Goal: Information Seeking & Learning: Learn about a topic

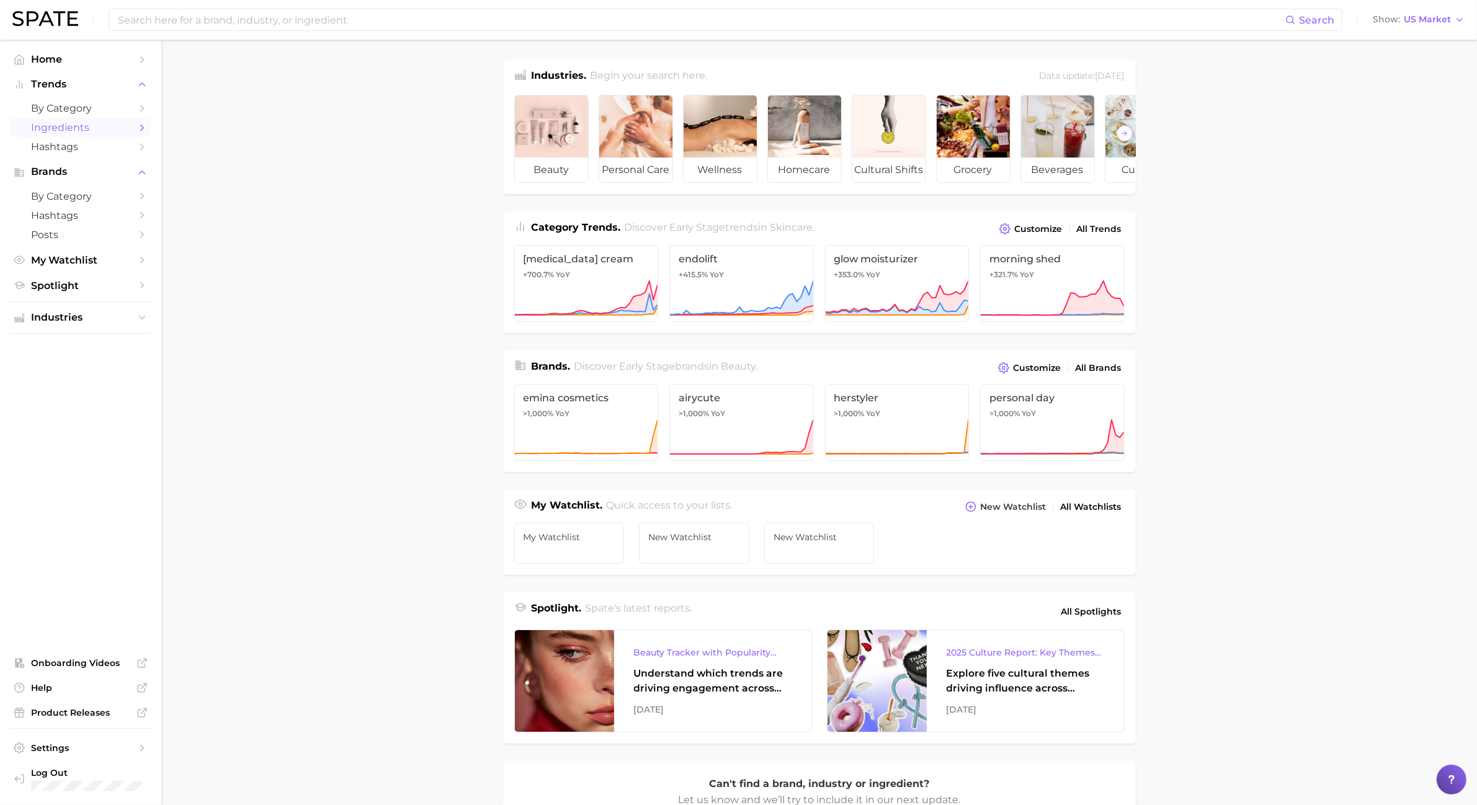
click at [83, 118] on link "Ingredients" at bounding box center [80, 127] width 141 height 19
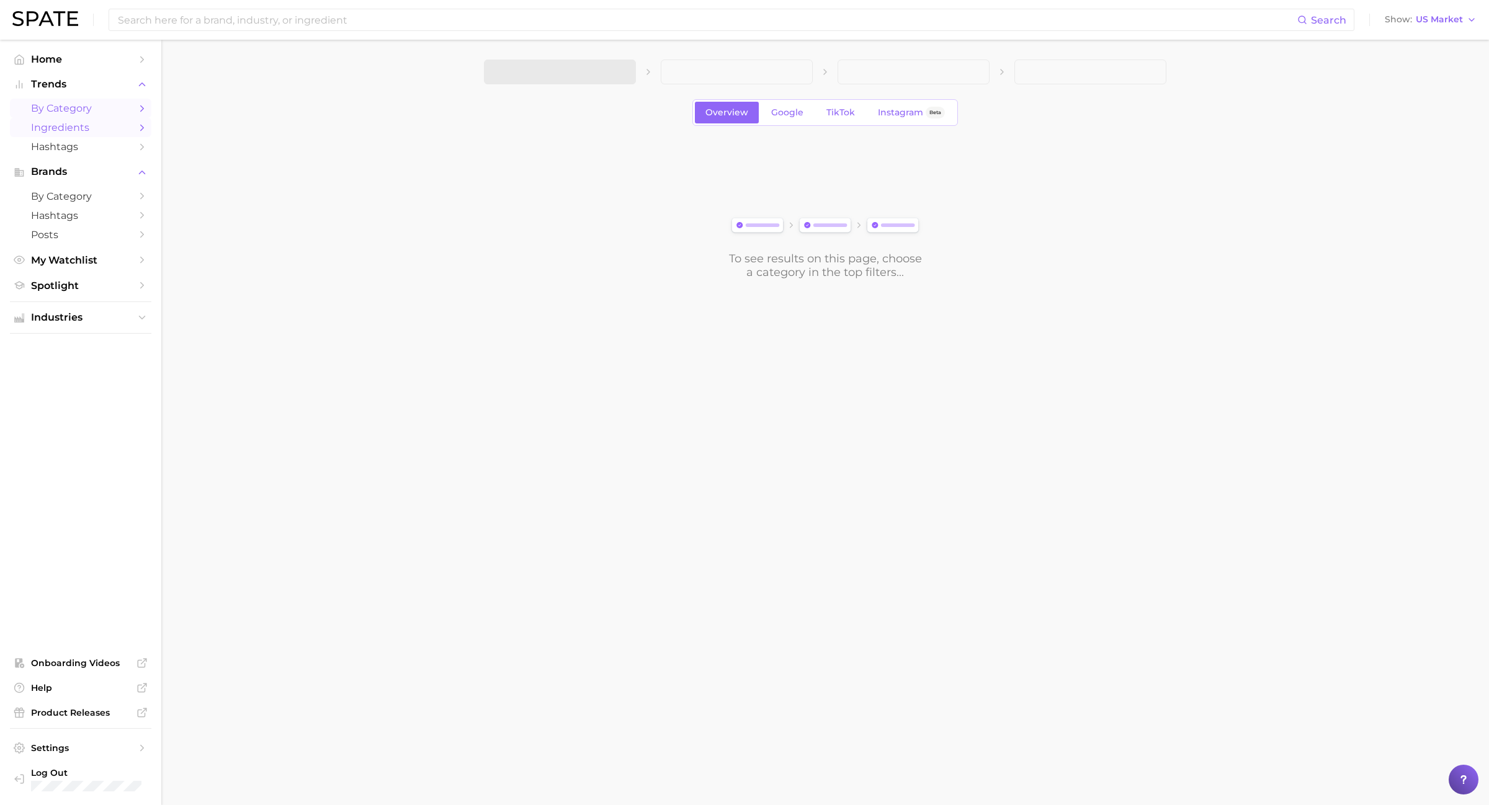
click at [83, 112] on span "by Category" at bounding box center [80, 108] width 99 height 12
click at [624, 78] on icon "button" at bounding box center [618, 72] width 13 height 13
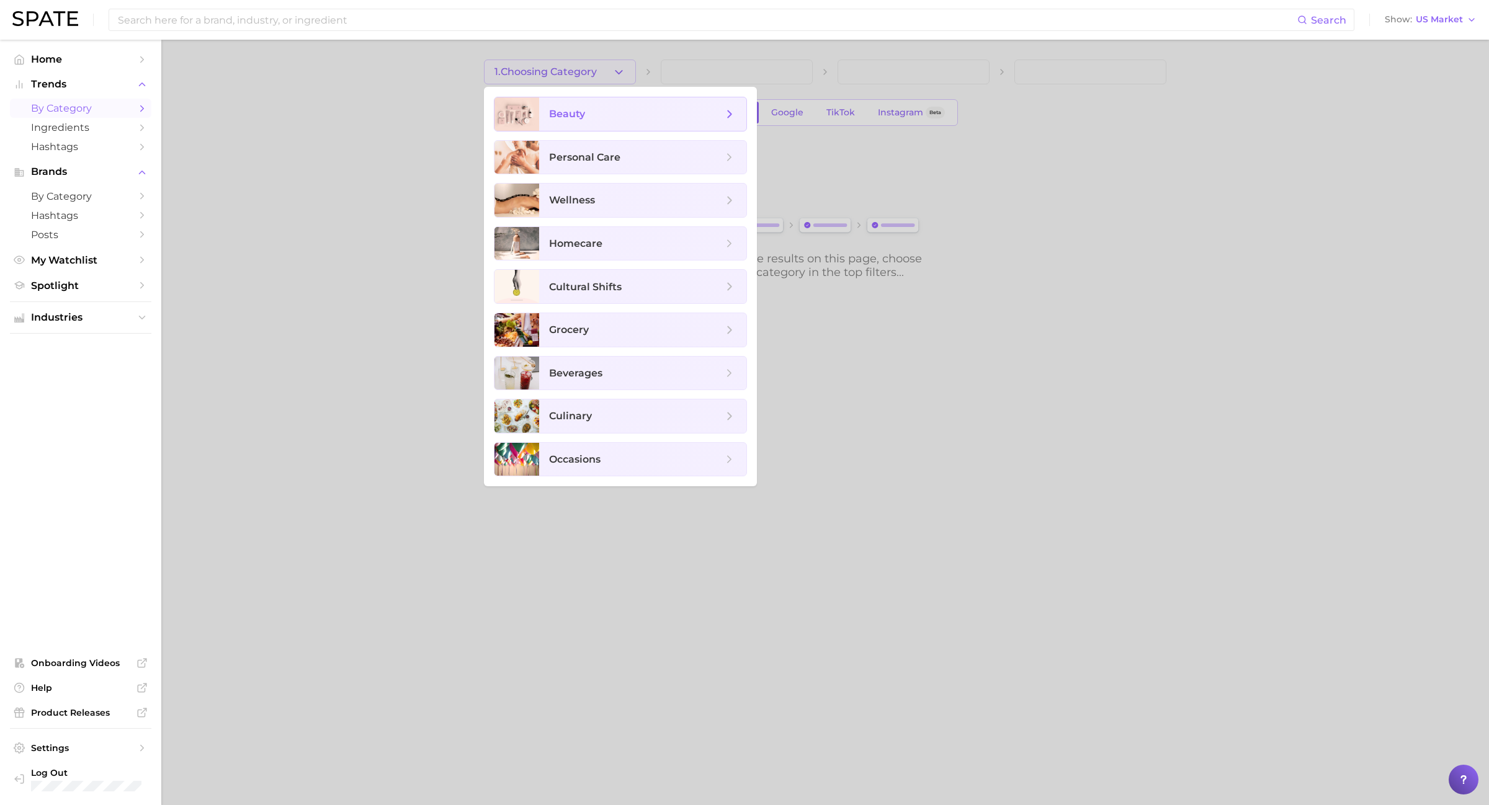
click at [726, 122] on span "beauty" at bounding box center [642, 114] width 207 height 34
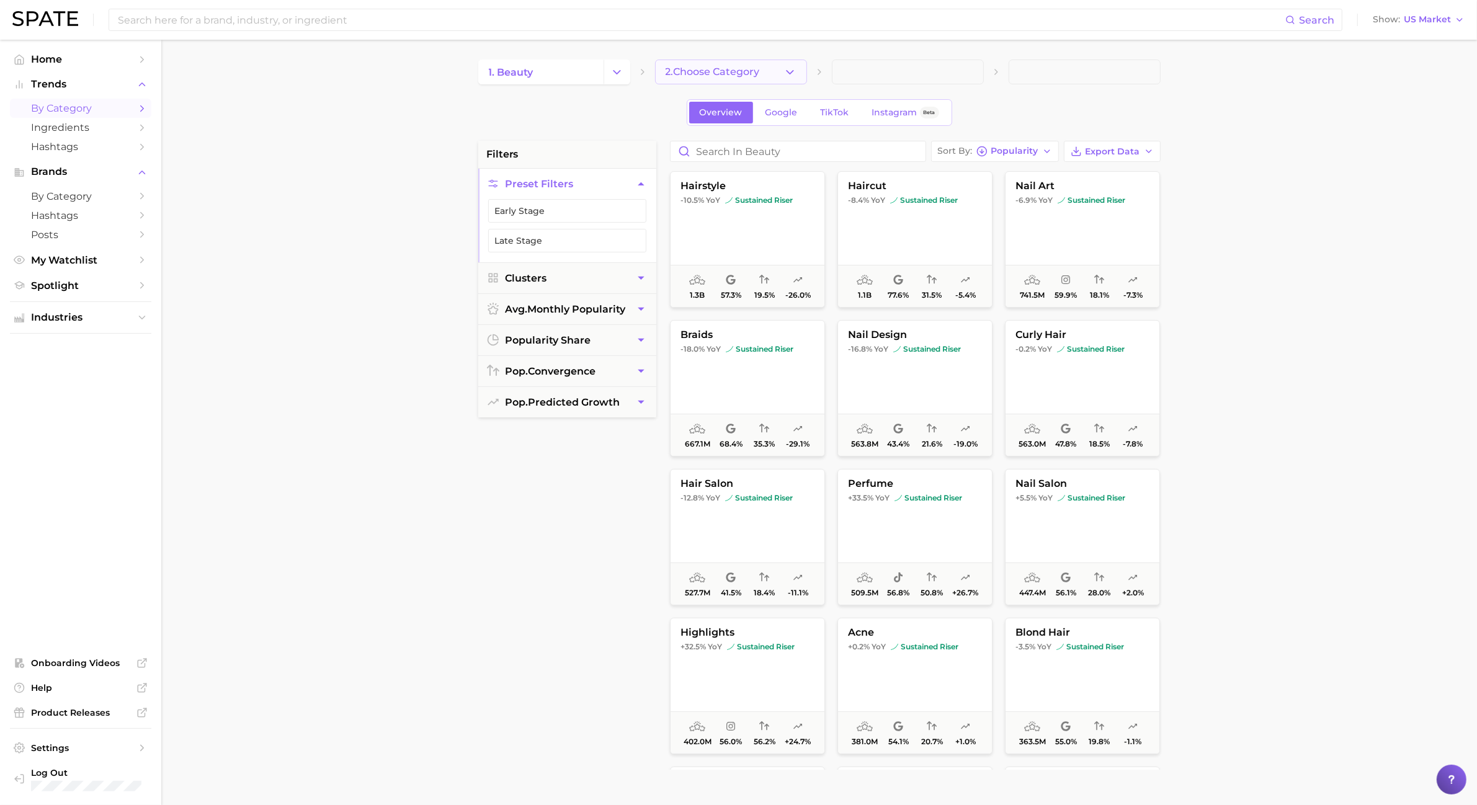
click at [782, 81] on button "2. Choose Category" at bounding box center [731, 72] width 152 height 25
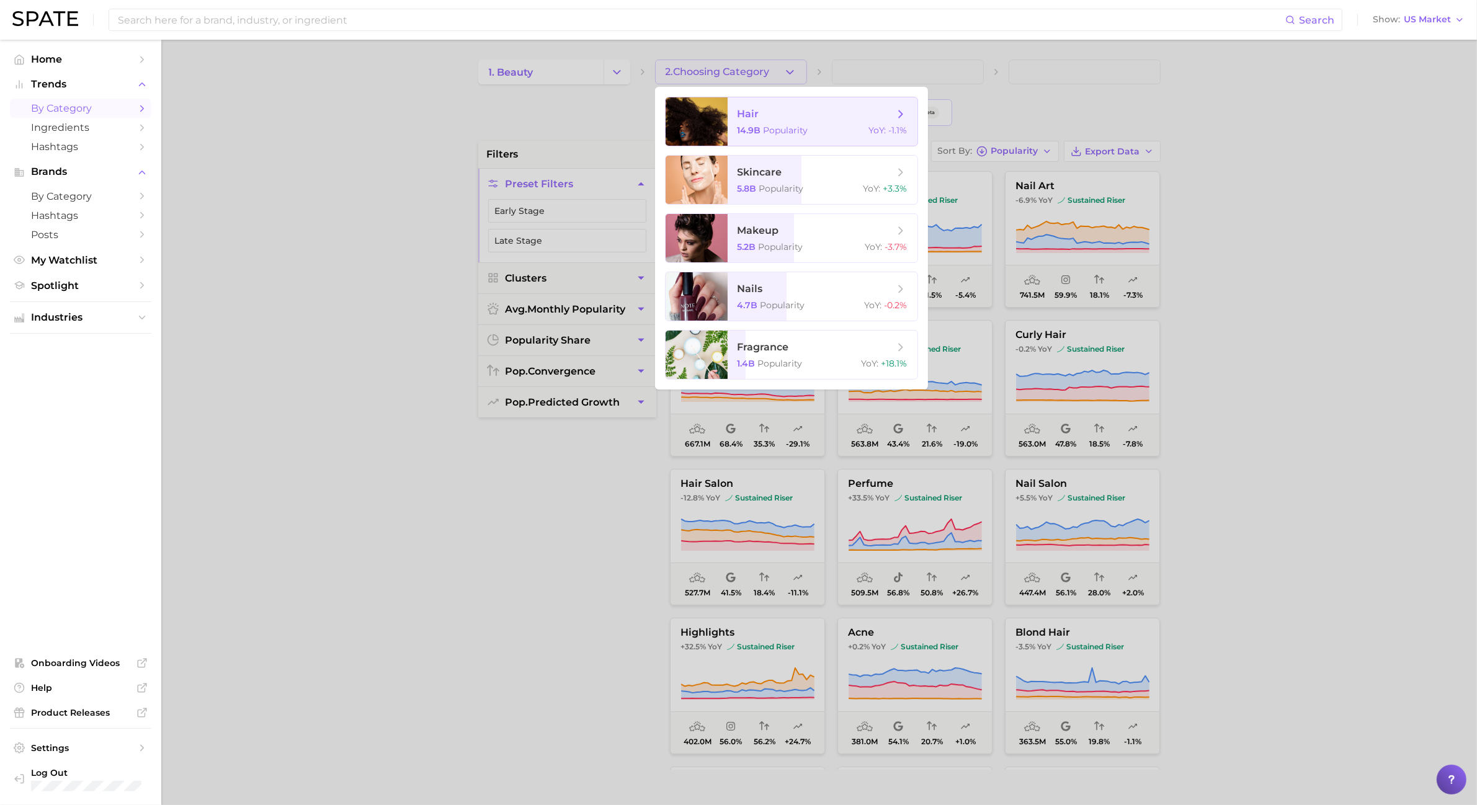
click at [781, 132] on span "Popularity" at bounding box center [786, 130] width 45 height 11
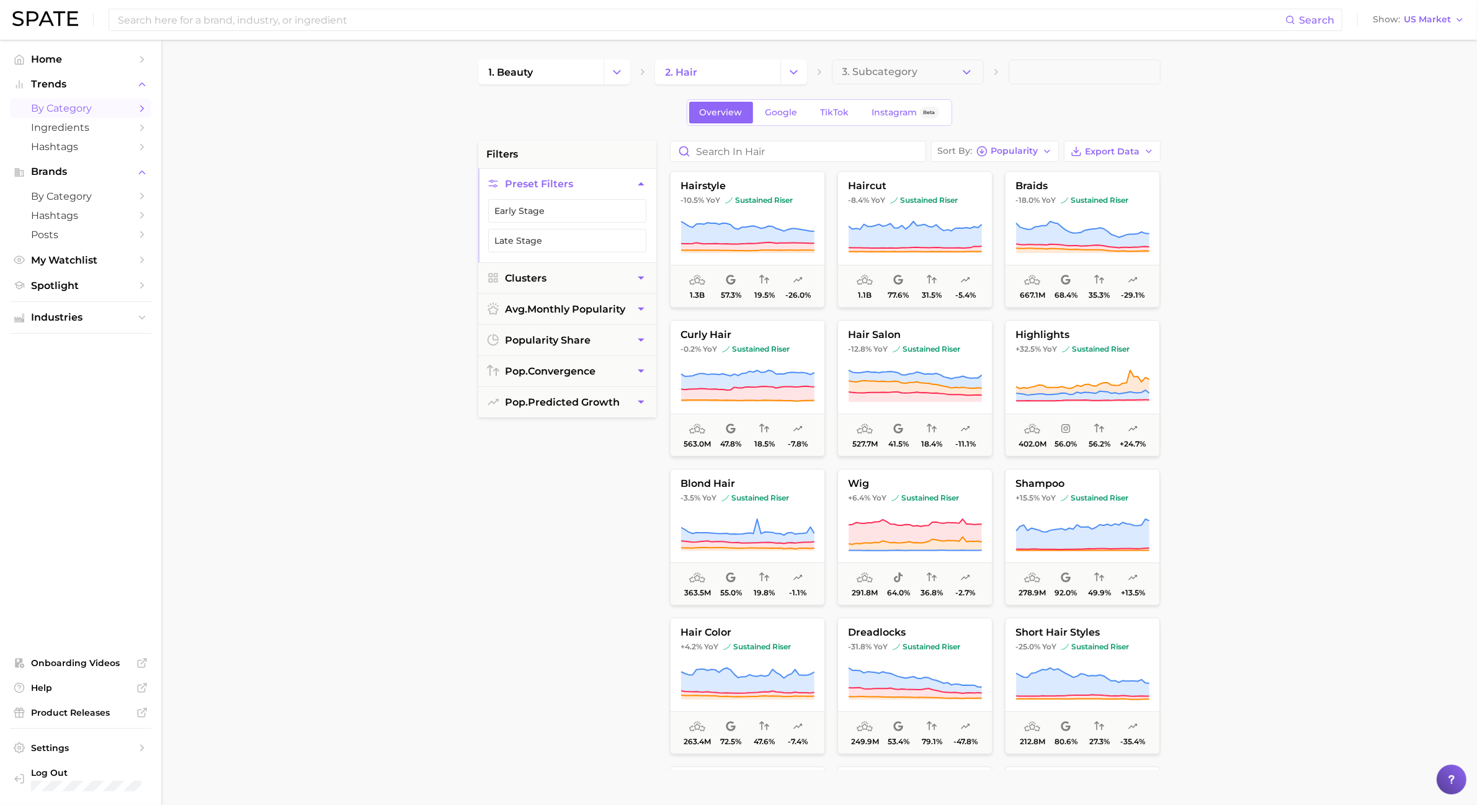
click at [980, 75] on button "3. Subcategory" at bounding box center [908, 72] width 152 height 25
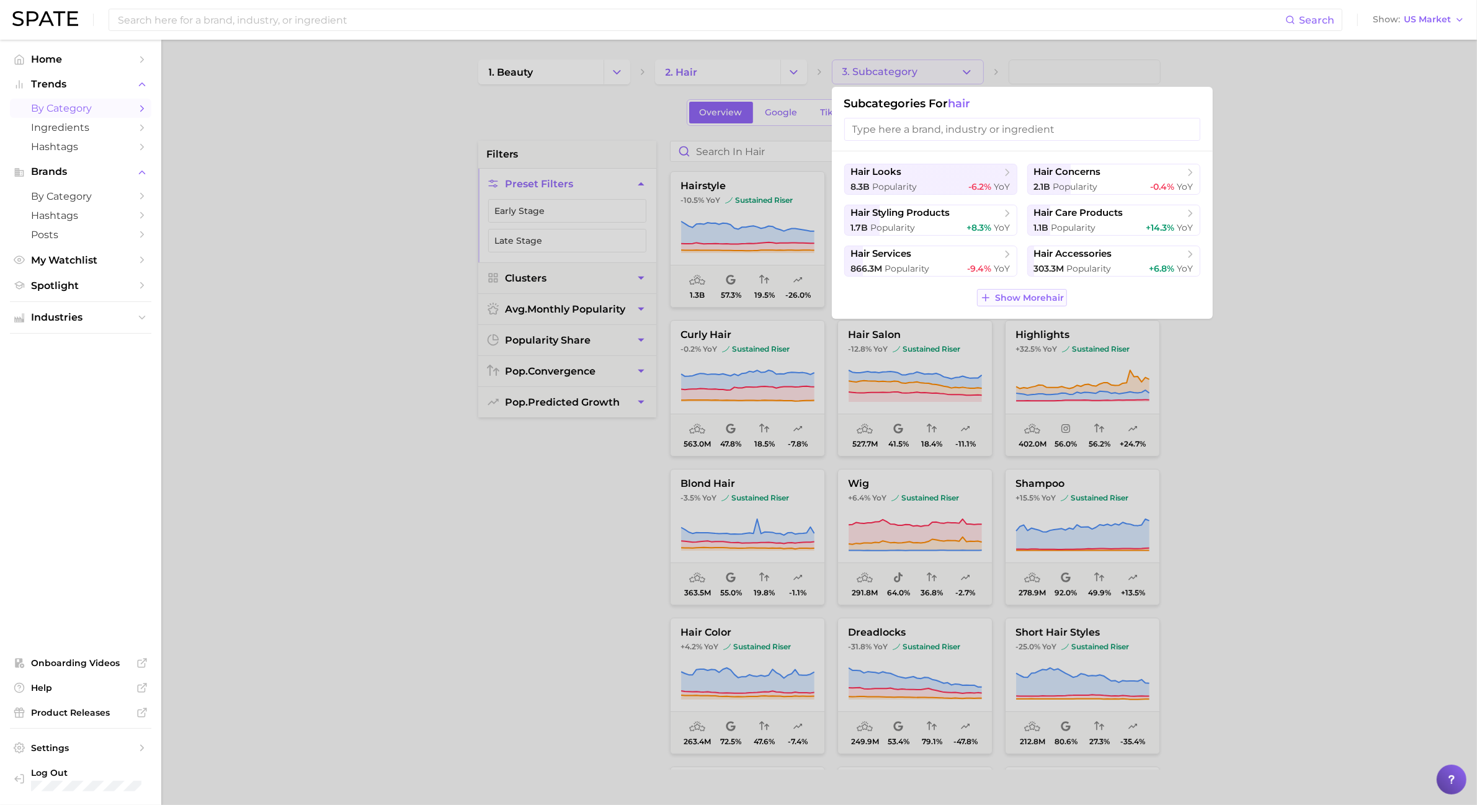
click at [1007, 293] on span "Show More hair" at bounding box center [1029, 298] width 69 height 11
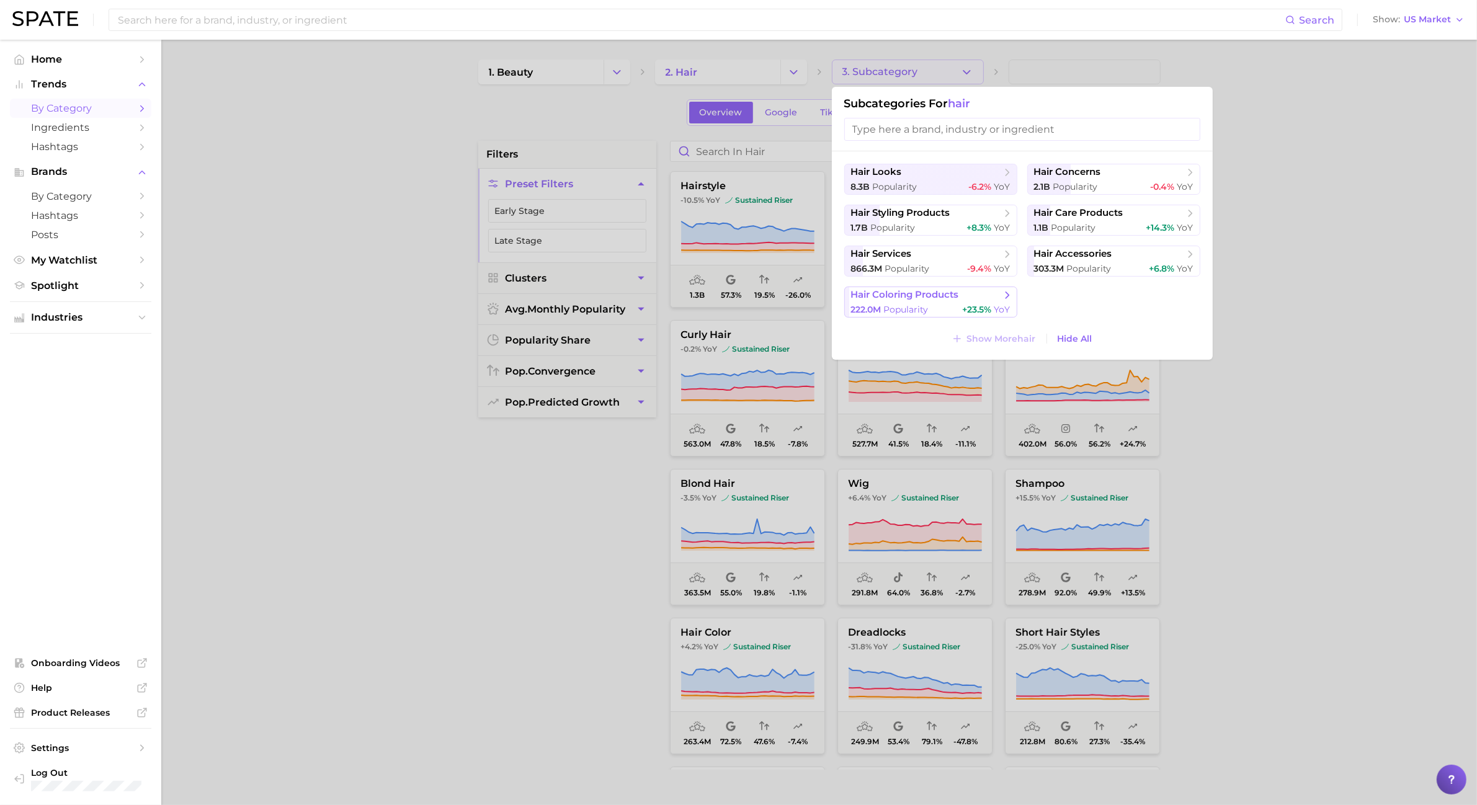
click at [988, 293] on span "hair coloring products" at bounding box center [926, 295] width 151 height 12
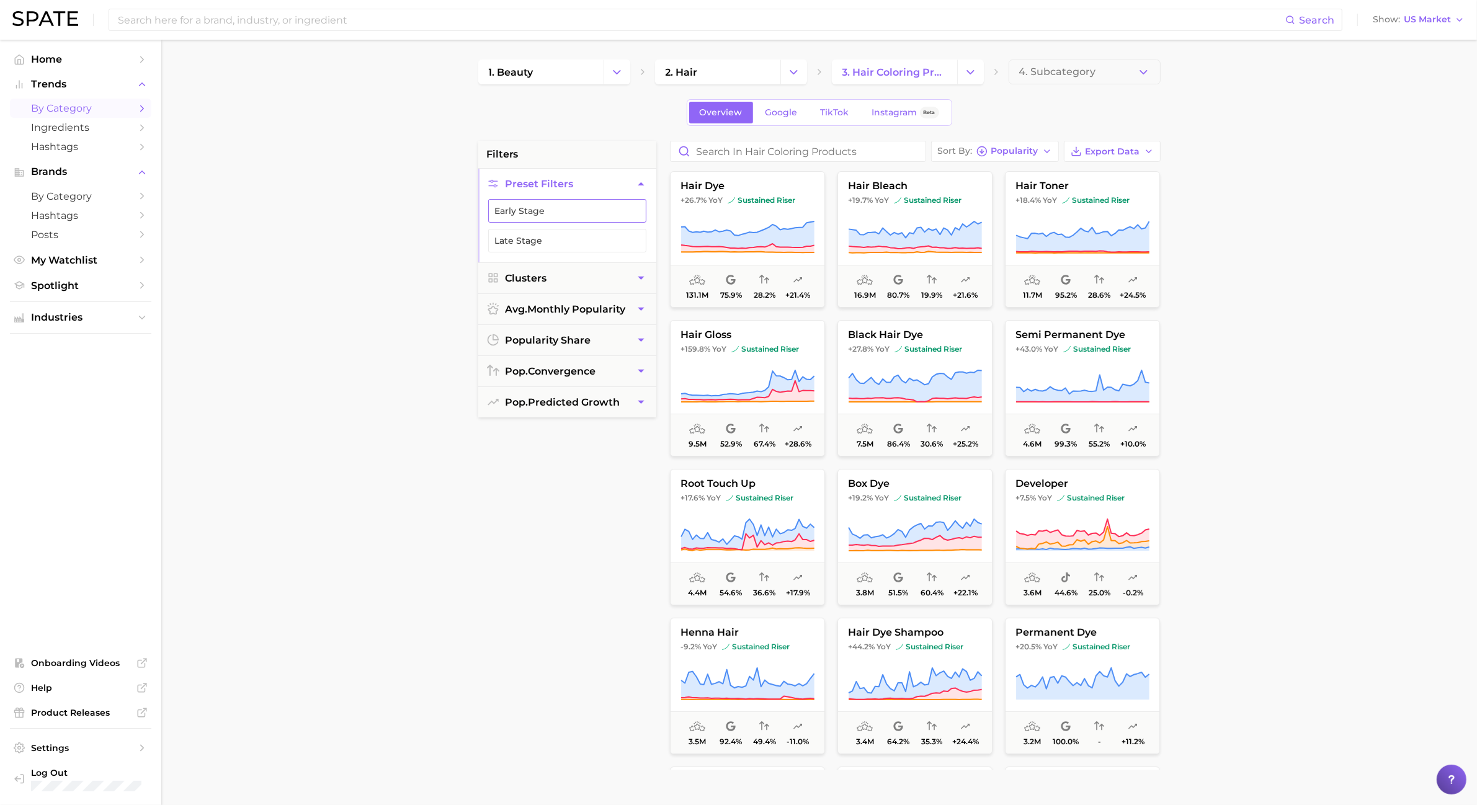
click at [609, 222] on button "Early Stage" at bounding box center [567, 211] width 158 height 24
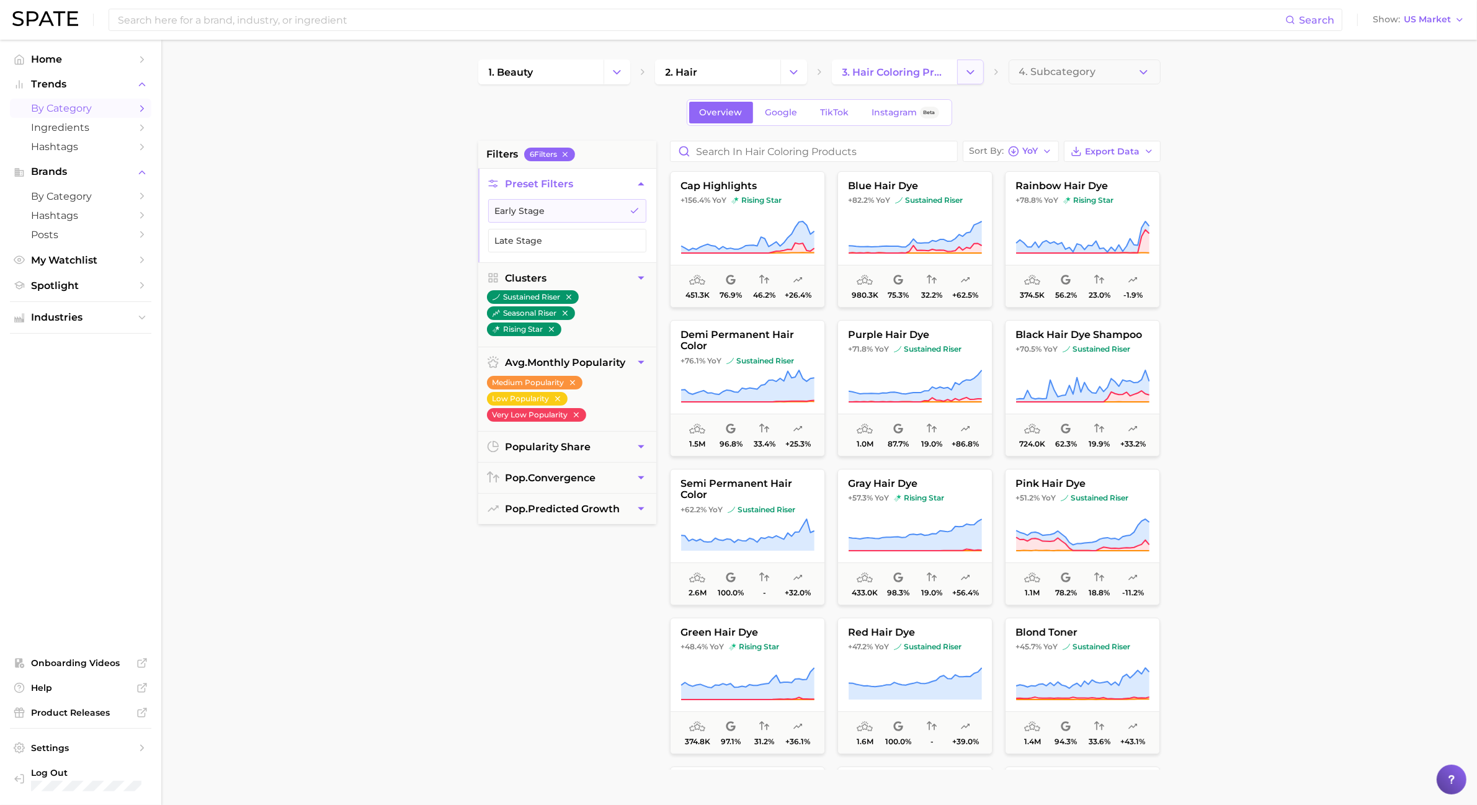
click at [972, 76] on icon "Change Category" at bounding box center [970, 72] width 13 height 13
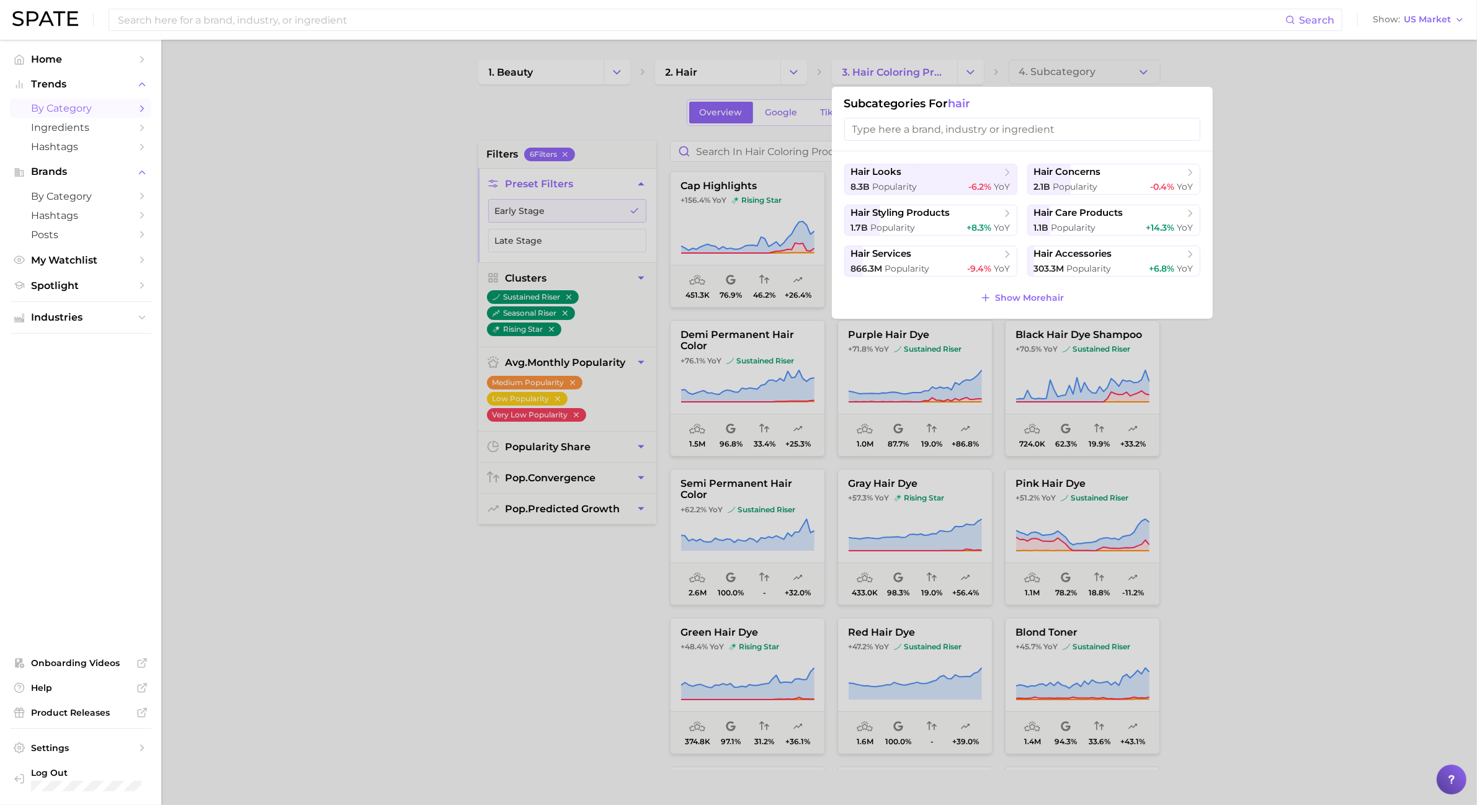
click at [962, 99] on span "hair" at bounding box center [960, 104] width 22 height 14
click at [842, 85] on div at bounding box center [738, 402] width 1477 height 805
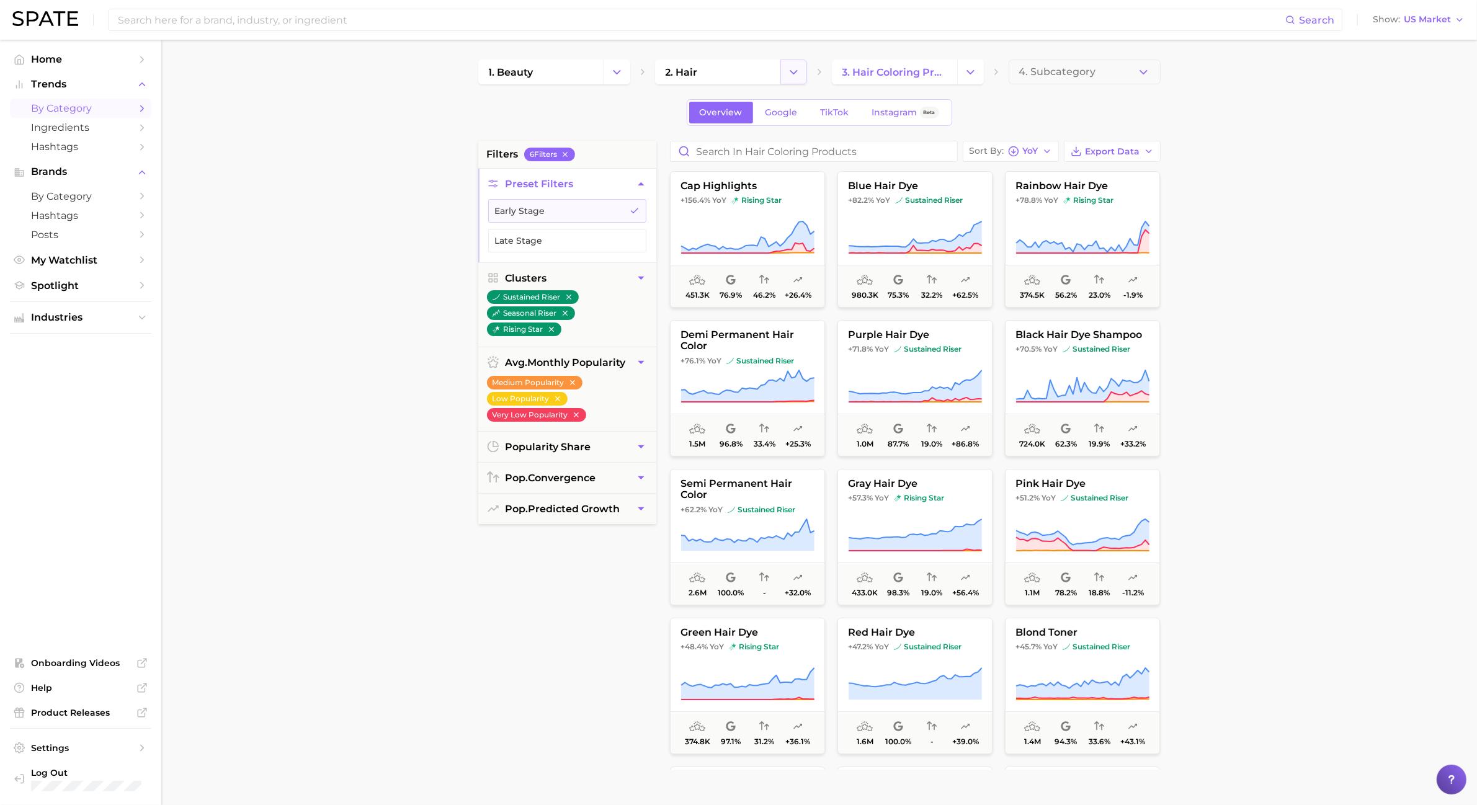
click at [800, 76] on button "Change Category" at bounding box center [794, 72] width 27 height 25
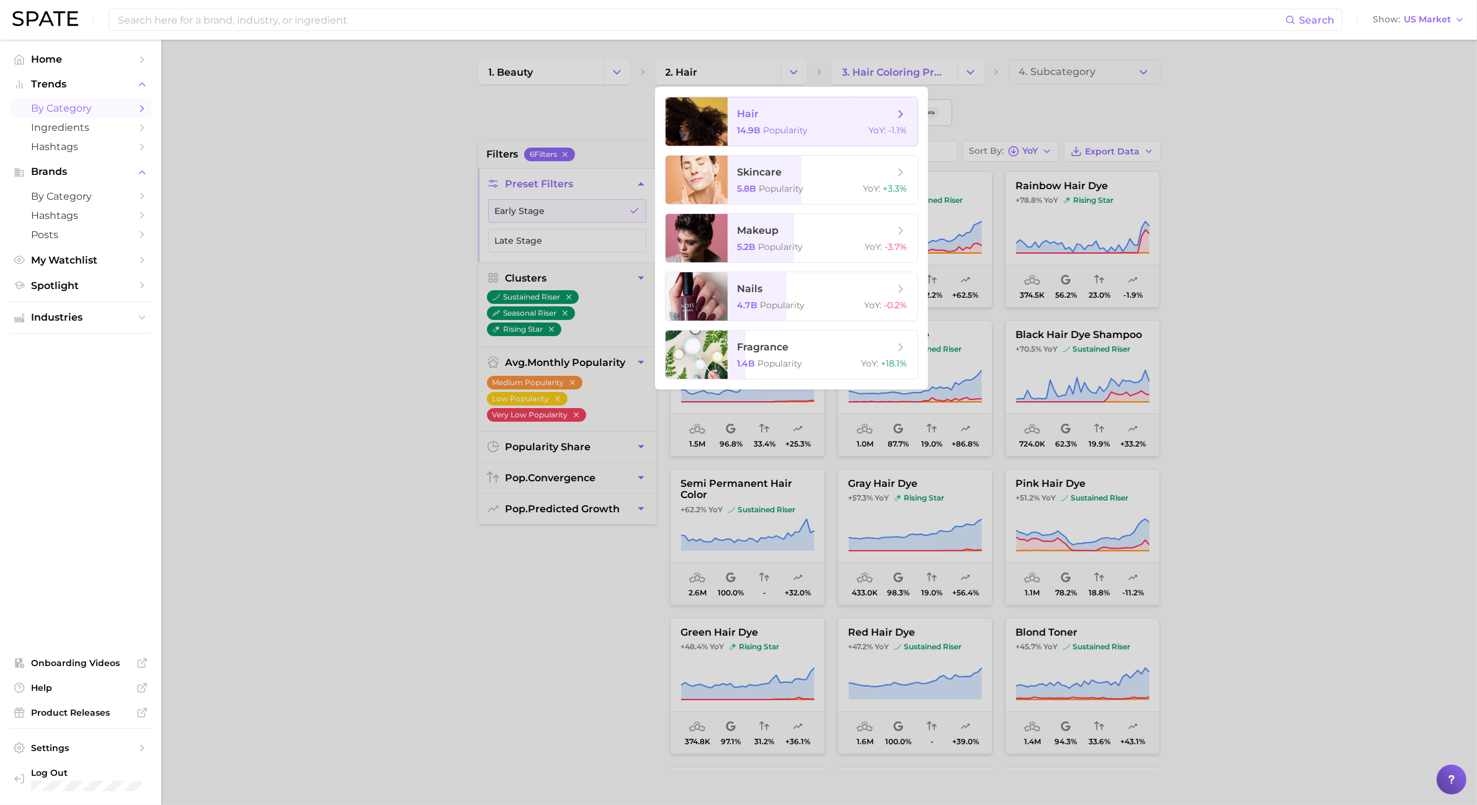
click at [805, 110] on span "hair" at bounding box center [816, 114] width 156 height 14
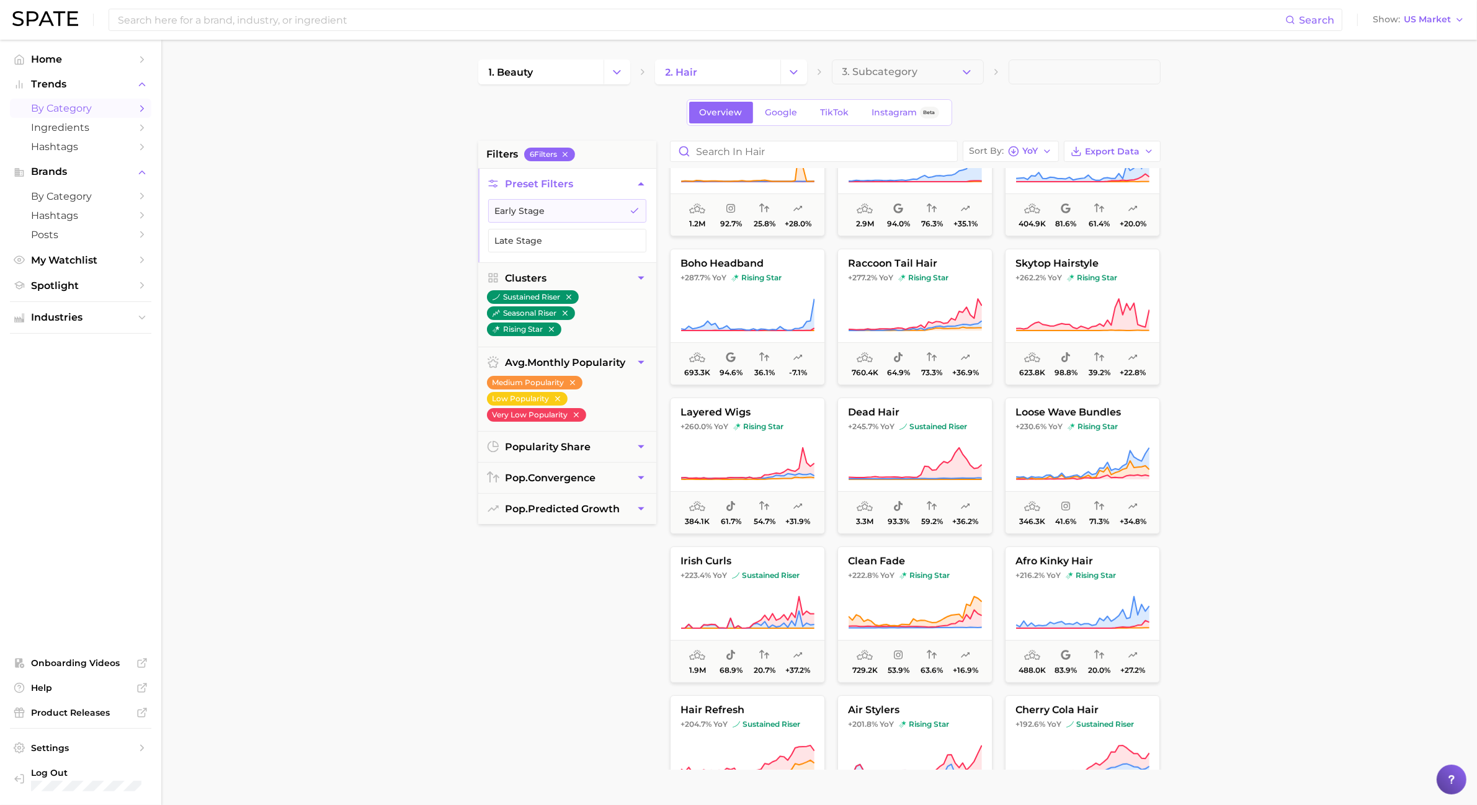
scroll to position [372, 0]
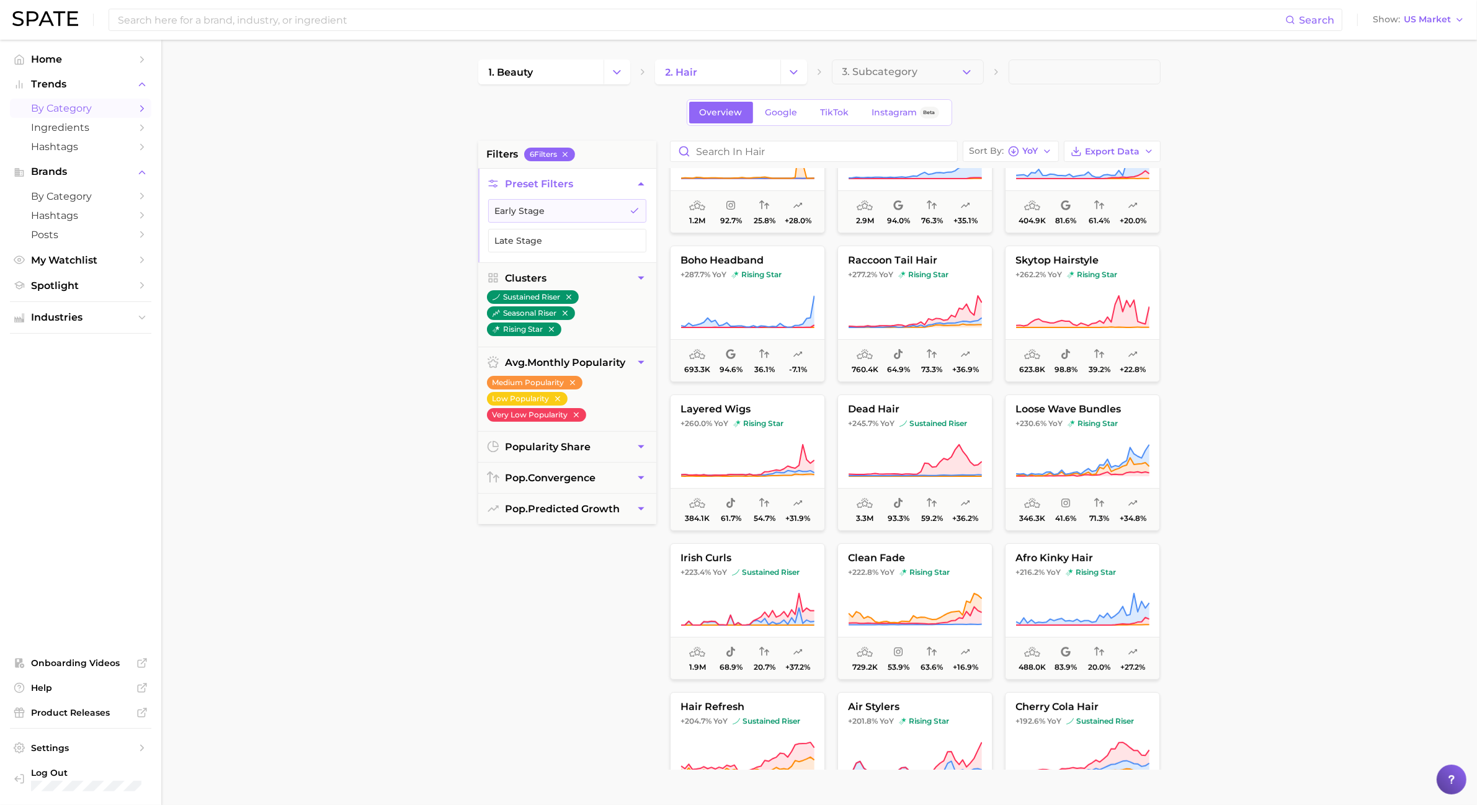
click at [1332, 450] on main "1. beauty 2. hair 3. Subcategory Overview Google TikTok Instagram Beta filters …" at bounding box center [819, 510] width 1316 height 941
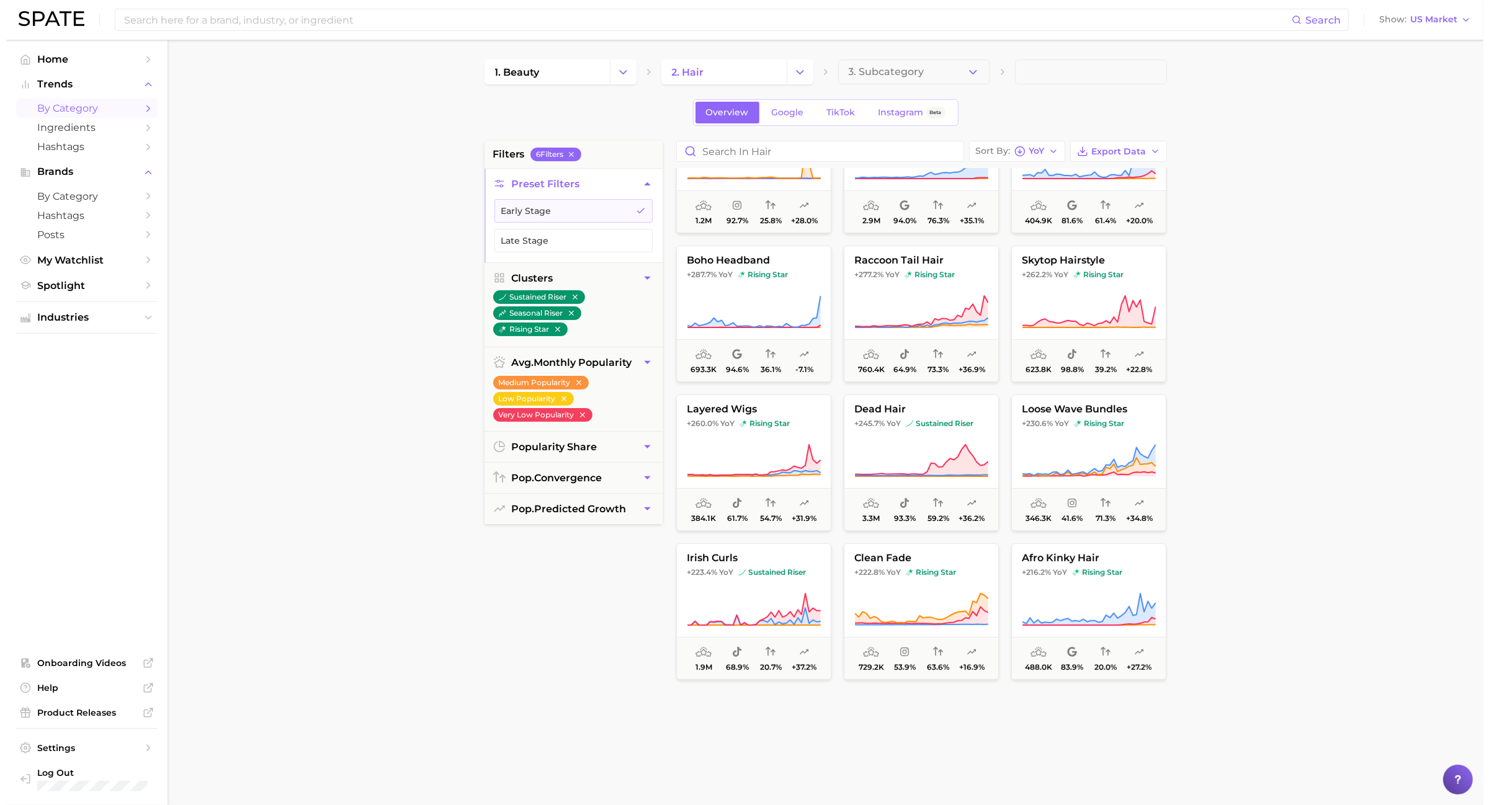
scroll to position [0, 0]
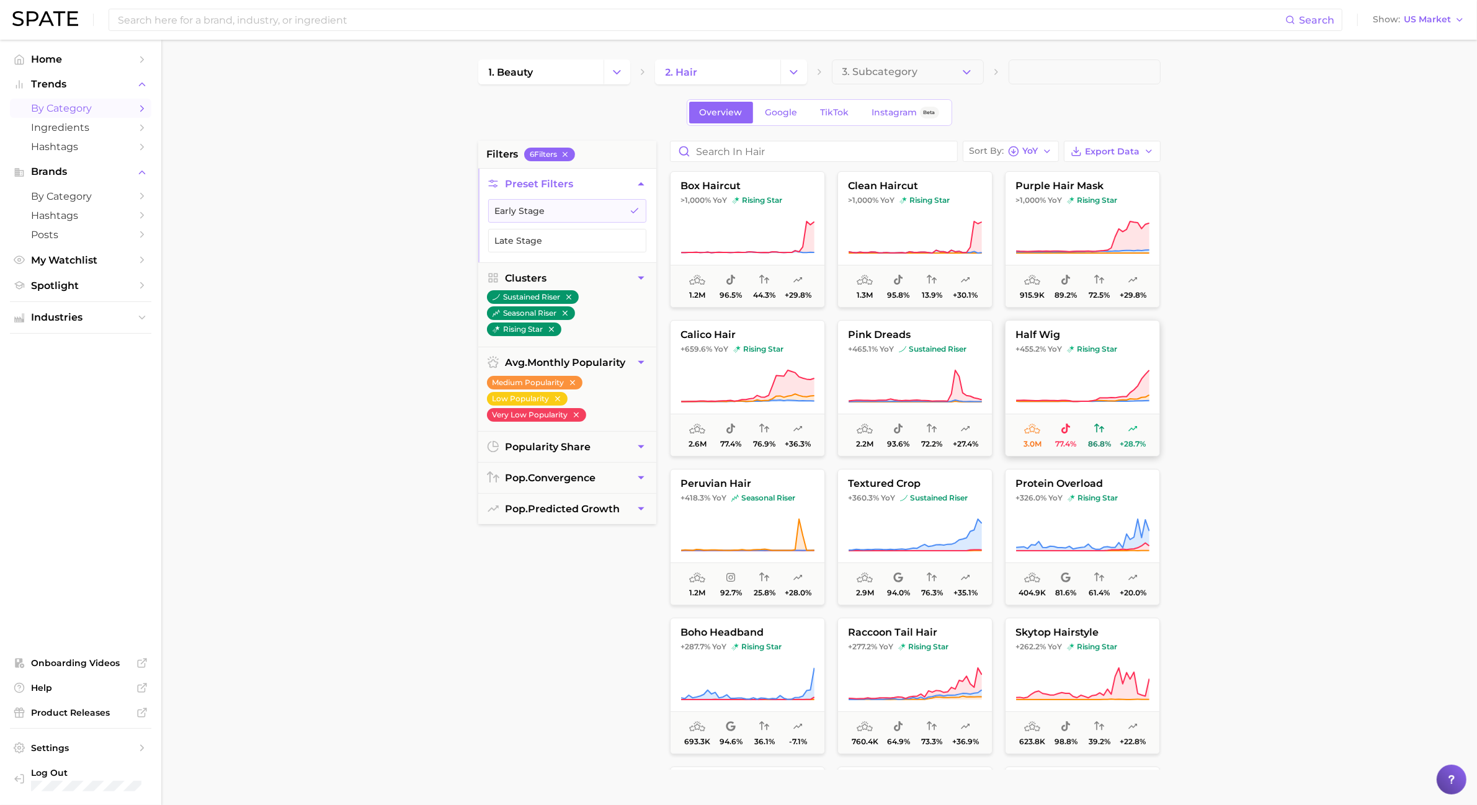
click at [1090, 390] on icon at bounding box center [1083, 386] width 134 height 35
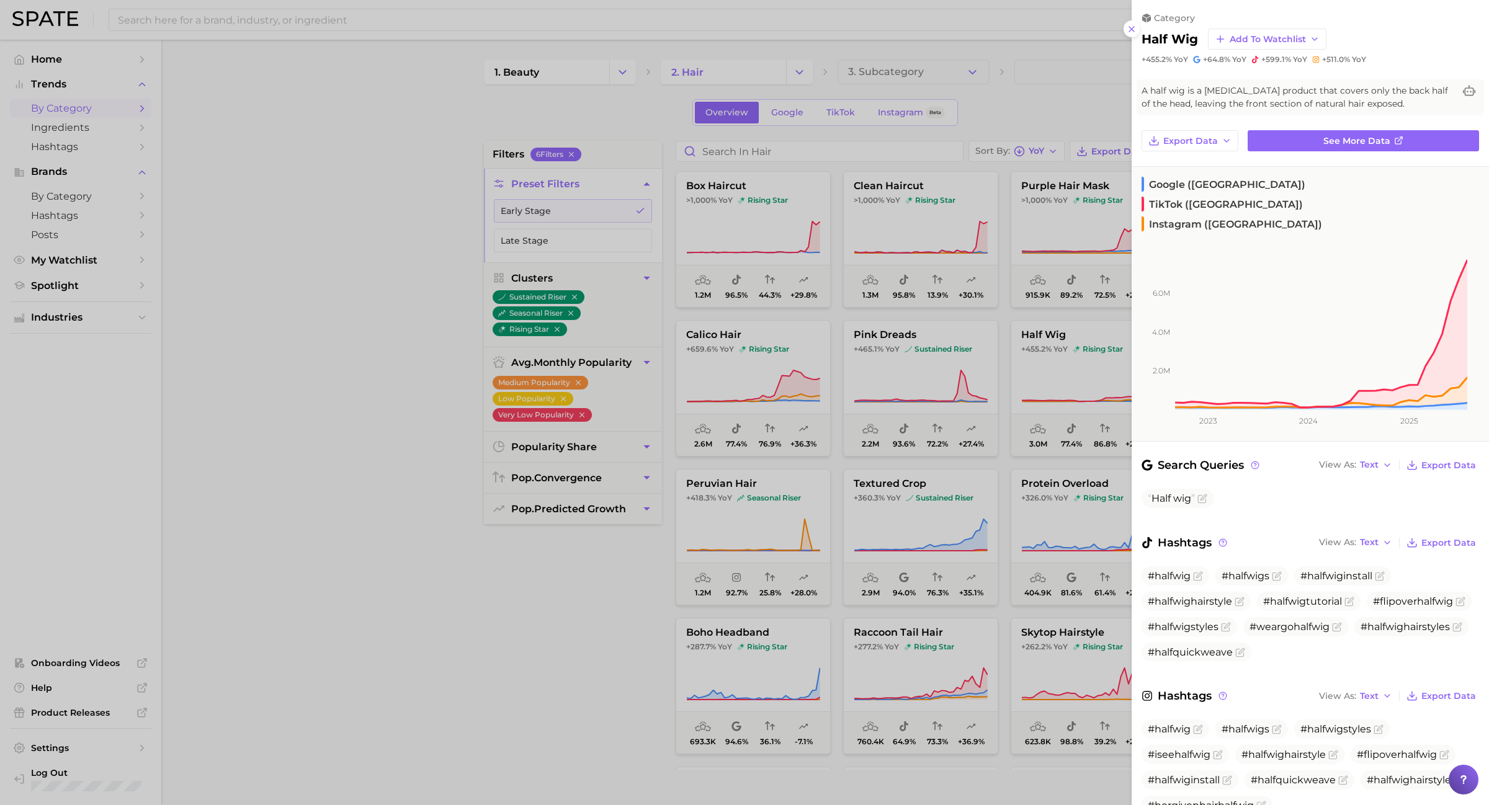
scroll to position [35, 0]
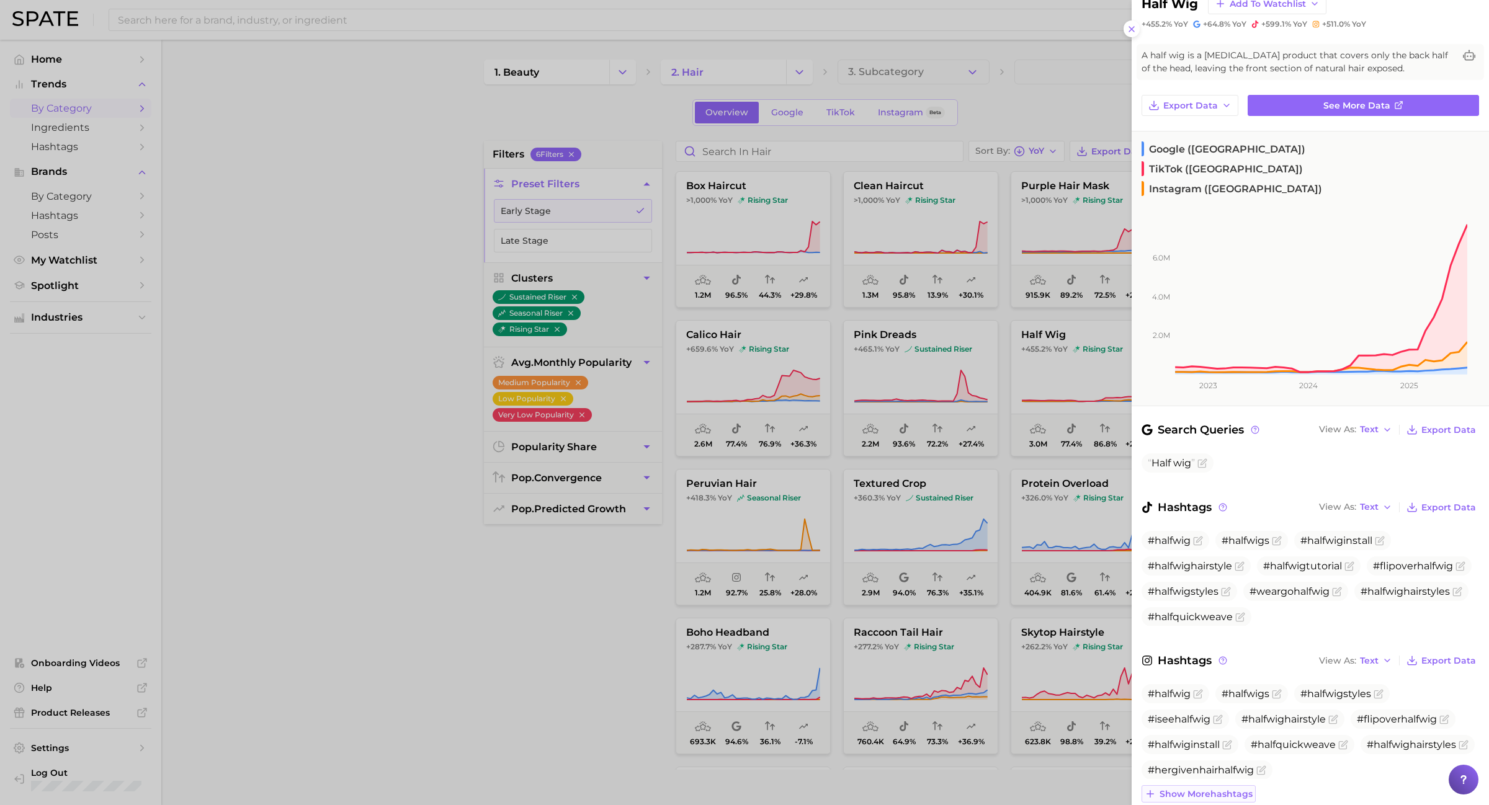
click at [1251, 789] on span "Show more hashtags" at bounding box center [1206, 794] width 93 height 11
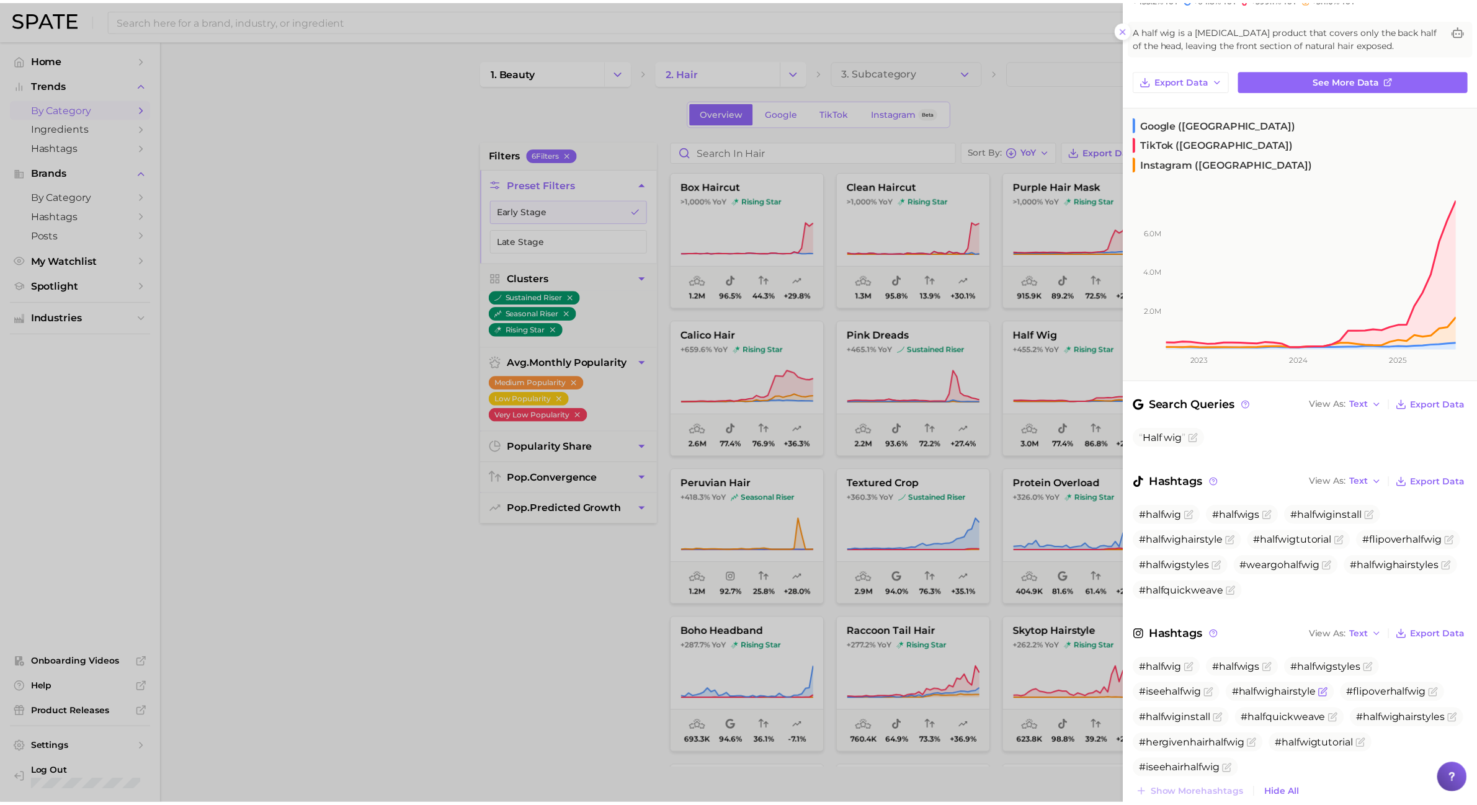
scroll to position [0, 0]
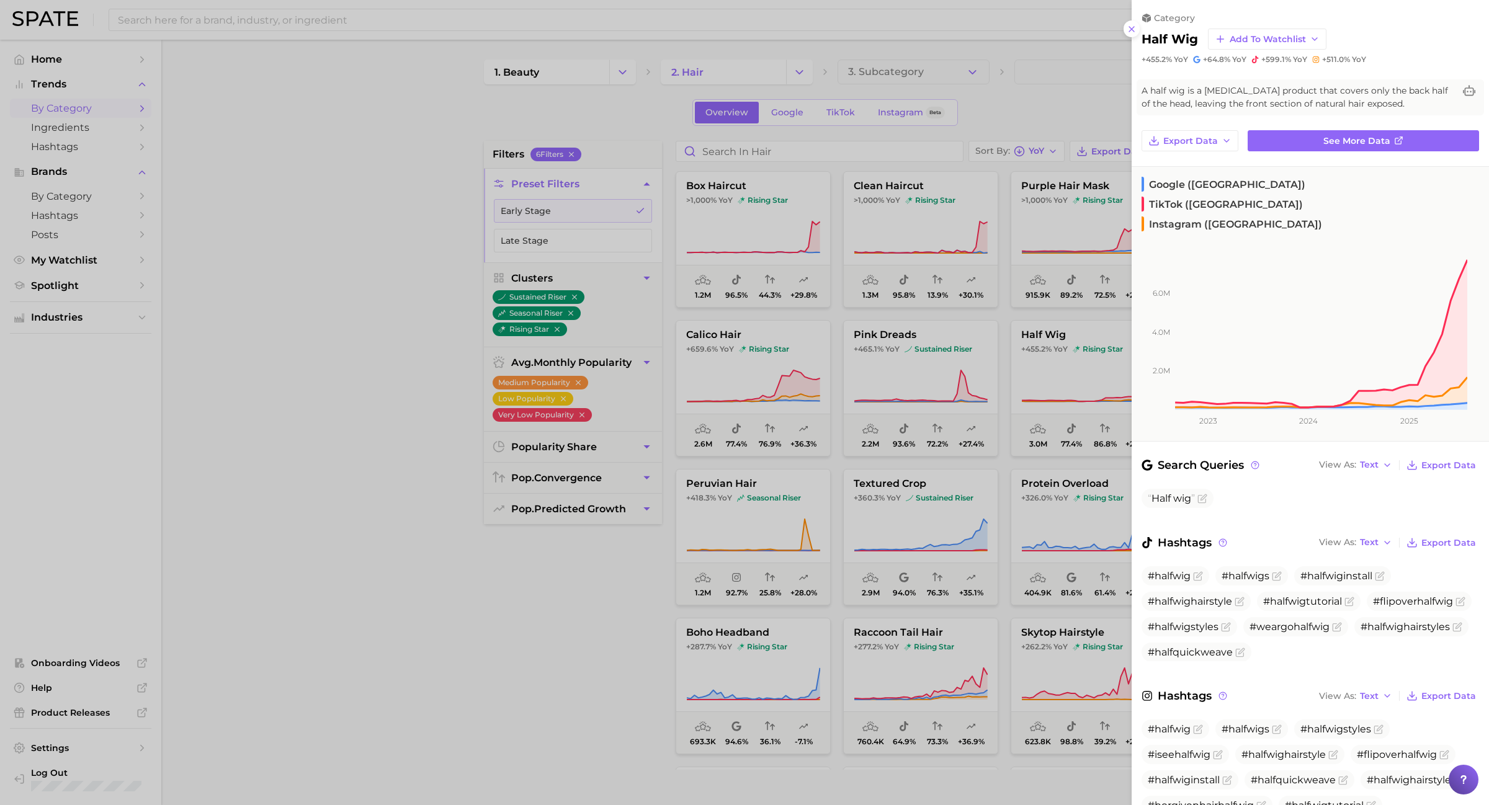
click at [1204, 162] on div "category half wig Add to Watchlist +455.2% YoY +64.8% YoY +599.1% YoY +511.0% Y…" at bounding box center [1310, 453] width 357 height 906
click at [1381, 137] on span "See more data" at bounding box center [1356, 141] width 67 height 11
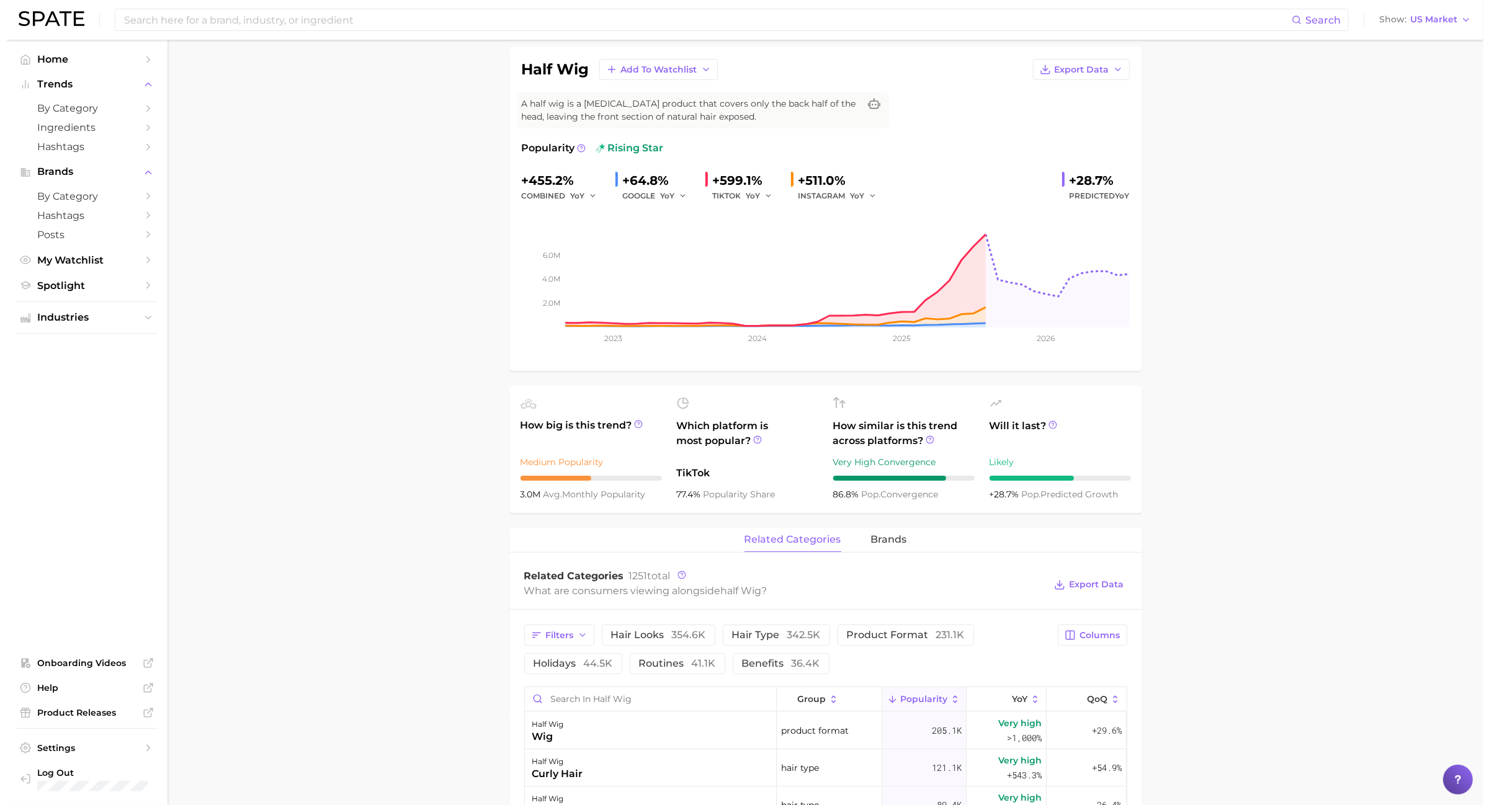
scroll to position [233, 0]
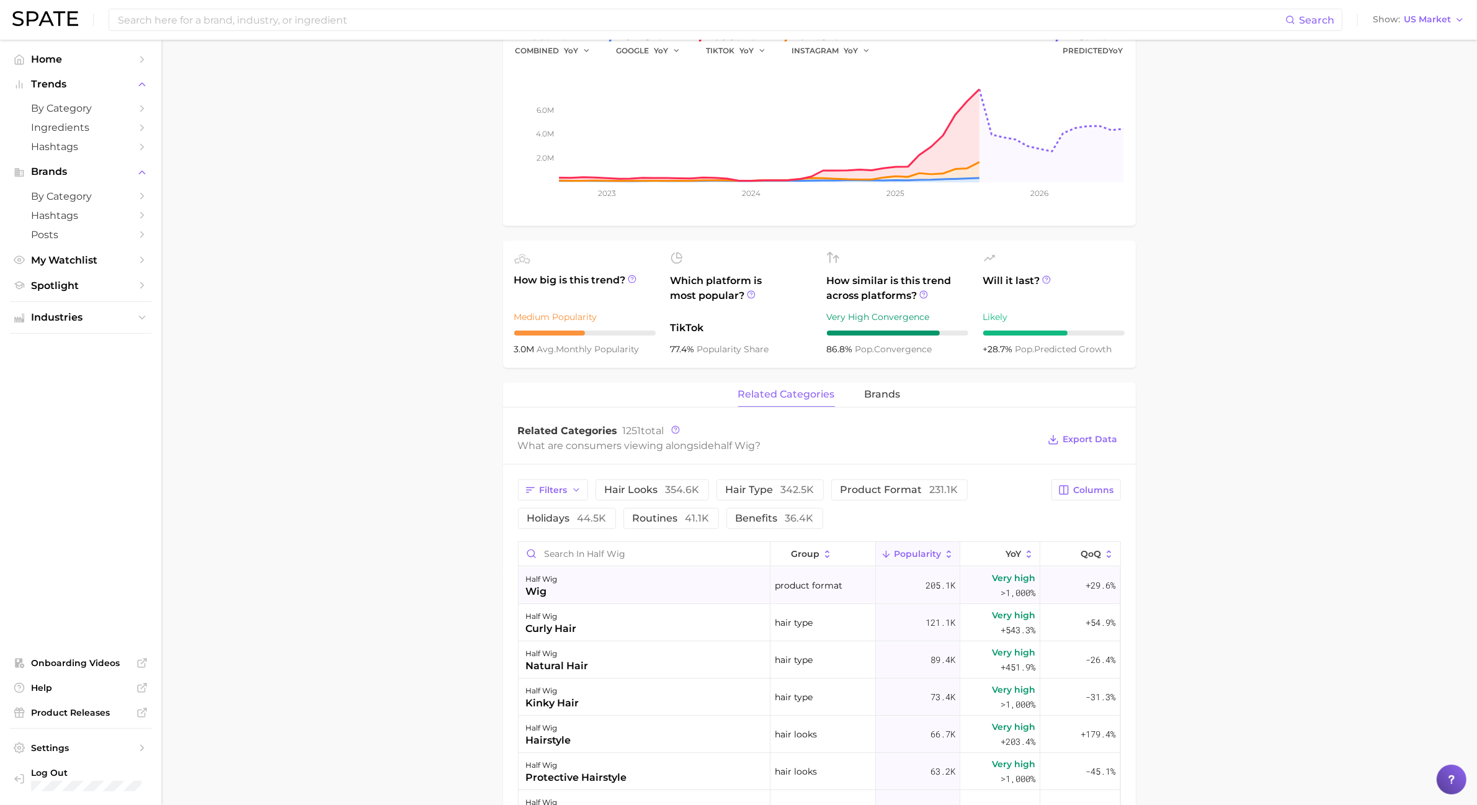
click at [572, 584] on div "half wig wig" at bounding box center [645, 585] width 252 height 37
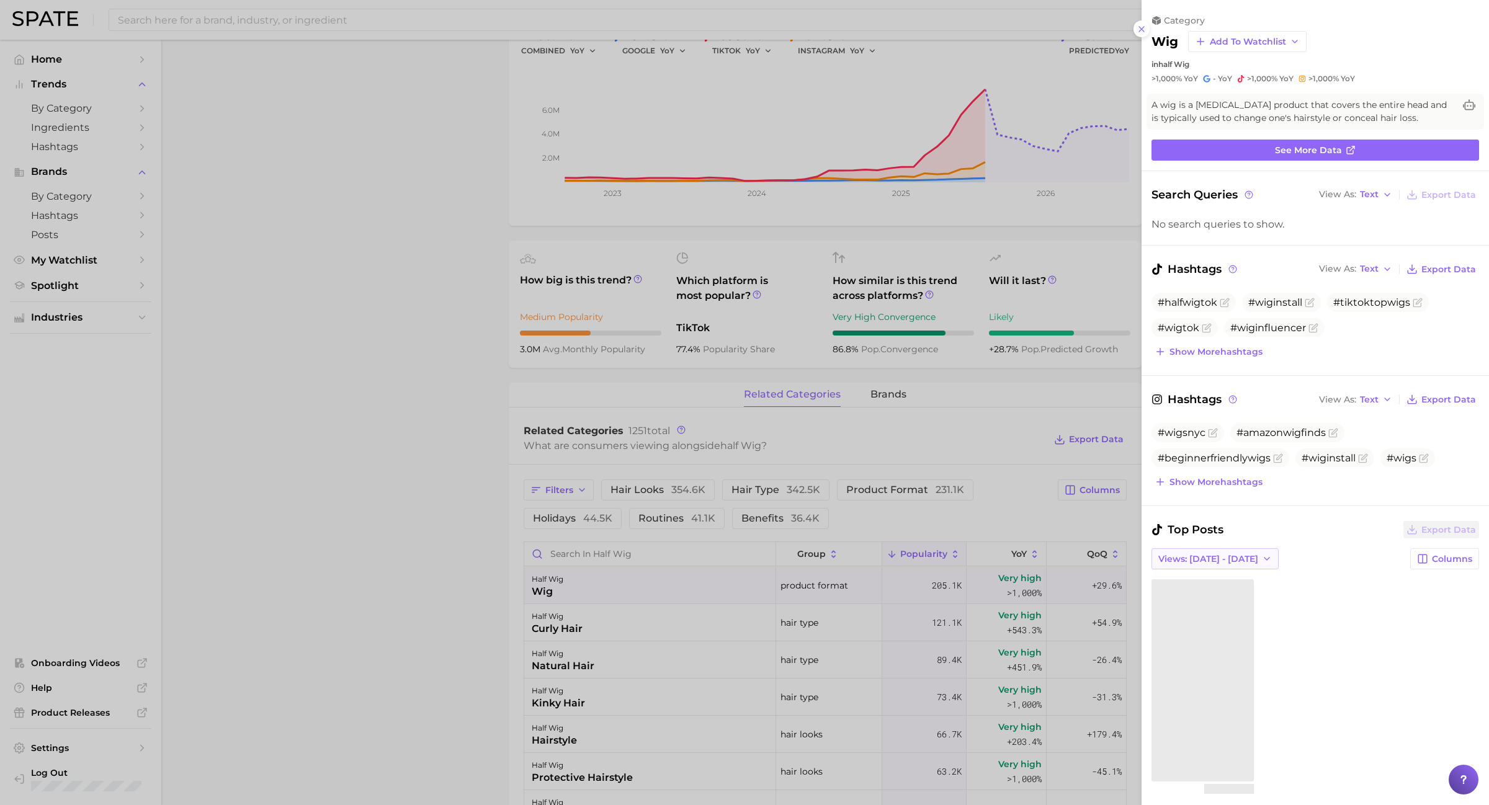
click at [1205, 560] on span "Views: [DATE] - [DATE]" at bounding box center [1208, 559] width 100 height 11
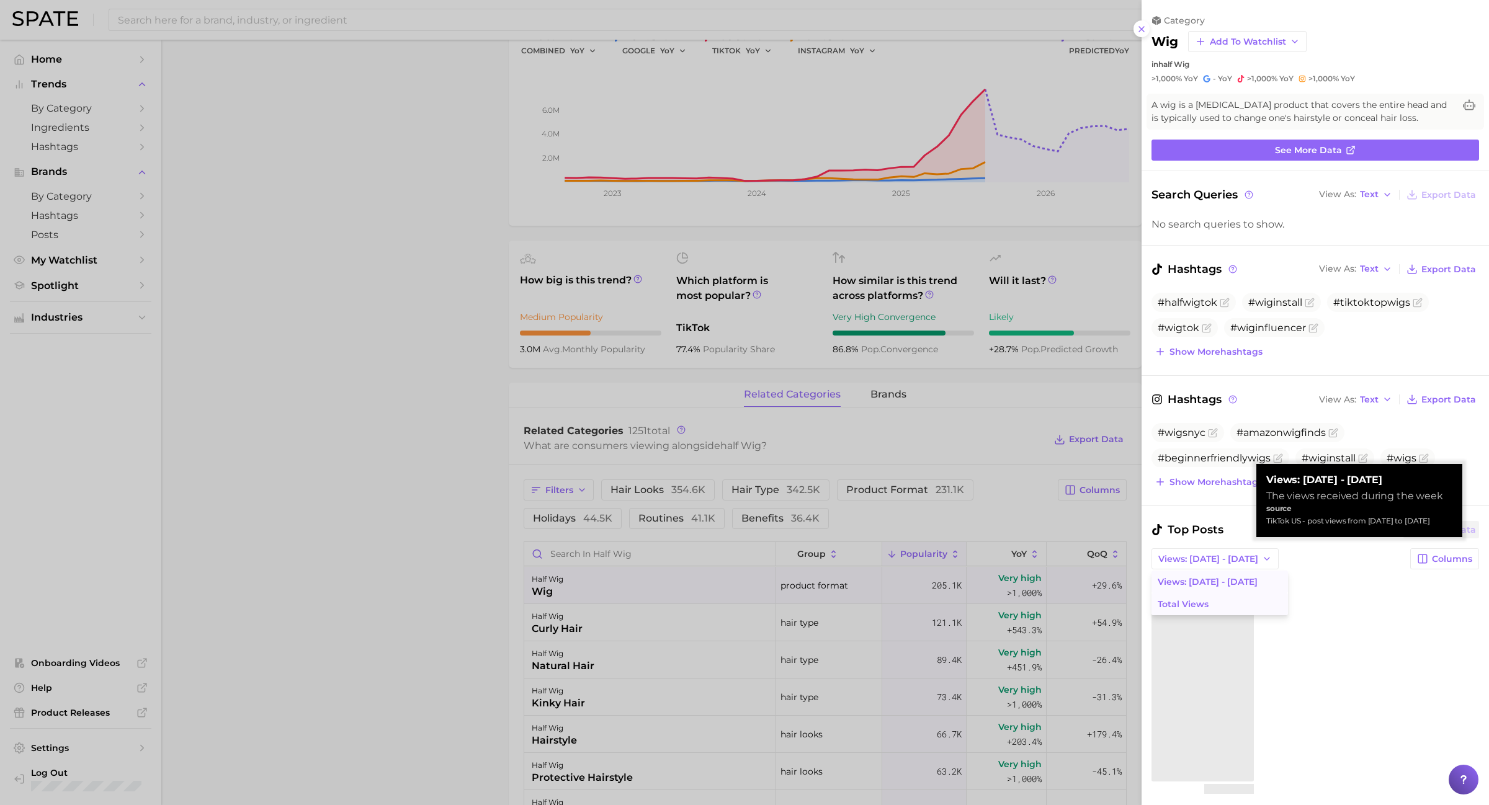
click at [1208, 602] on button "Total Views" at bounding box center [1220, 604] width 137 height 22
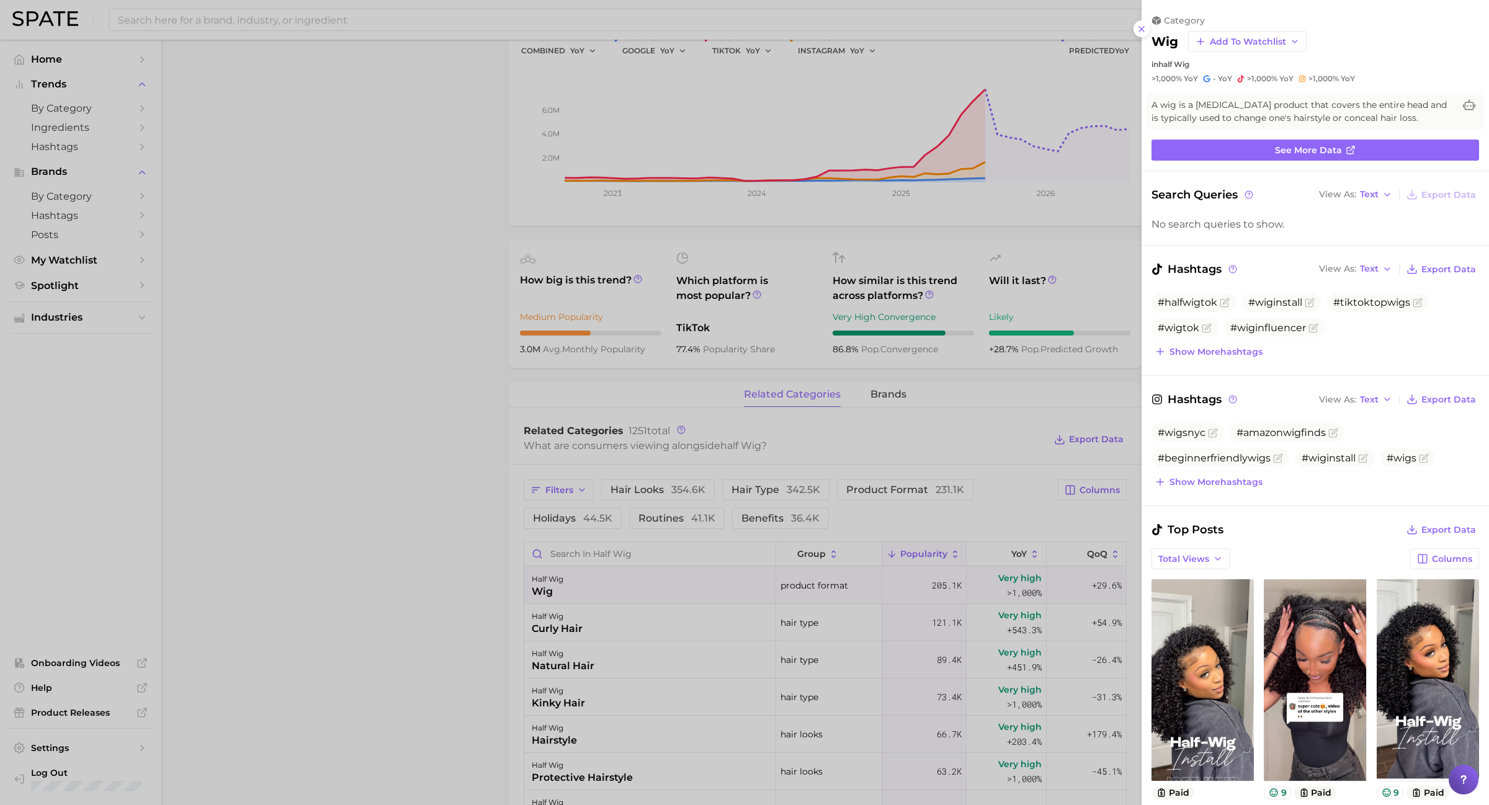
scroll to position [0, 0]
click at [1209, 568] on button "Total Views" at bounding box center [1191, 559] width 78 height 21
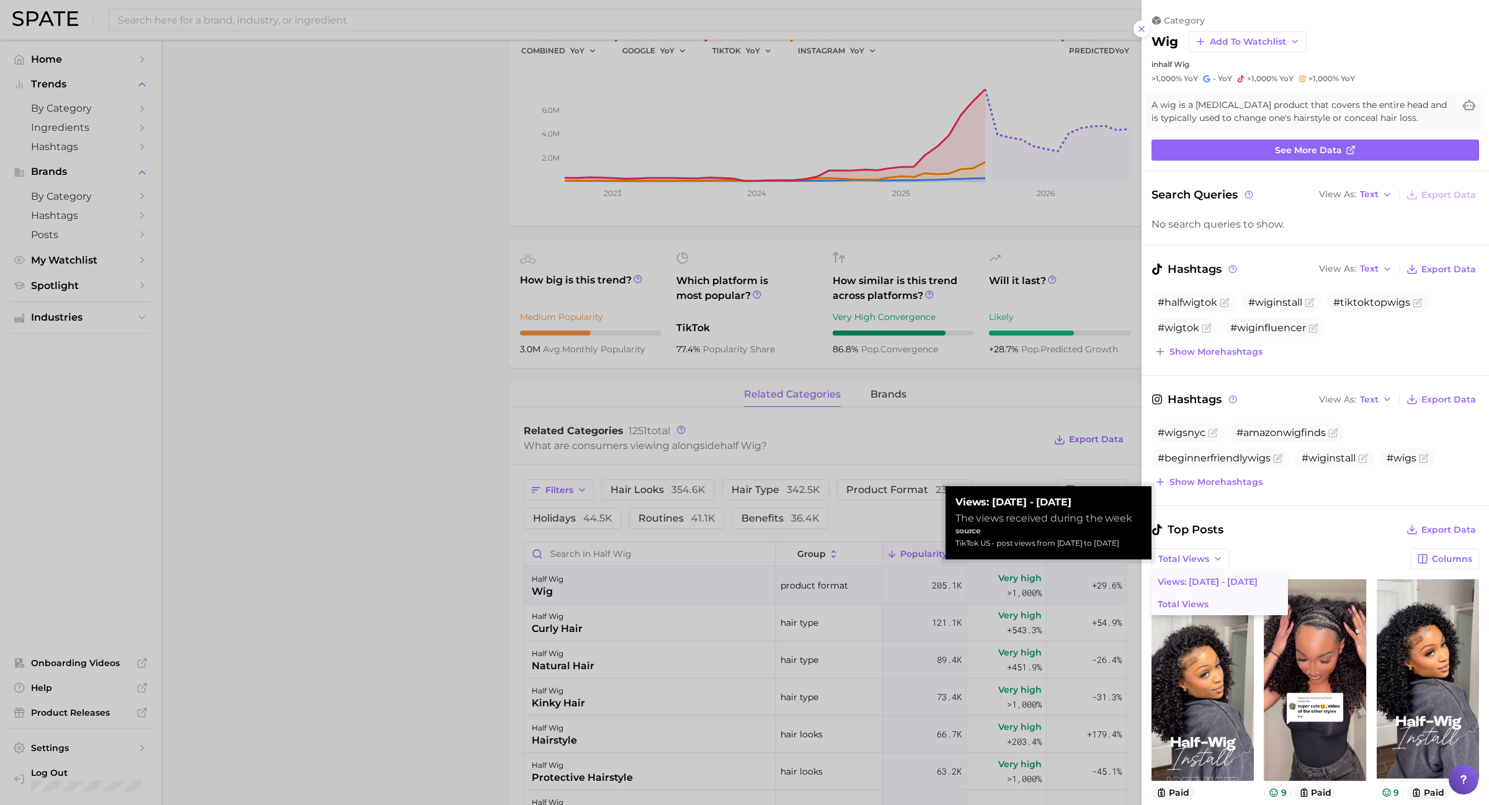
click at [1211, 584] on span "Views: [DATE] - [DATE]" at bounding box center [1208, 582] width 100 height 11
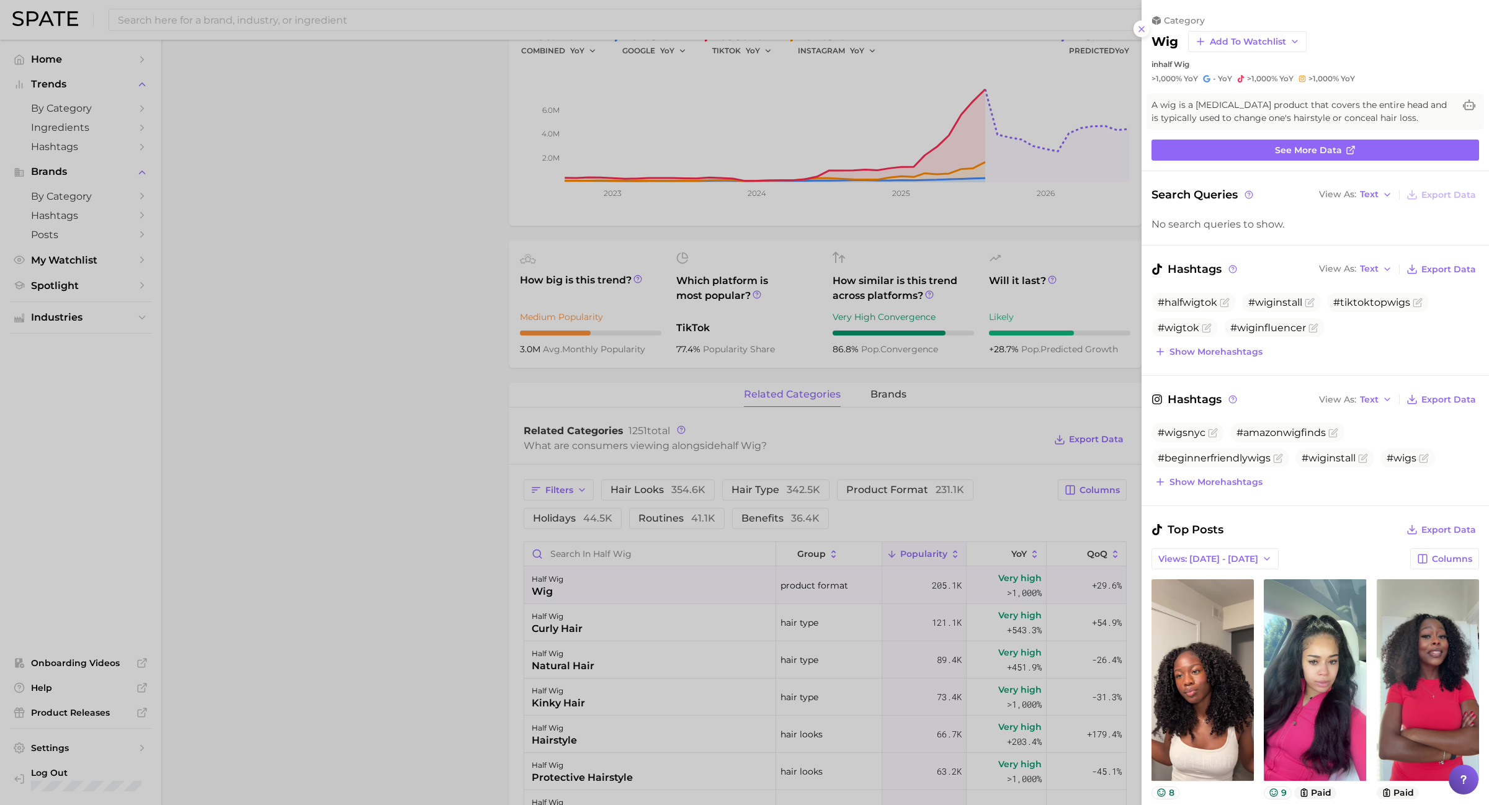
click at [874, 274] on div at bounding box center [744, 402] width 1489 height 805
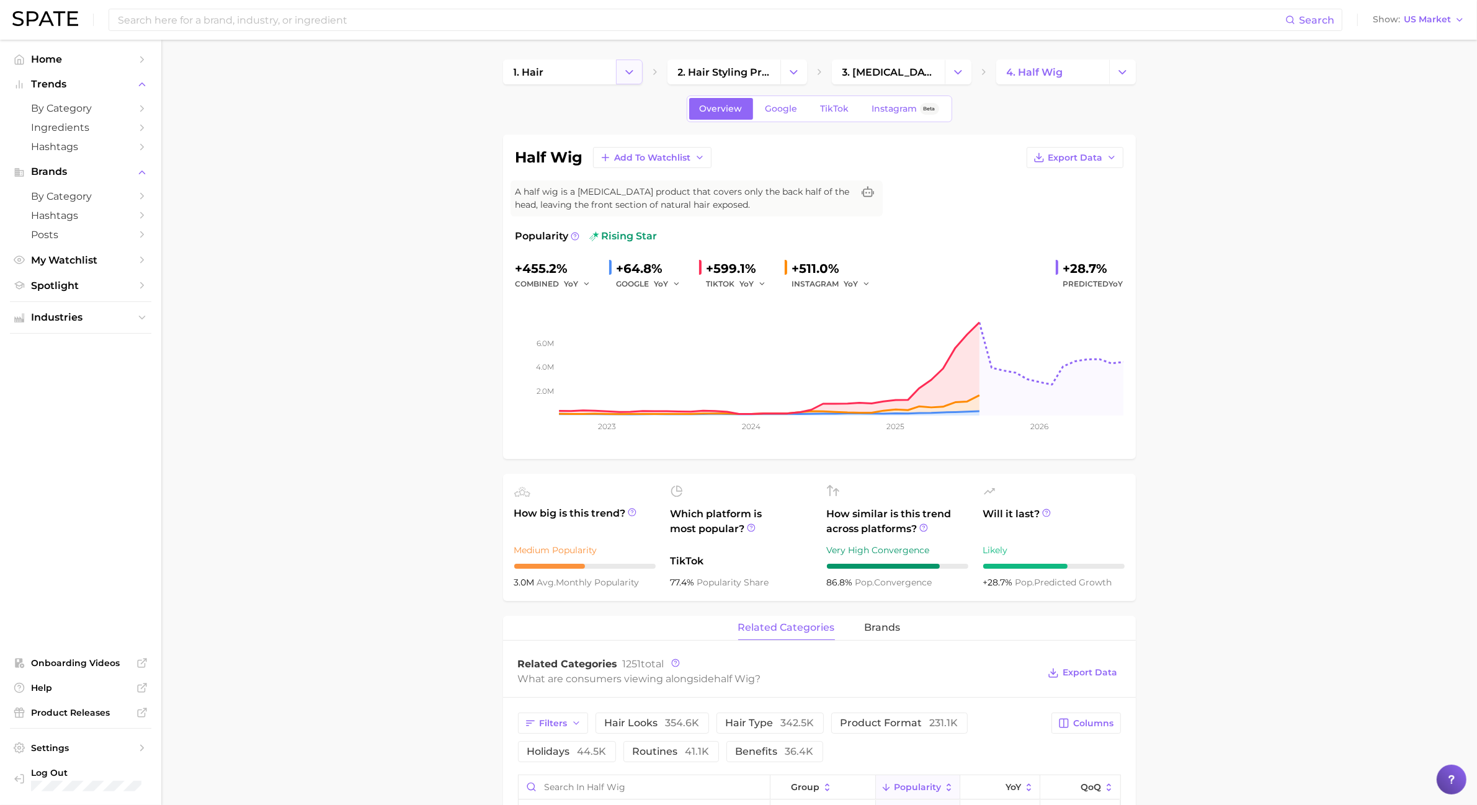
click at [637, 65] on button "Change Category" at bounding box center [629, 72] width 27 height 25
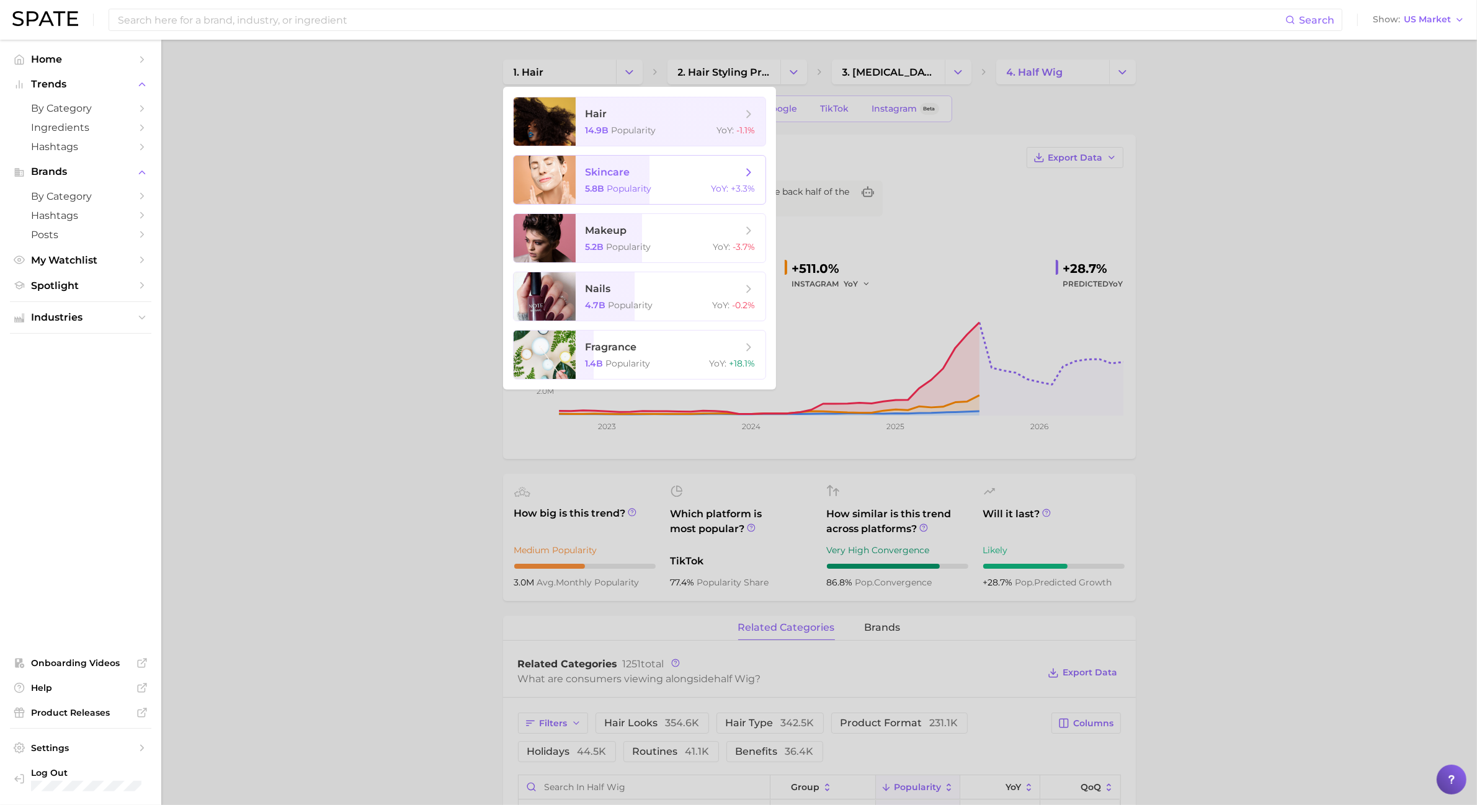
drag, startPoint x: 652, startPoint y: 168, endPoint x: 658, endPoint y: 171, distance: 6.7
click at [658, 171] on span "skincare" at bounding box center [664, 173] width 156 height 14
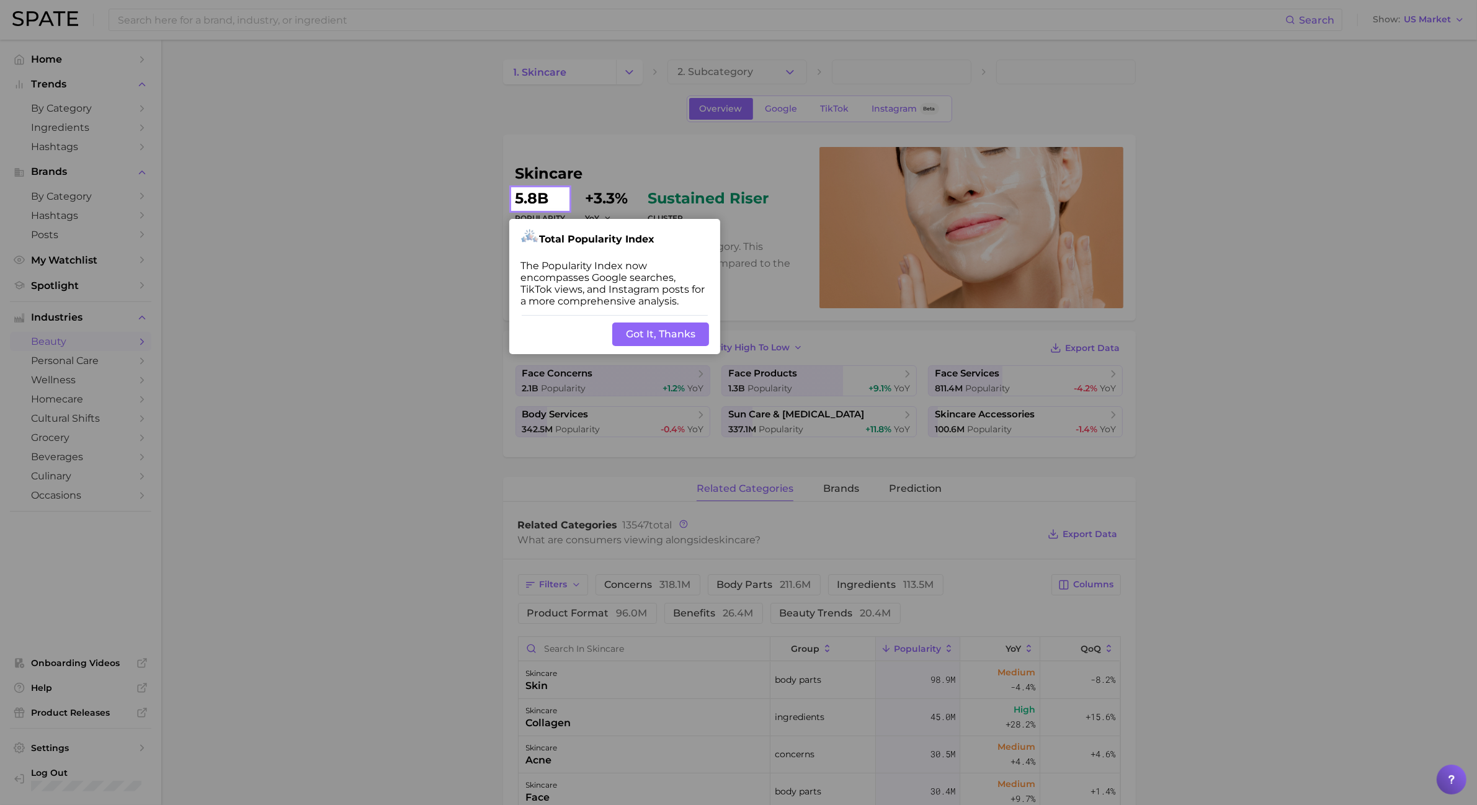
click at [665, 328] on button "Got It, Thanks" at bounding box center [660, 335] width 97 height 24
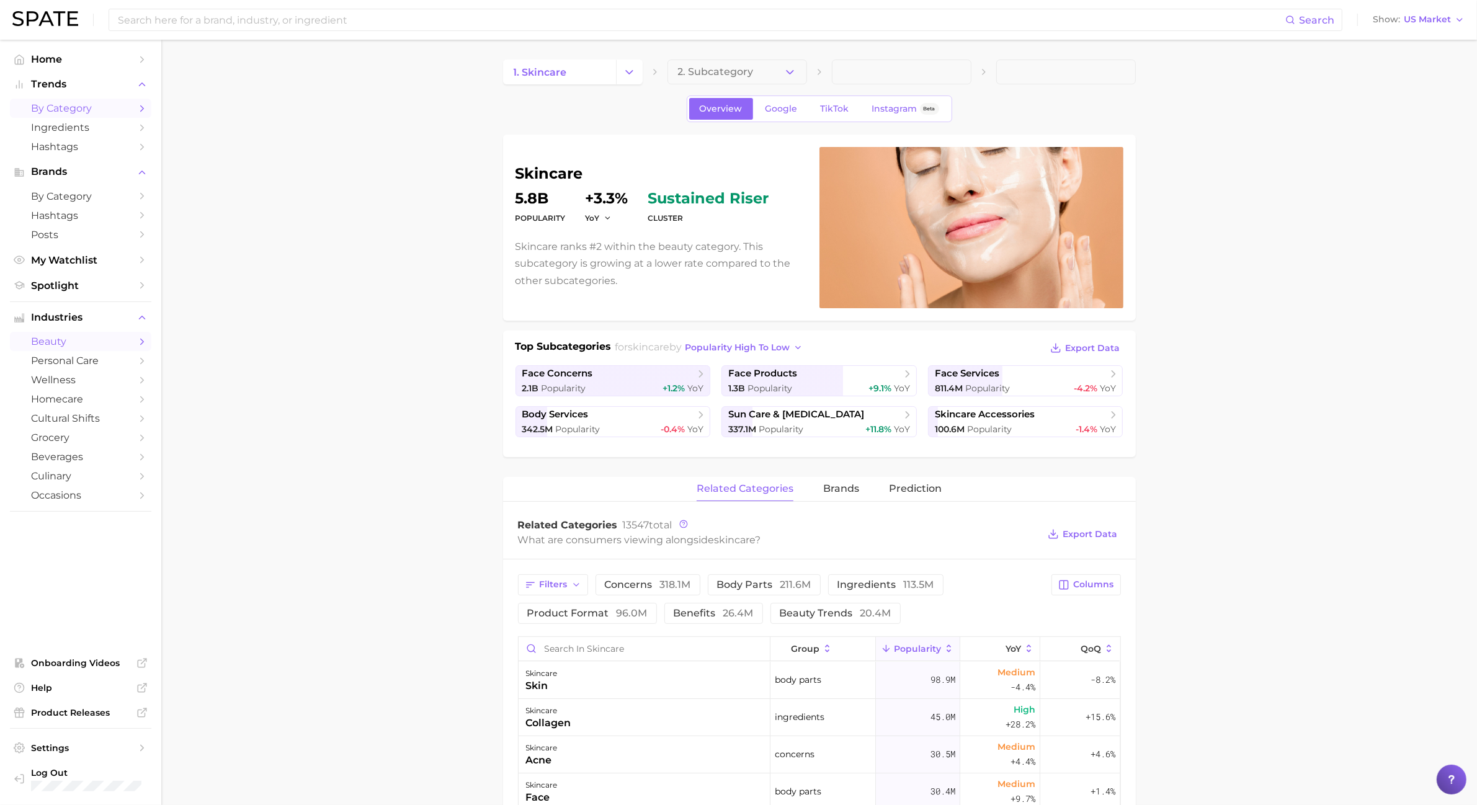
click at [69, 114] on span "by Category" at bounding box center [80, 108] width 99 height 12
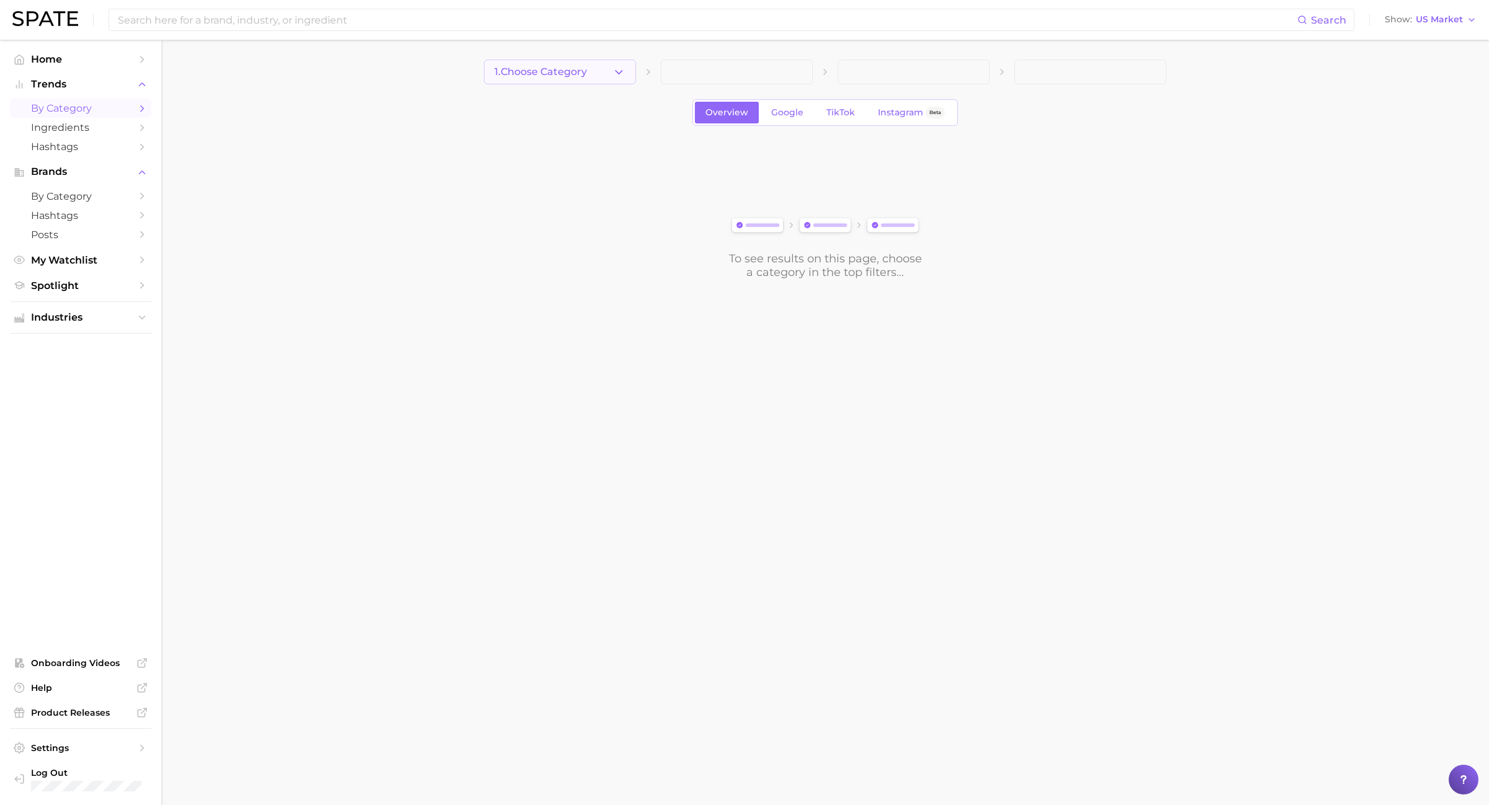
click at [625, 78] on icon "button" at bounding box center [618, 72] width 13 height 13
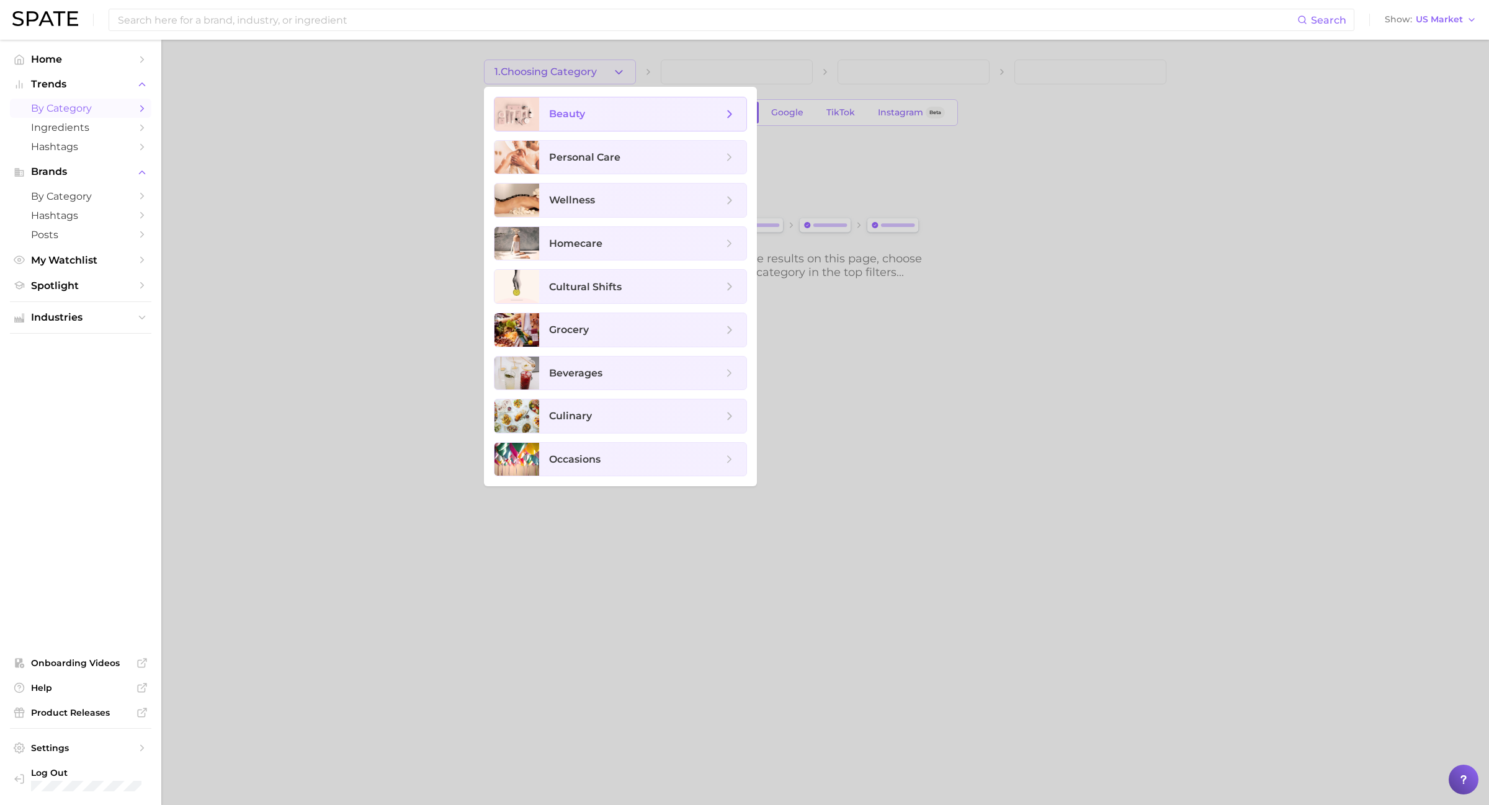
click at [611, 119] on span "beauty" at bounding box center [636, 114] width 174 height 14
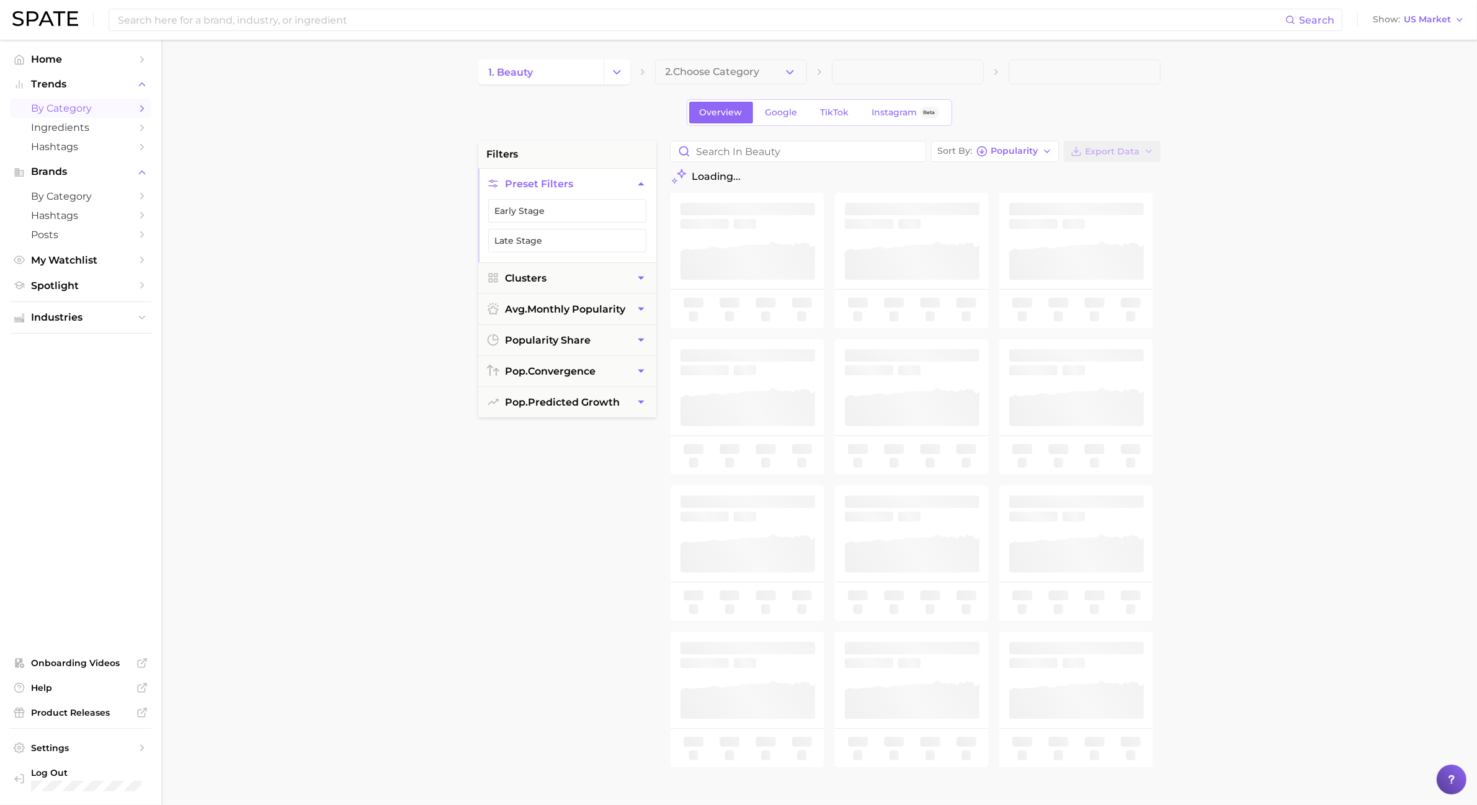
click at [786, 81] on button "2. Choose Category" at bounding box center [731, 72] width 152 height 25
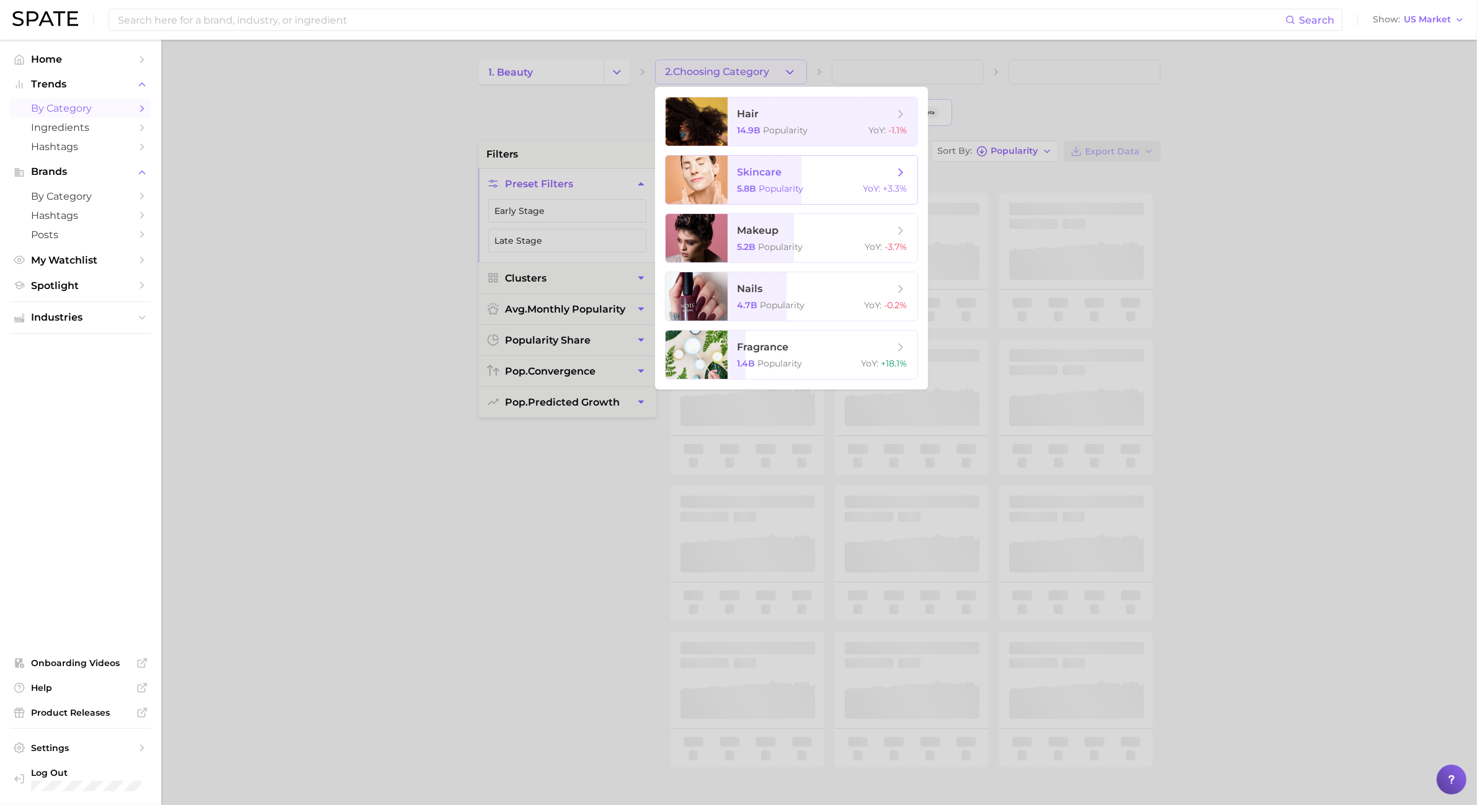
click at [797, 196] on span "skincare 5.8b Popularity YoY : +3.3%" at bounding box center [823, 180] width 190 height 48
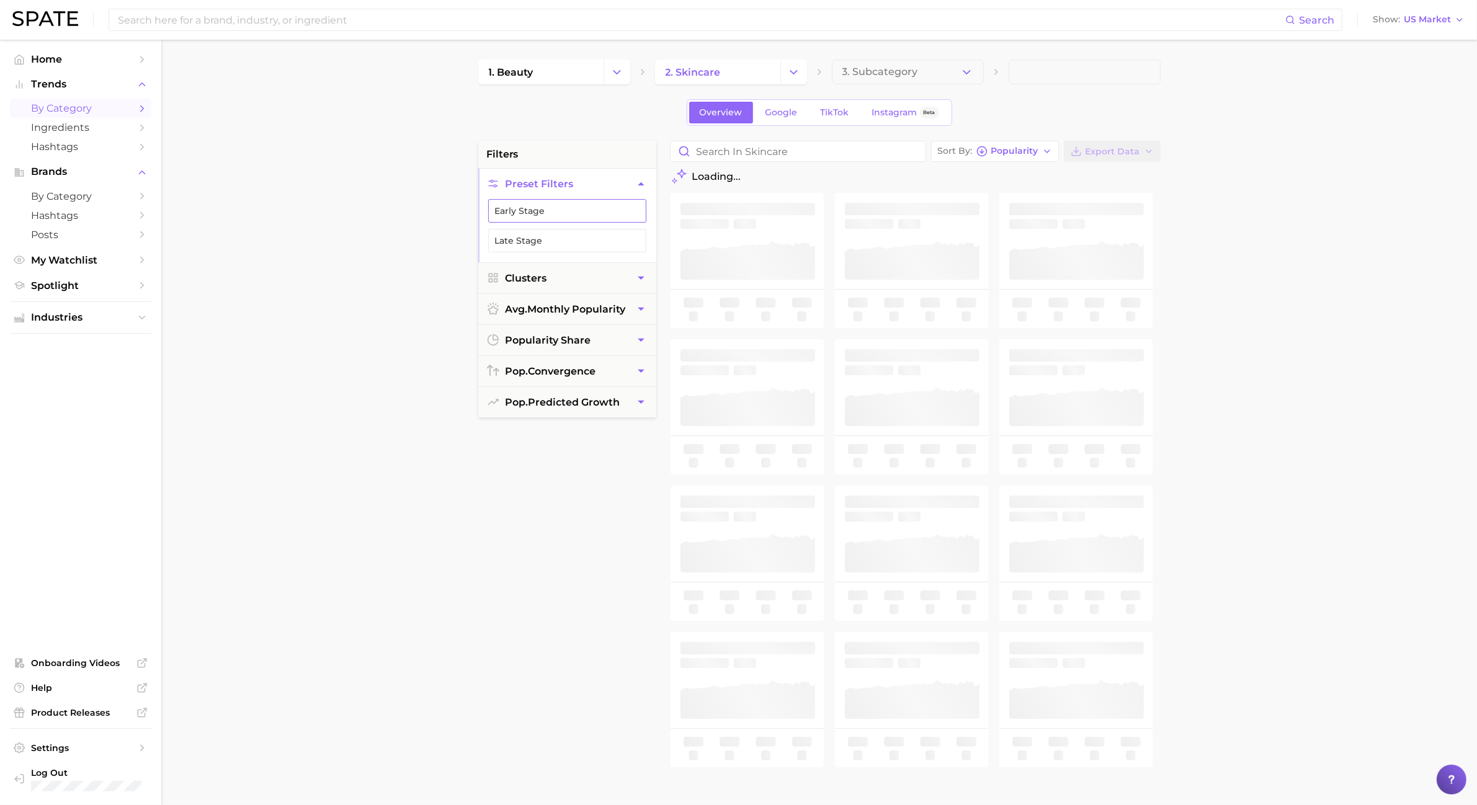
click at [558, 221] on button "Early Stage" at bounding box center [567, 211] width 158 height 24
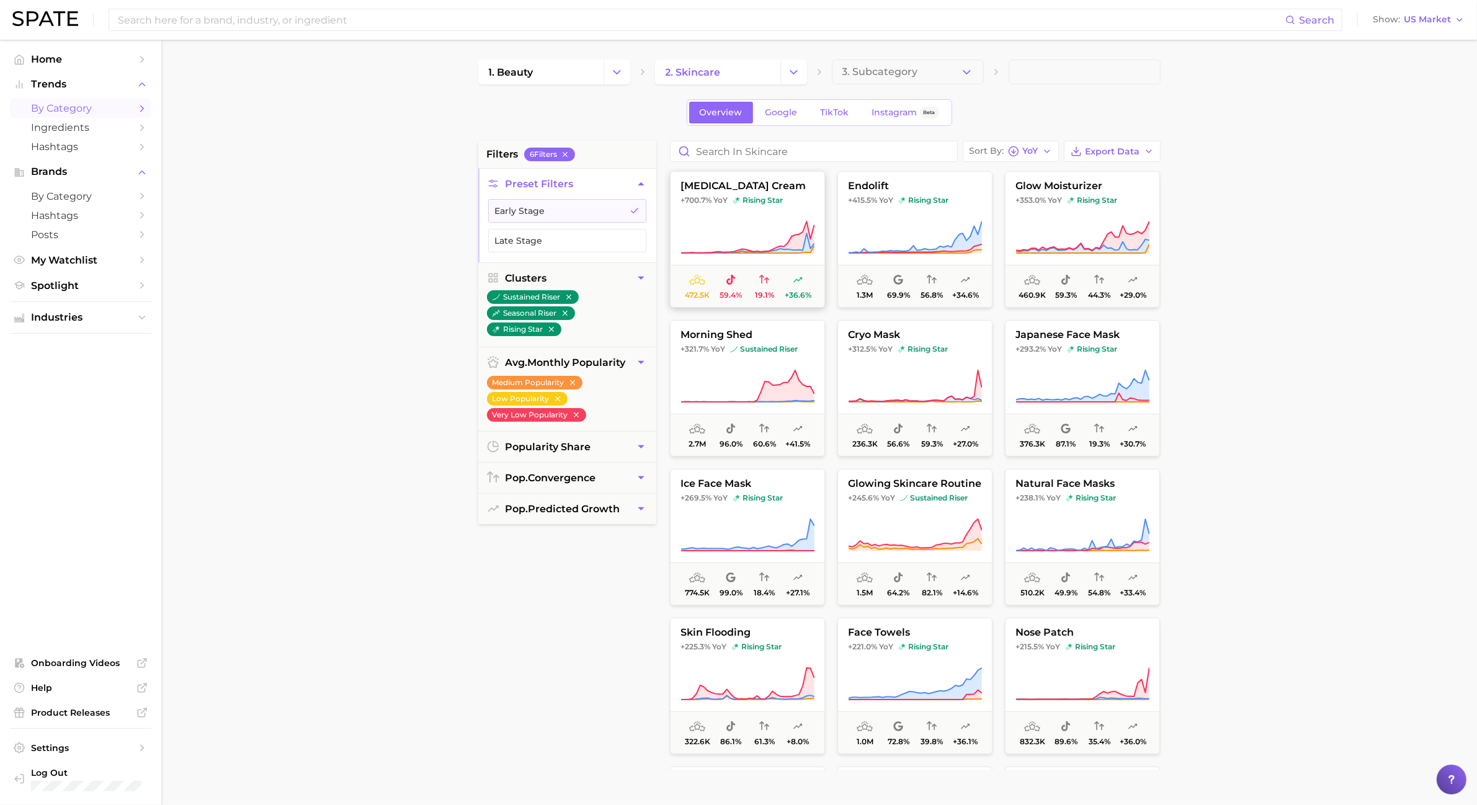
click at [710, 240] on icon at bounding box center [748, 237] width 134 height 35
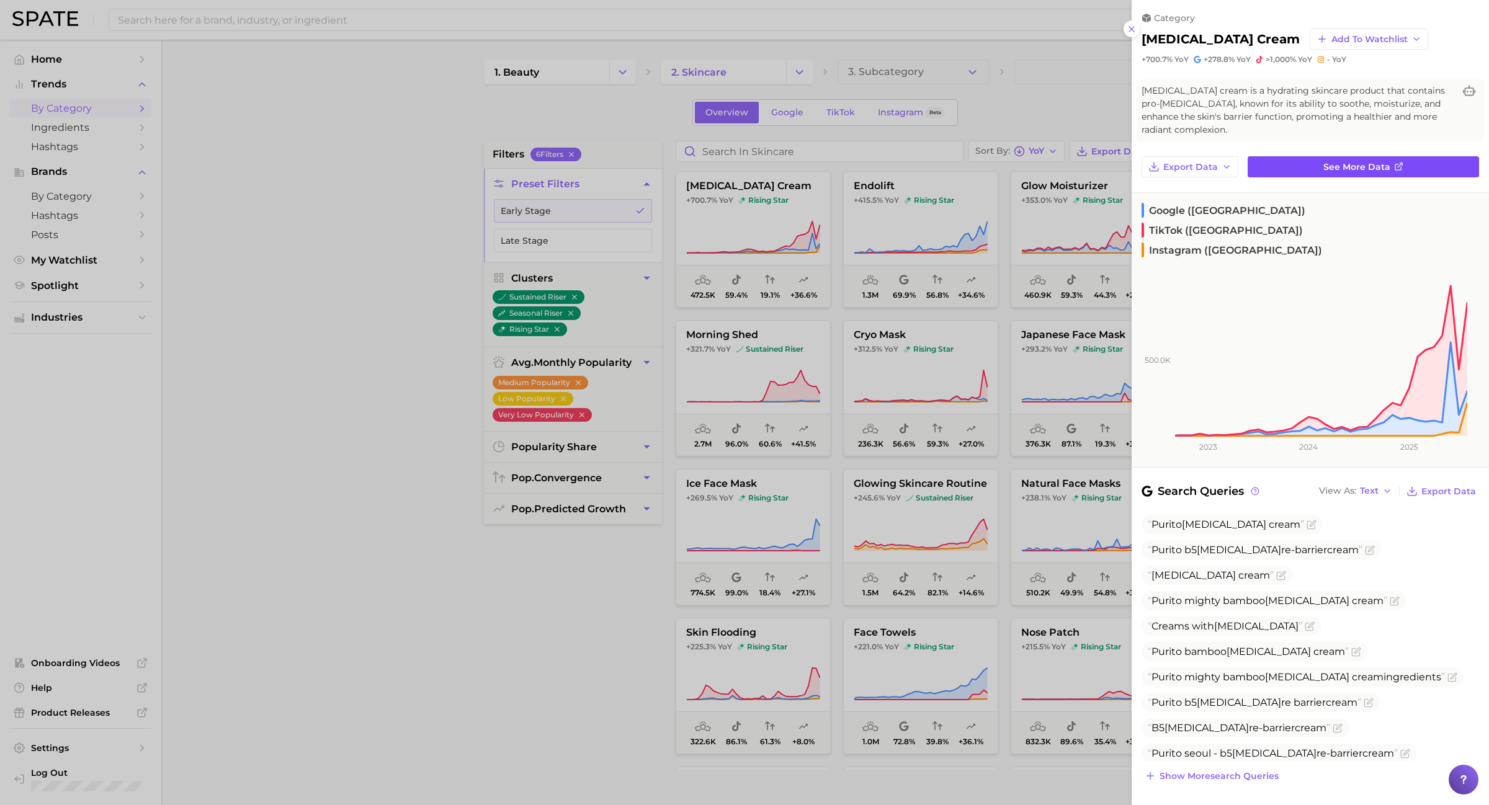
click at [1391, 174] on link "See more data" at bounding box center [1363, 166] width 231 height 21
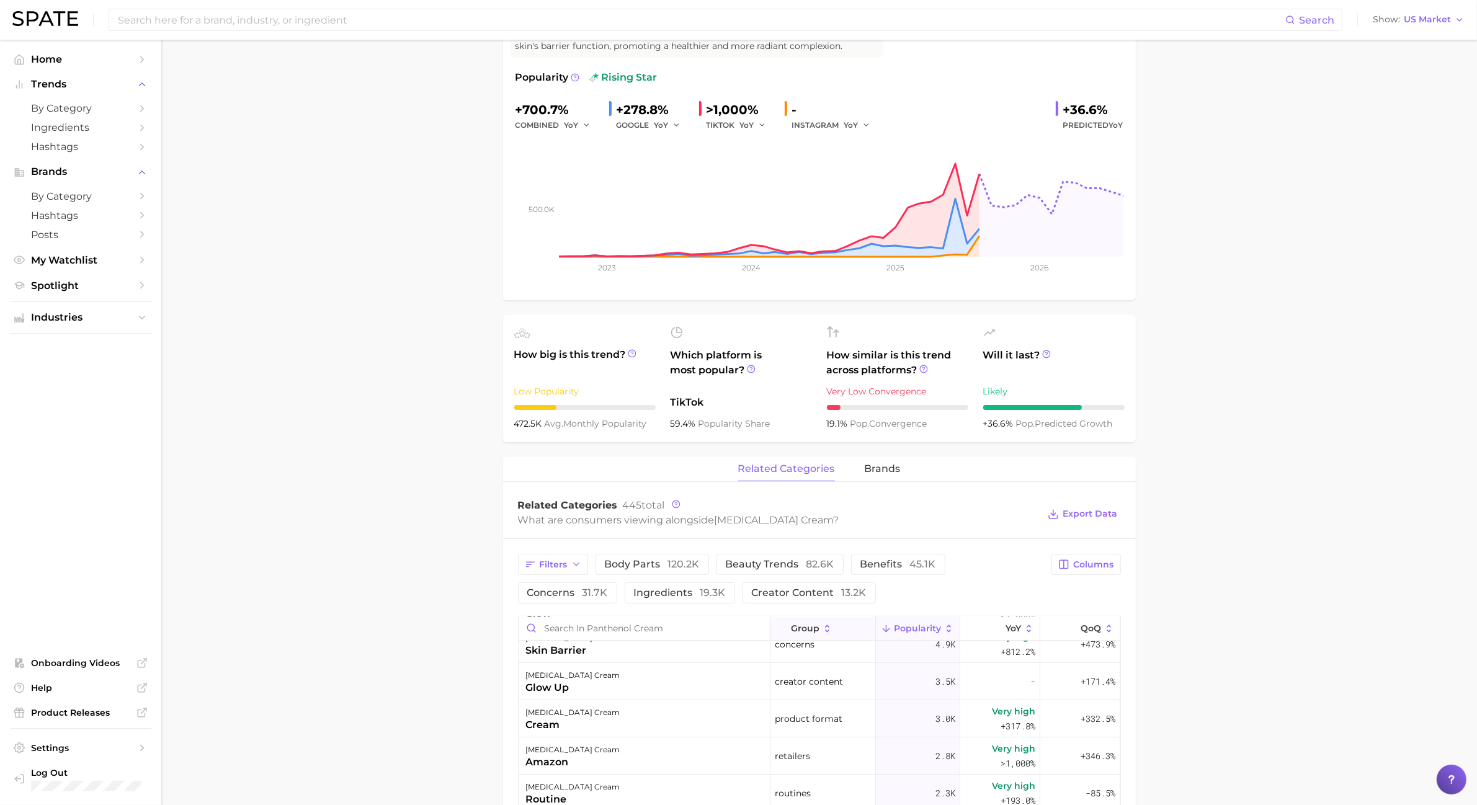
scroll to position [233, 0]
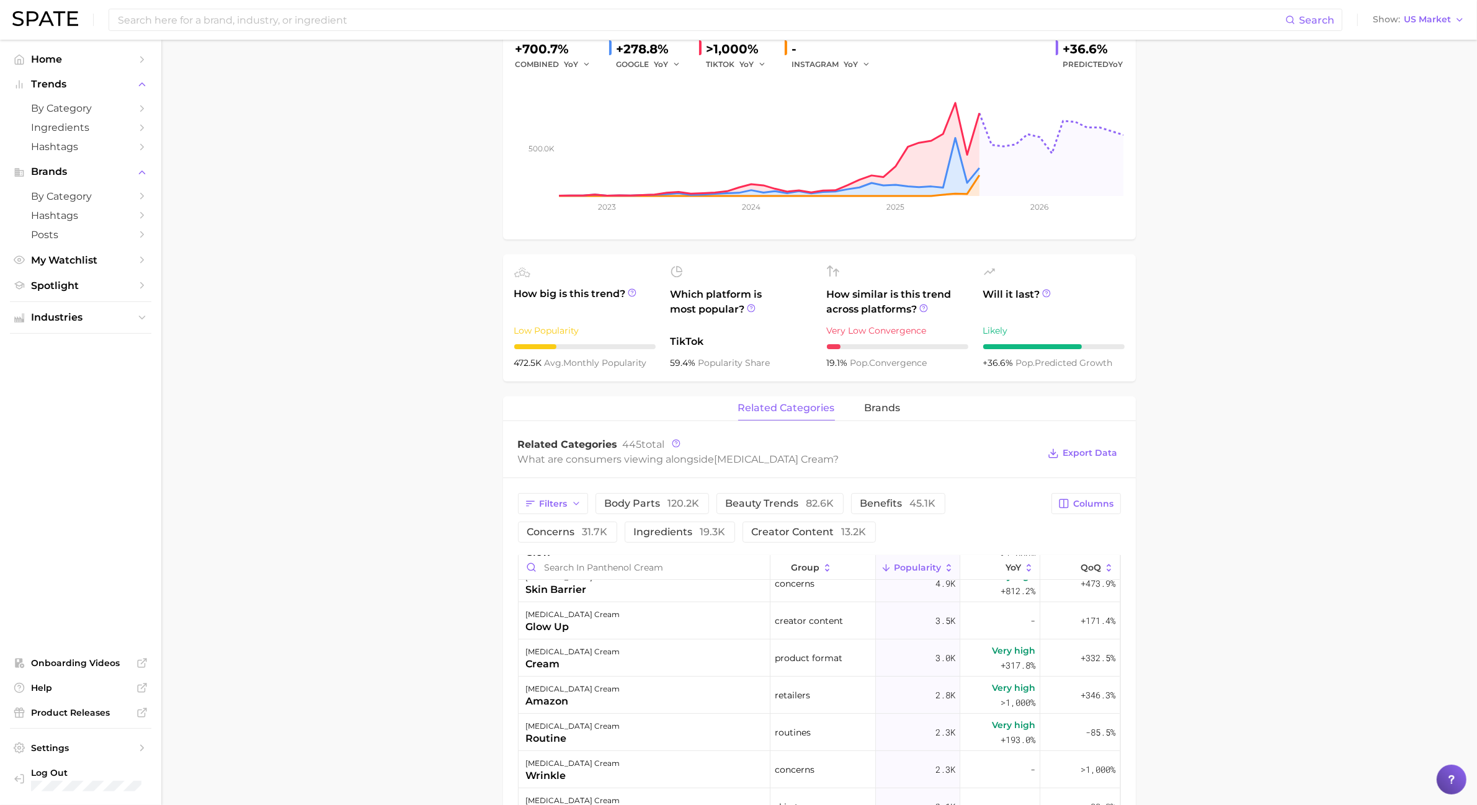
click at [882, 419] on button "brands" at bounding box center [883, 408] width 36 height 24
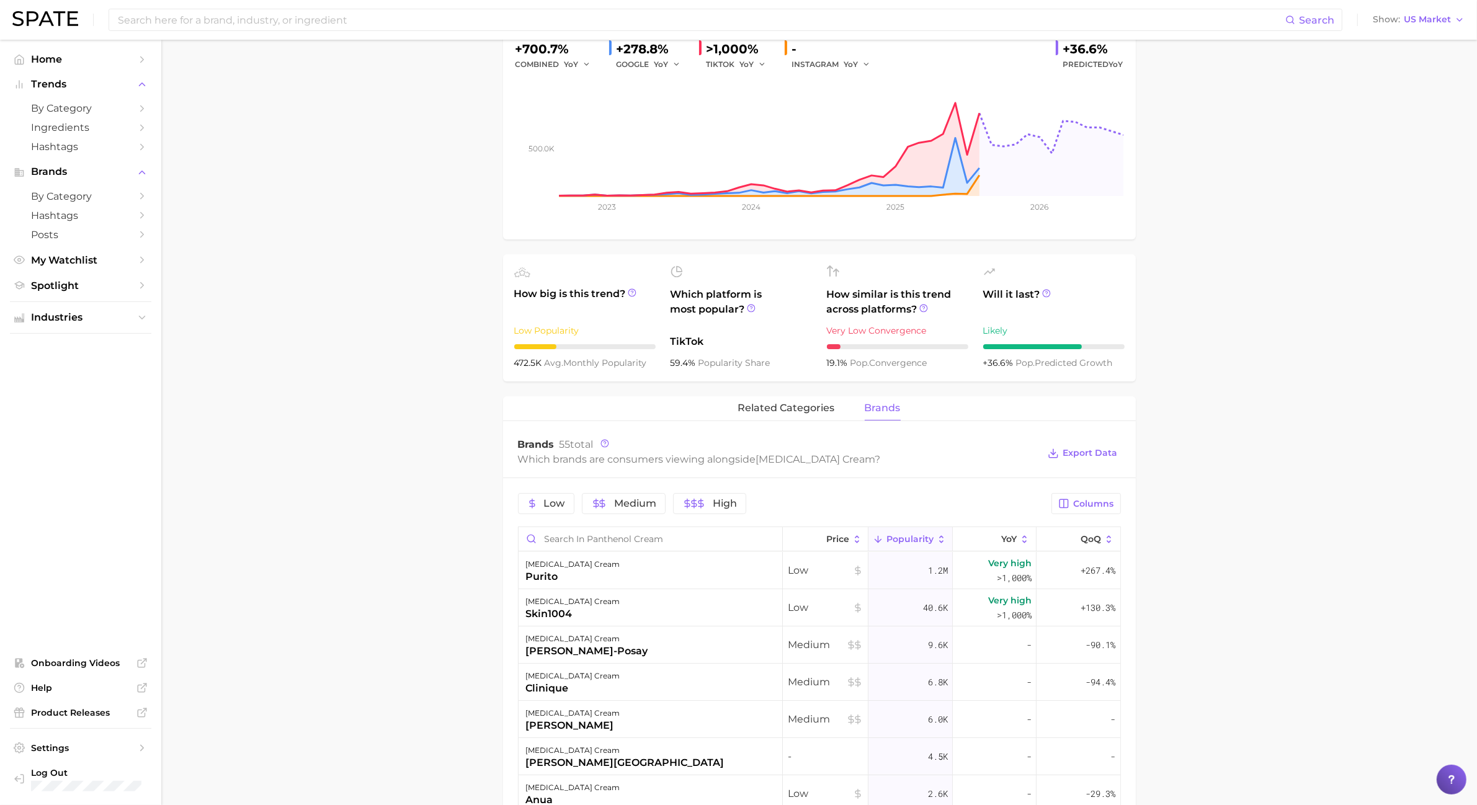
click at [1270, 309] on main "1. skincare 2. face products 3. moisturizer products 4. [MEDICAL_DATA] cream Ov…" at bounding box center [819, 608] width 1316 height 1602
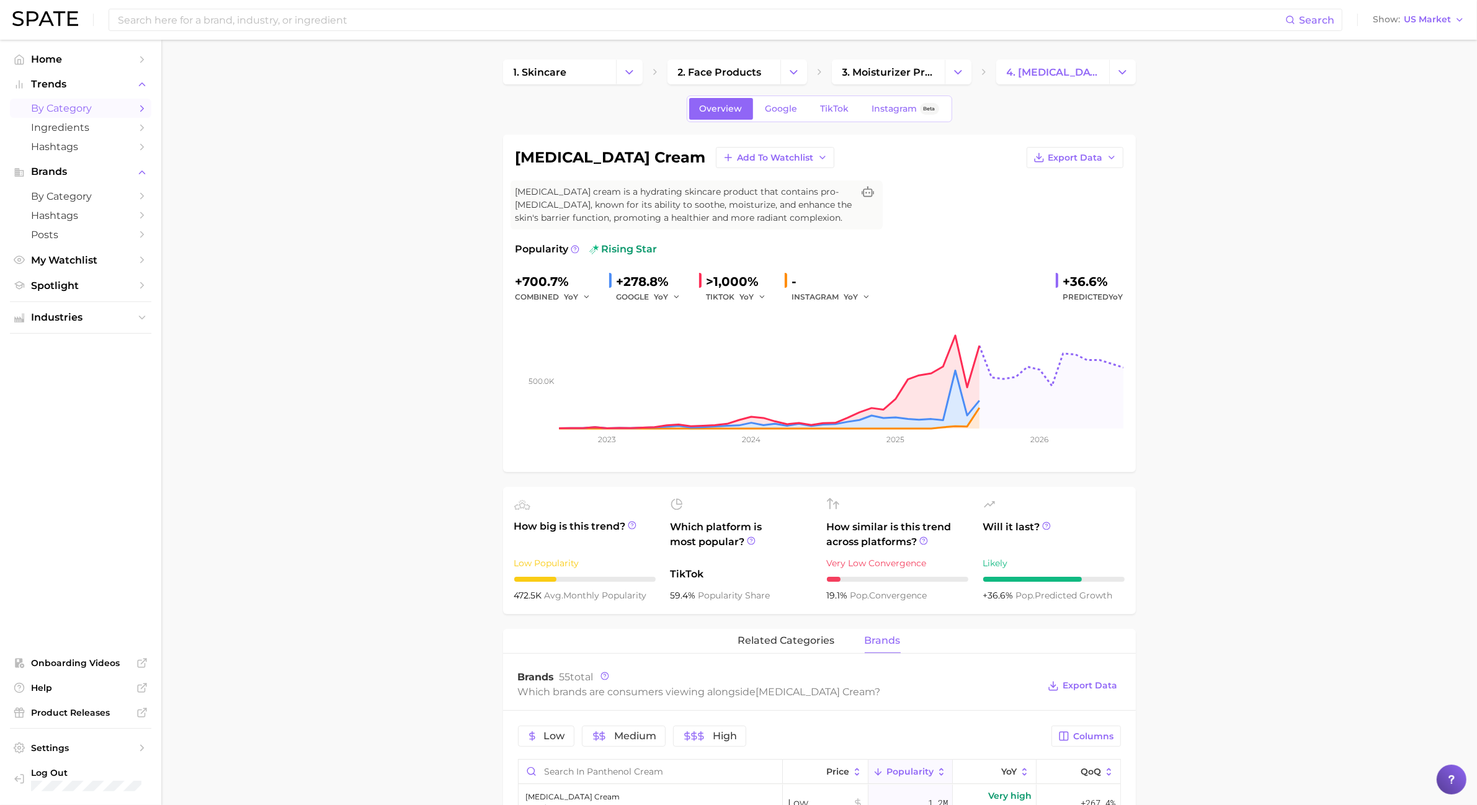
click at [89, 112] on span "by Category" at bounding box center [80, 108] width 99 height 12
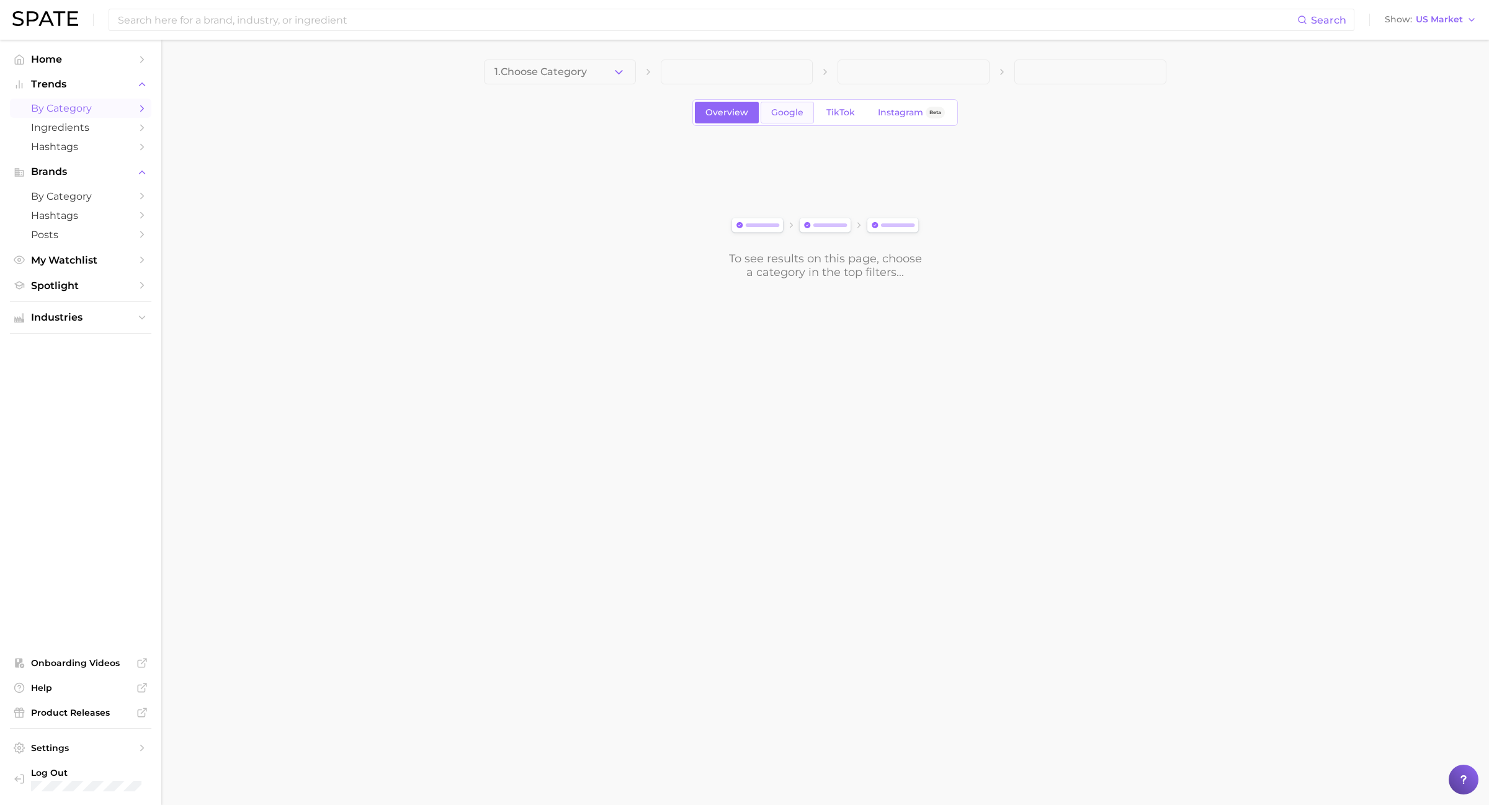
click at [768, 107] on link "Google" at bounding box center [787, 113] width 53 height 22
click at [621, 68] on icon "button" at bounding box center [618, 72] width 13 height 13
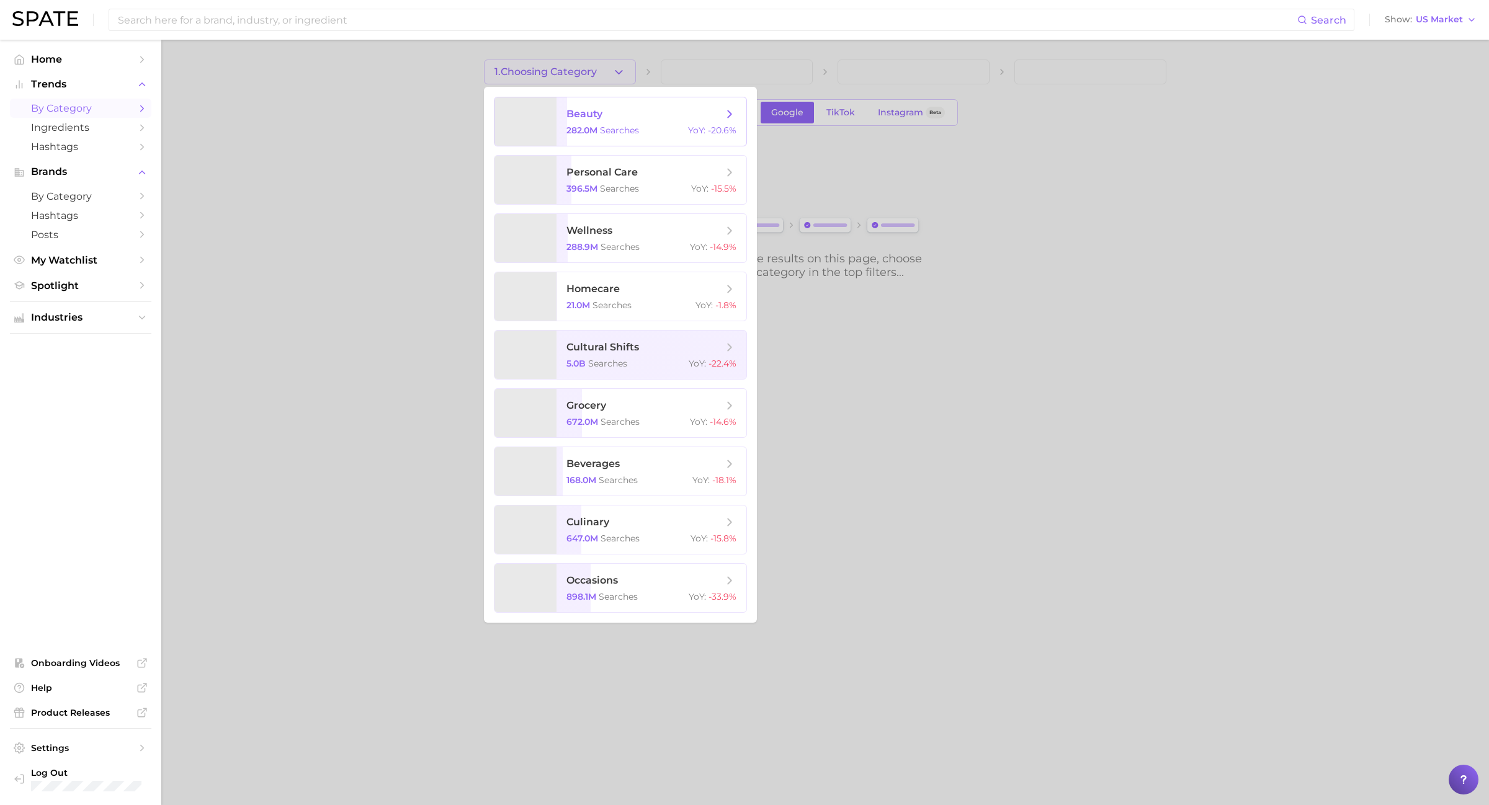
click at [619, 109] on span "beauty" at bounding box center [644, 114] width 156 height 14
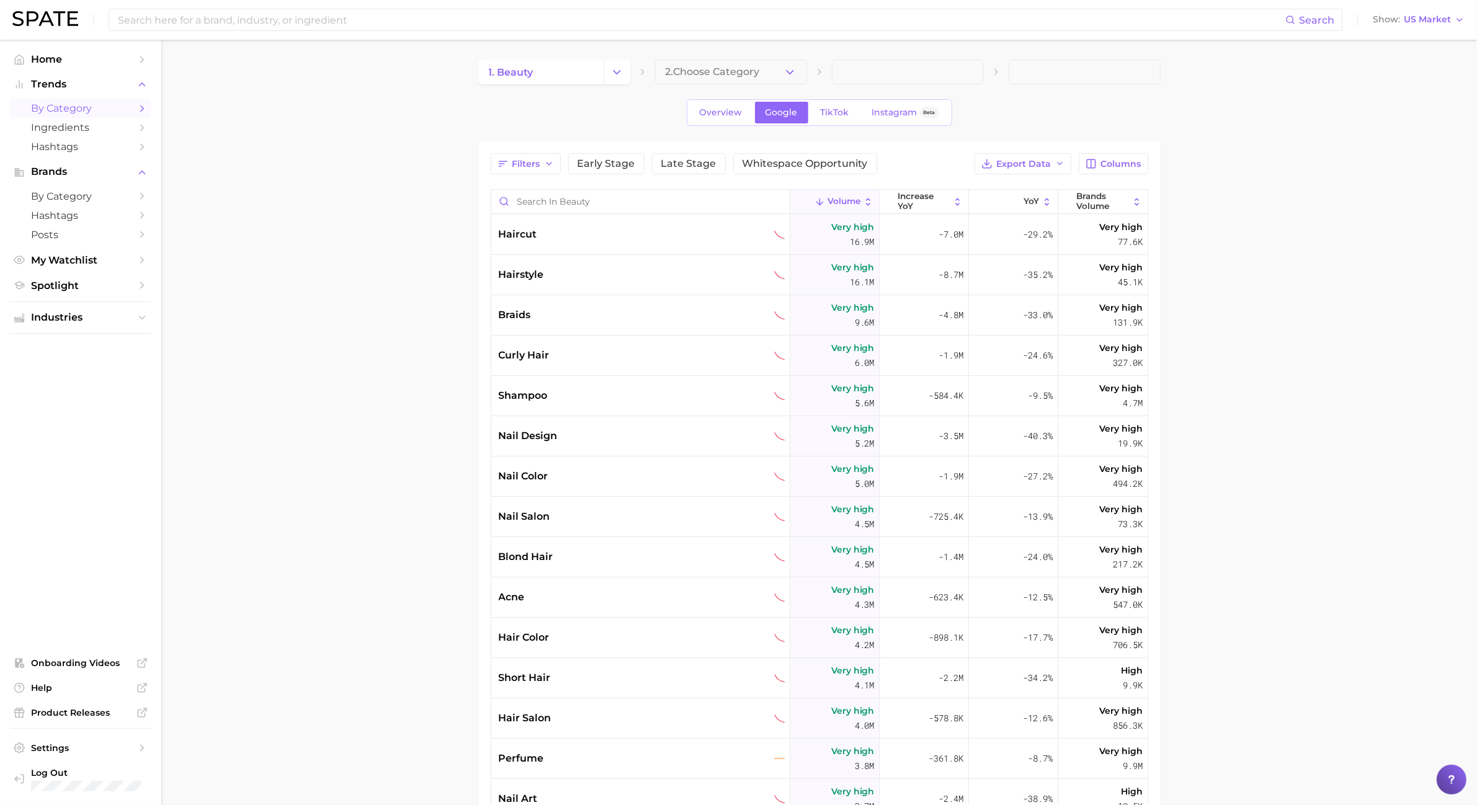
drag, startPoint x: 736, startPoint y: 74, endPoint x: 795, endPoint y: 75, distance: 59.6
click at [736, 74] on span "2. Choose Category" at bounding box center [713, 71] width 94 height 11
click at [795, 84] on div at bounding box center [731, 84] width 152 height 0
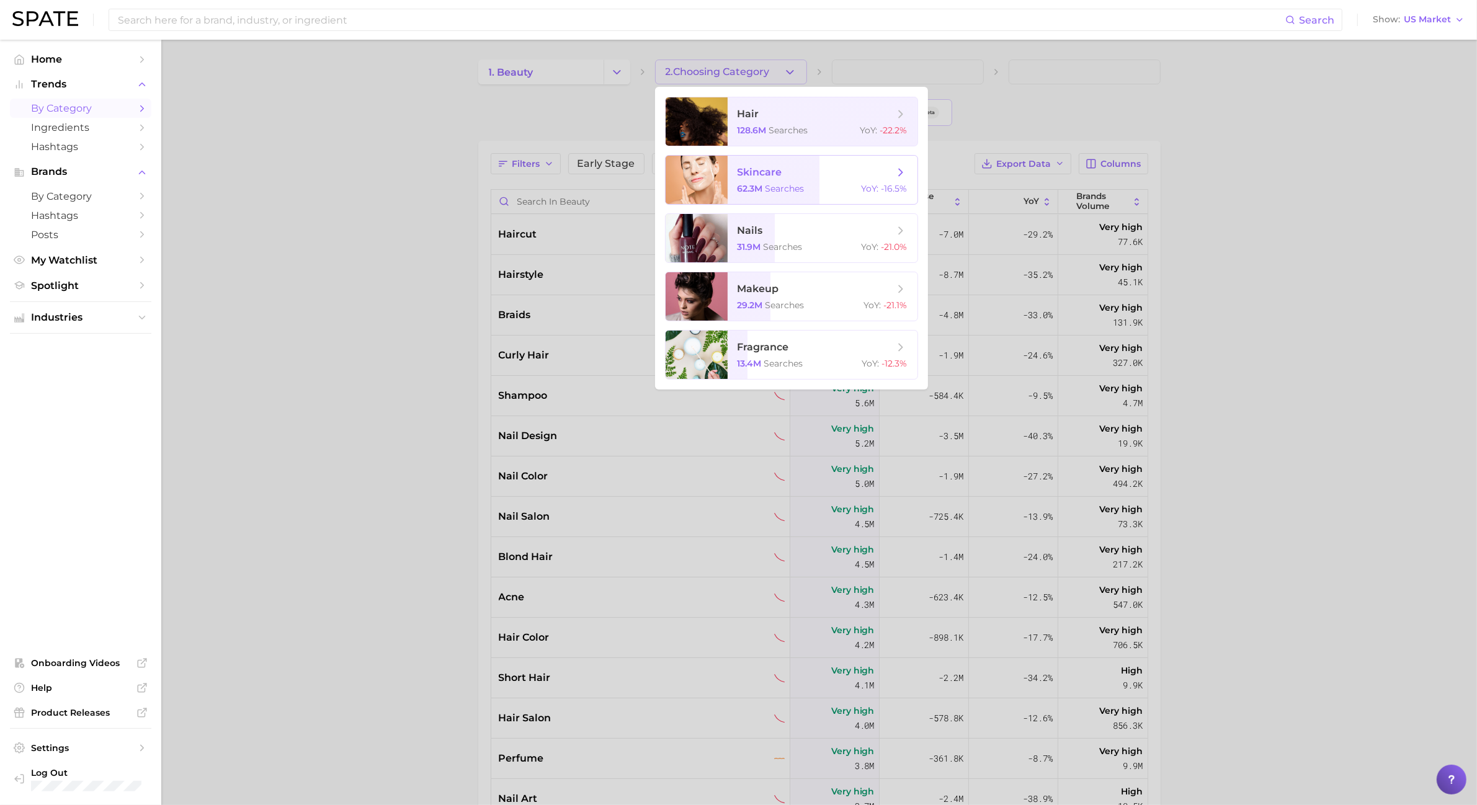
click at [779, 168] on span "skincare" at bounding box center [760, 172] width 45 height 12
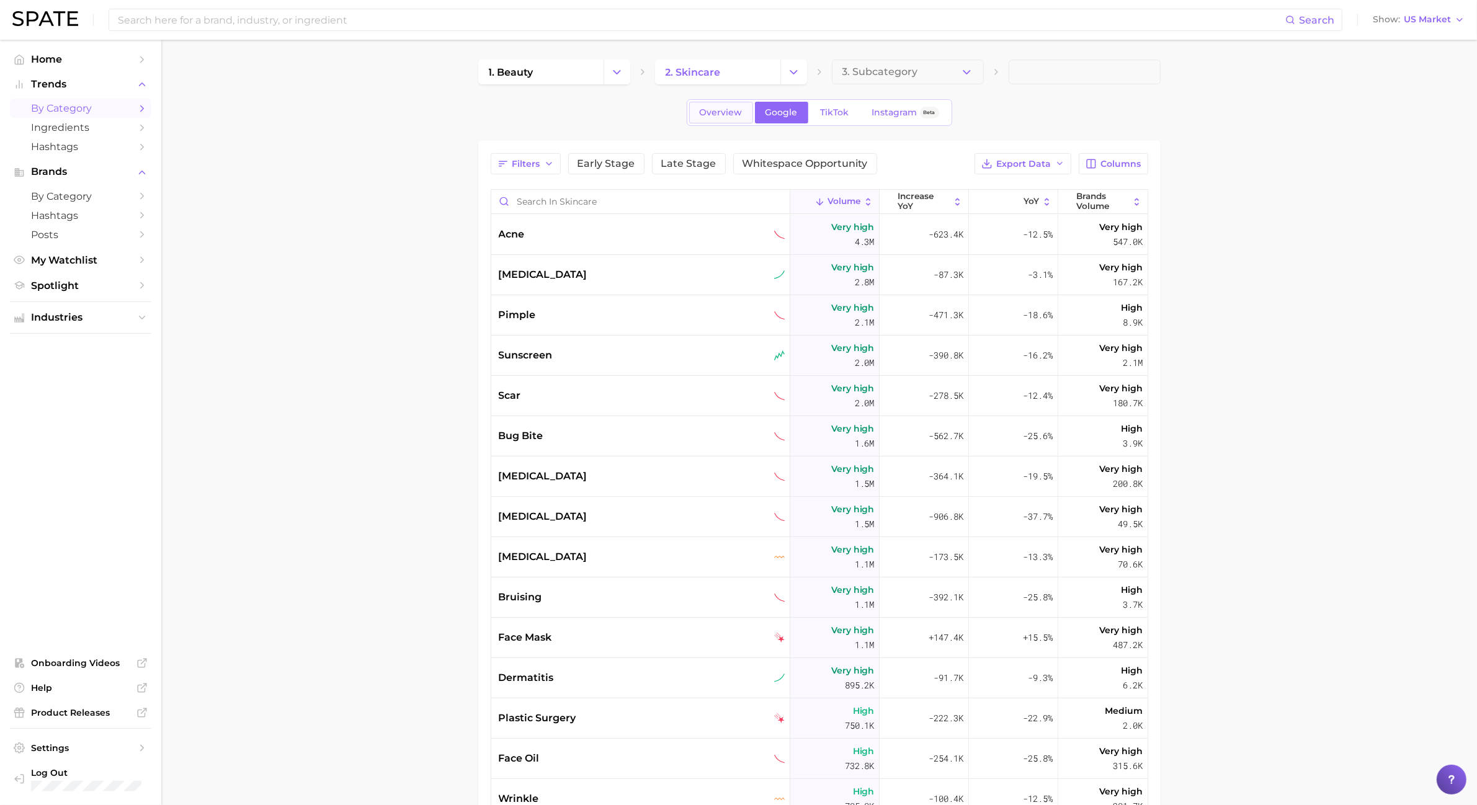
click at [733, 103] on link "Overview" at bounding box center [721, 113] width 64 height 22
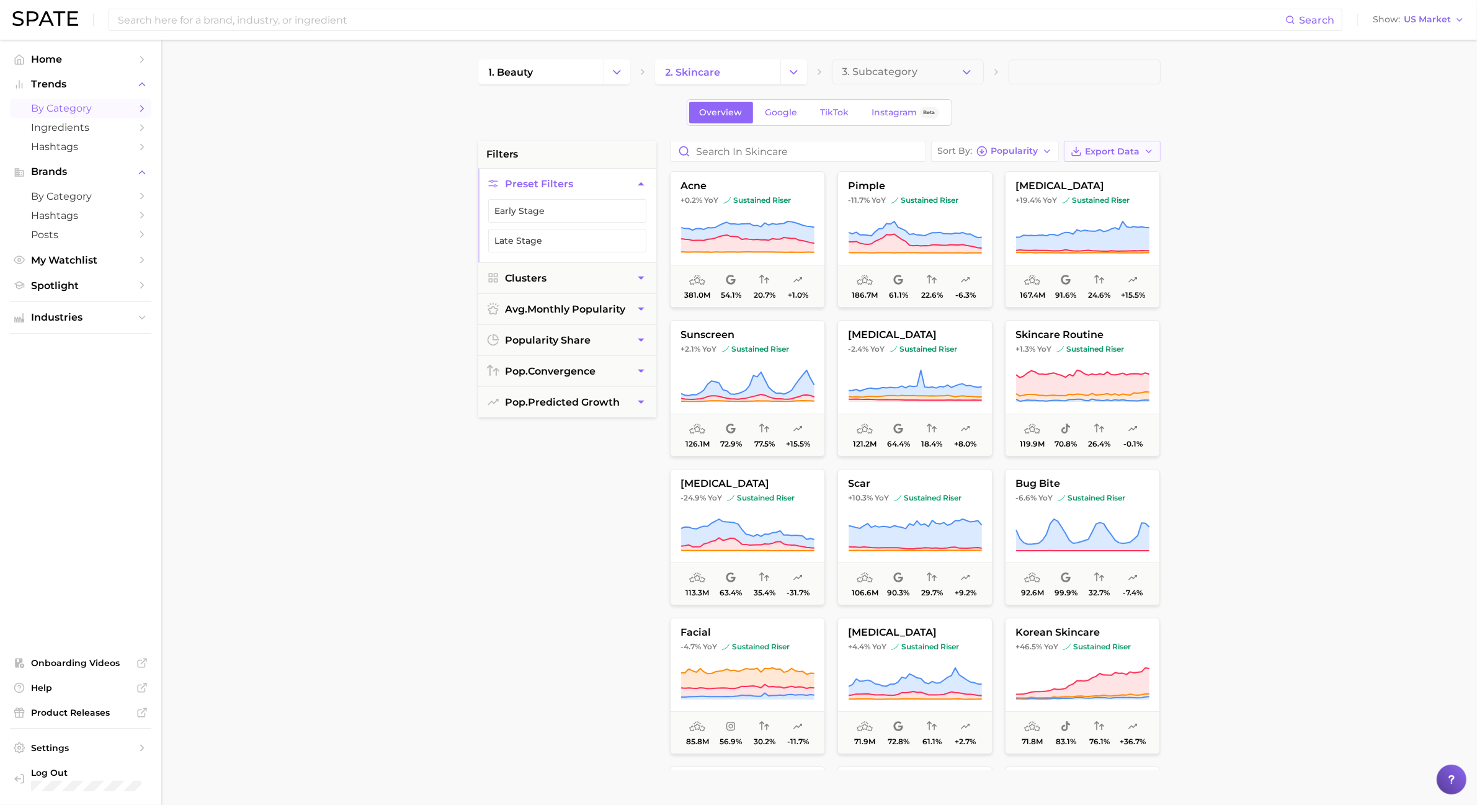
click at [1144, 155] on icon "button" at bounding box center [1149, 151] width 10 height 10
click at [1134, 169] on button "Card Data CSV" at bounding box center [1092, 174] width 137 height 22
click at [786, 71] on button "Change Category" at bounding box center [794, 72] width 27 height 25
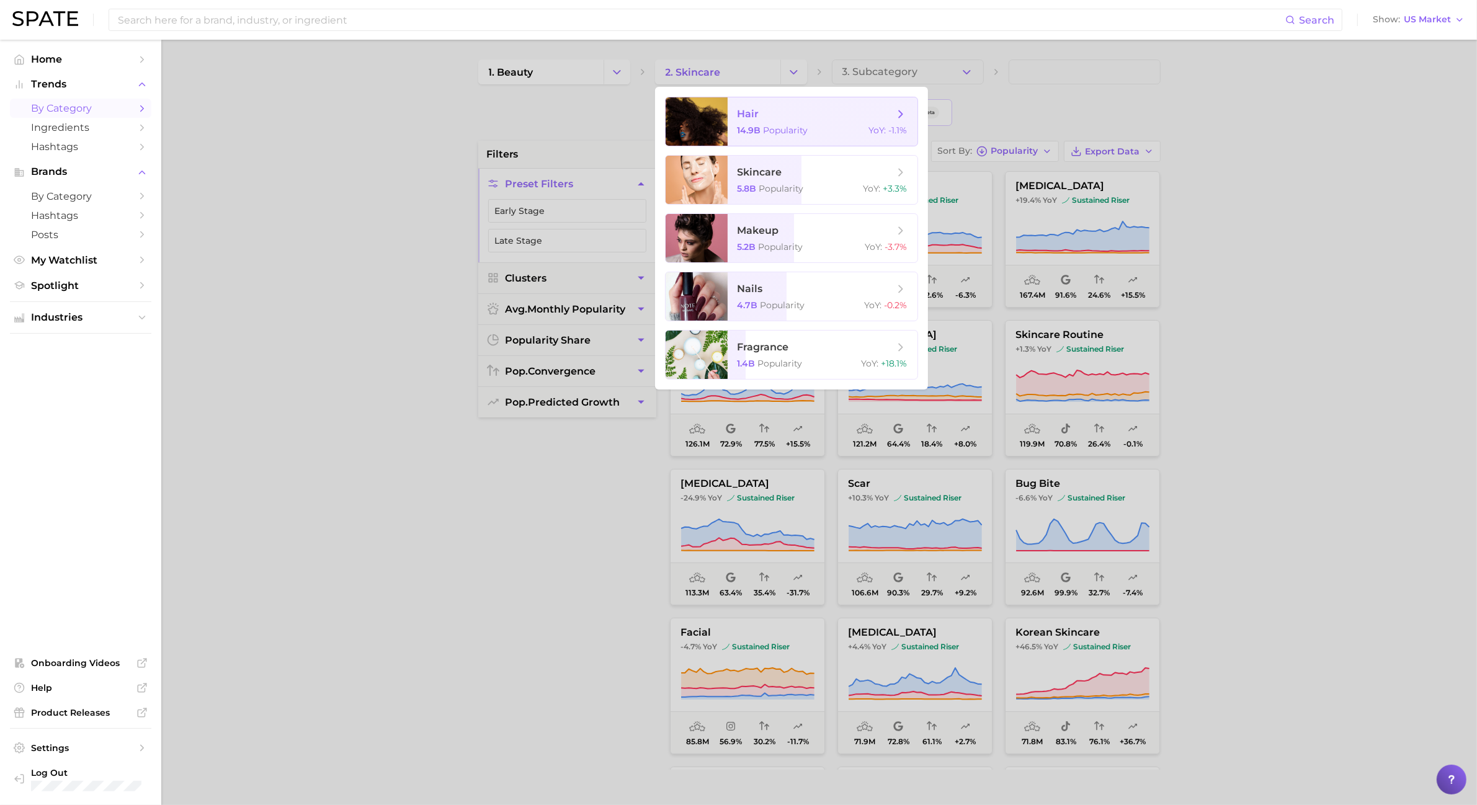
click at [782, 107] on span "hair" at bounding box center [816, 114] width 156 height 14
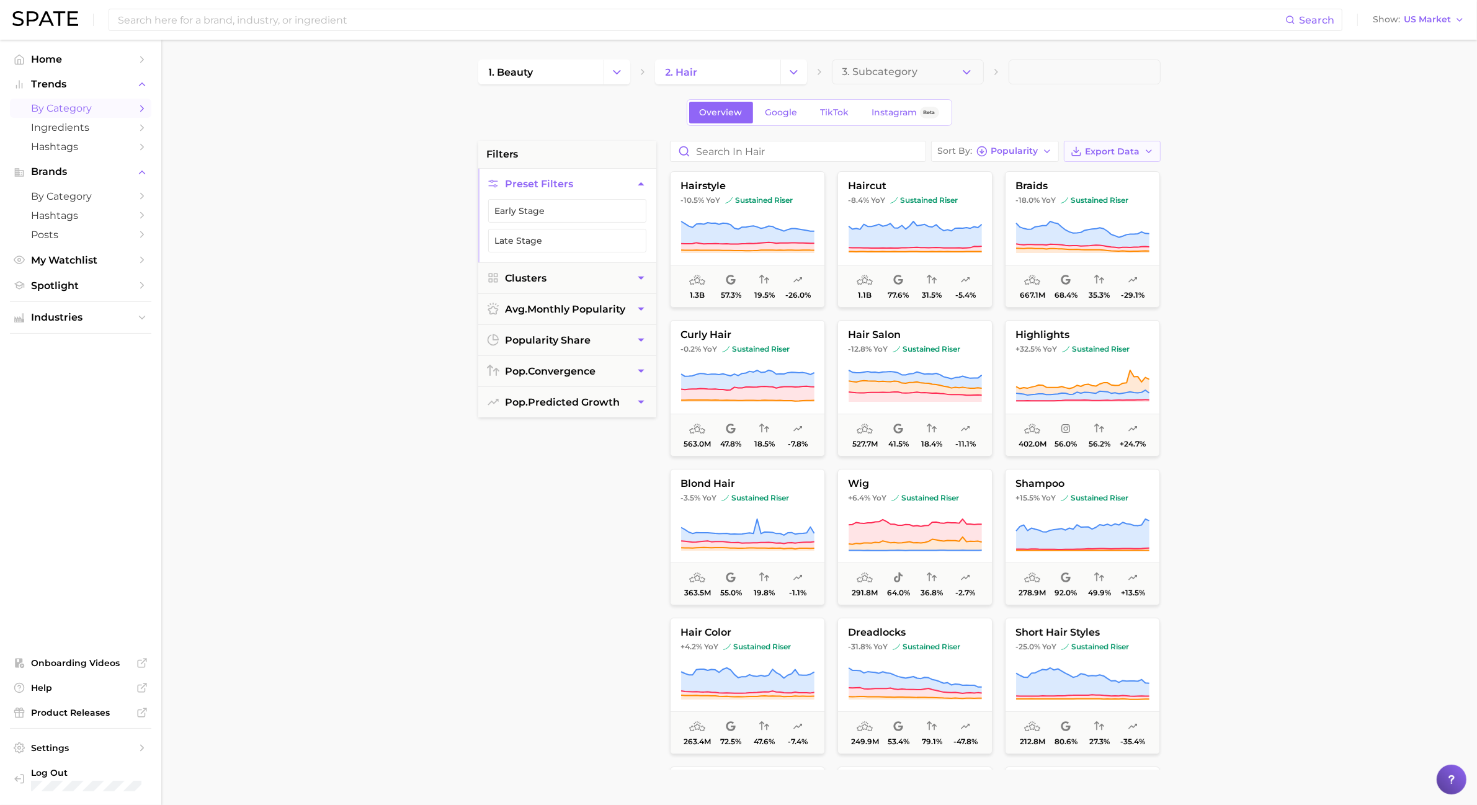
click at [1099, 149] on span "Export Data" at bounding box center [1113, 151] width 55 height 11
click at [1092, 168] on button "Card Data CSV" at bounding box center [1092, 174] width 137 height 22
click at [792, 74] on icon "Change Category" at bounding box center [793, 72] width 13 height 13
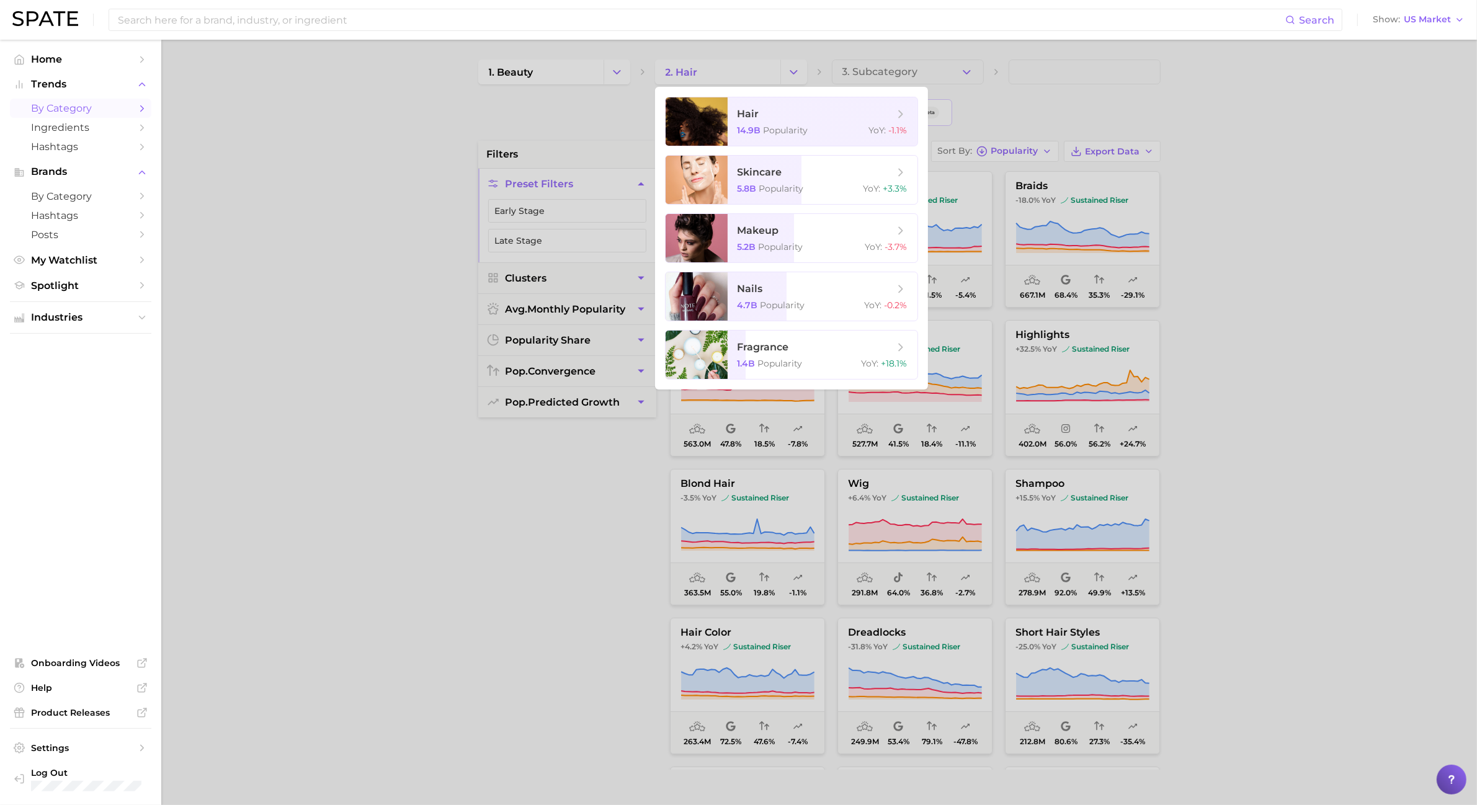
click at [903, 84] on div at bounding box center [738, 402] width 1477 height 805
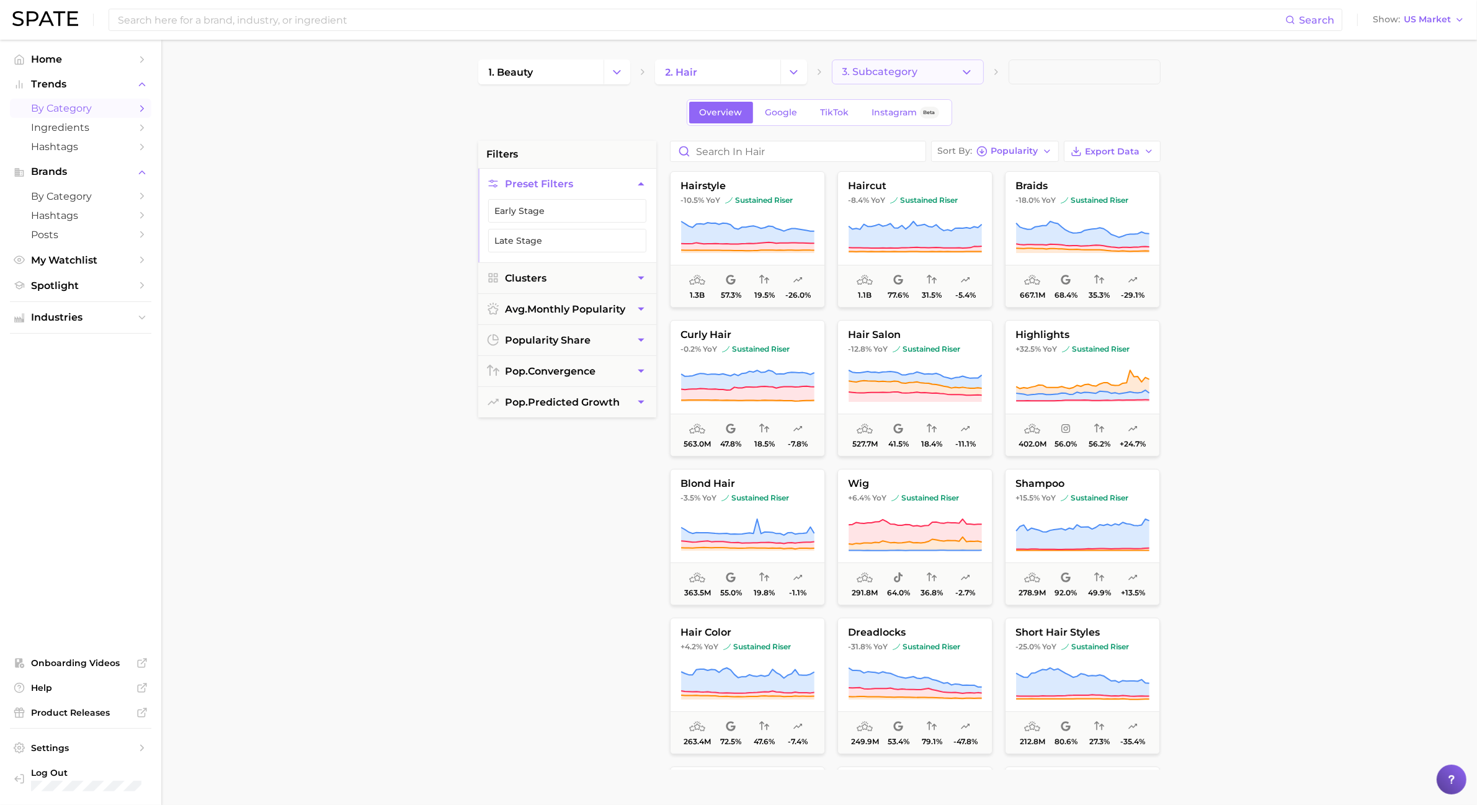
click at [903, 75] on span "3. Subcategory" at bounding box center [881, 71] width 76 height 11
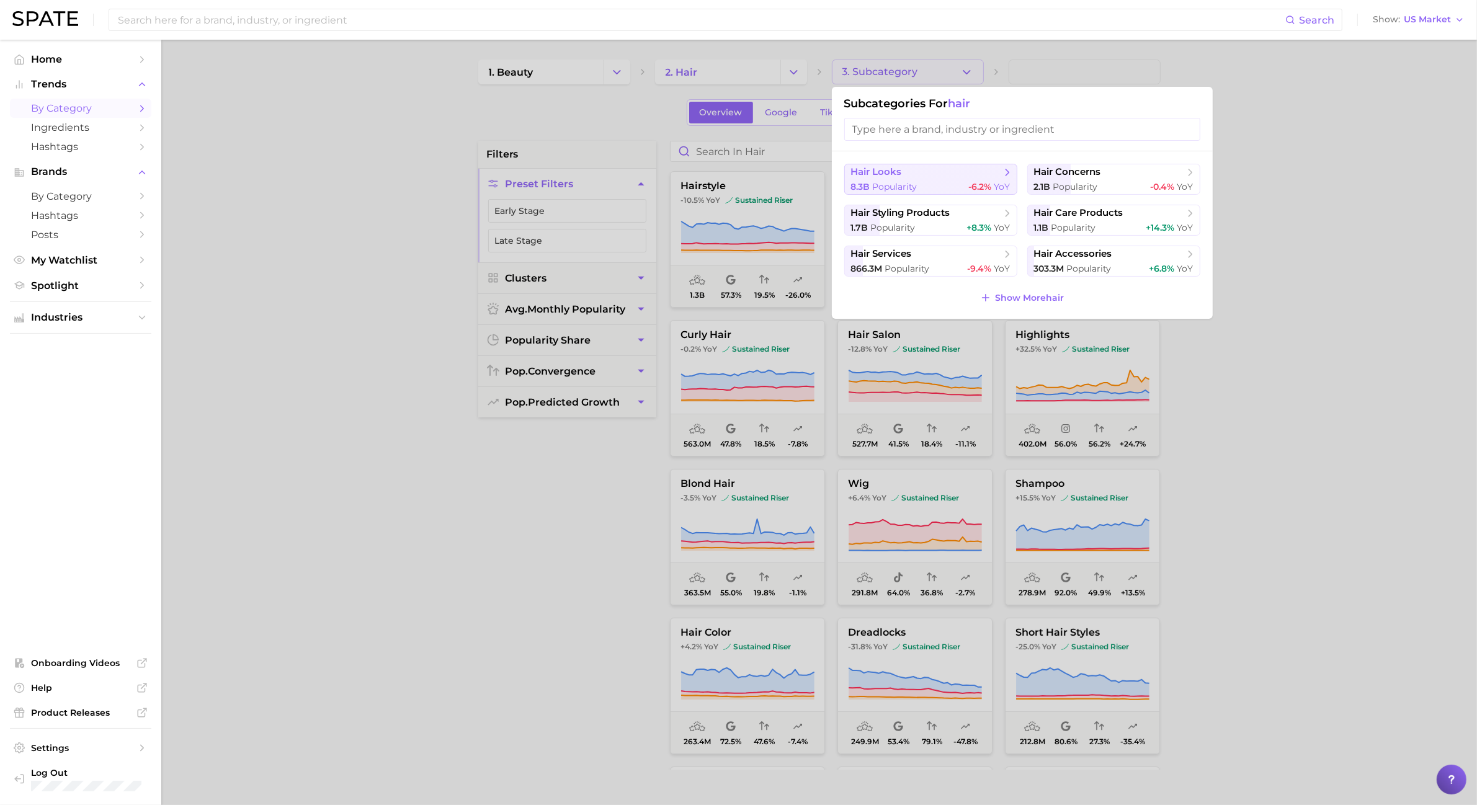
click at [967, 184] on div "8.3b Popularity -6.2% YoY" at bounding box center [930, 187] width 159 height 12
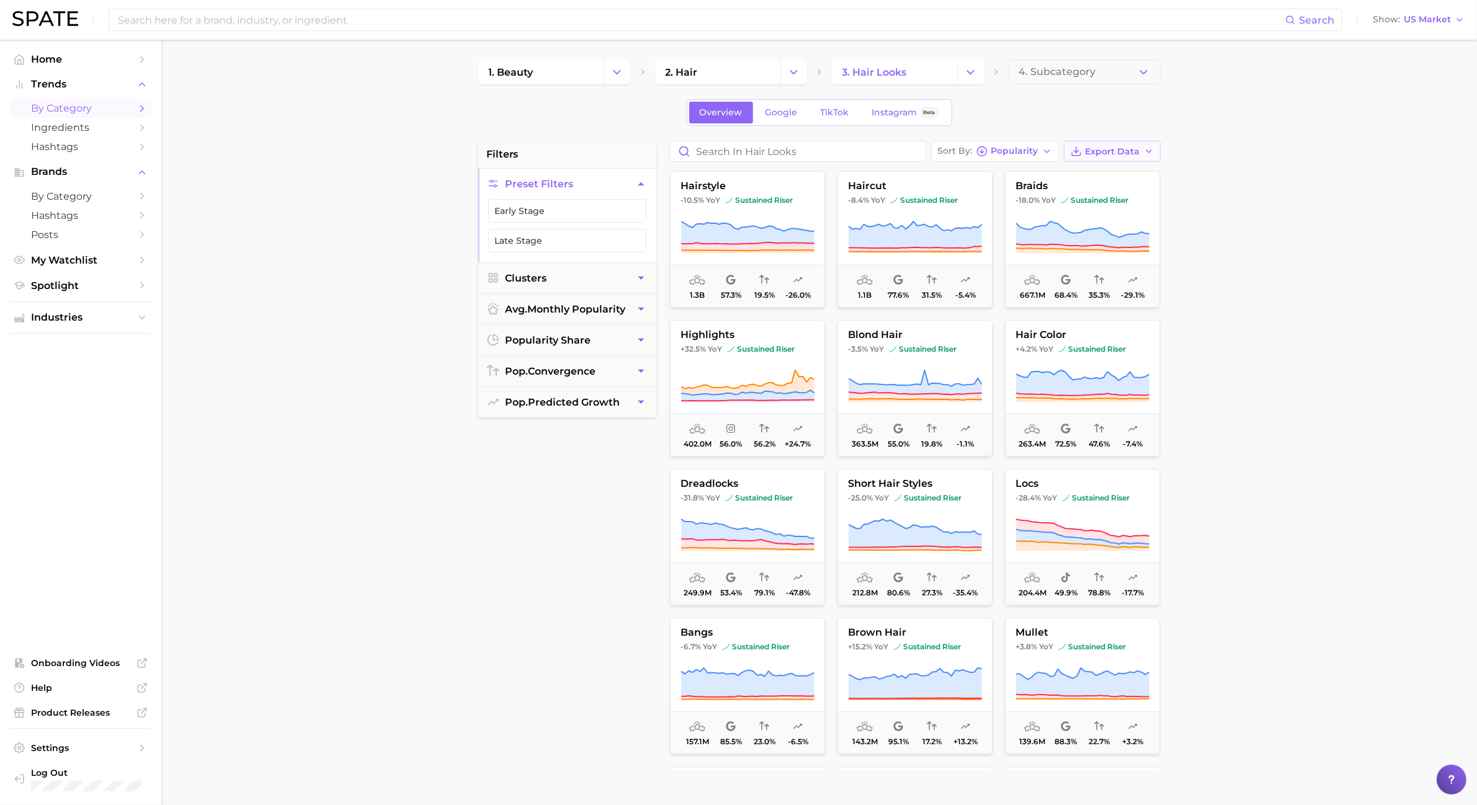
click at [1155, 154] on button "Export Data" at bounding box center [1112, 151] width 97 height 21
click at [1132, 176] on button "Card Data CSV" at bounding box center [1092, 174] width 137 height 22
click at [788, 69] on icon "Change Category" at bounding box center [793, 72] width 13 height 13
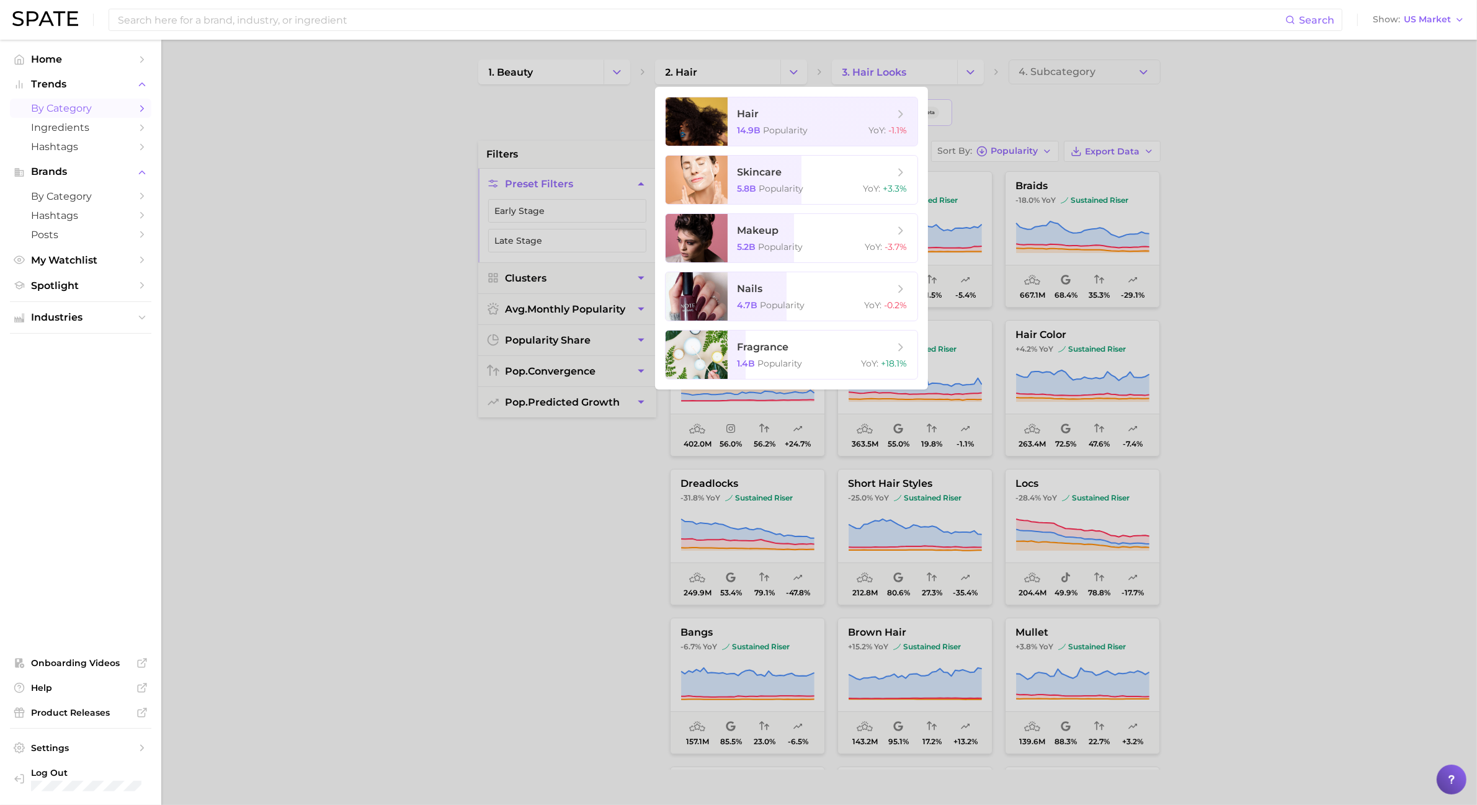
click at [628, 74] on div at bounding box center [738, 402] width 1477 height 805
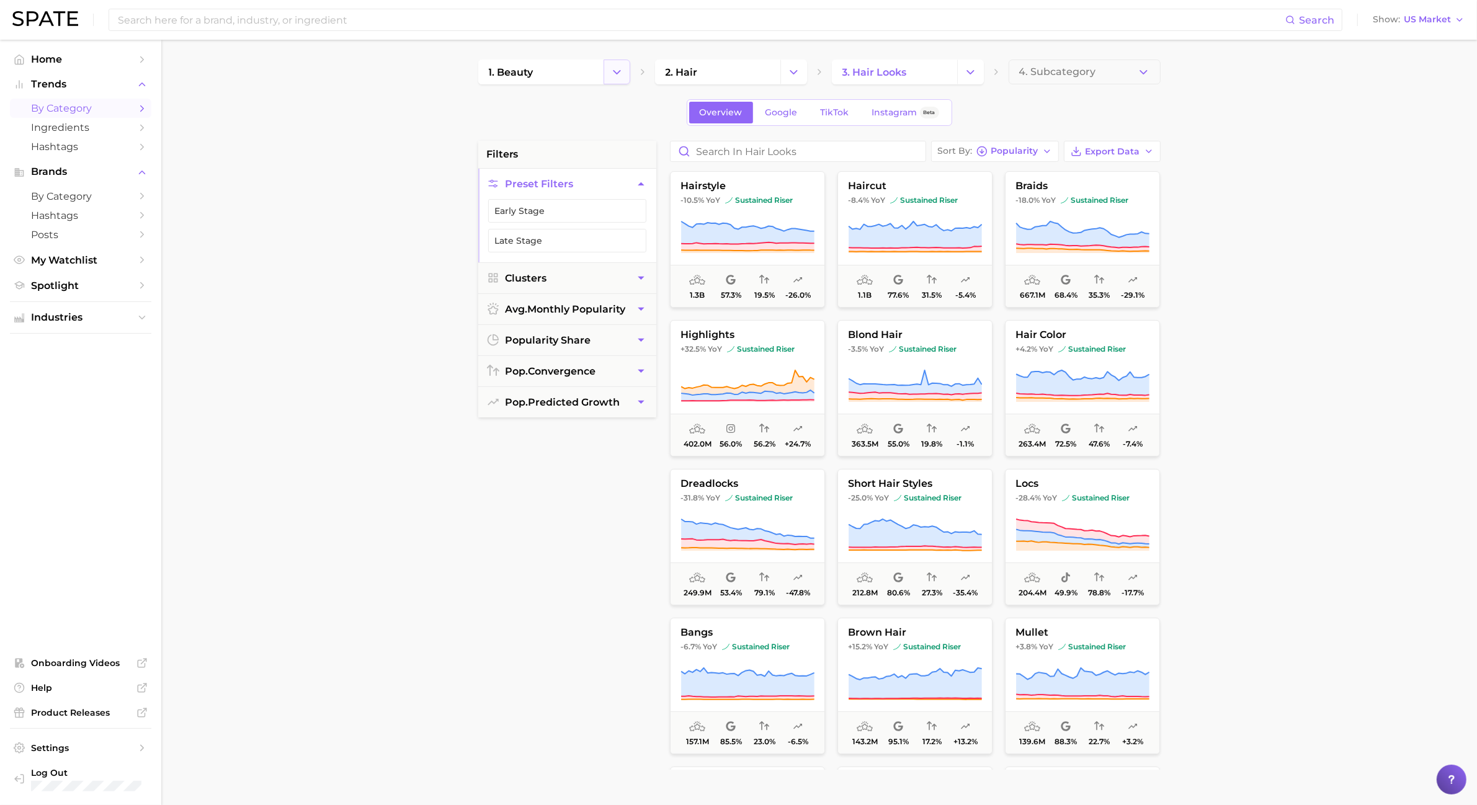
click at [624, 74] on button "Change Category" at bounding box center [617, 72] width 27 height 25
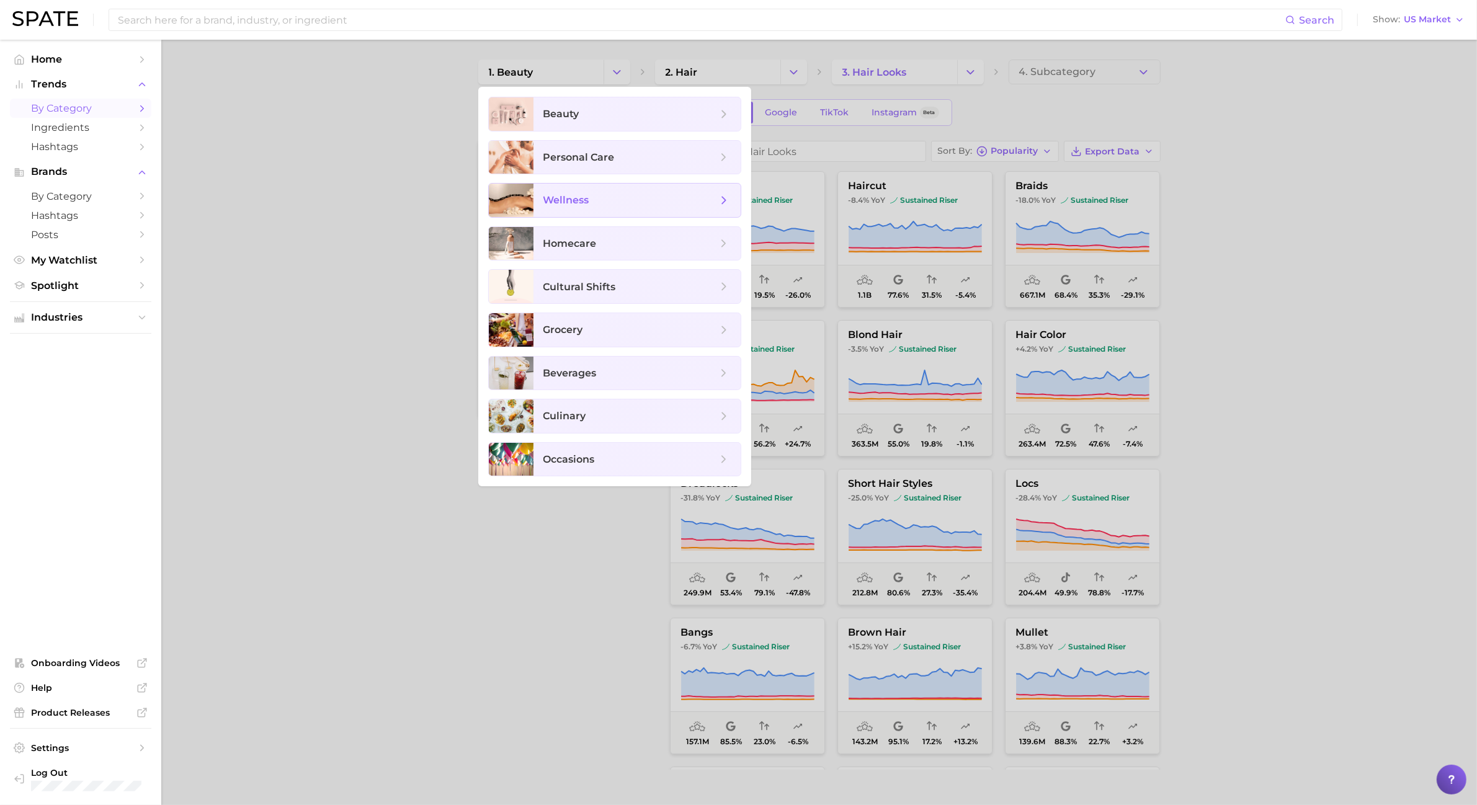
click at [647, 197] on span "wellness" at bounding box center [631, 201] width 174 height 14
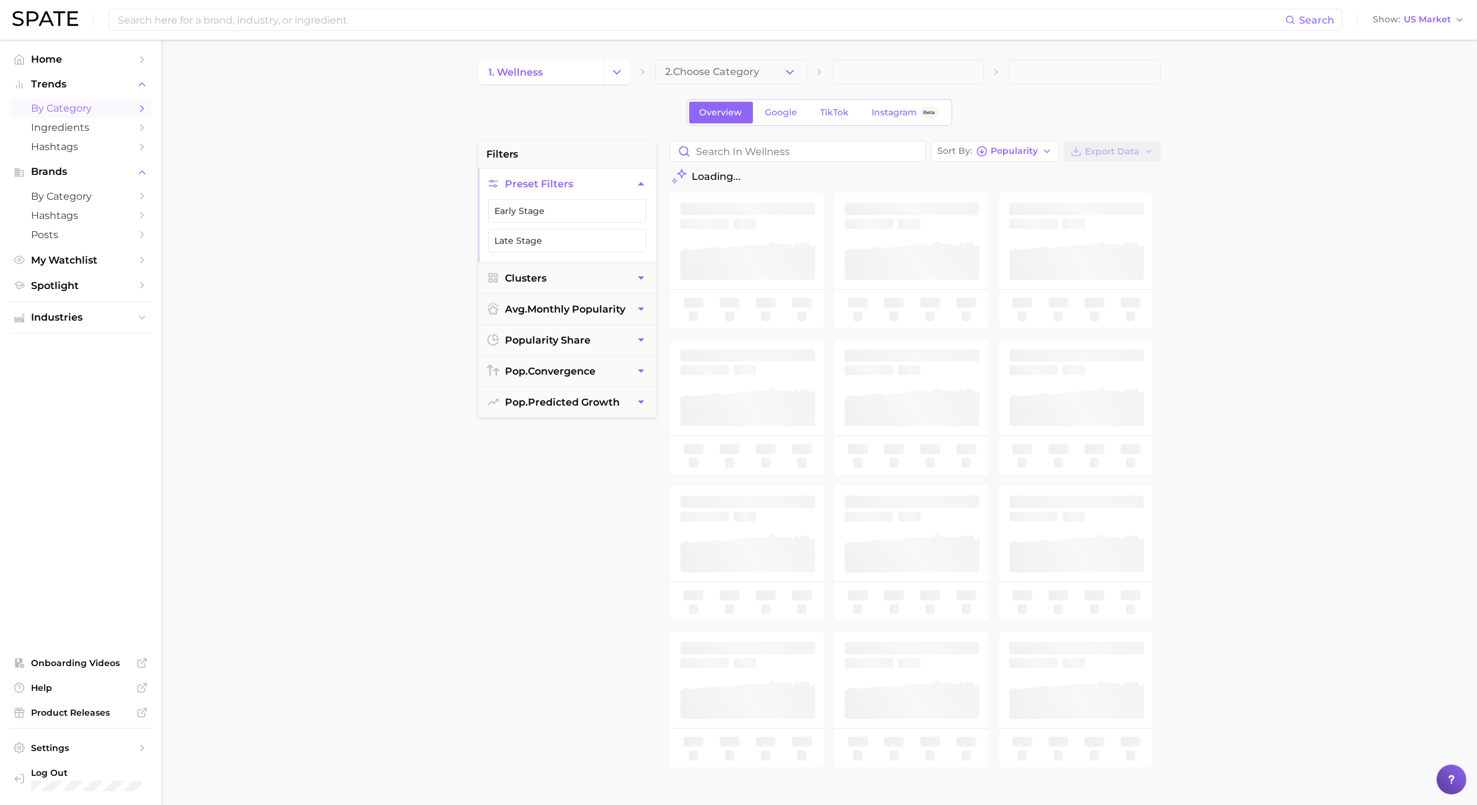
click at [788, 75] on icon "button" at bounding box center [790, 72] width 13 height 13
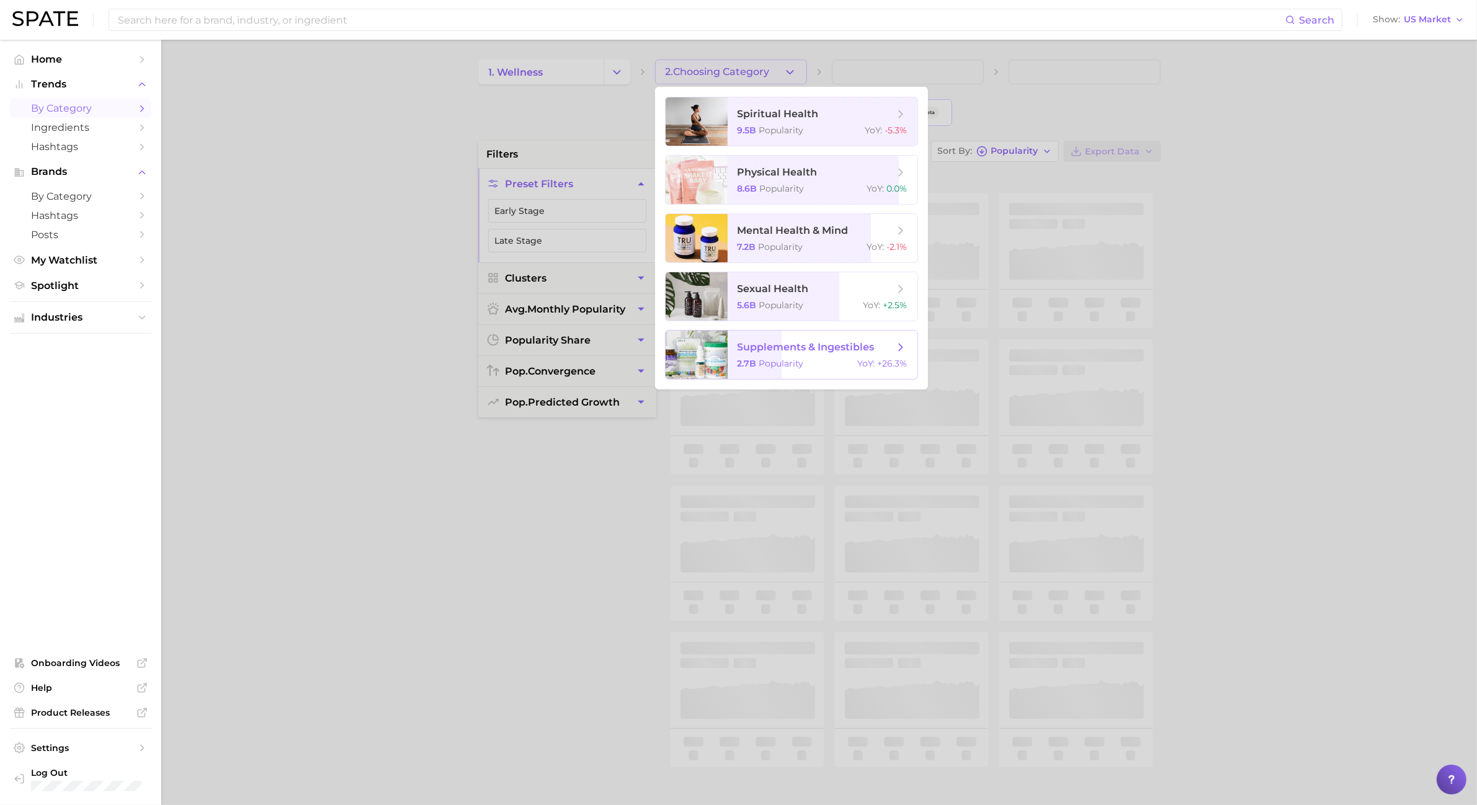
click at [807, 351] on span "supplements & ingestibles" at bounding box center [806, 347] width 137 height 12
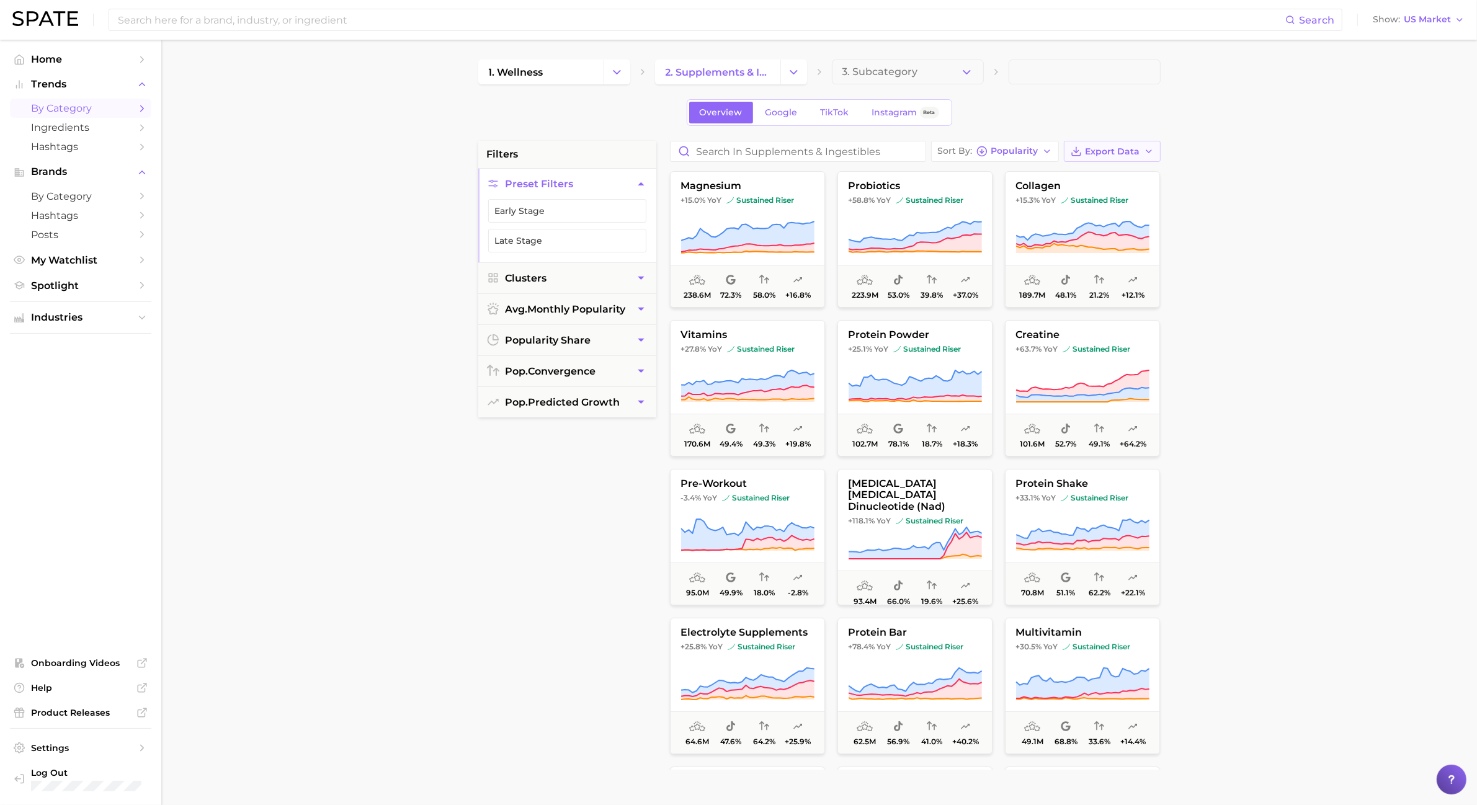
click at [1100, 157] on button "Export Data" at bounding box center [1112, 151] width 97 height 21
click at [1093, 174] on span "Card Data CSV" at bounding box center [1078, 174] width 65 height 11
click at [619, 79] on button "Change Category" at bounding box center [617, 72] width 27 height 25
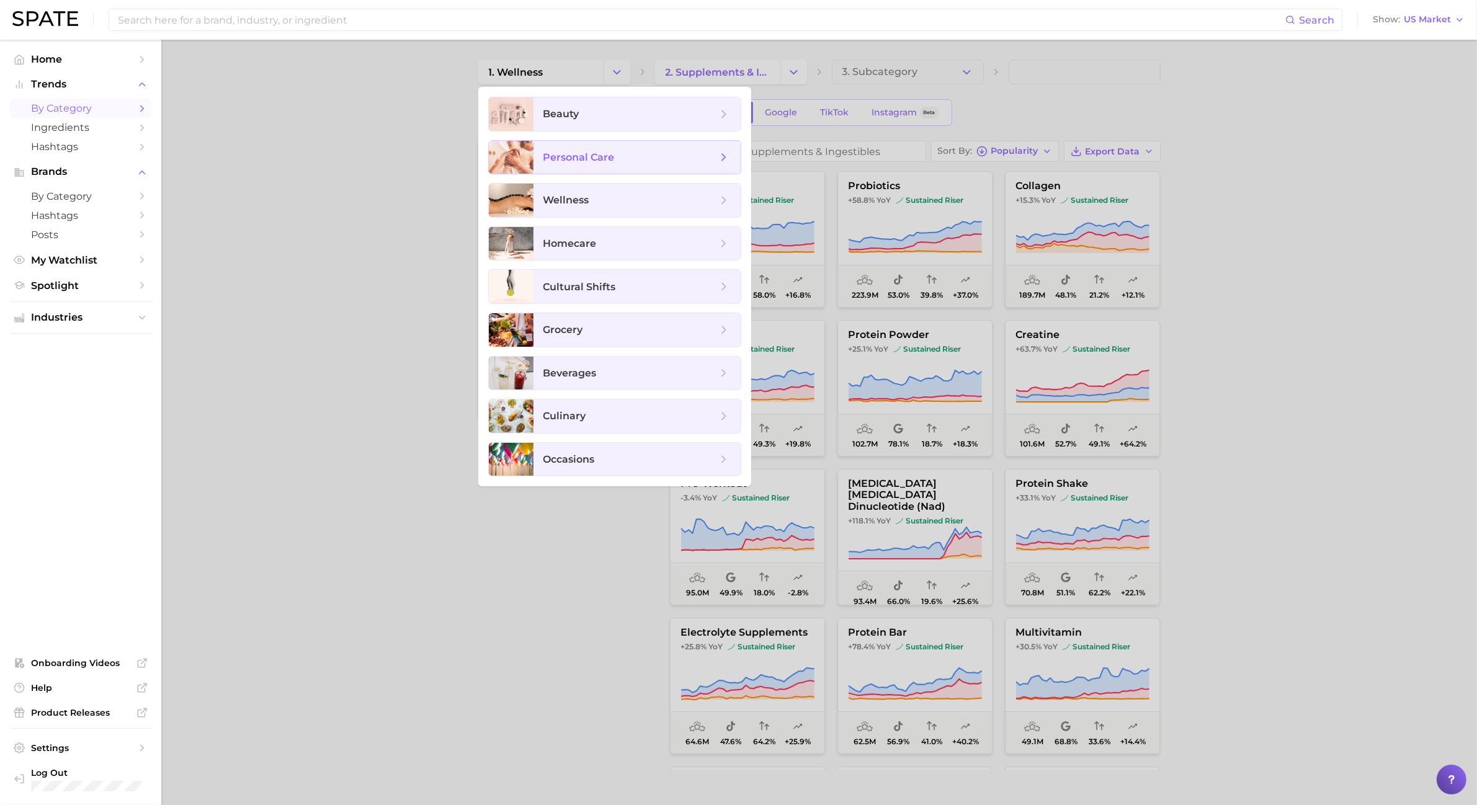
click at [639, 171] on span "personal care" at bounding box center [637, 158] width 207 height 34
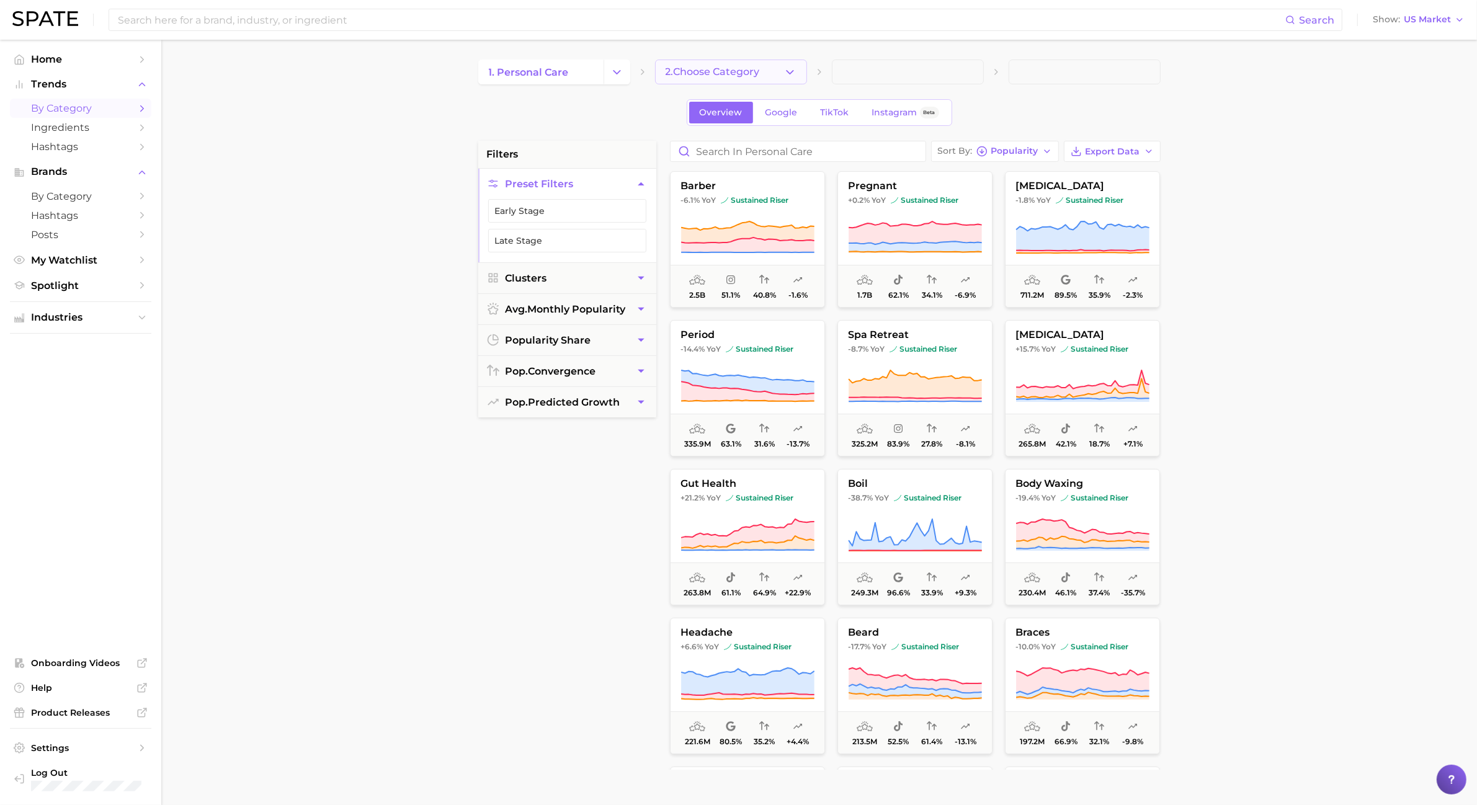
click at [799, 65] on button "2. Choose Category" at bounding box center [731, 72] width 152 height 25
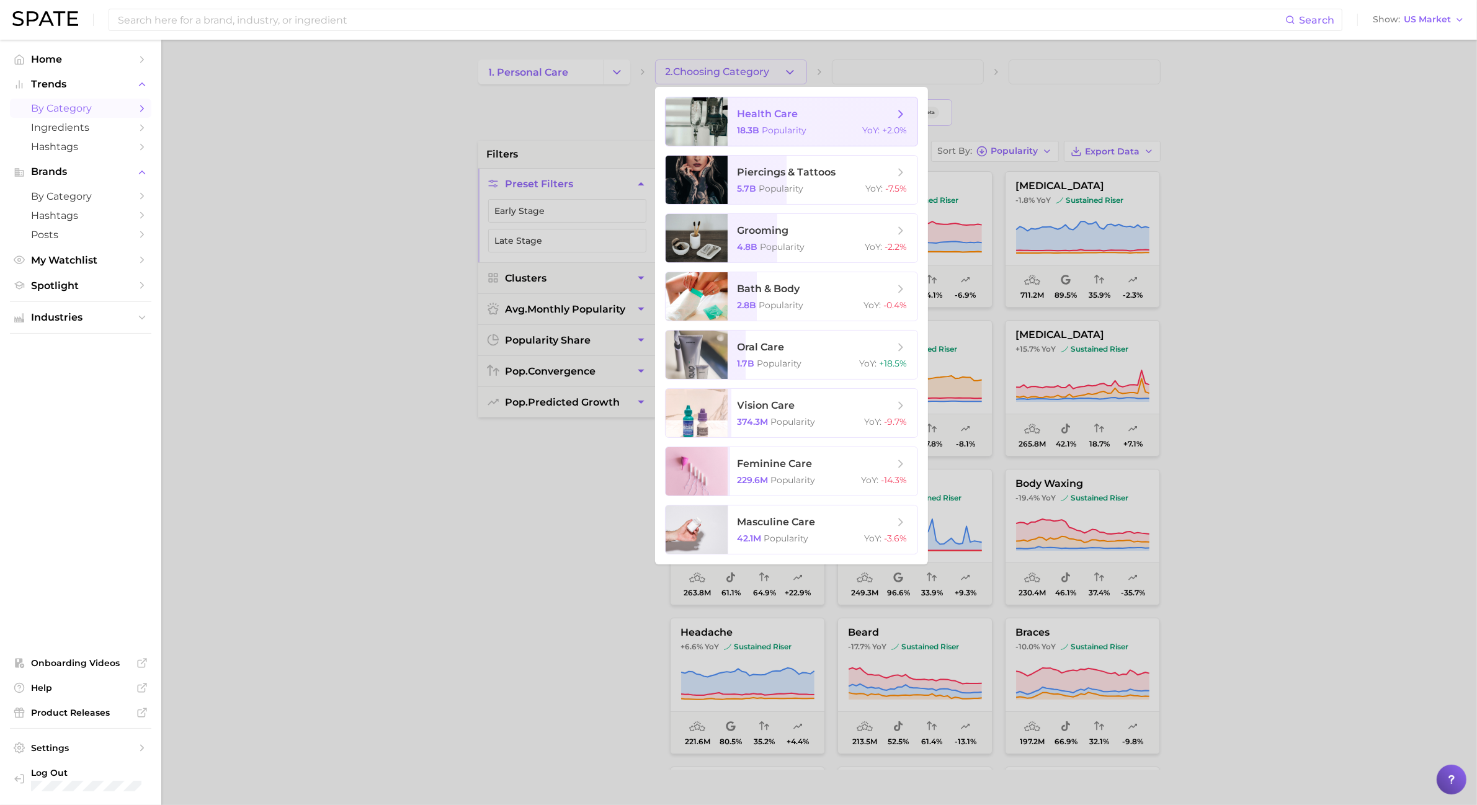
click at [802, 134] on span "Popularity" at bounding box center [785, 130] width 45 height 11
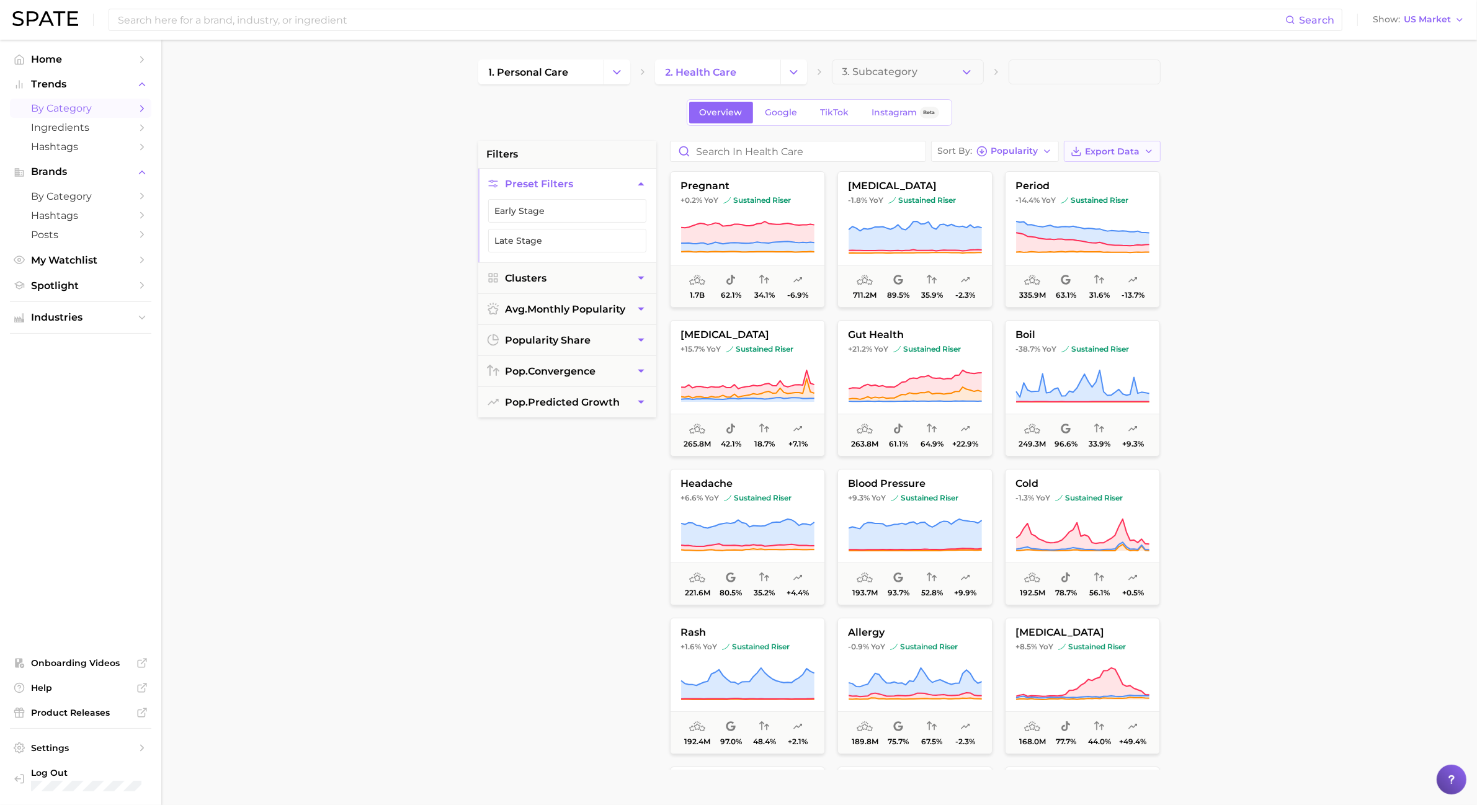
click at [1147, 155] on icon "button" at bounding box center [1149, 151] width 10 height 10
click at [1148, 172] on button "Card Data CSV" at bounding box center [1092, 174] width 137 height 22
click at [782, 73] on button "Change Category" at bounding box center [794, 72] width 27 height 25
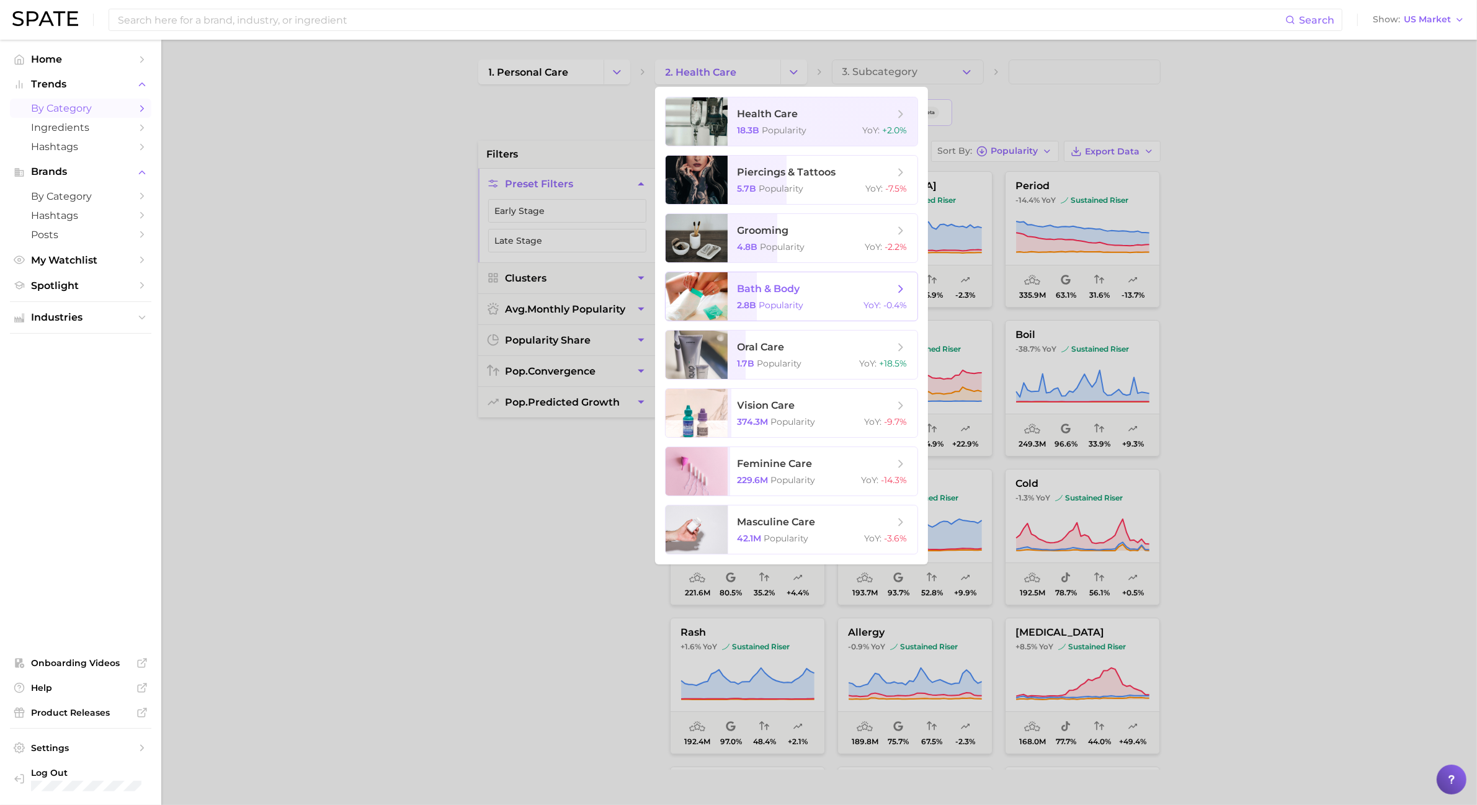
click at [814, 320] on span "bath & body 2.8b Popularity YoY : -0.4%" at bounding box center [823, 296] width 190 height 48
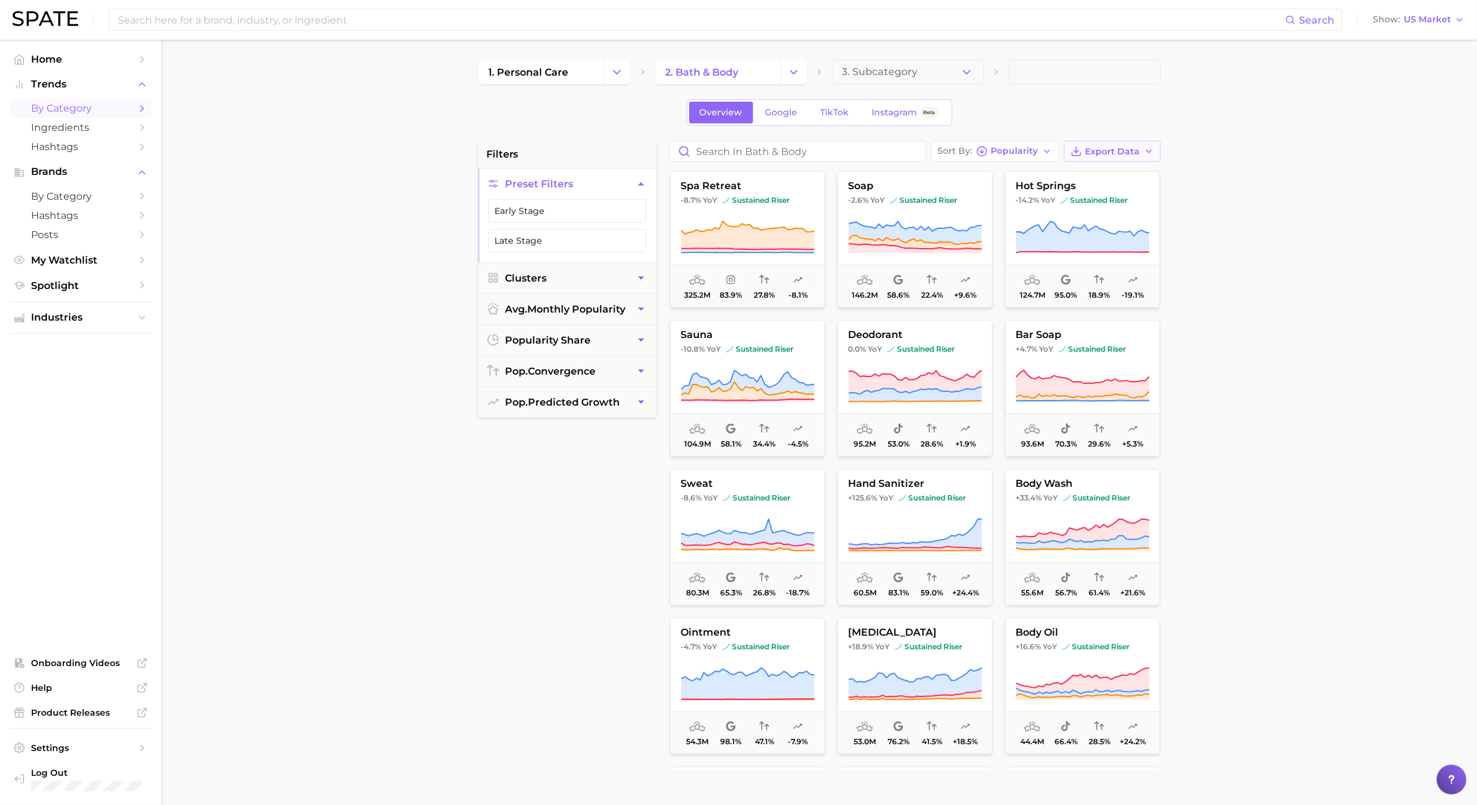
click at [1113, 152] on span "Export Data" at bounding box center [1113, 151] width 55 height 11
click at [1116, 174] on button "Card Data CSV" at bounding box center [1092, 174] width 137 height 22
click at [786, 73] on button "Change Category" at bounding box center [794, 72] width 27 height 25
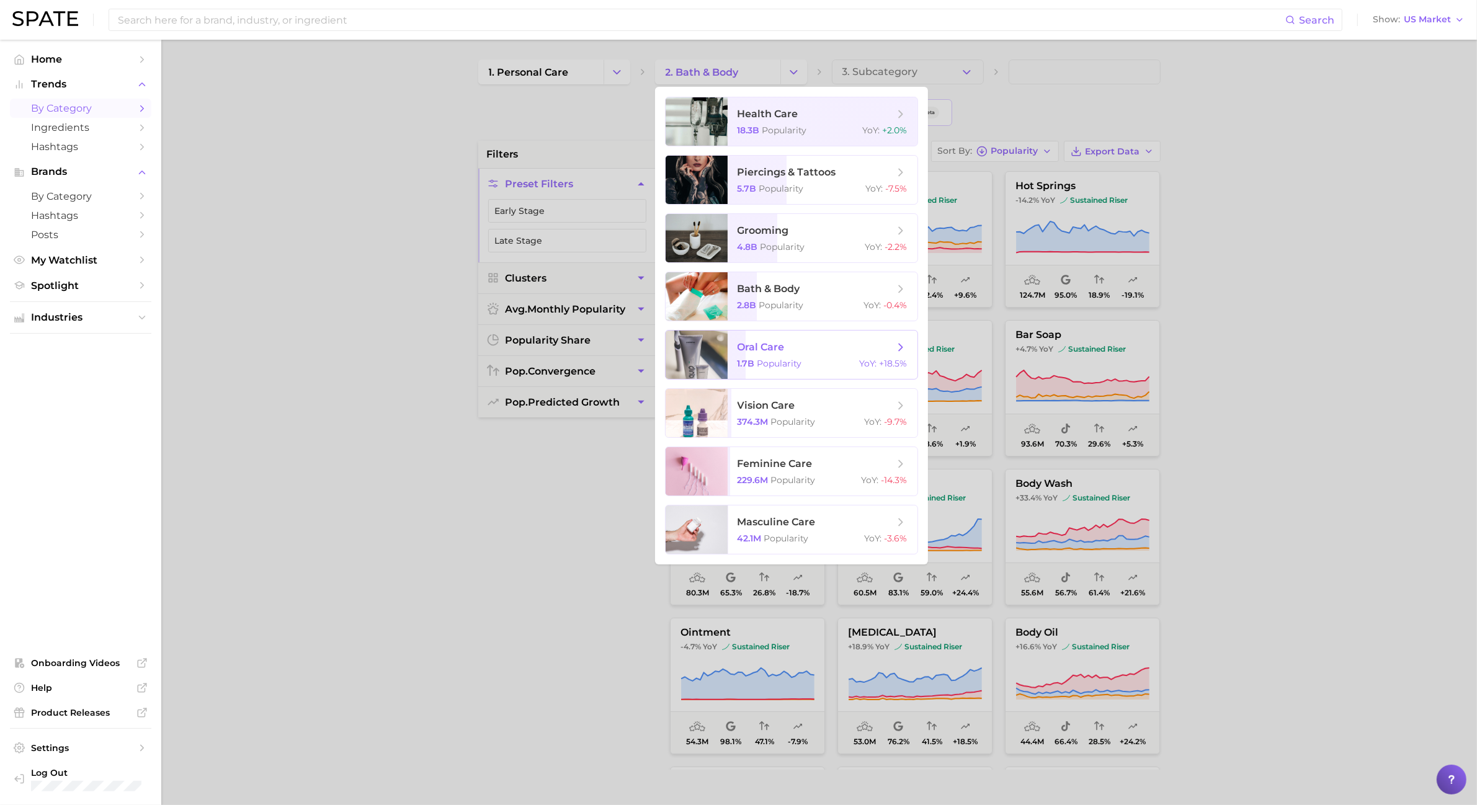
click at [817, 363] on div "1.7b Popularity YoY : +18.5%" at bounding box center [823, 363] width 170 height 11
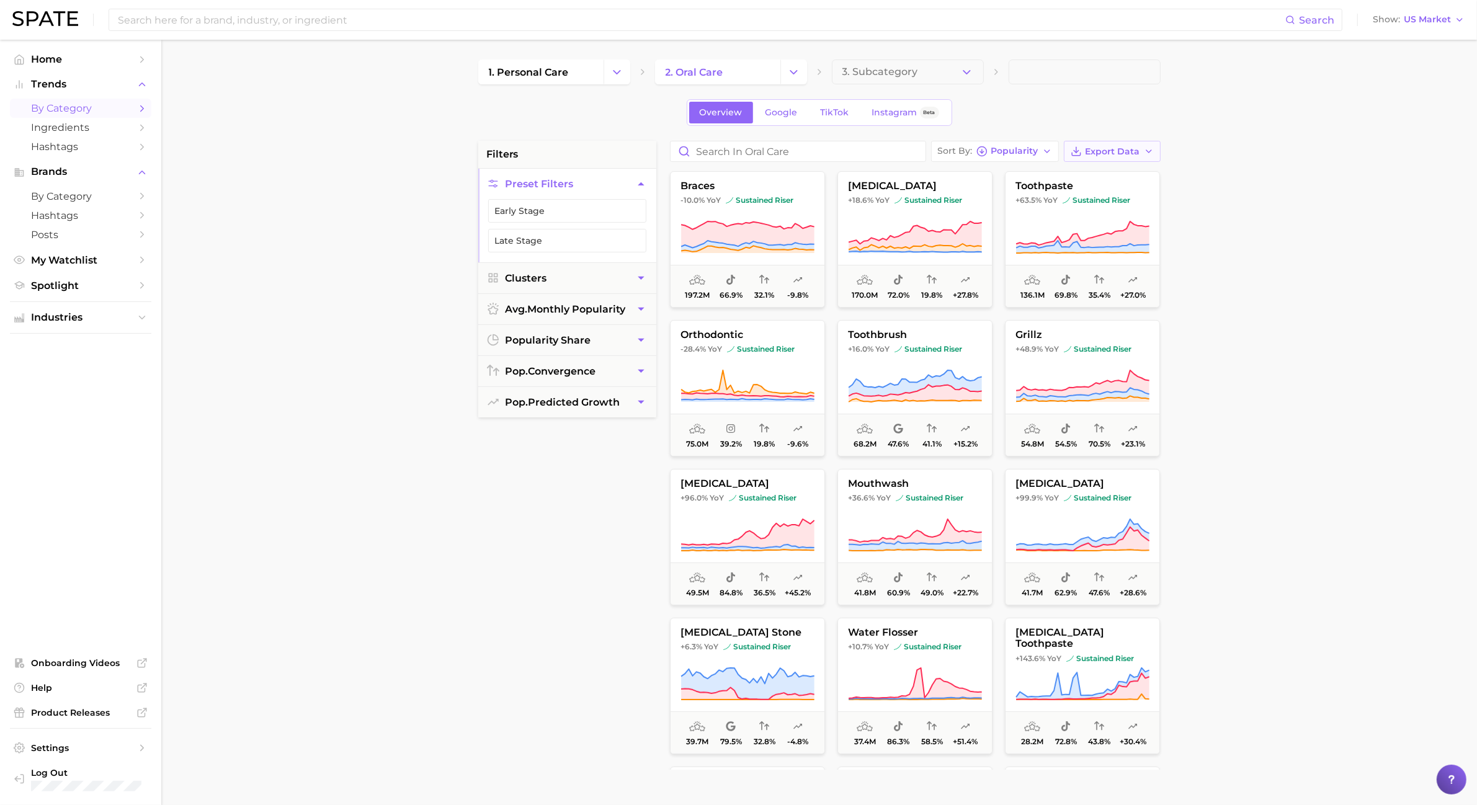
click at [1149, 150] on icon "button" at bounding box center [1149, 151] width 10 height 10
click at [1145, 172] on button "Card Data CSV" at bounding box center [1092, 174] width 137 height 22
click at [1229, 509] on main "1. personal care 2. oral care 3. Subcategory Overview Google TikTok Instagram B…" at bounding box center [819, 510] width 1316 height 941
click at [839, 112] on span "TikTok" at bounding box center [835, 112] width 29 height 11
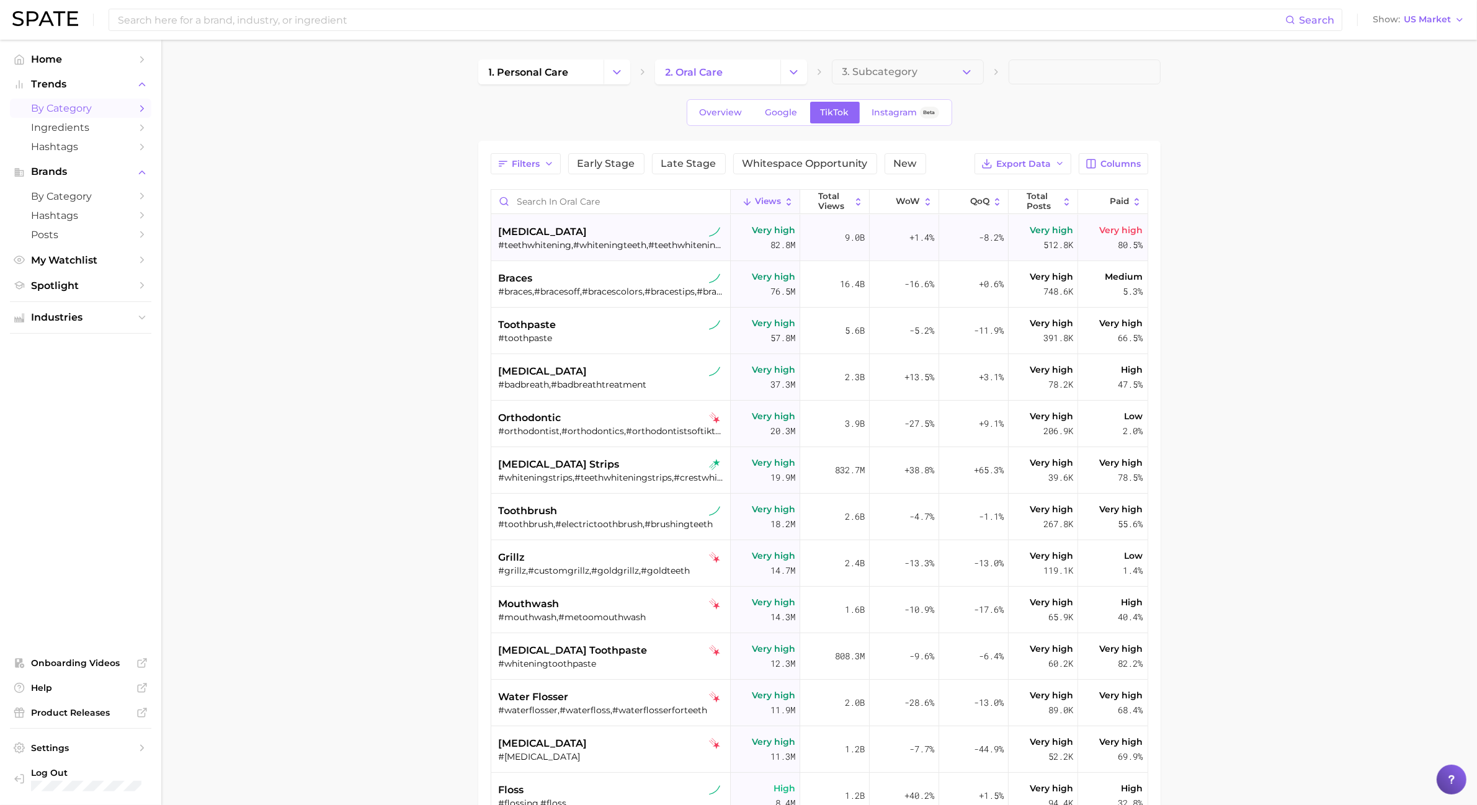
click at [598, 243] on div "#teethwhitening,#whiteningteeth,#teethwhiteninghack,#zahnbleaching,#austinteeth…" at bounding box center [612, 245] width 227 height 11
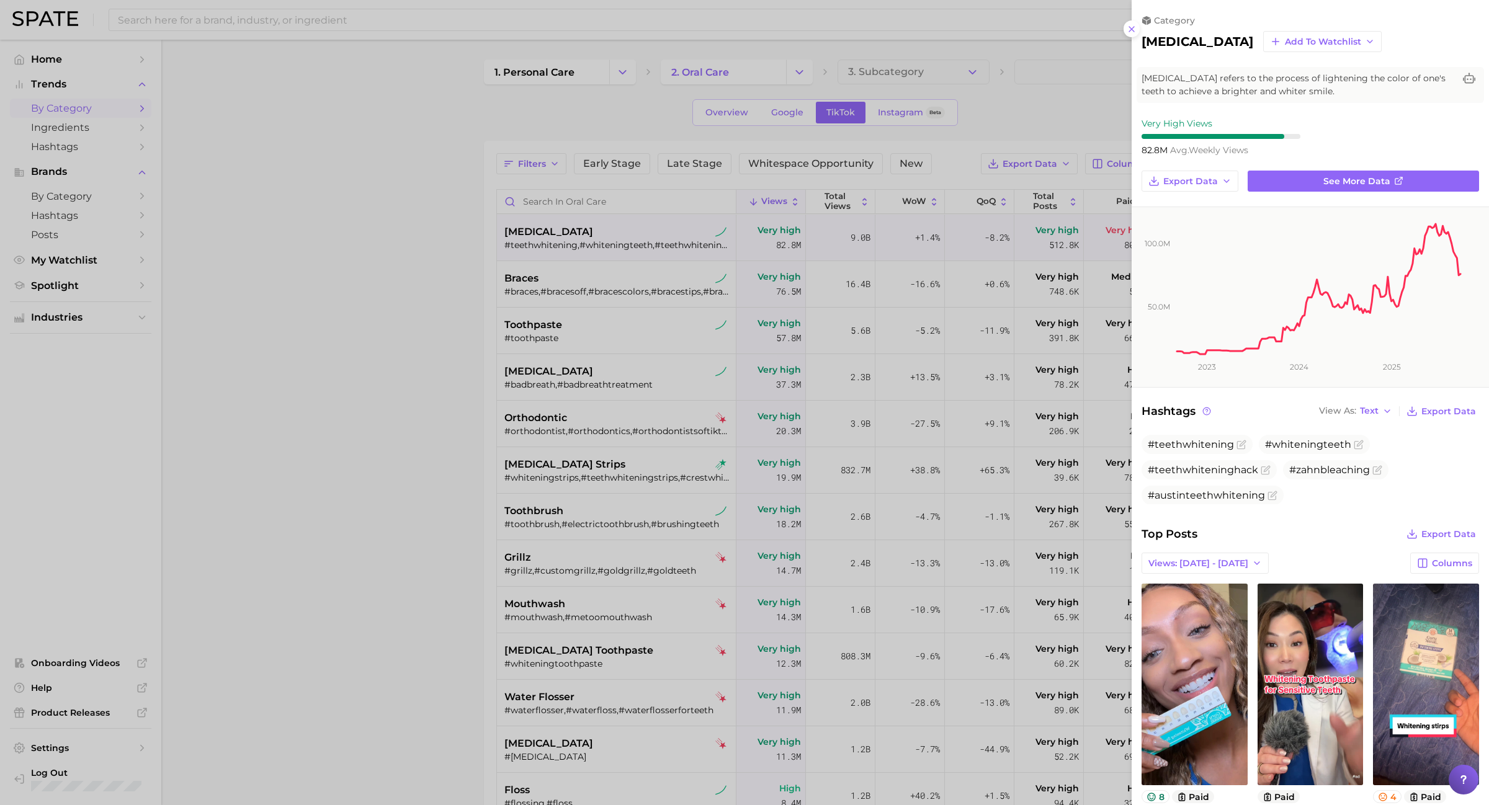
drag, startPoint x: 452, startPoint y: 231, endPoint x: 426, endPoint y: 275, distance: 50.7
click at [452, 231] on div at bounding box center [744, 402] width 1489 height 805
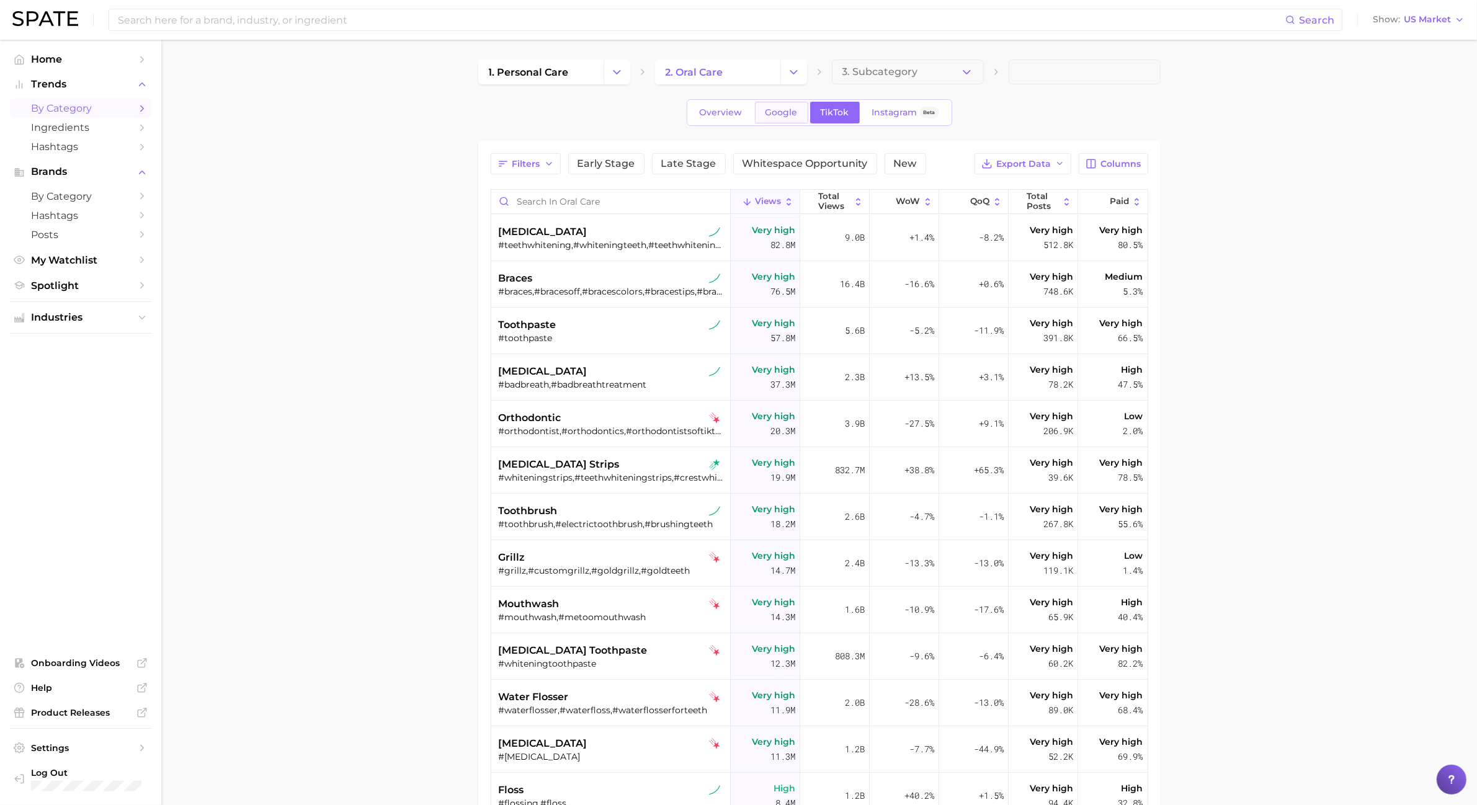
click at [794, 110] on span "Google" at bounding box center [782, 112] width 32 height 11
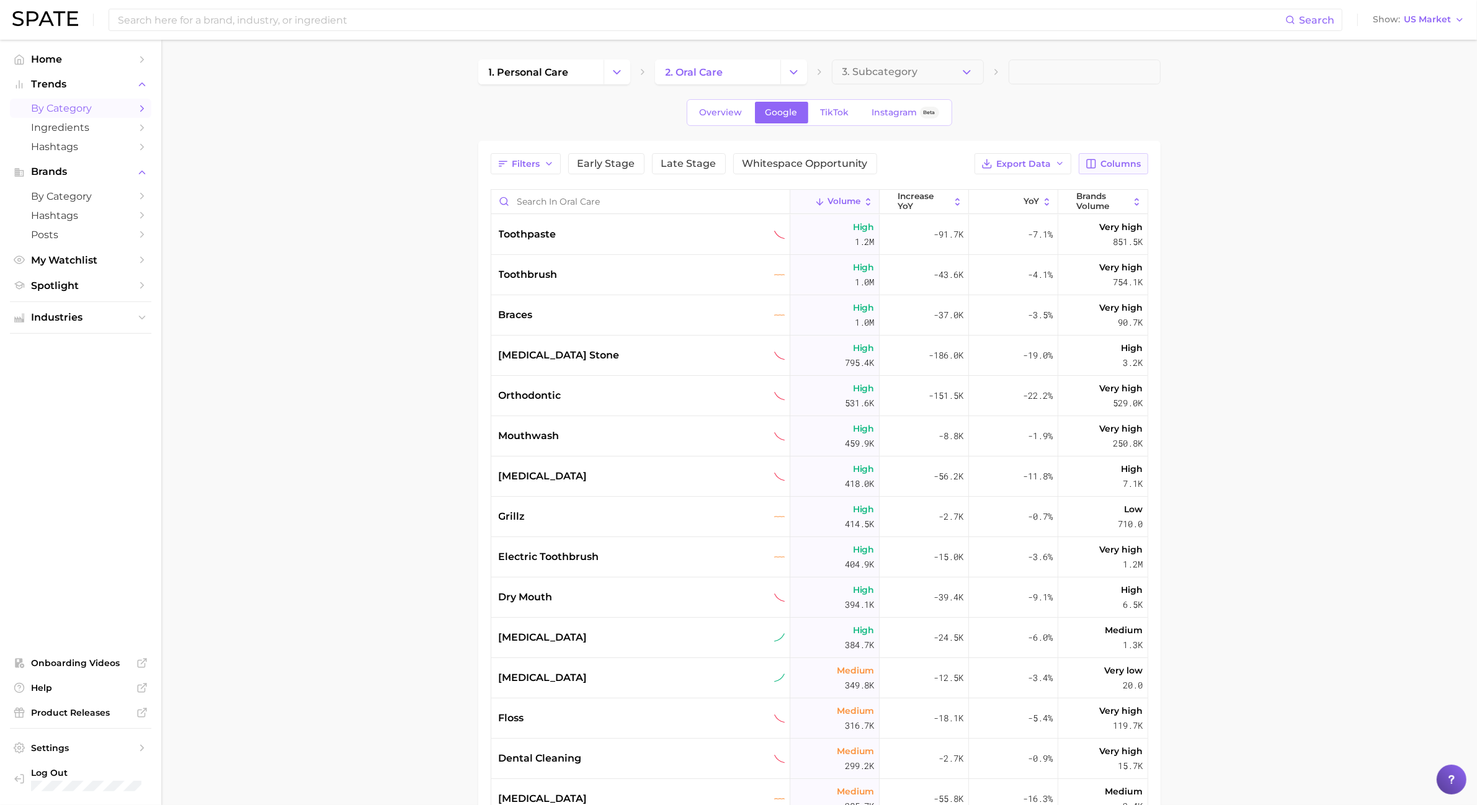
click at [1139, 165] on span "Columns" at bounding box center [1121, 164] width 40 height 11
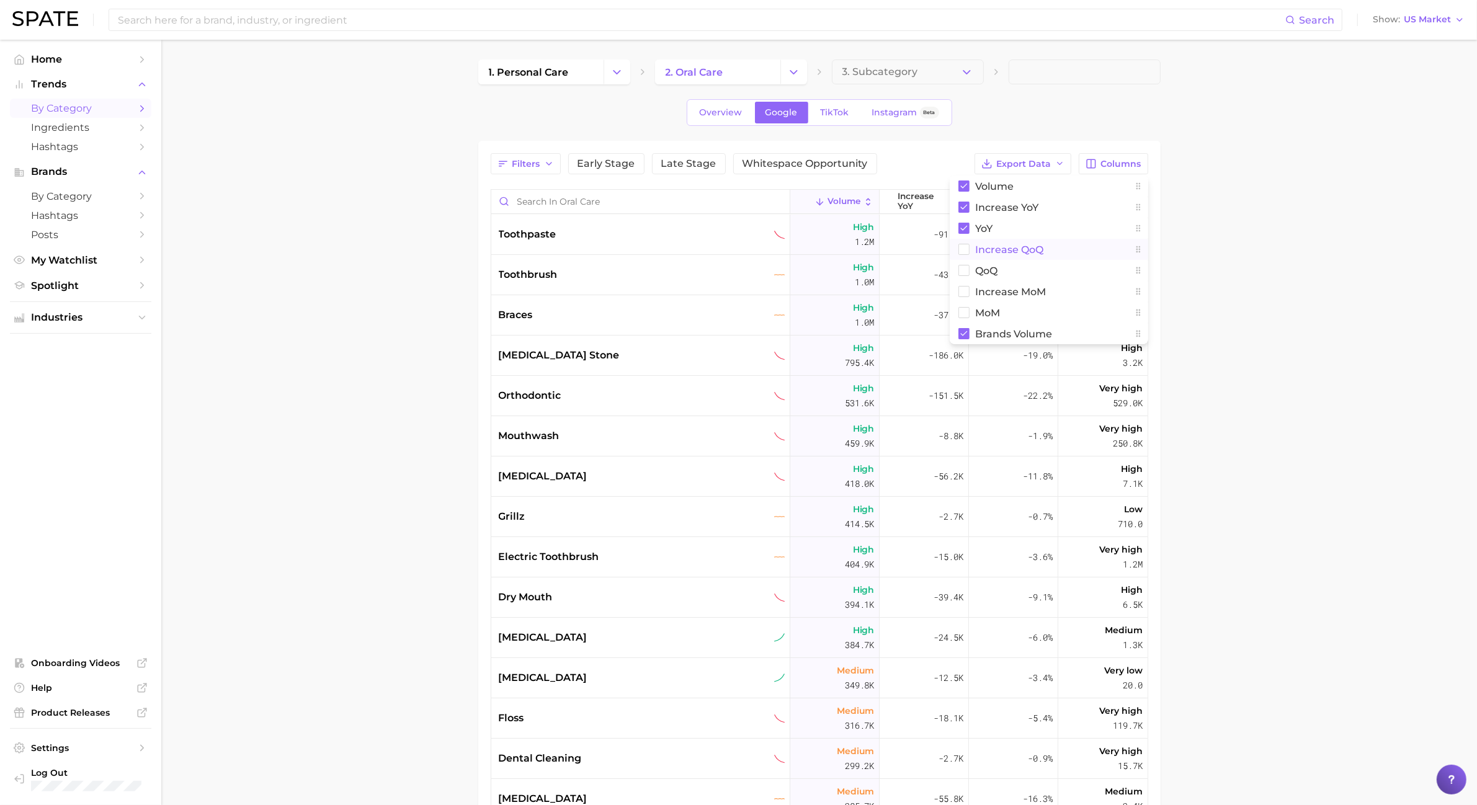
click at [1019, 248] on span "increase QoQ" at bounding box center [1010, 249] width 68 height 11
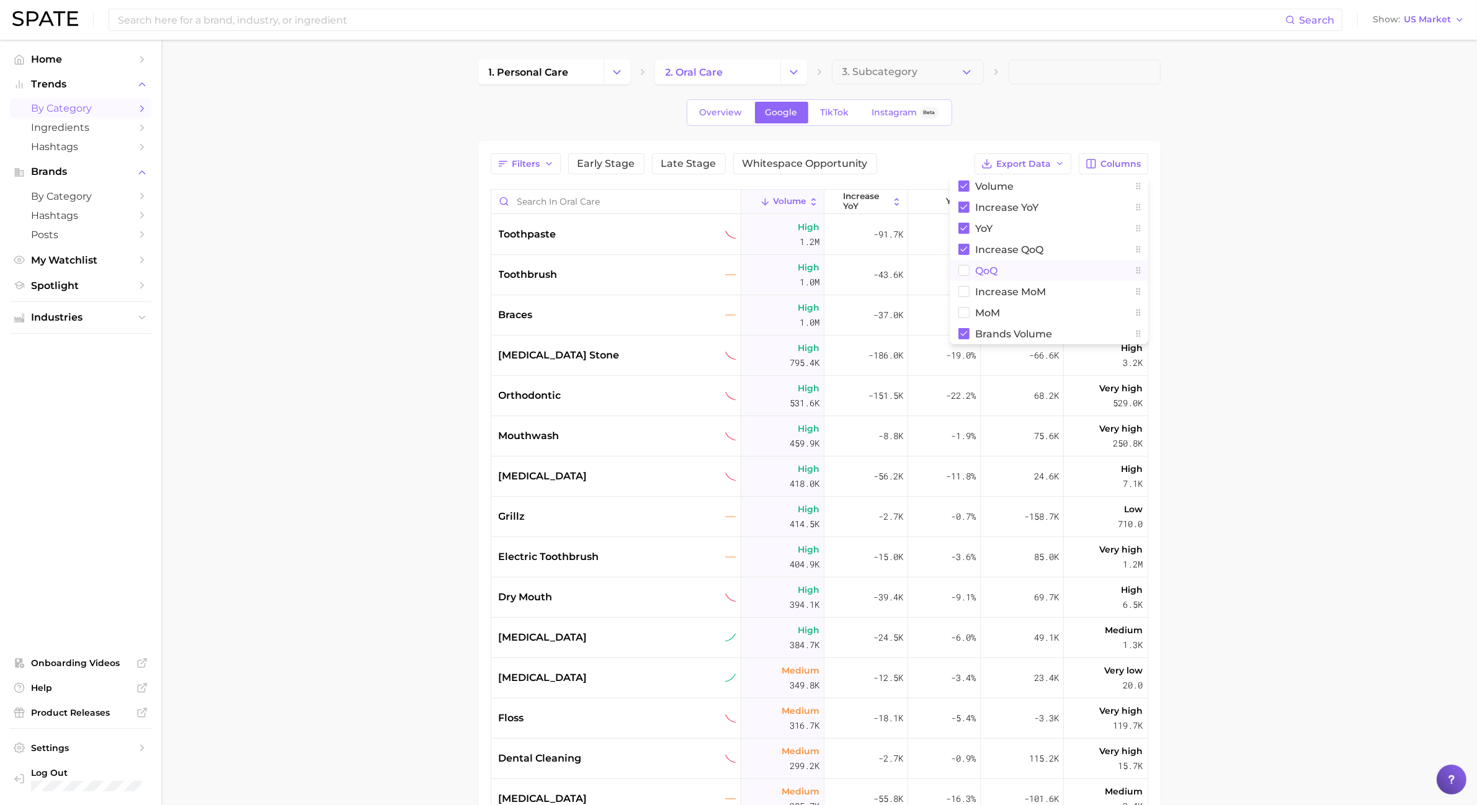
click at [998, 271] on span "QoQ" at bounding box center [987, 271] width 22 height 11
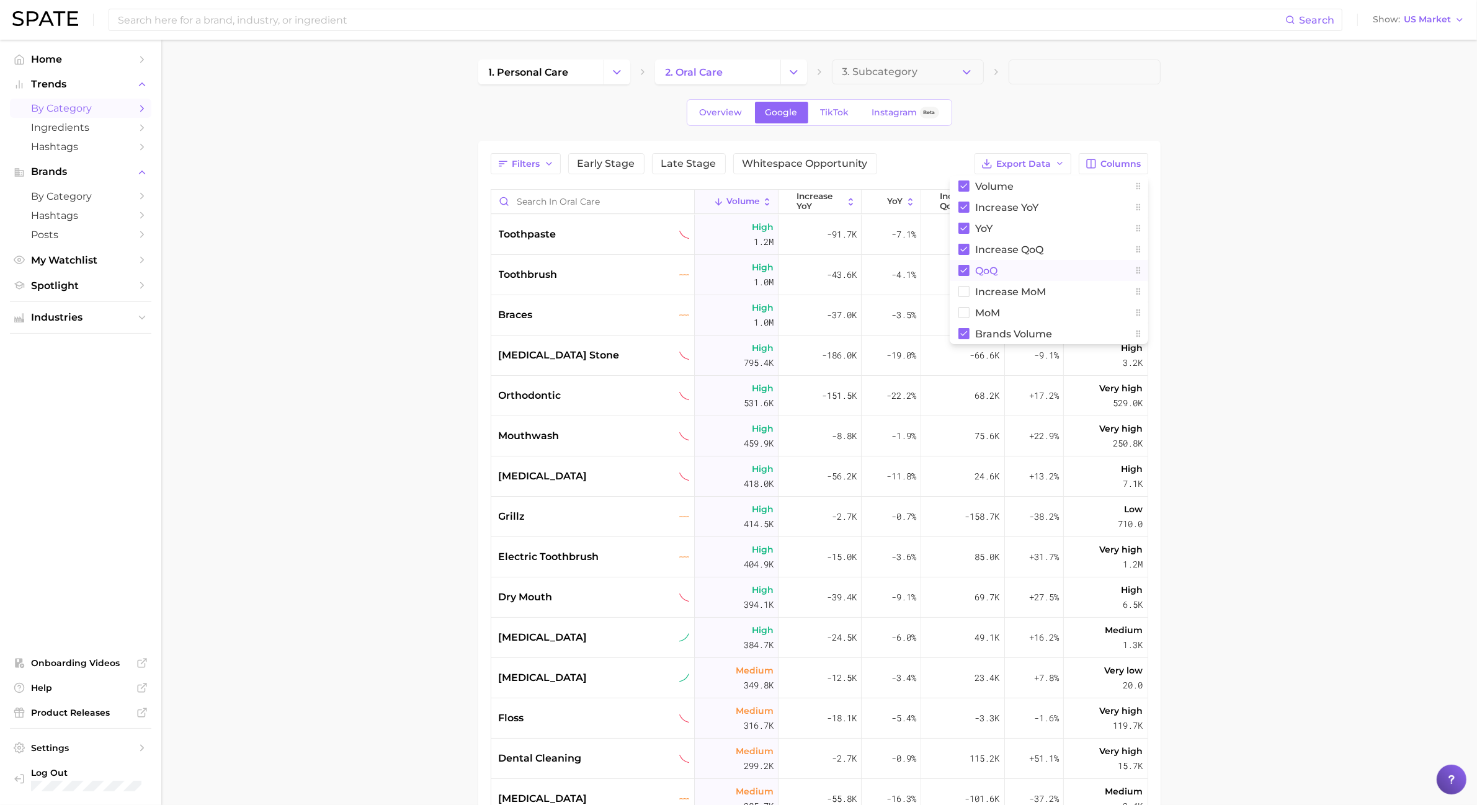
click at [1002, 277] on button "QoQ" at bounding box center [1049, 270] width 199 height 21
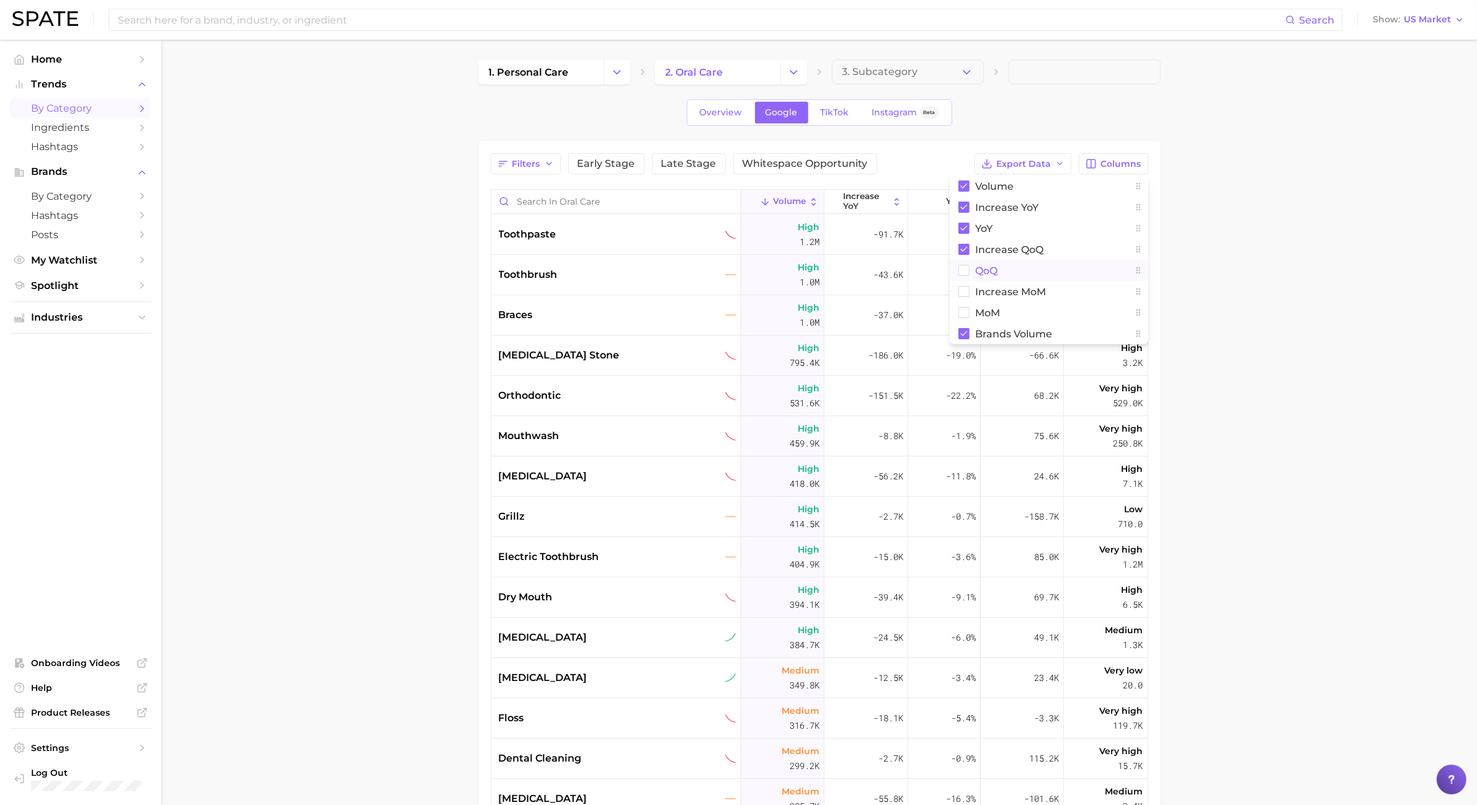
click at [1000, 279] on button "QoQ" at bounding box center [1049, 270] width 199 height 21
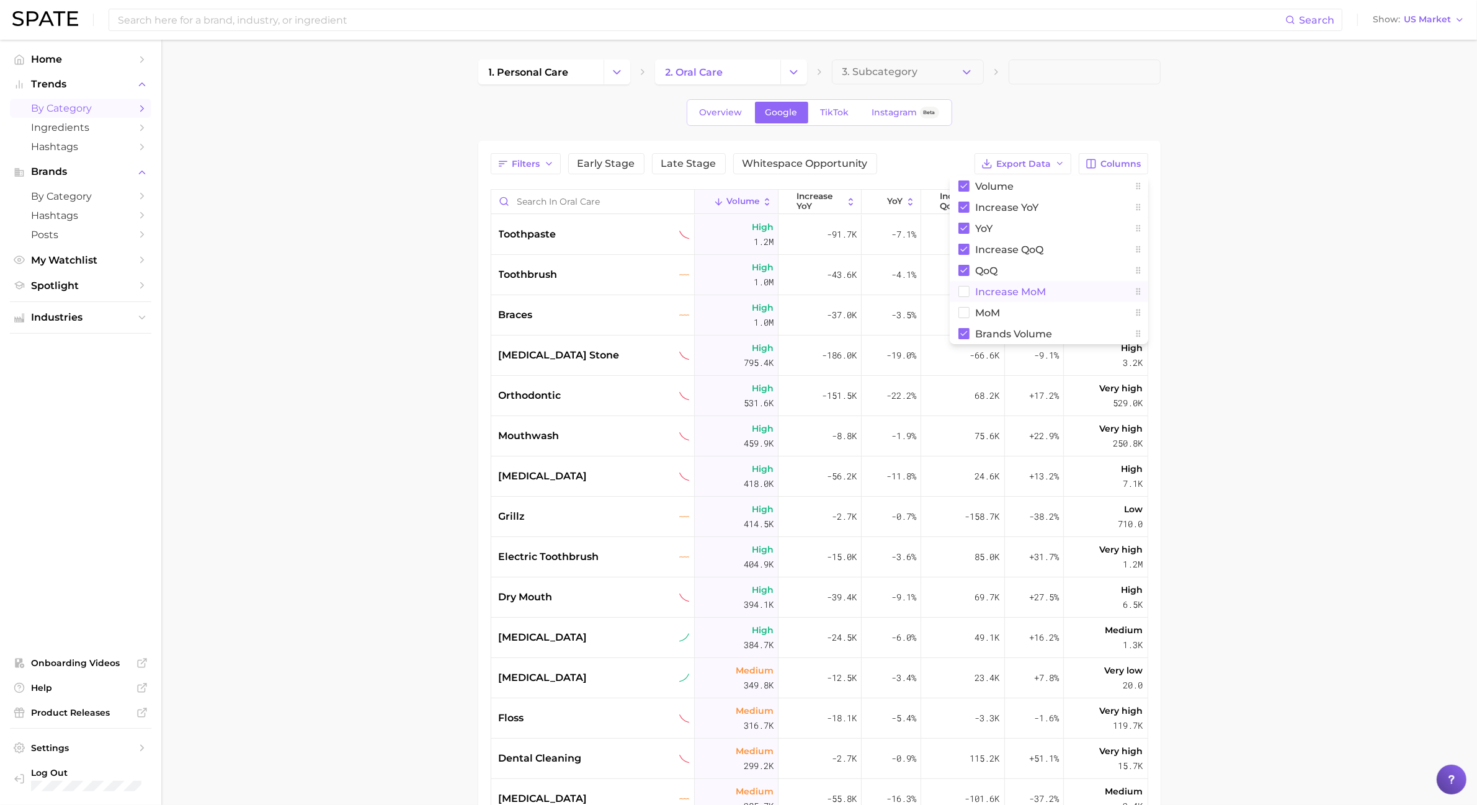
click at [1000, 283] on button "increase MoM" at bounding box center [1049, 291] width 199 height 21
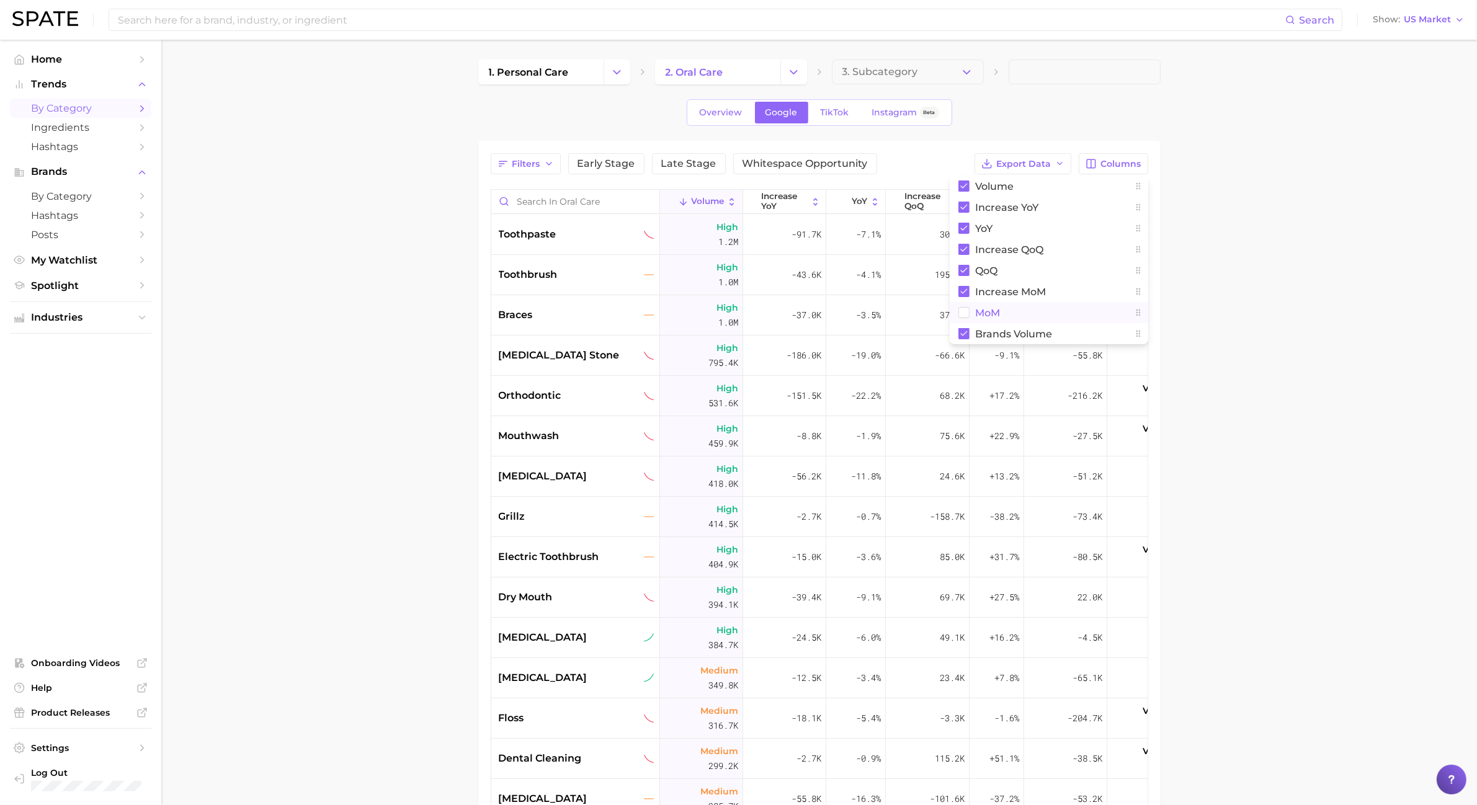
click at [987, 308] on span "MoM" at bounding box center [988, 313] width 25 height 11
click at [804, 74] on button "Change Category" at bounding box center [794, 72] width 27 height 25
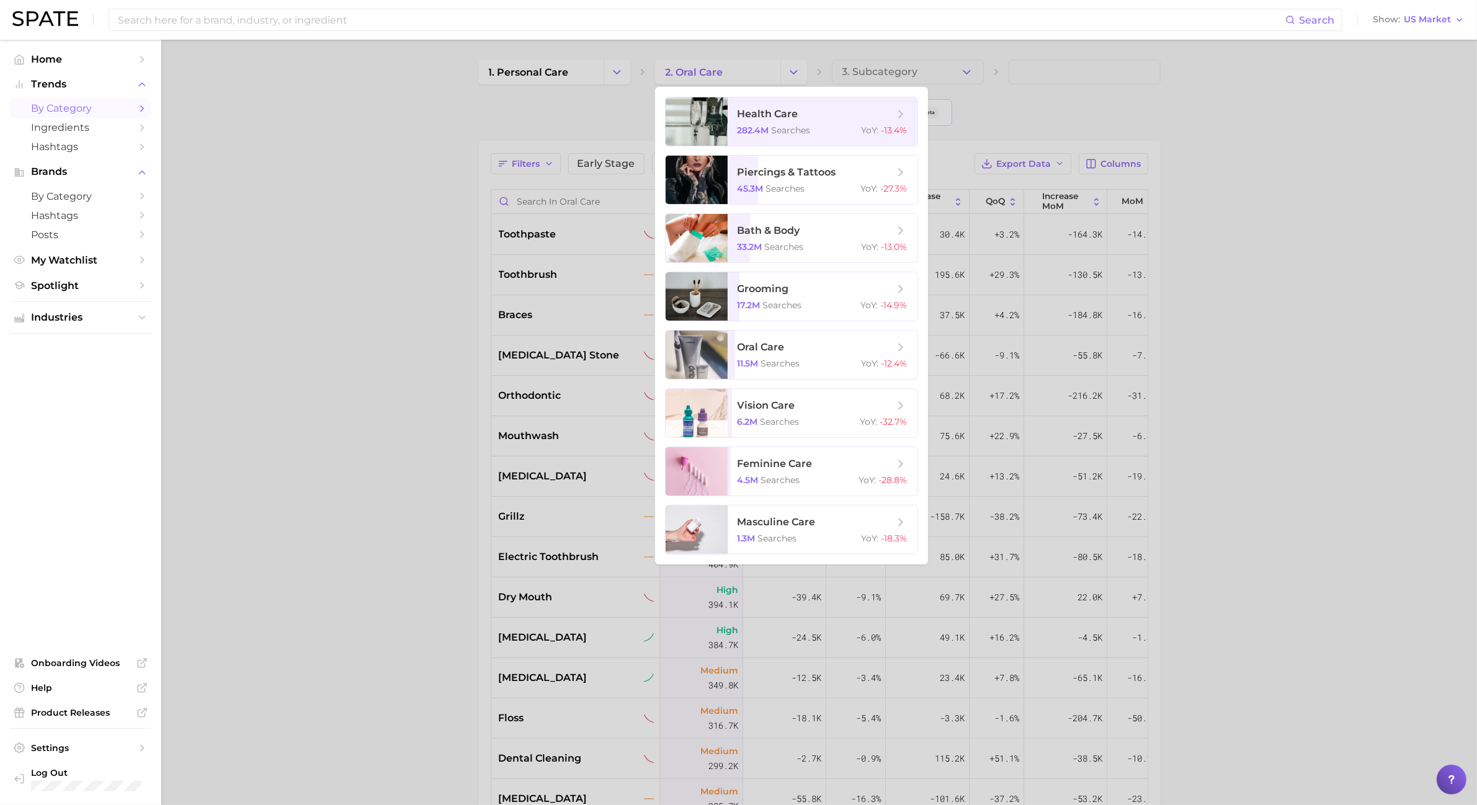
click at [1229, 339] on div at bounding box center [738, 402] width 1477 height 805
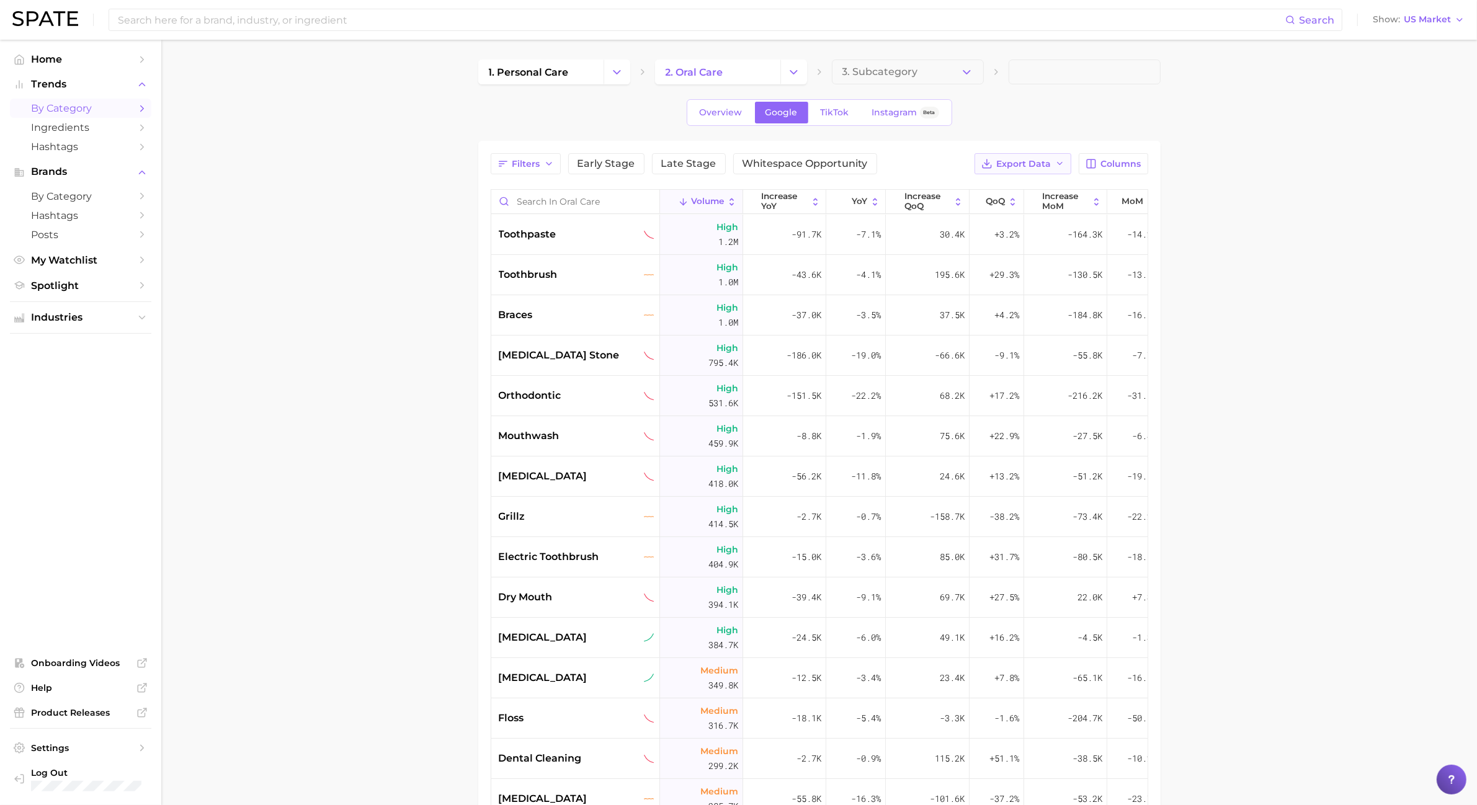
click at [1055, 169] on icon "button" at bounding box center [1060, 164] width 10 height 10
click at [1041, 187] on button "Card Data CSV" at bounding box center [1003, 187] width 137 height 22
click at [739, 70] on link "2. oral care" at bounding box center [717, 72] width 125 height 25
click at [790, 73] on icon "Change Category" at bounding box center [793, 72] width 13 height 13
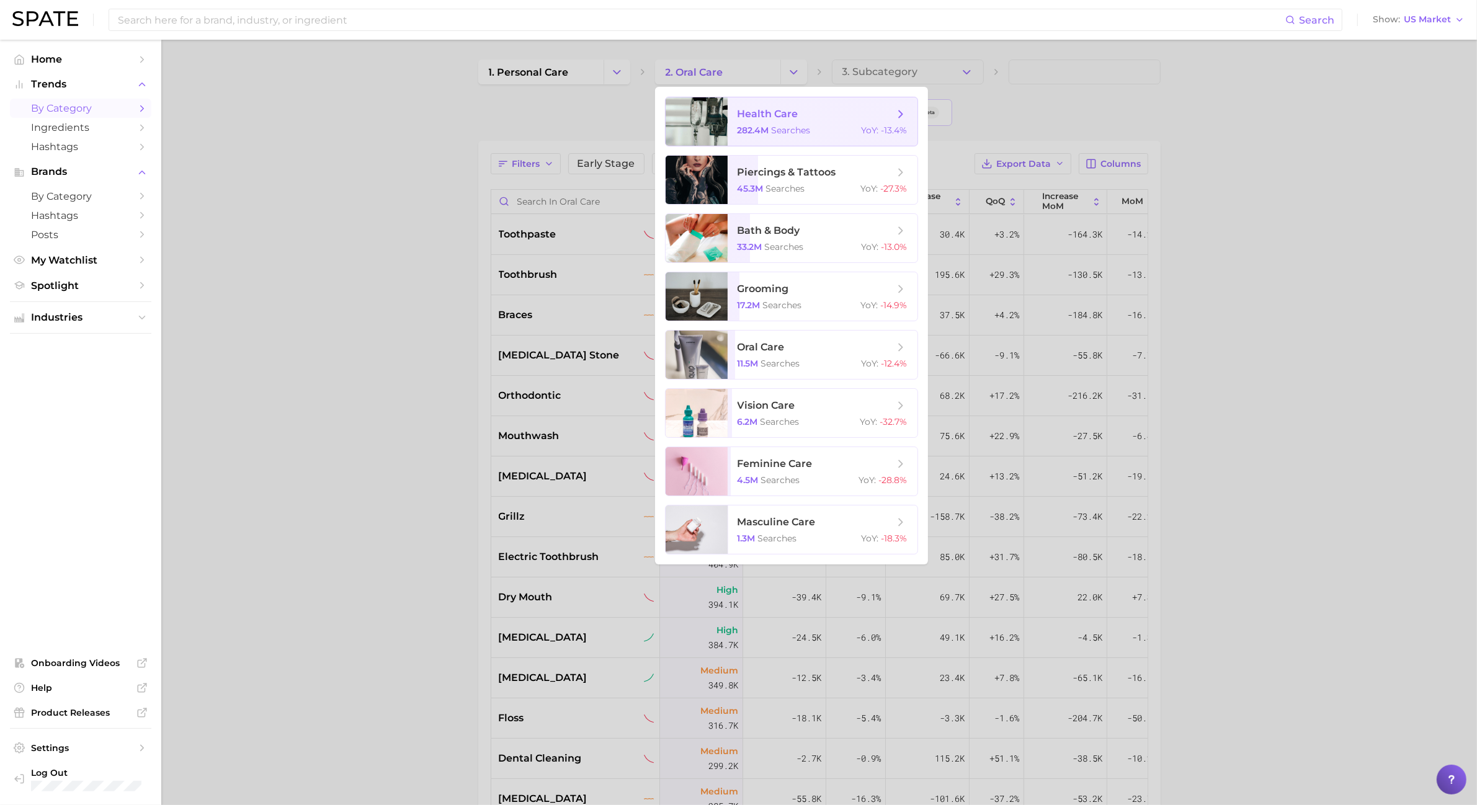
click at [786, 137] on span "health care 282.4m searches YoY : -13.4%" at bounding box center [823, 121] width 190 height 48
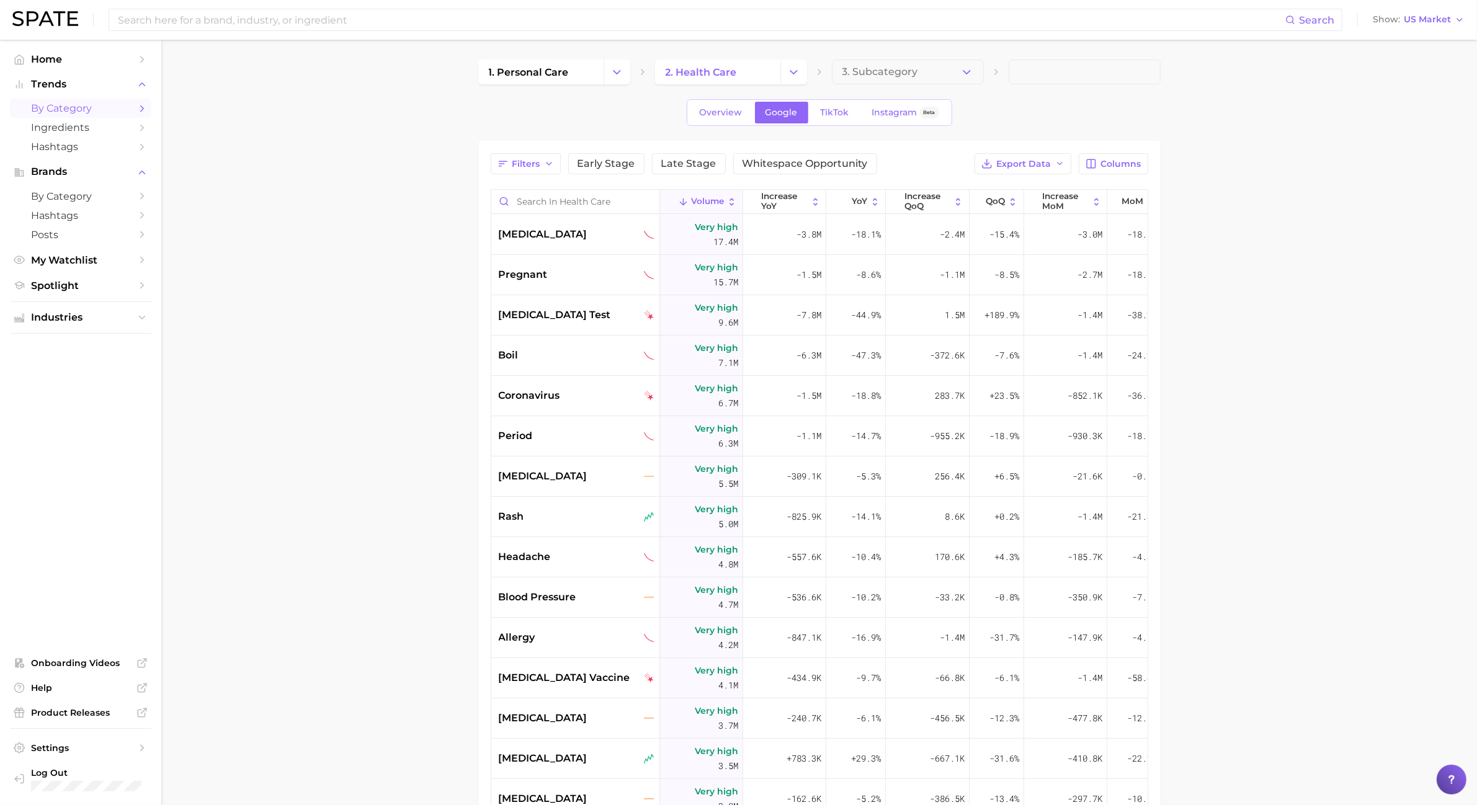
click at [1139, 176] on div "Filters Early Stage Late Stage Whitespace Opportunity Export Data Columns Volum…" at bounding box center [820, 573] width 658 height 841
click at [1137, 169] on button "Columns" at bounding box center [1113, 163] width 69 height 21
click at [1027, 165] on span "Export Data" at bounding box center [1024, 164] width 55 height 11
click at [1030, 184] on button "Card Data CSV" at bounding box center [1003, 187] width 137 height 22
click at [789, 68] on icon "Change Category" at bounding box center [793, 72] width 13 height 13
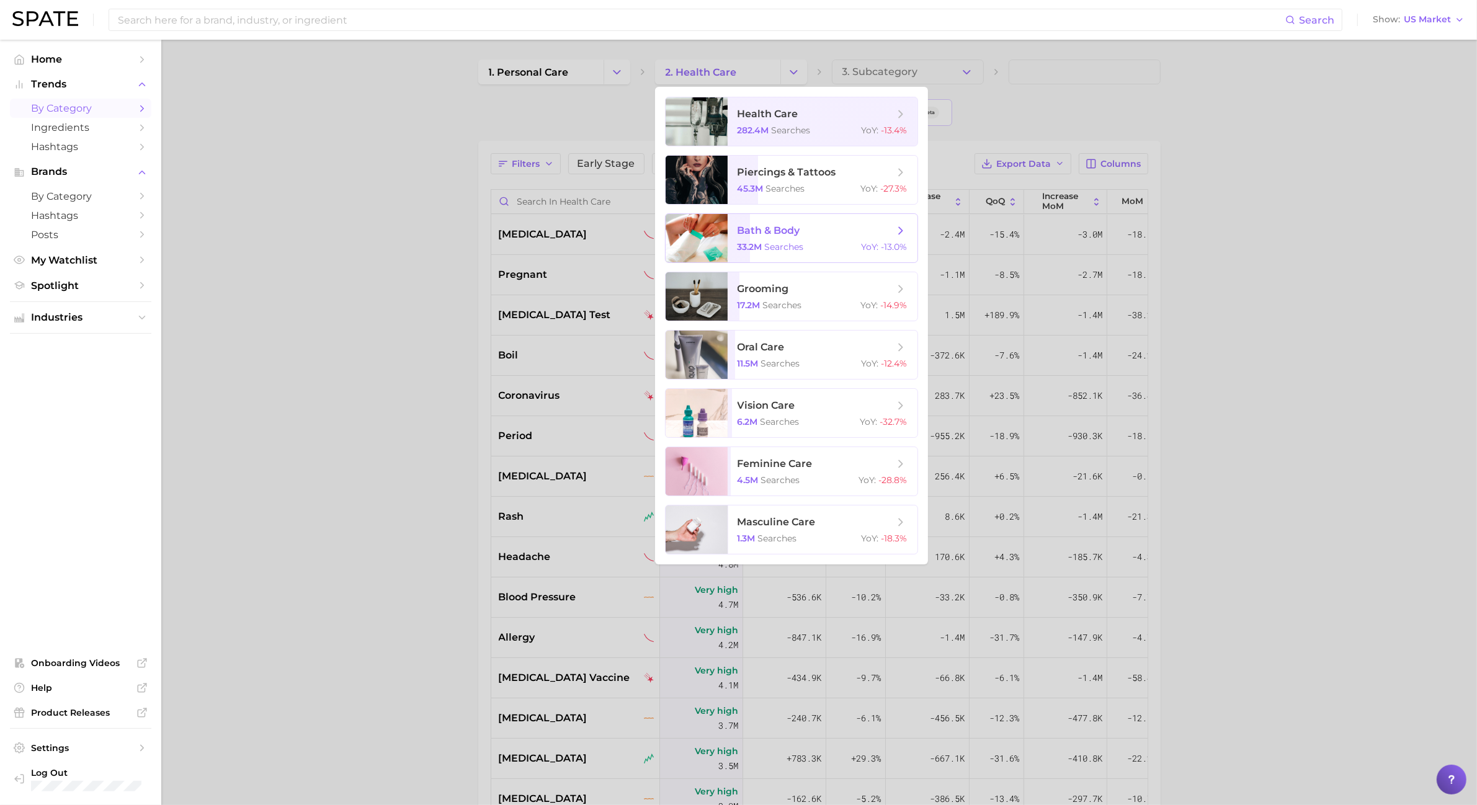
click at [833, 244] on div "33.2m searches YoY : -13.0%" at bounding box center [823, 246] width 170 height 11
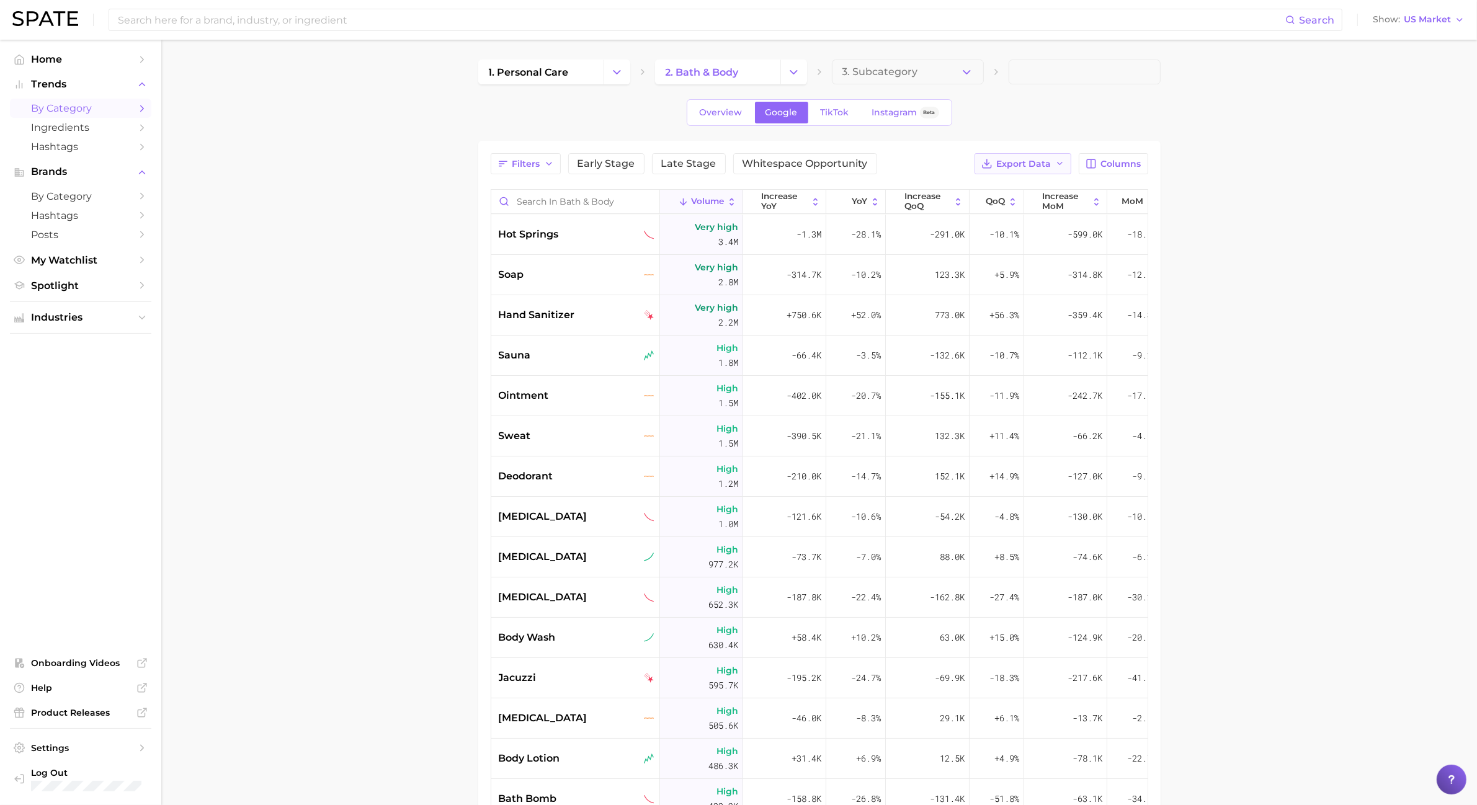
click at [987, 168] on icon "button" at bounding box center [987, 163] width 11 height 11
click at [987, 182] on span "Card Data CSV" at bounding box center [989, 187] width 65 height 11
click at [785, 78] on button "Change Category" at bounding box center [794, 72] width 27 height 25
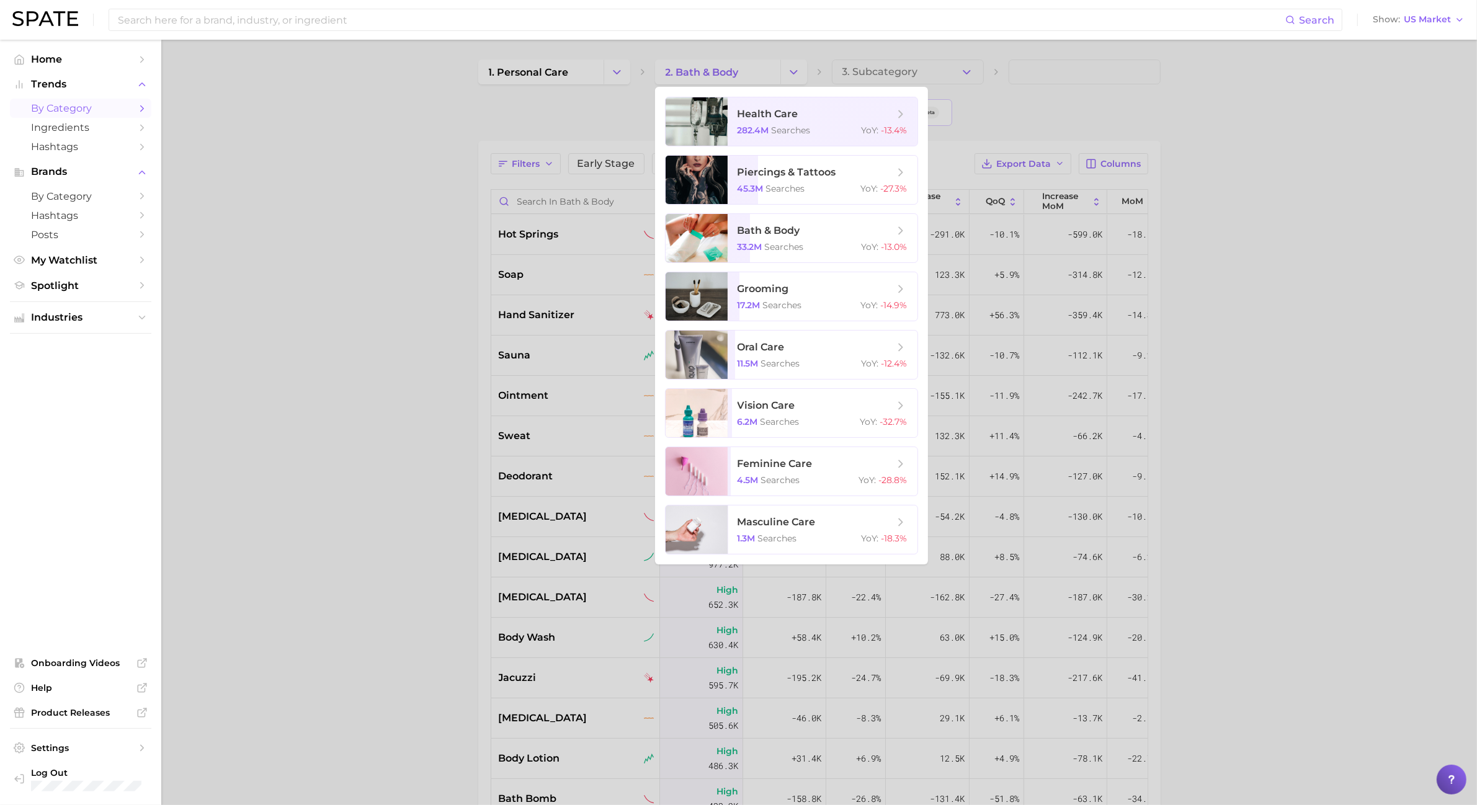
click at [628, 107] on div at bounding box center [738, 402] width 1477 height 805
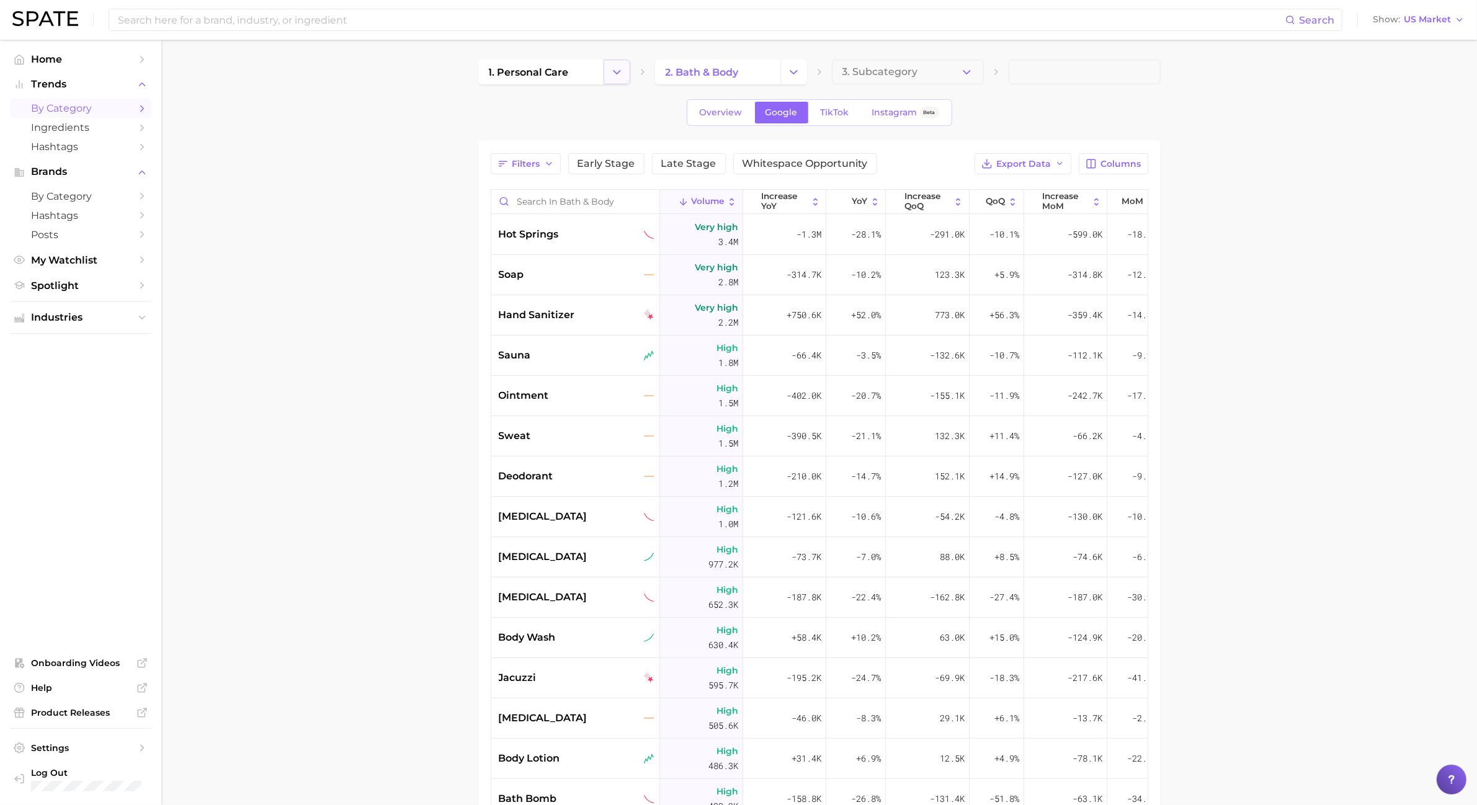
click at [624, 78] on button "Change Category" at bounding box center [617, 72] width 27 height 25
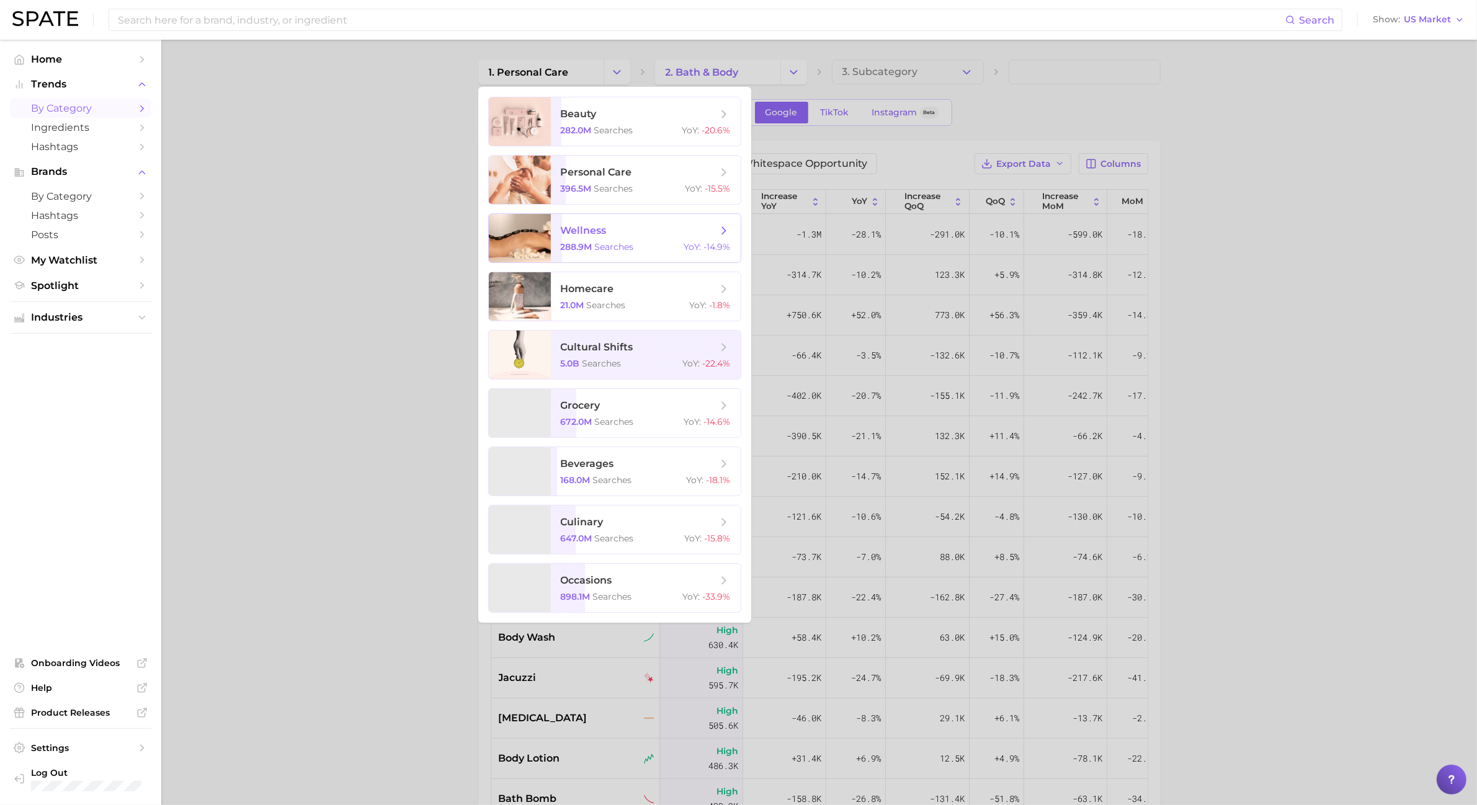
click at [608, 233] on span "wellness" at bounding box center [639, 231] width 156 height 14
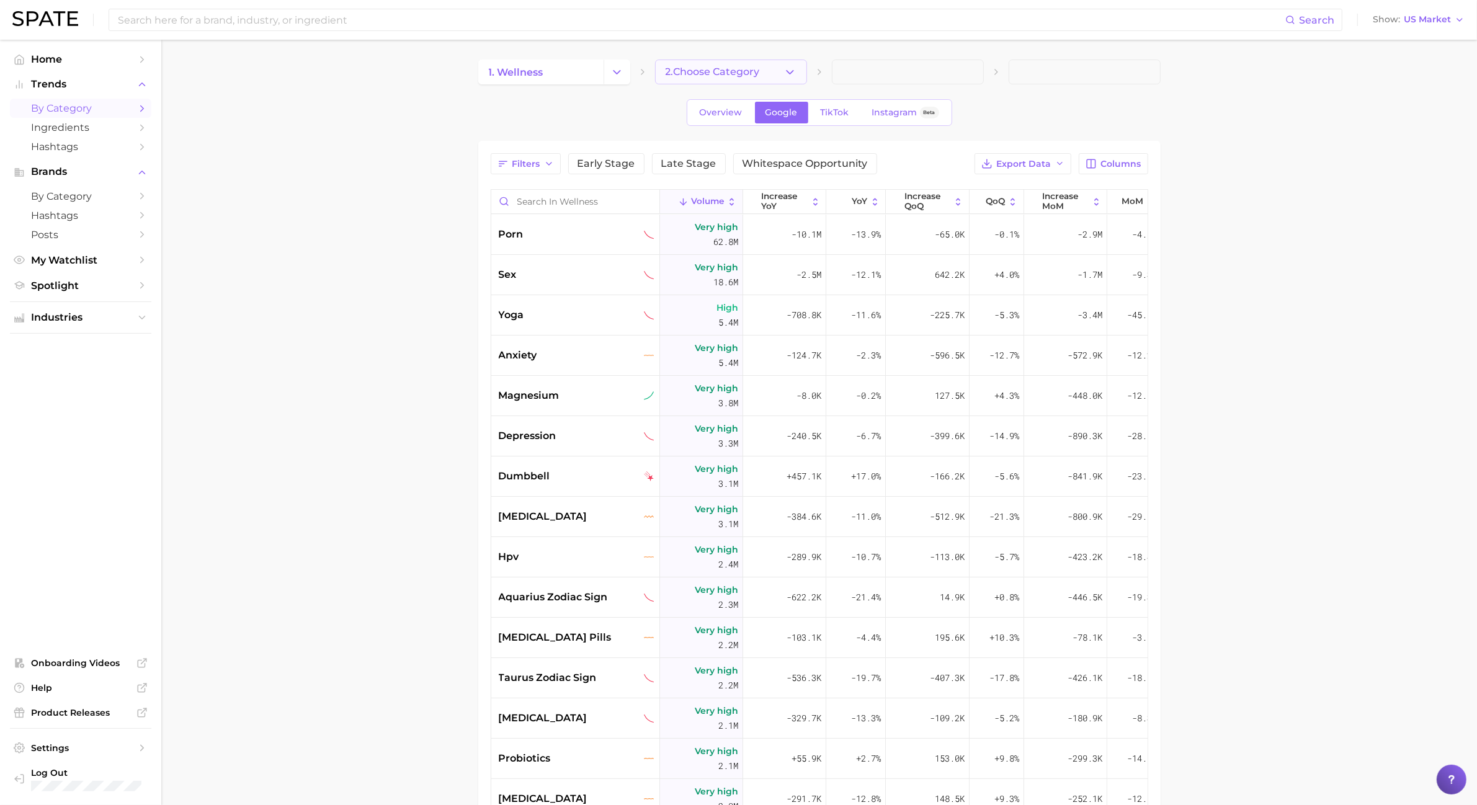
click at [799, 73] on button "2. Choose Category" at bounding box center [731, 72] width 152 height 25
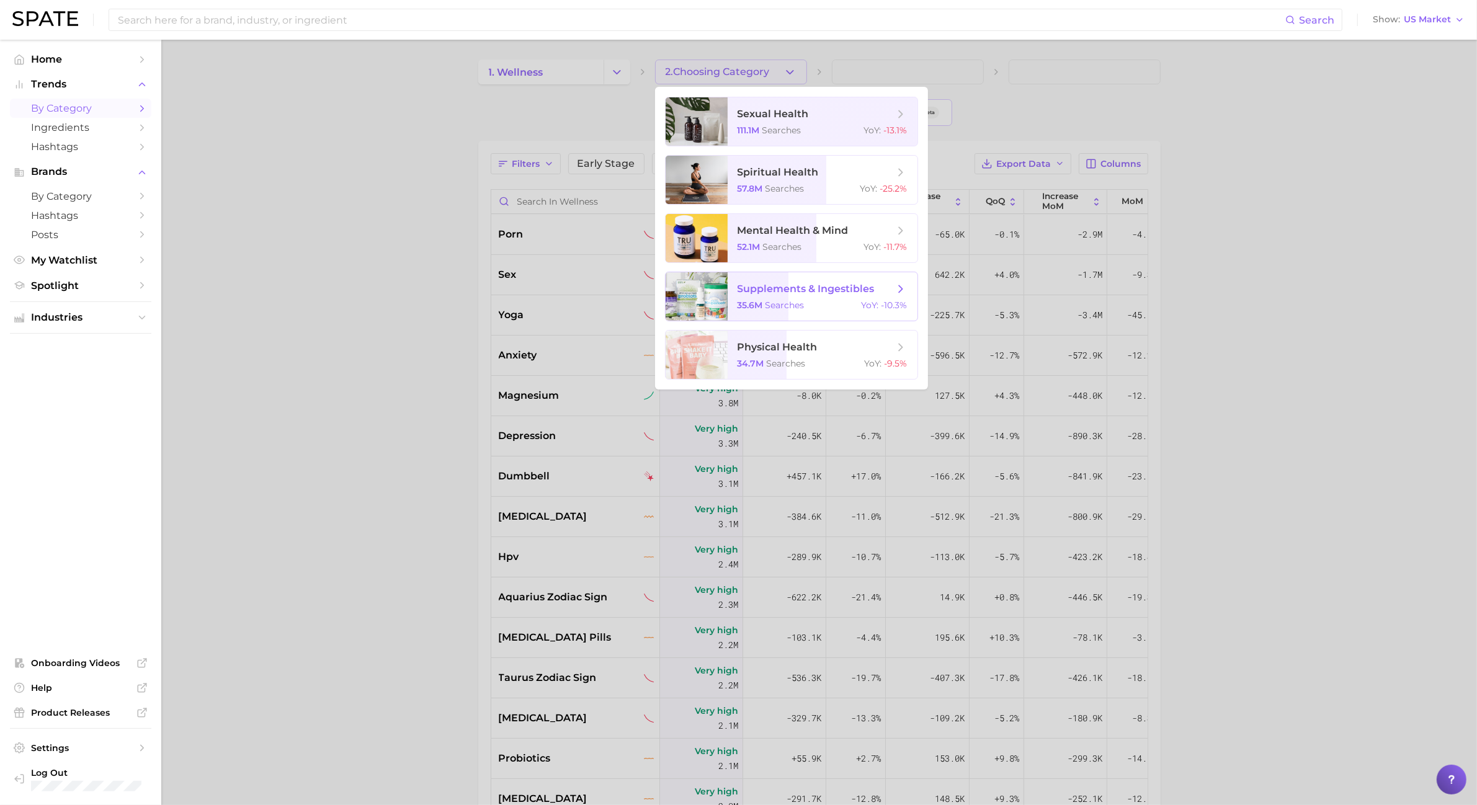
click at [782, 297] on span "supplements & ingestibles 35.6m searches YoY : -10.3%" at bounding box center [823, 296] width 190 height 48
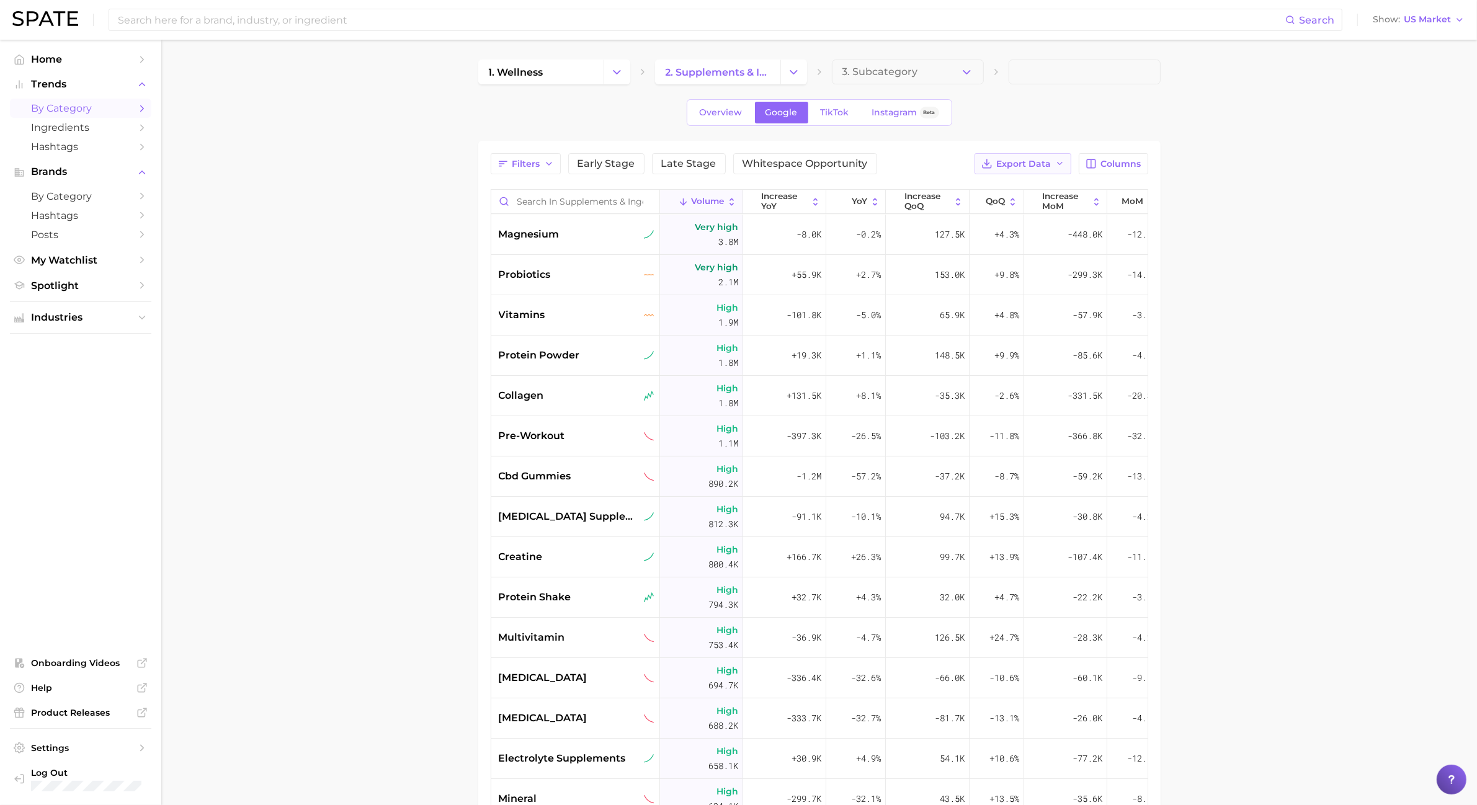
click at [1028, 169] on button "Export Data" at bounding box center [1023, 163] width 97 height 21
click at [1028, 184] on button "Card Data CSV" at bounding box center [1003, 187] width 137 height 22
click at [614, 67] on icon "Change Category" at bounding box center [617, 72] width 13 height 13
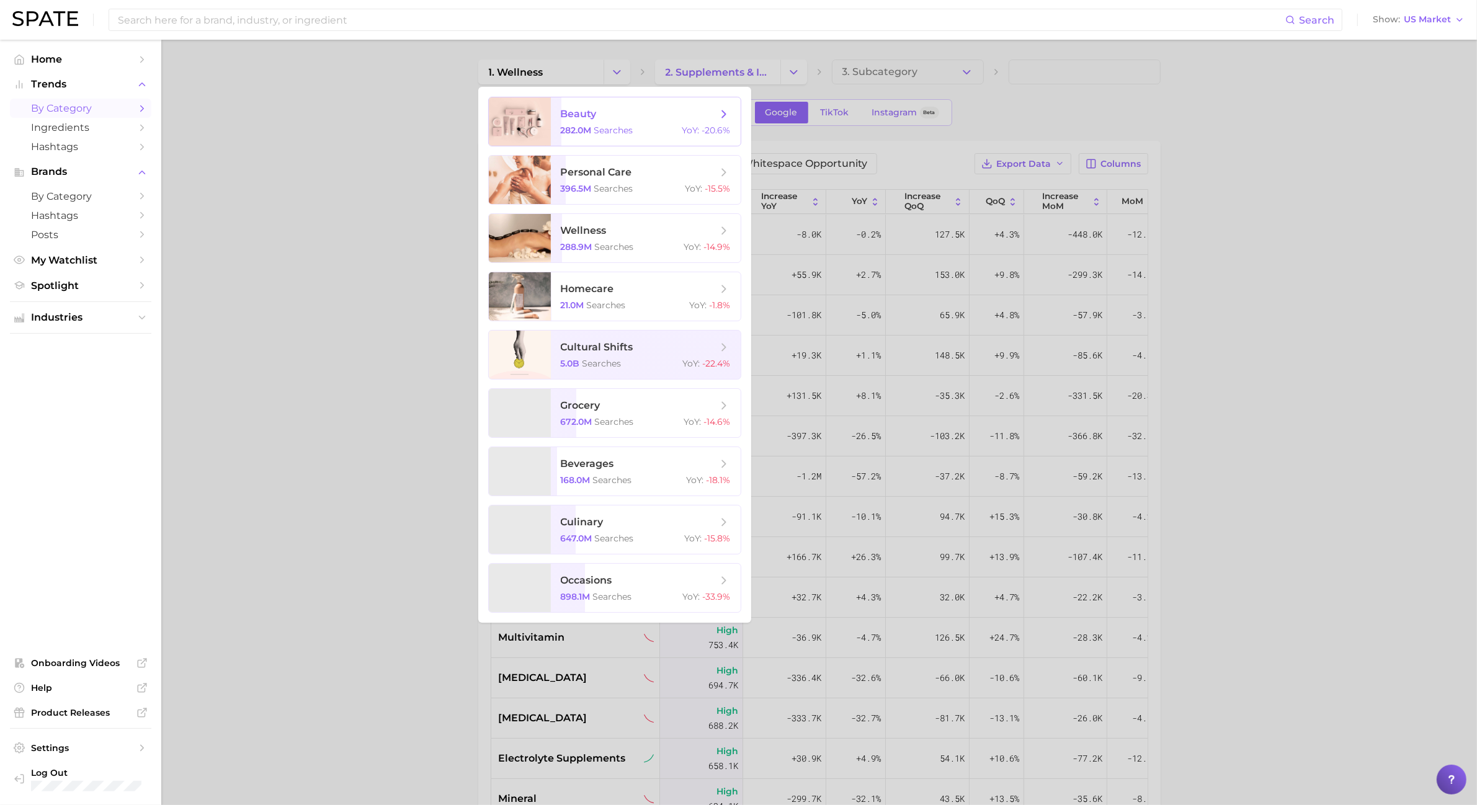
click at [625, 135] on span "beauty 282.0m searches YoY : -20.6%" at bounding box center [646, 121] width 190 height 48
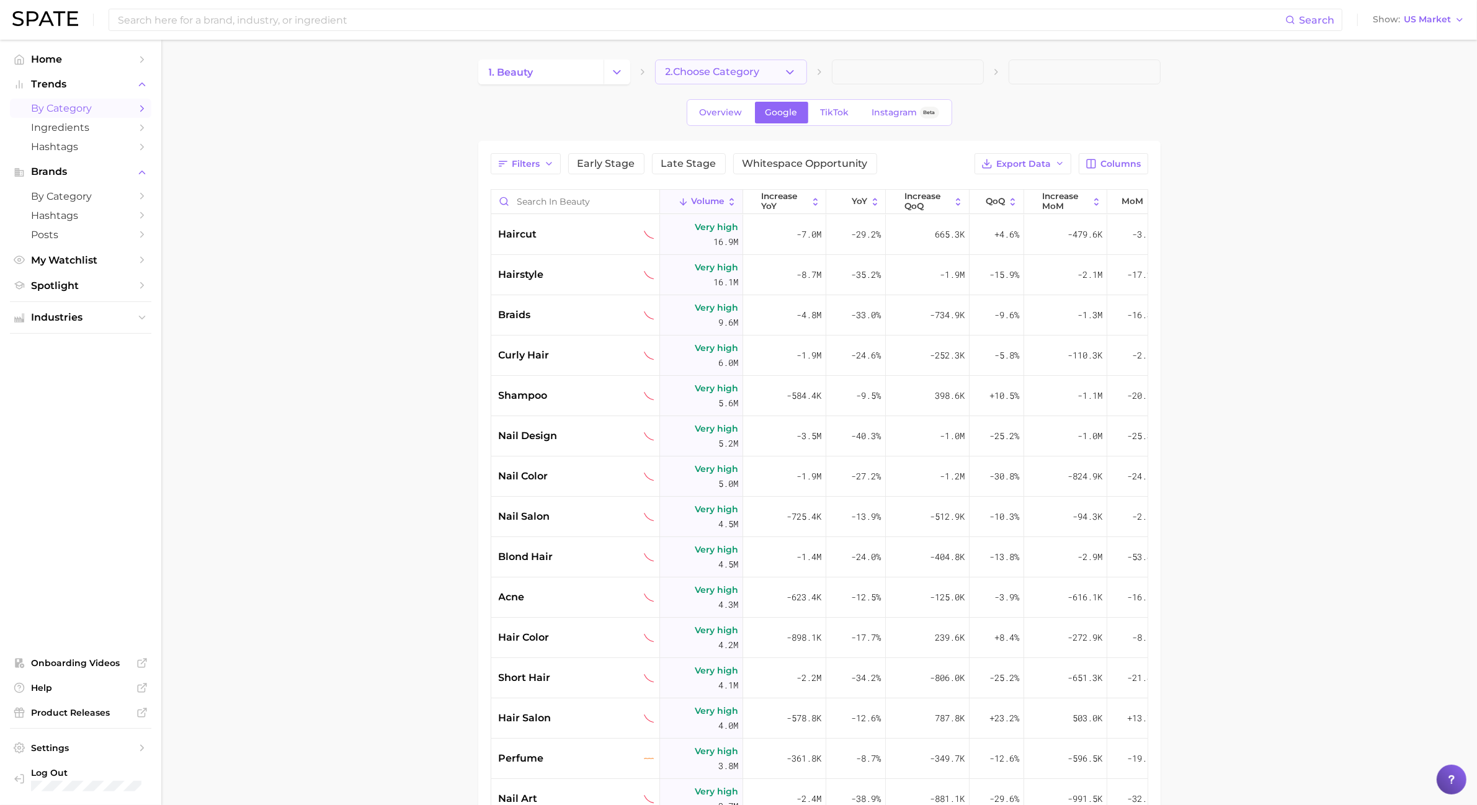
click at [799, 69] on button "2. Choose Category" at bounding box center [731, 72] width 152 height 25
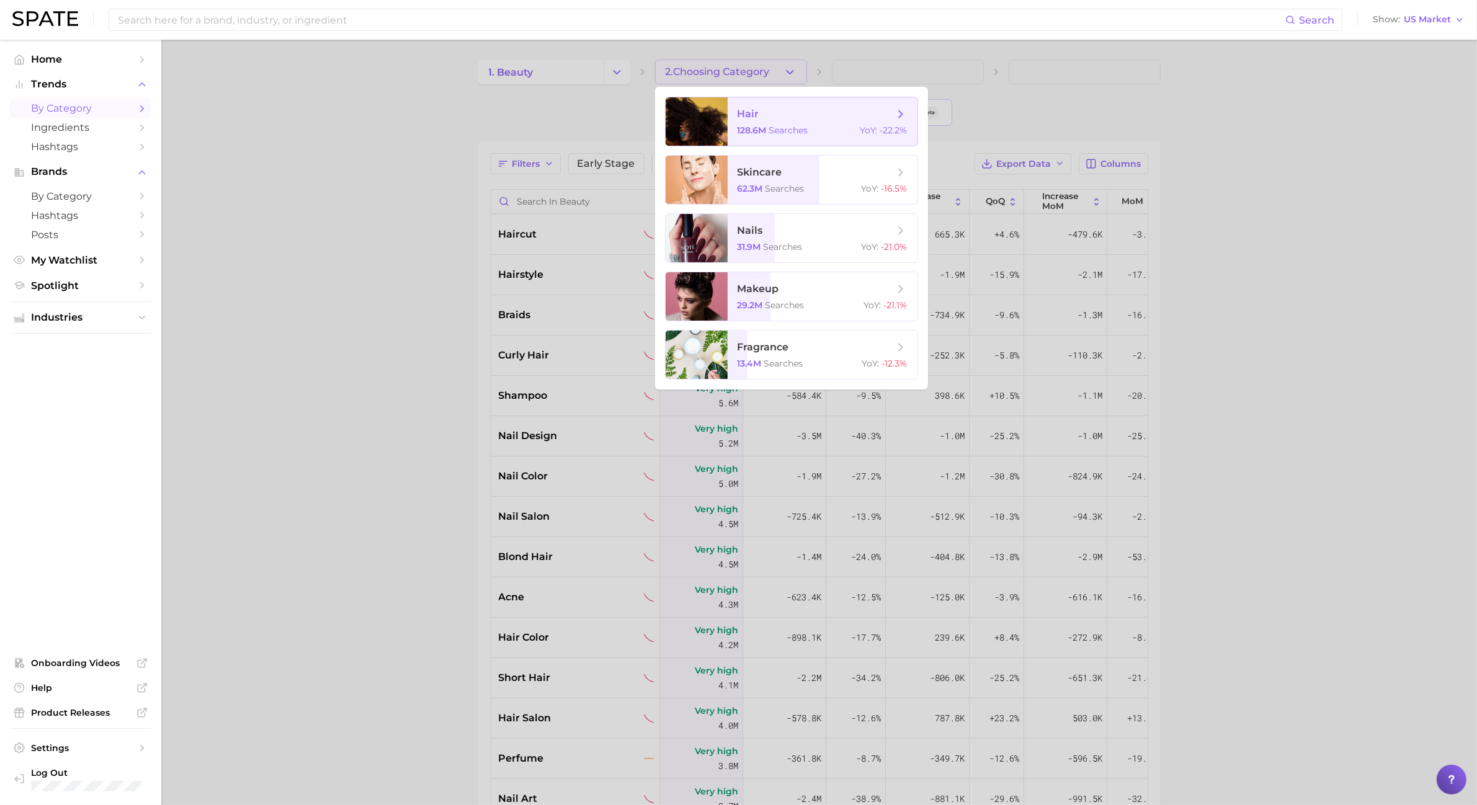
click at [804, 109] on span "hair" at bounding box center [816, 114] width 156 height 14
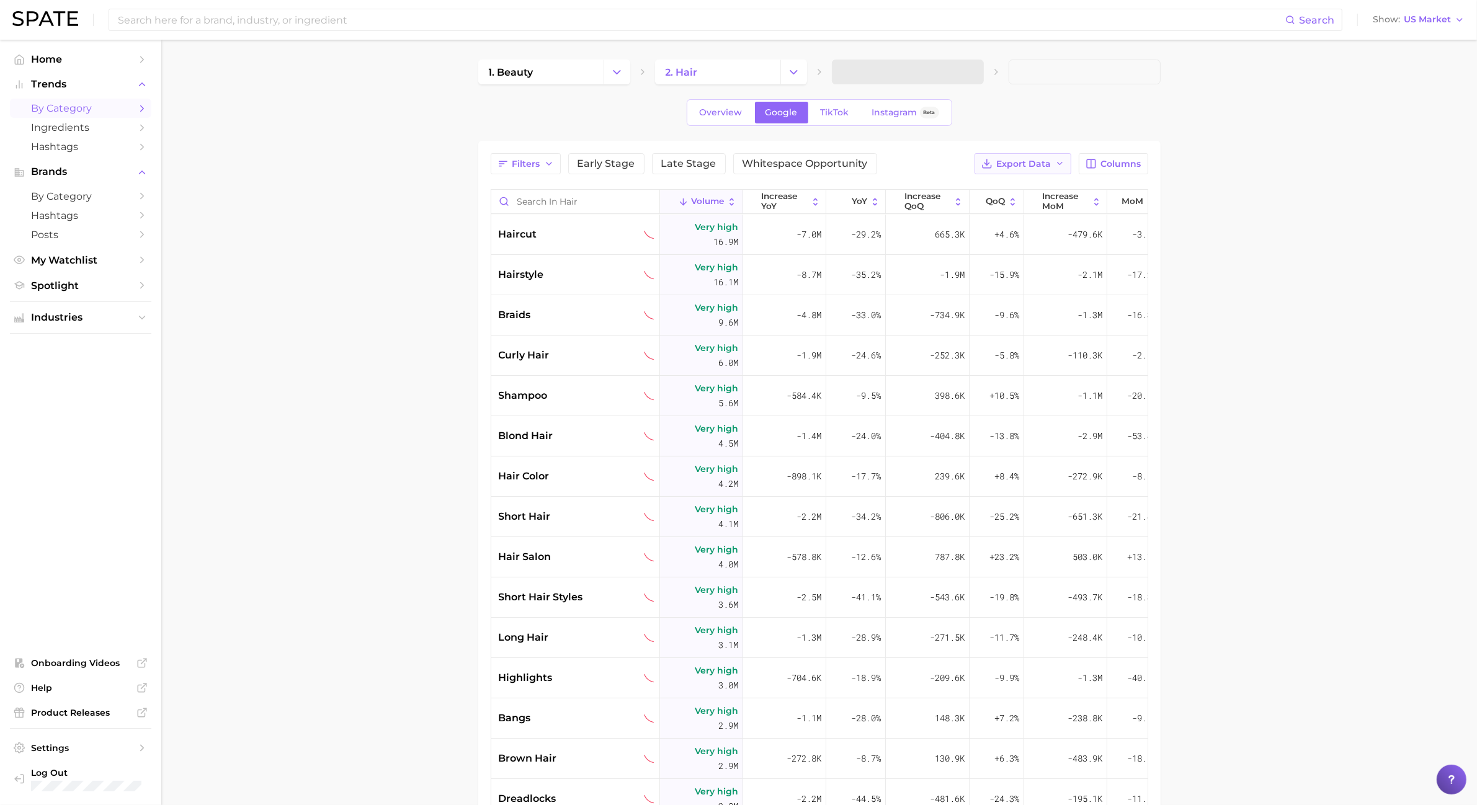
click at [1065, 174] on button "Export Data" at bounding box center [1023, 163] width 97 height 21
click at [1041, 197] on button "Card Data CSV" at bounding box center [1003, 187] width 137 height 22
click at [947, 81] on button "3. Subcategory" at bounding box center [908, 72] width 152 height 25
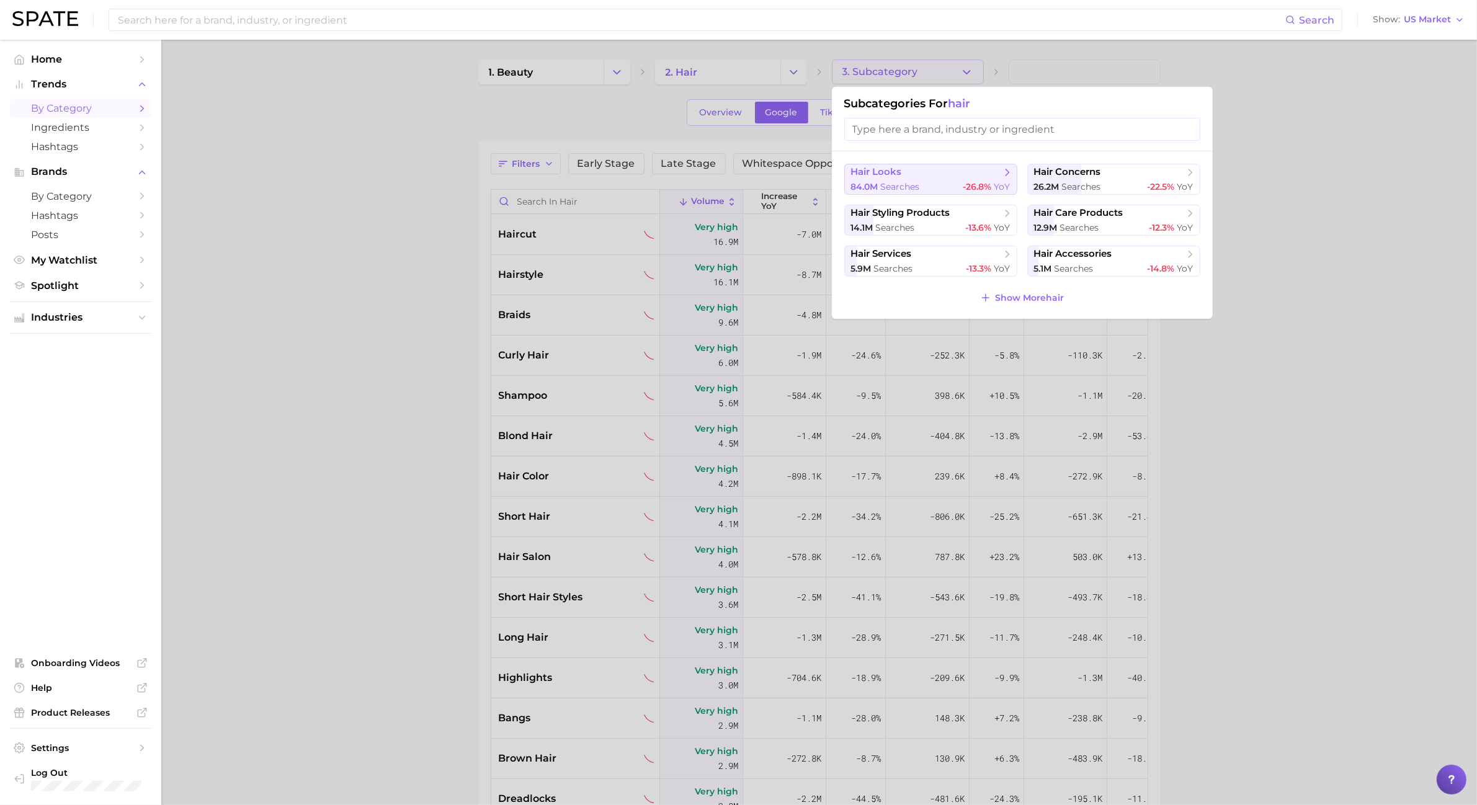
click at [951, 181] on div "84.0m searches -26.8% YoY" at bounding box center [930, 187] width 159 height 12
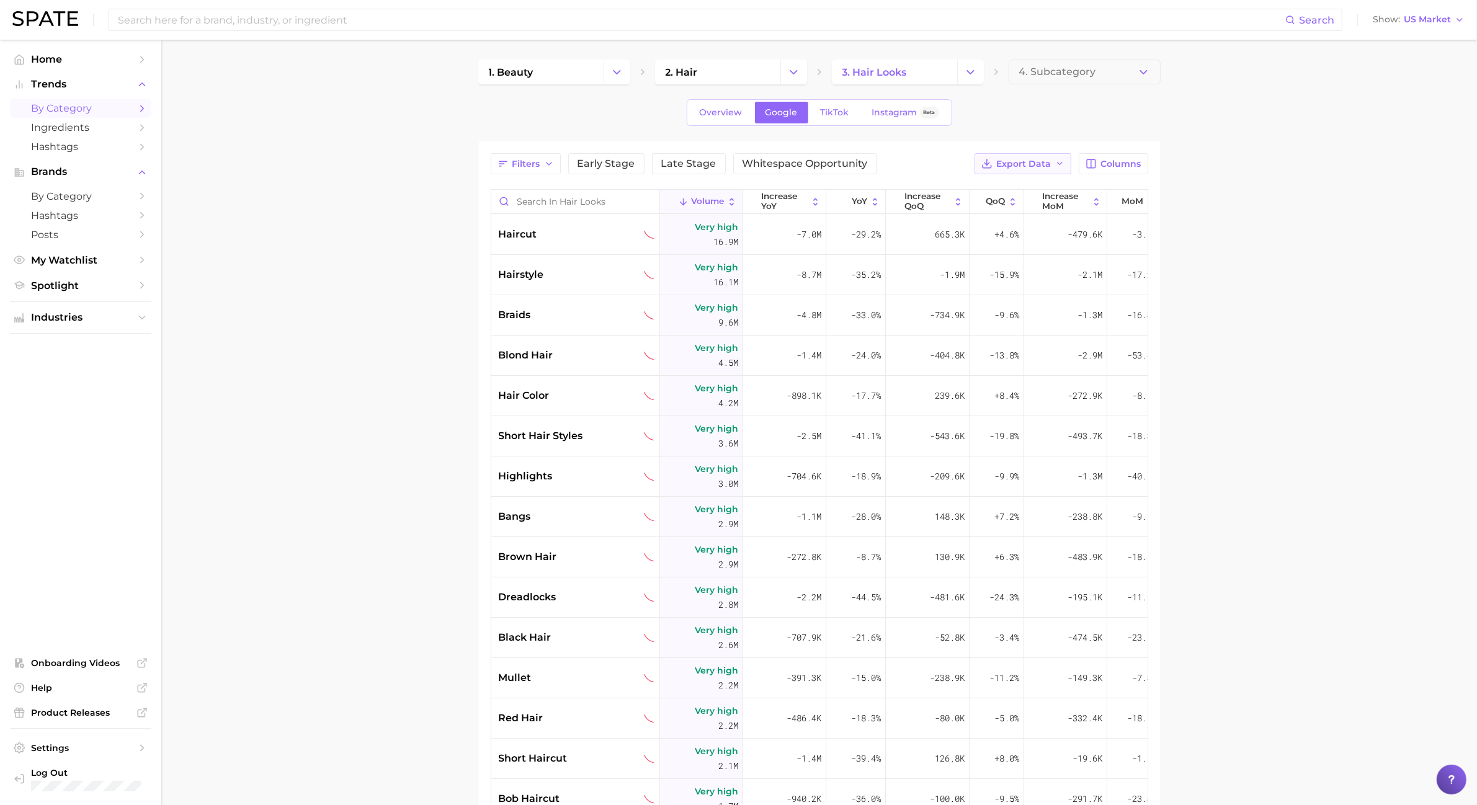
click at [1000, 166] on span "Export Data" at bounding box center [1024, 164] width 55 height 11
click at [1010, 186] on span "Card Data CSV" at bounding box center [989, 187] width 65 height 11
click at [627, 78] on button "Change Category" at bounding box center [617, 72] width 27 height 25
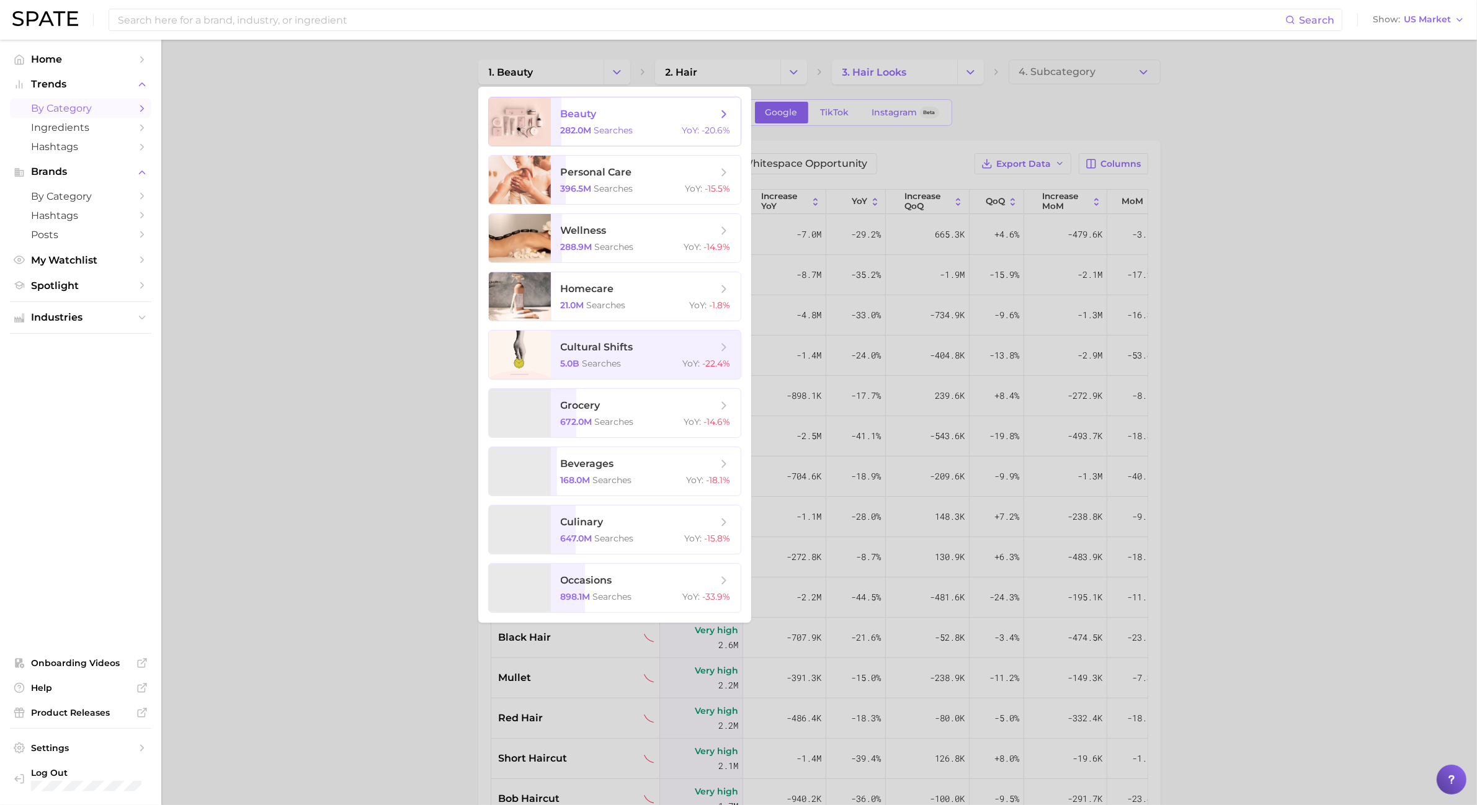
click at [622, 128] on span "searches" at bounding box center [613, 130] width 39 height 11
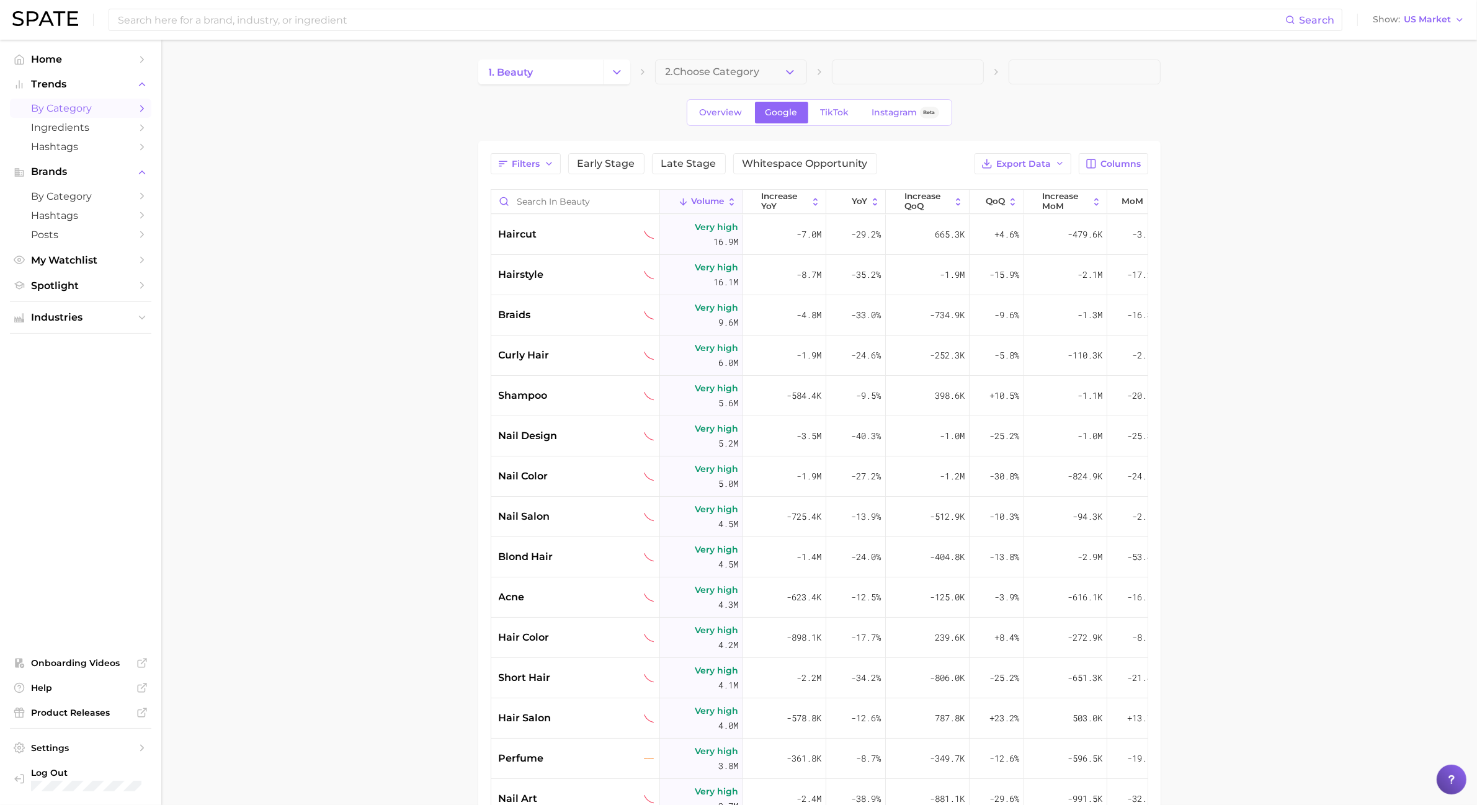
click at [787, 78] on icon "button" at bounding box center [790, 72] width 13 height 13
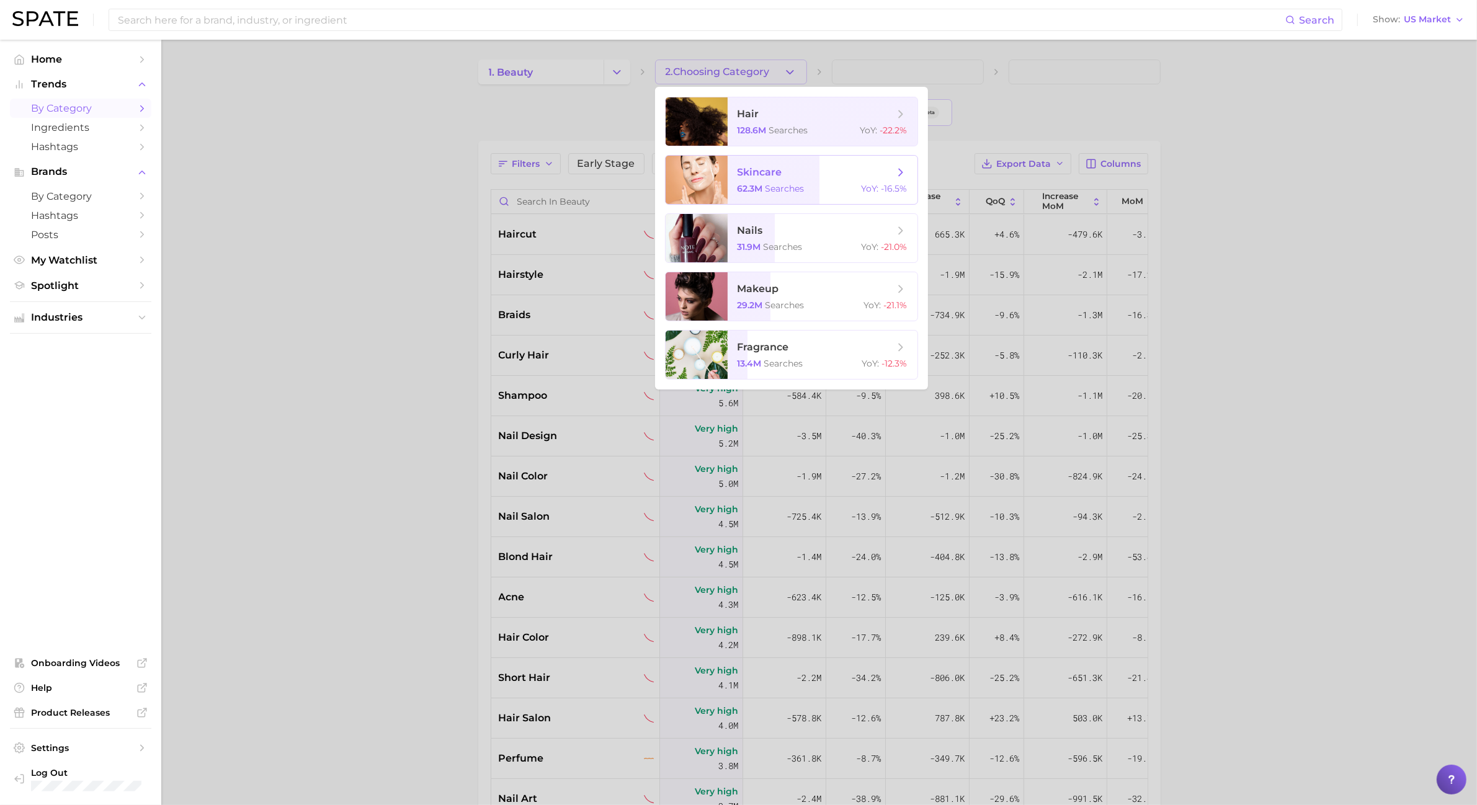
click at [768, 190] on span "searches" at bounding box center [785, 188] width 39 height 11
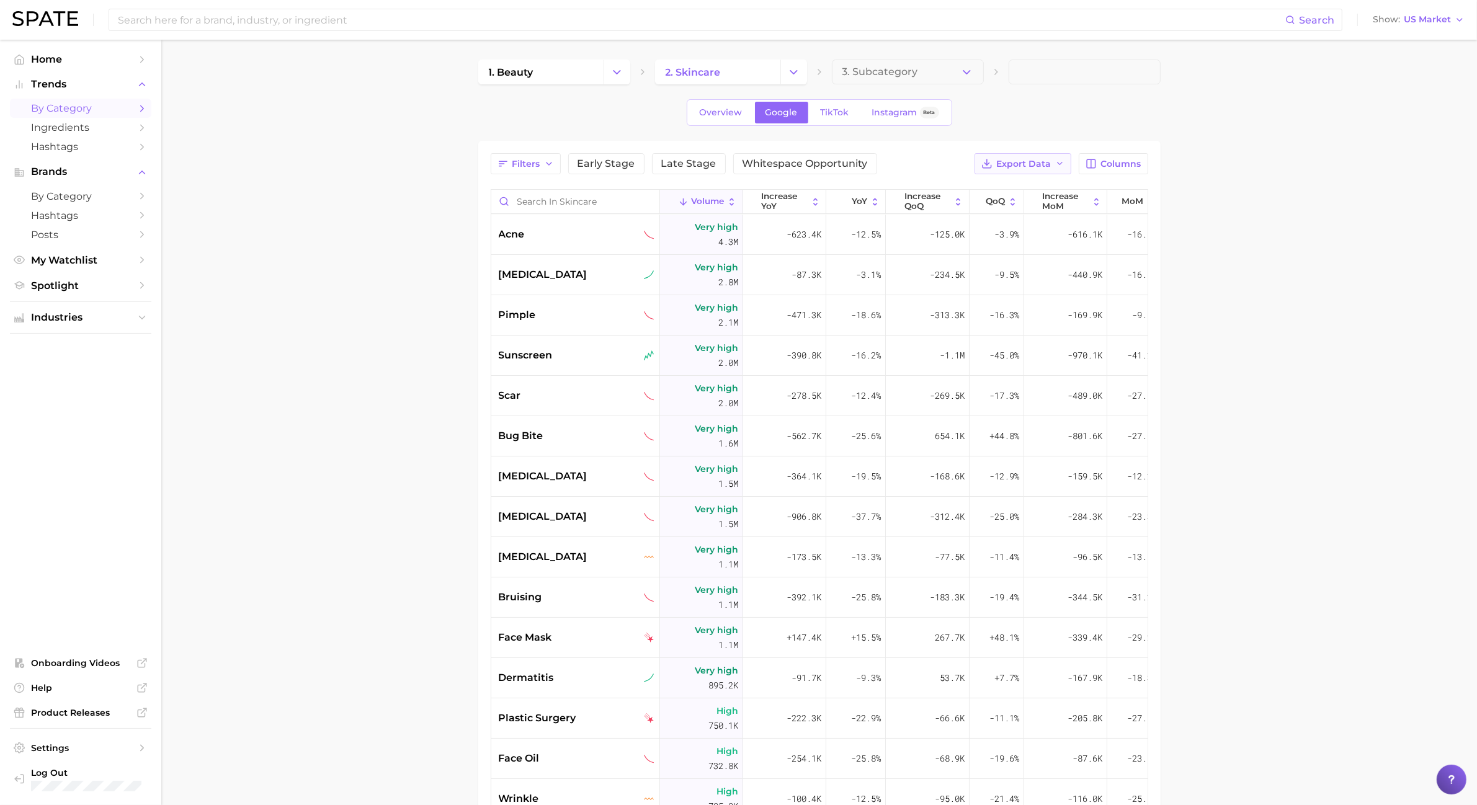
click at [1040, 172] on button "Export Data" at bounding box center [1023, 163] width 97 height 21
click at [1041, 178] on button "Card Data CSV" at bounding box center [1003, 187] width 137 height 22
click at [833, 118] on span "TikTok" at bounding box center [835, 112] width 29 height 11
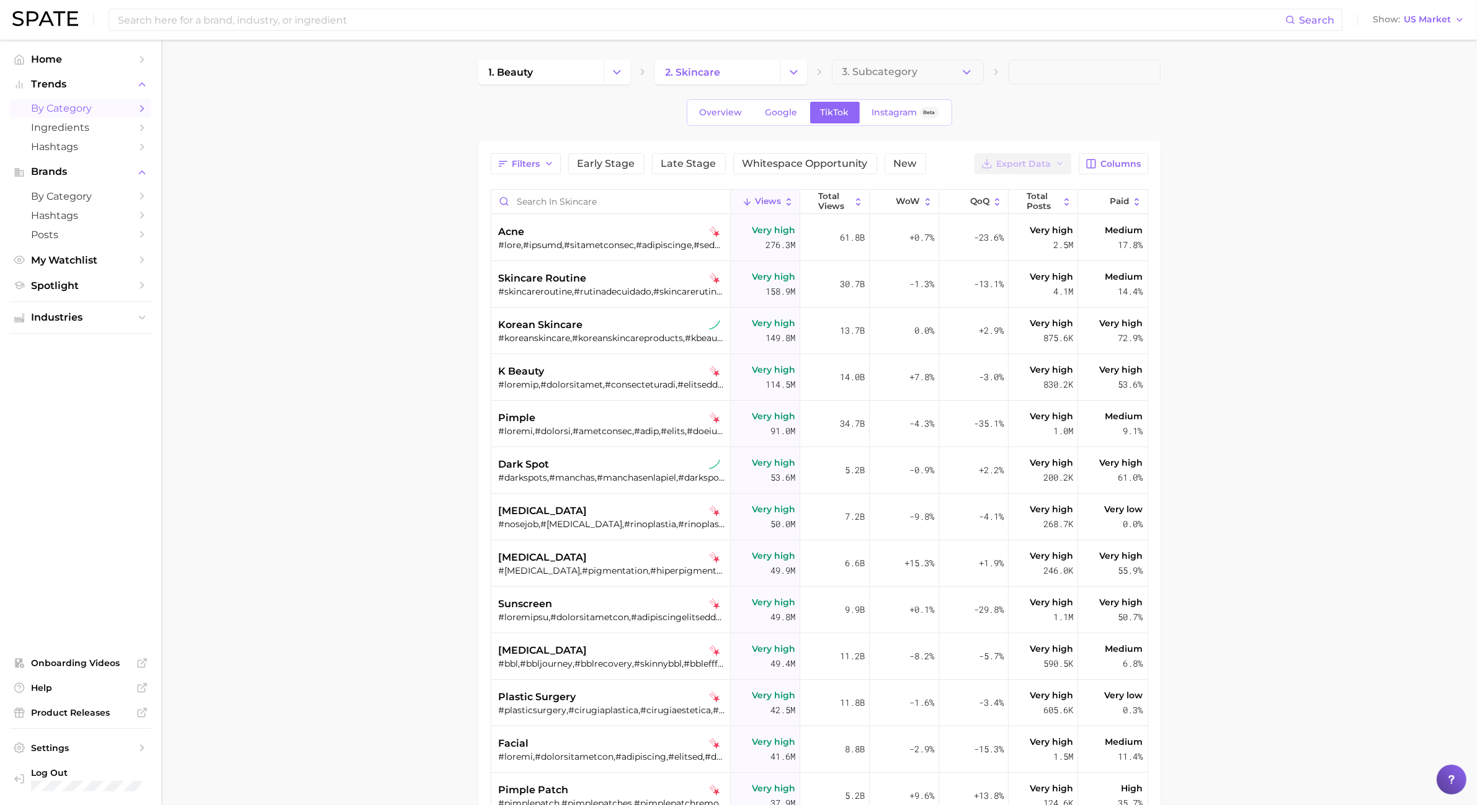
click at [1135, 179] on div "Filters Early Stage Late Stage Whitespace Opportunity New Export Data Columns V…" at bounding box center [820, 573] width 658 height 841
click at [1134, 168] on span "Columns" at bounding box center [1121, 164] width 40 height 11
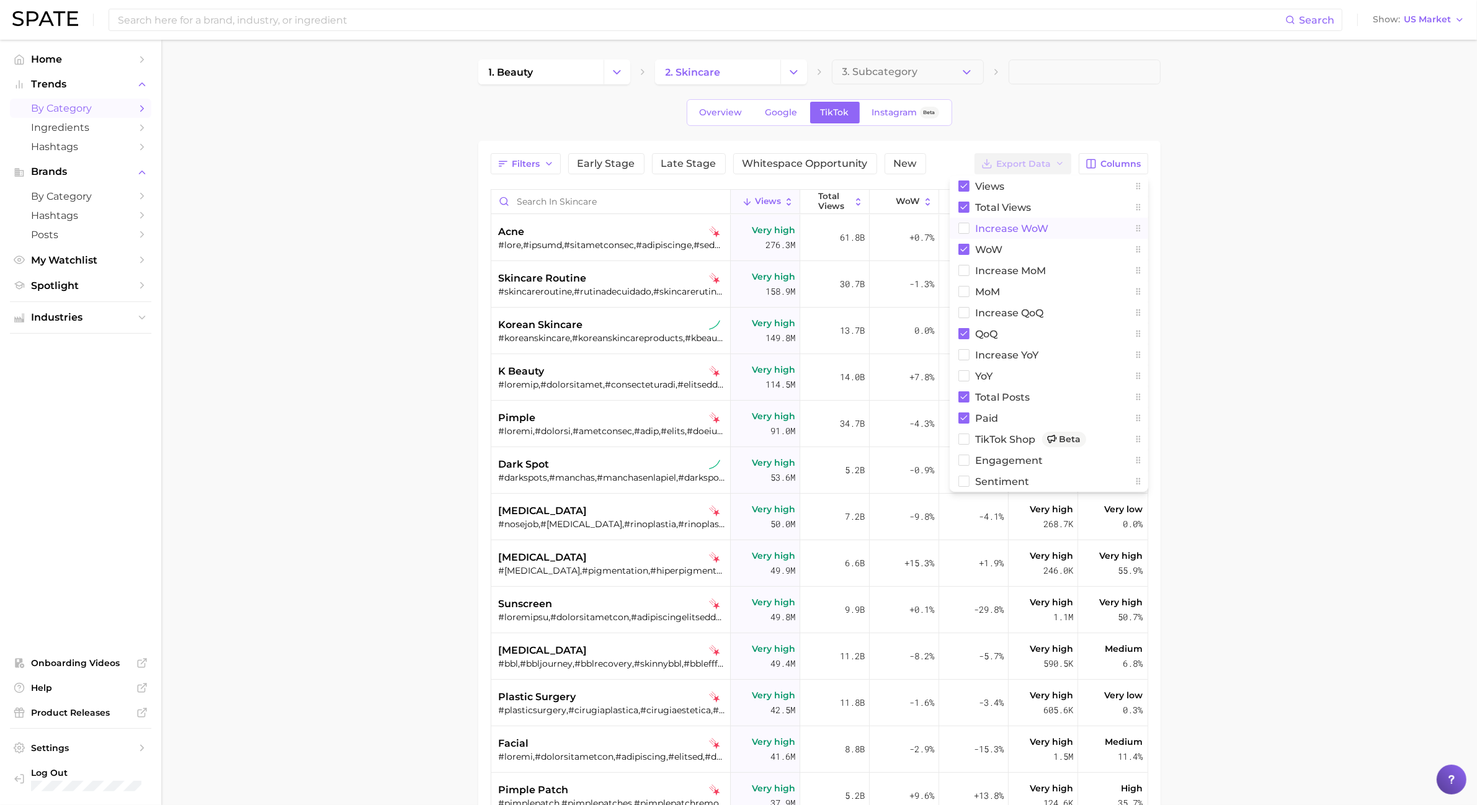
click at [1029, 235] on button "Increase WoW" at bounding box center [1049, 228] width 199 height 21
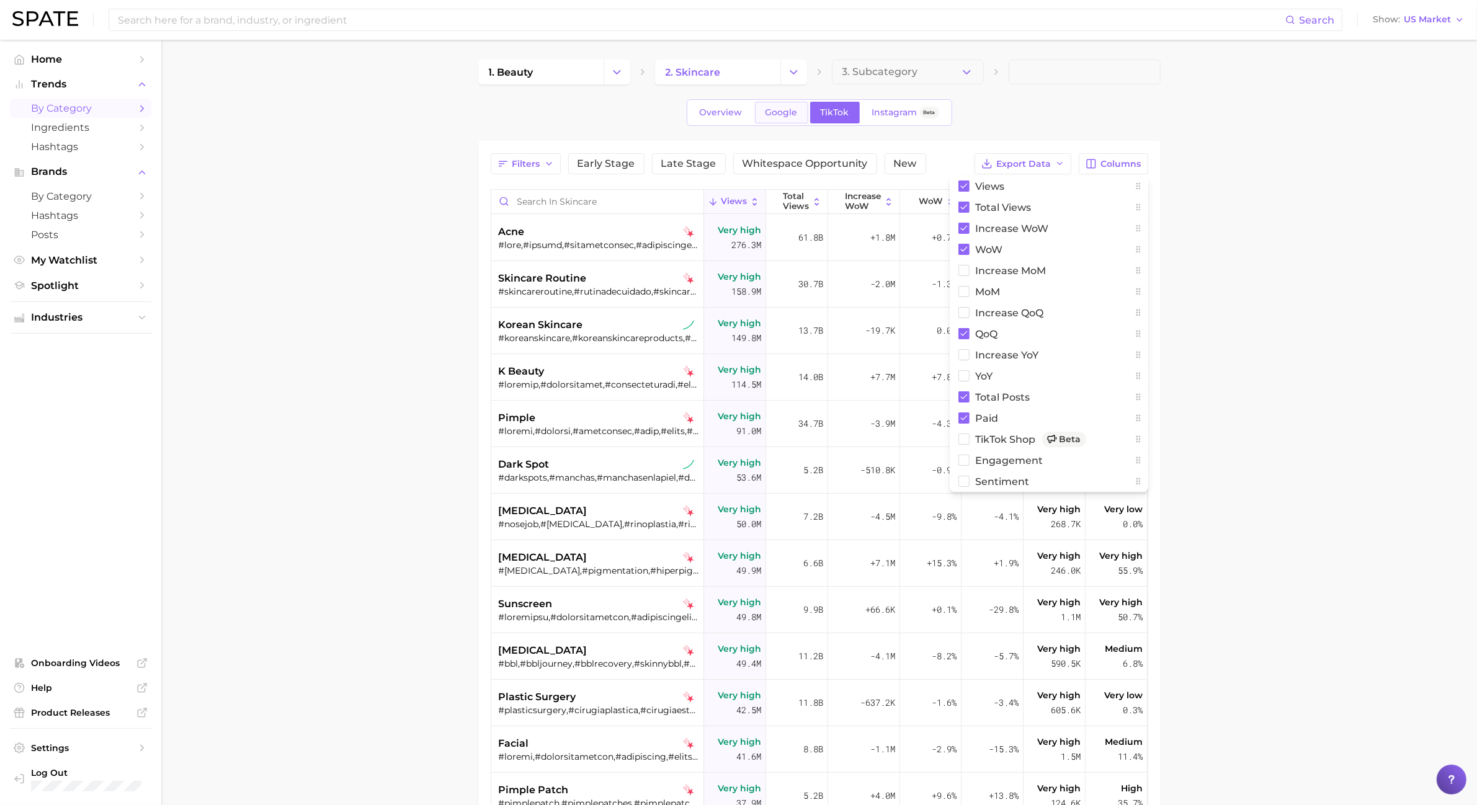
click at [780, 119] on link "Google" at bounding box center [781, 113] width 53 height 22
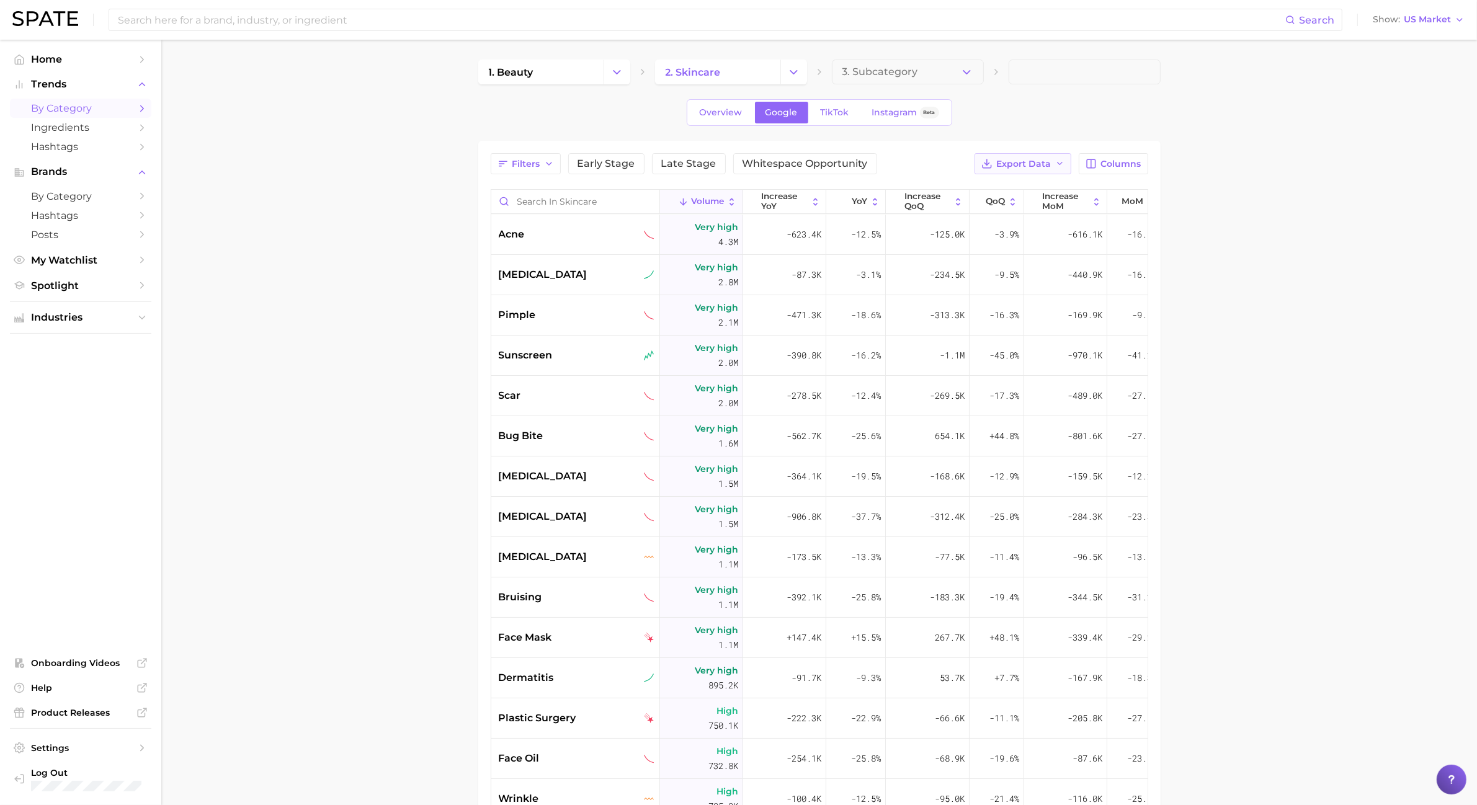
click at [1012, 161] on span "Export Data" at bounding box center [1024, 164] width 55 height 11
click at [1019, 202] on button "Time Series CSV" at bounding box center [1003, 209] width 137 height 22
drag, startPoint x: 1111, startPoint y: 126, endPoint x: 937, endPoint y: 145, distance: 174.7
click at [1111, 126] on div "Overview Google TikTok Instagram Beta" at bounding box center [819, 112] width 683 height 27
click at [853, 112] on link "TikTok" at bounding box center [835, 113] width 50 height 22
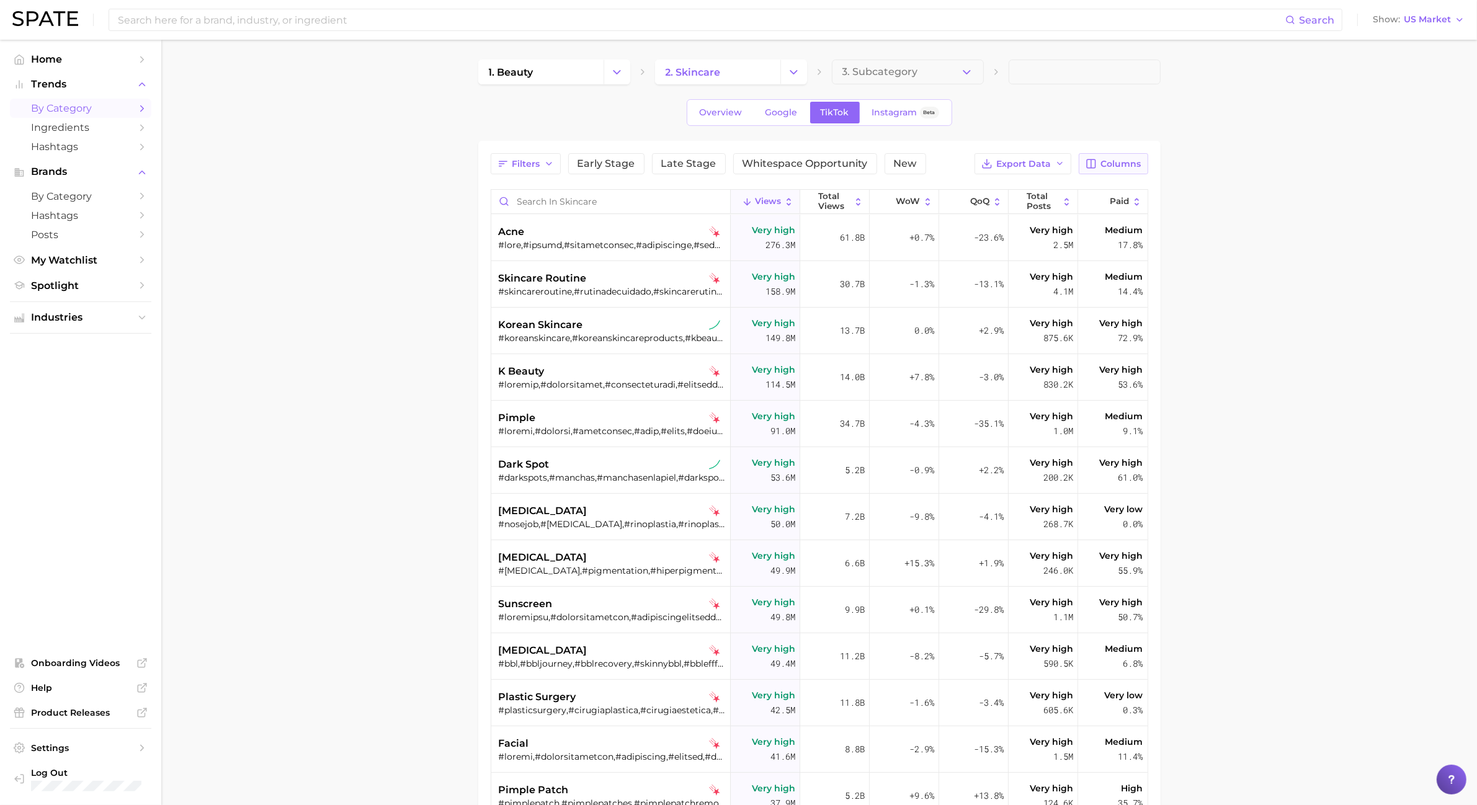
click at [1140, 162] on span "Columns" at bounding box center [1121, 164] width 40 height 11
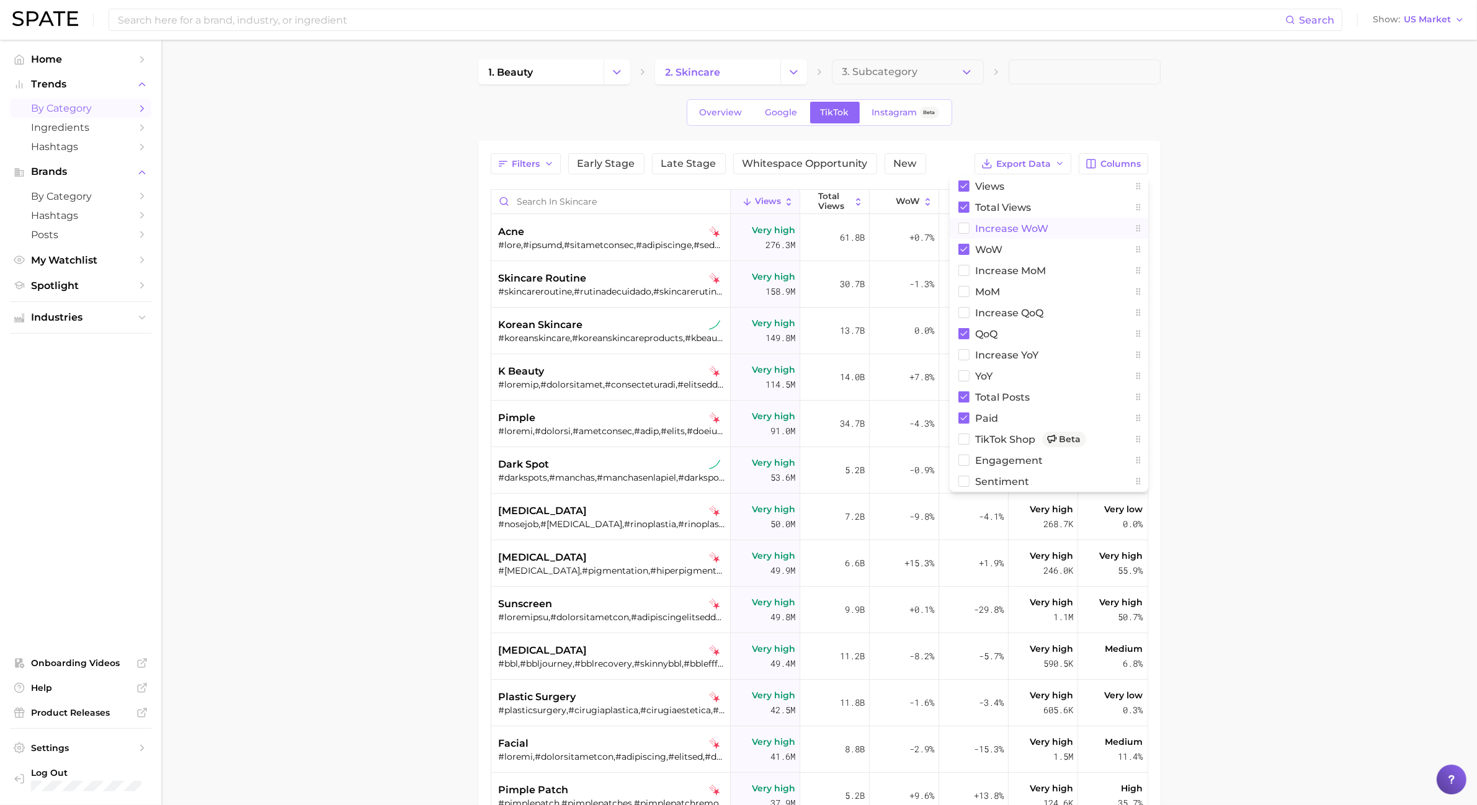
click at [995, 228] on span "Increase WoW" at bounding box center [1012, 228] width 73 height 11
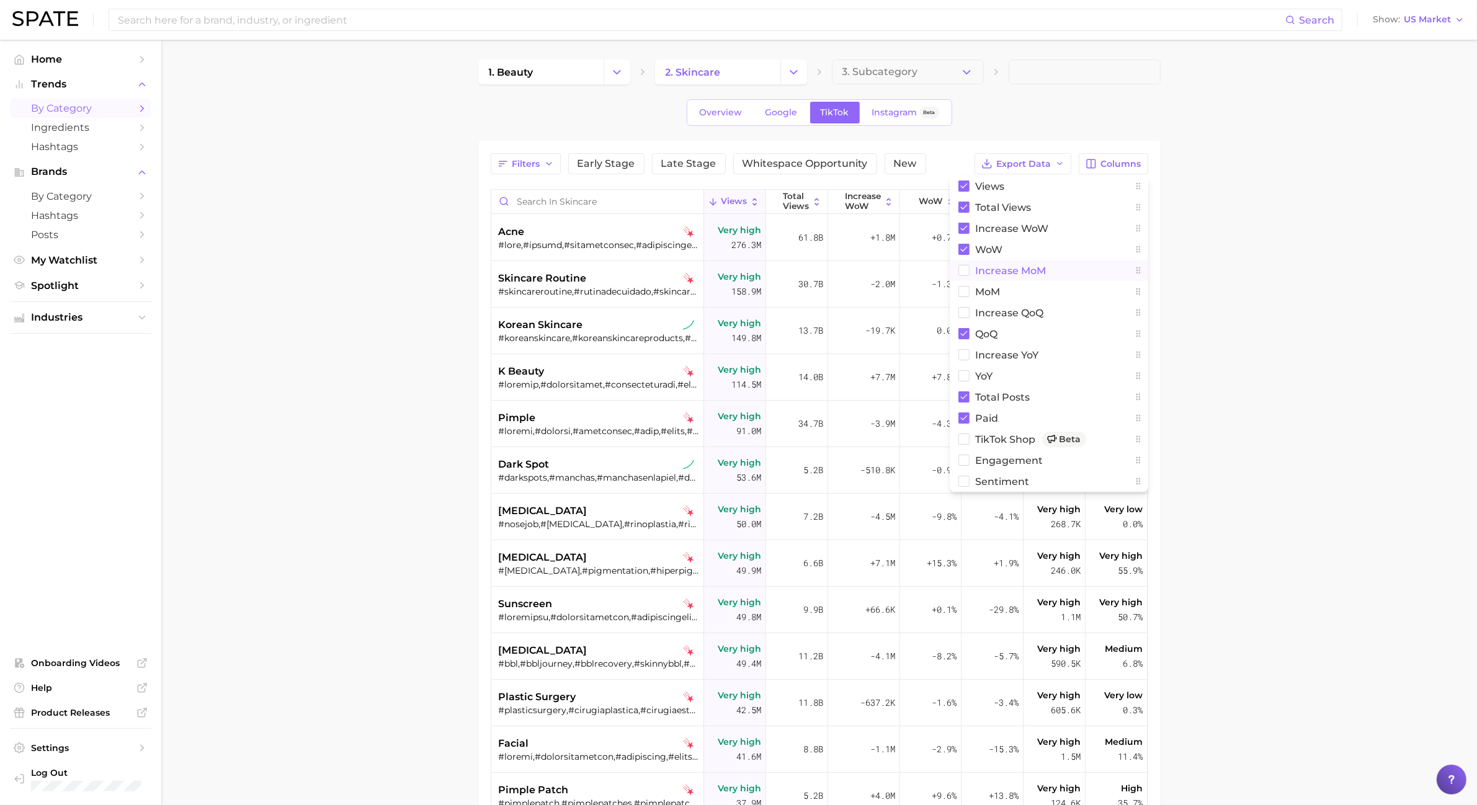
click at [993, 269] on span "increase MoM" at bounding box center [1011, 271] width 71 height 11
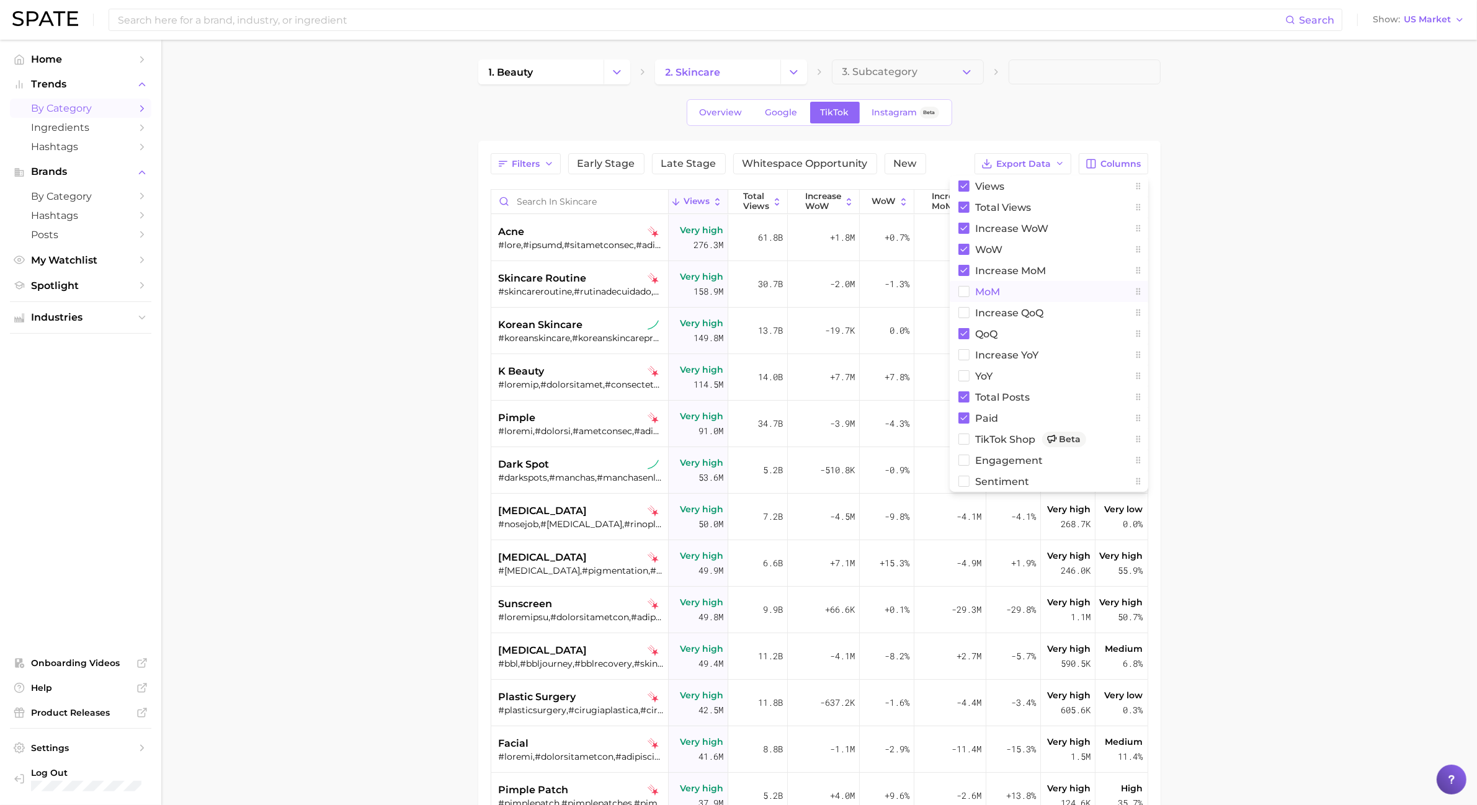
click at [993, 292] on span "MoM" at bounding box center [988, 292] width 25 height 11
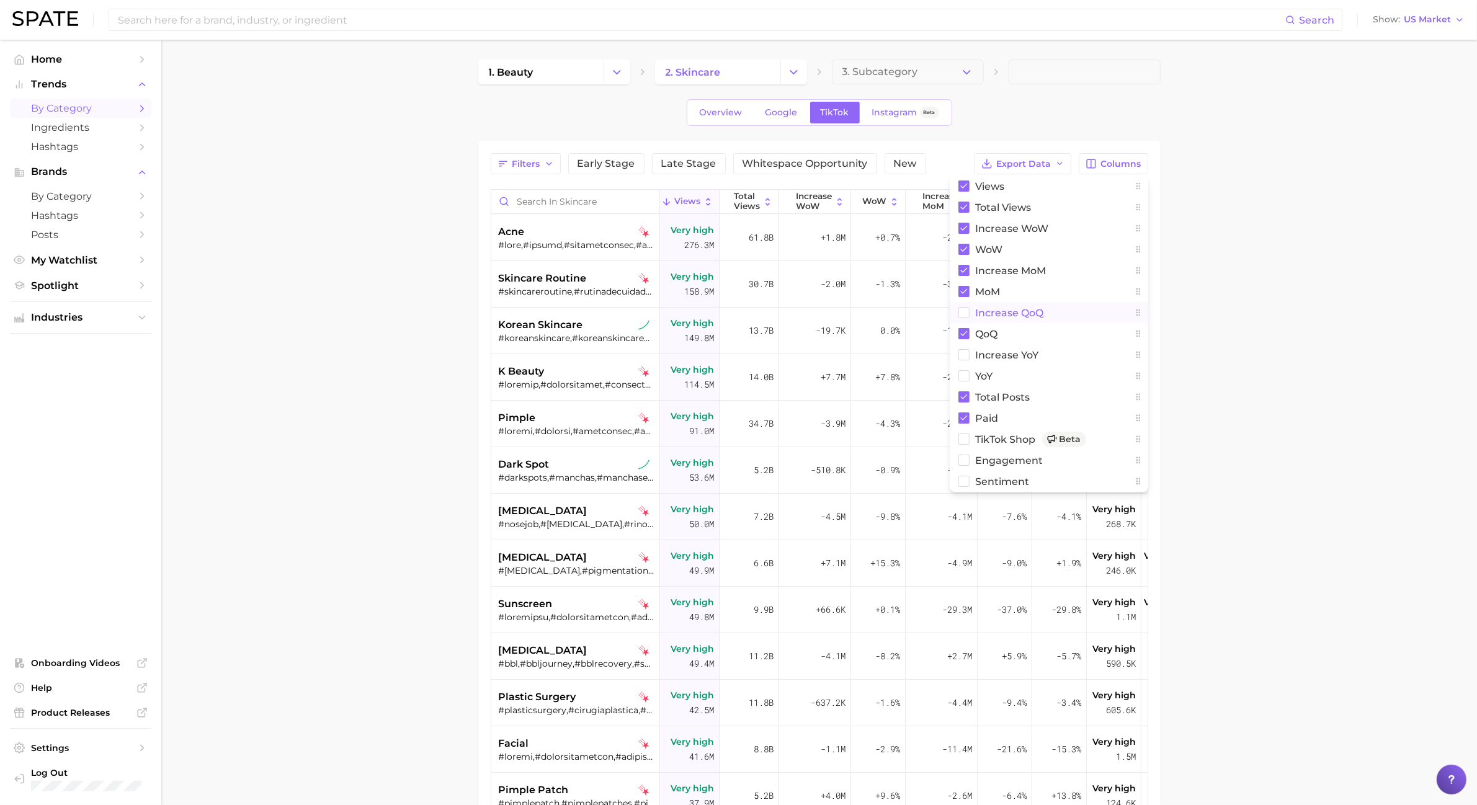
click at [992, 316] on span "increase QoQ" at bounding box center [1010, 313] width 68 height 11
click at [992, 355] on span "increase YoY" at bounding box center [1007, 355] width 63 height 11
click at [985, 382] on button "YoY" at bounding box center [1049, 375] width 199 height 21
click at [990, 441] on span "TikTok Shop Beta" at bounding box center [1031, 440] width 110 height 16
click at [983, 463] on span "engagement" at bounding box center [1010, 460] width 68 height 11
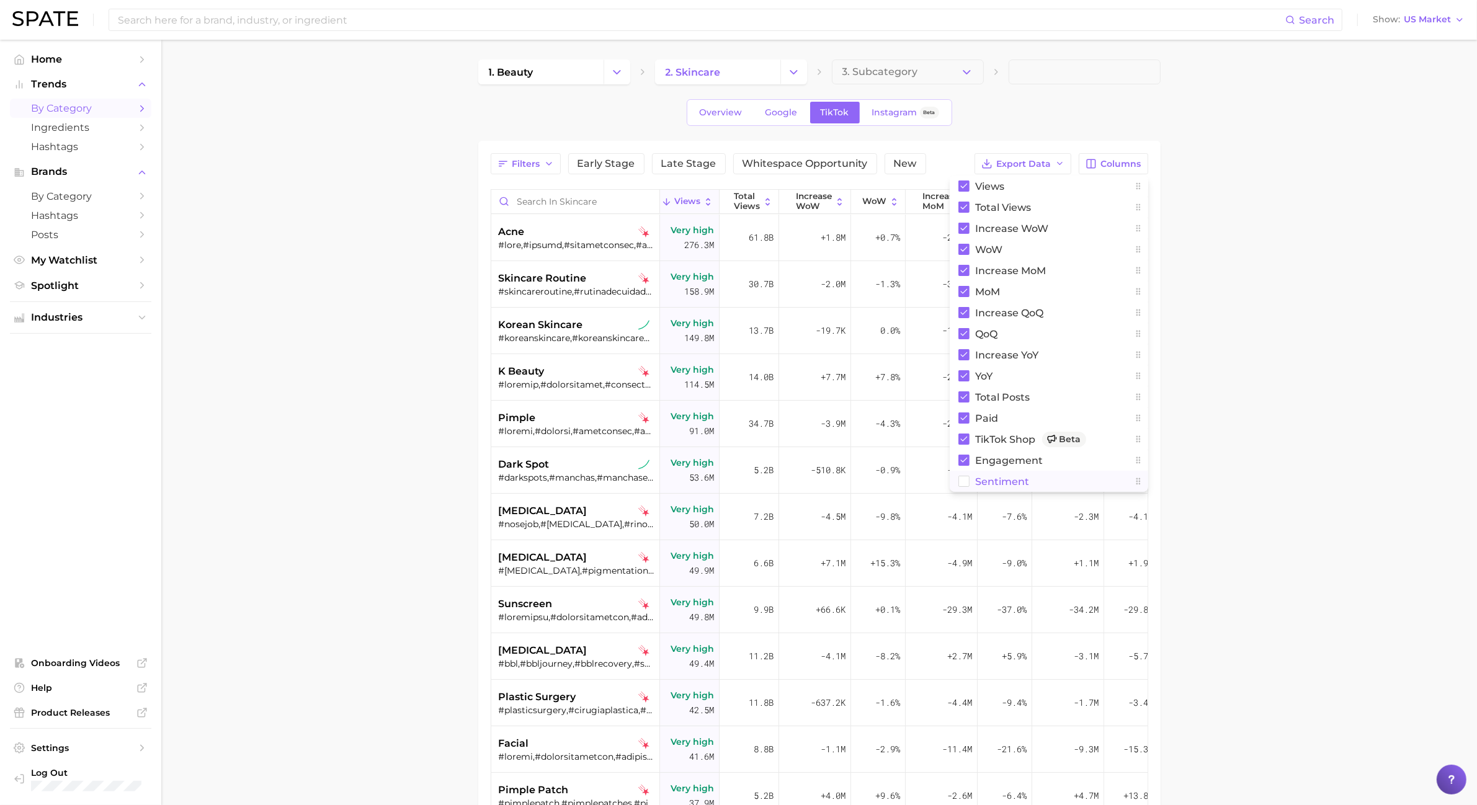
click at [979, 481] on span "Sentiment" at bounding box center [1003, 482] width 54 height 11
click at [1209, 336] on main "1. beauty 2. skincare 3. Subcategory Overview Google TikTok Instagram Beta Filt…" at bounding box center [819, 554] width 1316 height 1029
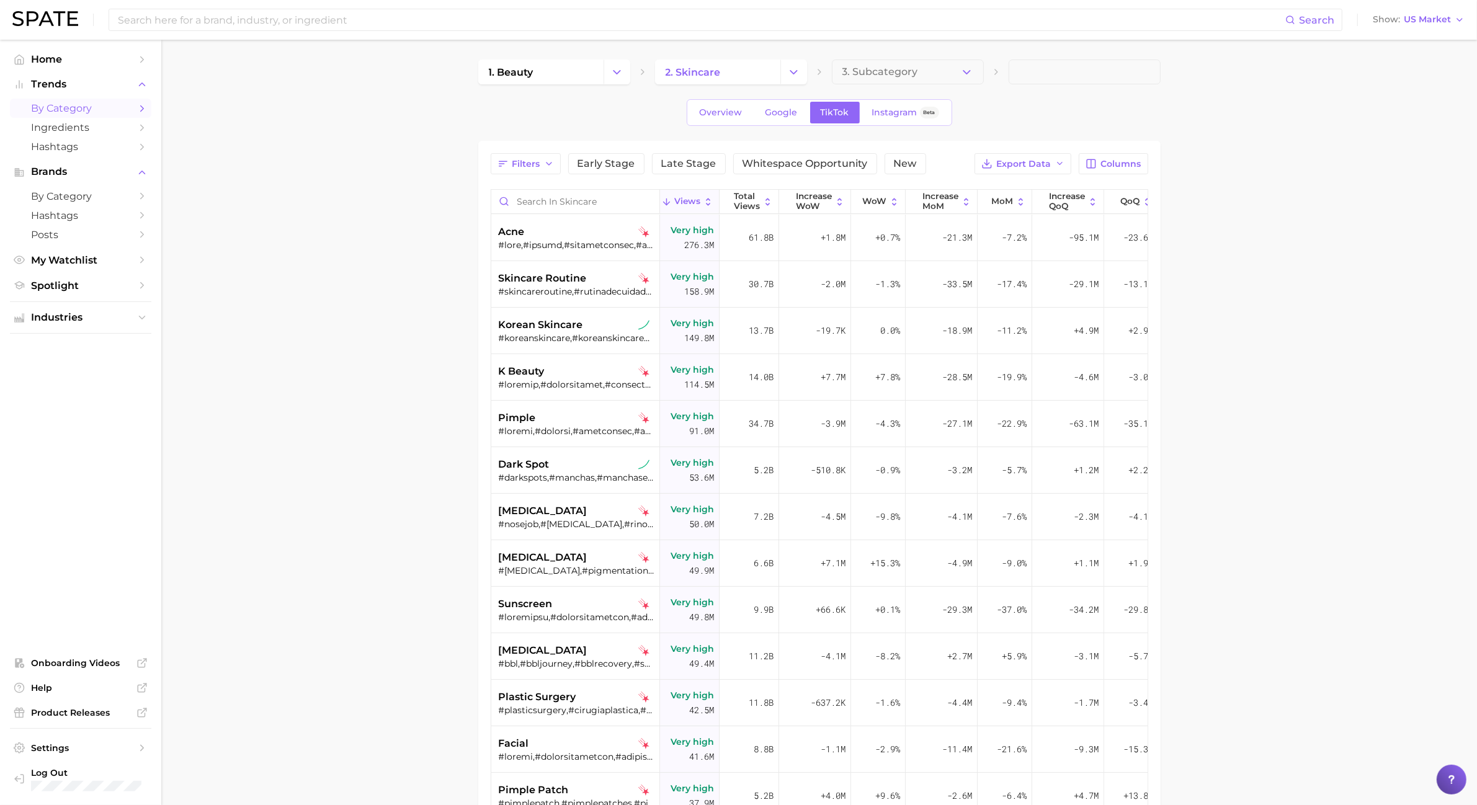
click at [1015, 177] on div "Filters Early Stage Late Stage Whitespace Opportunity New Export Data Columns V…" at bounding box center [820, 573] width 658 height 841
click at [1013, 166] on span "Export Data" at bounding box center [1024, 164] width 55 height 11
click at [1013, 187] on span "Table Data CSV" at bounding box center [991, 187] width 68 height 11
click at [807, 68] on button "Change Category" at bounding box center [794, 72] width 27 height 25
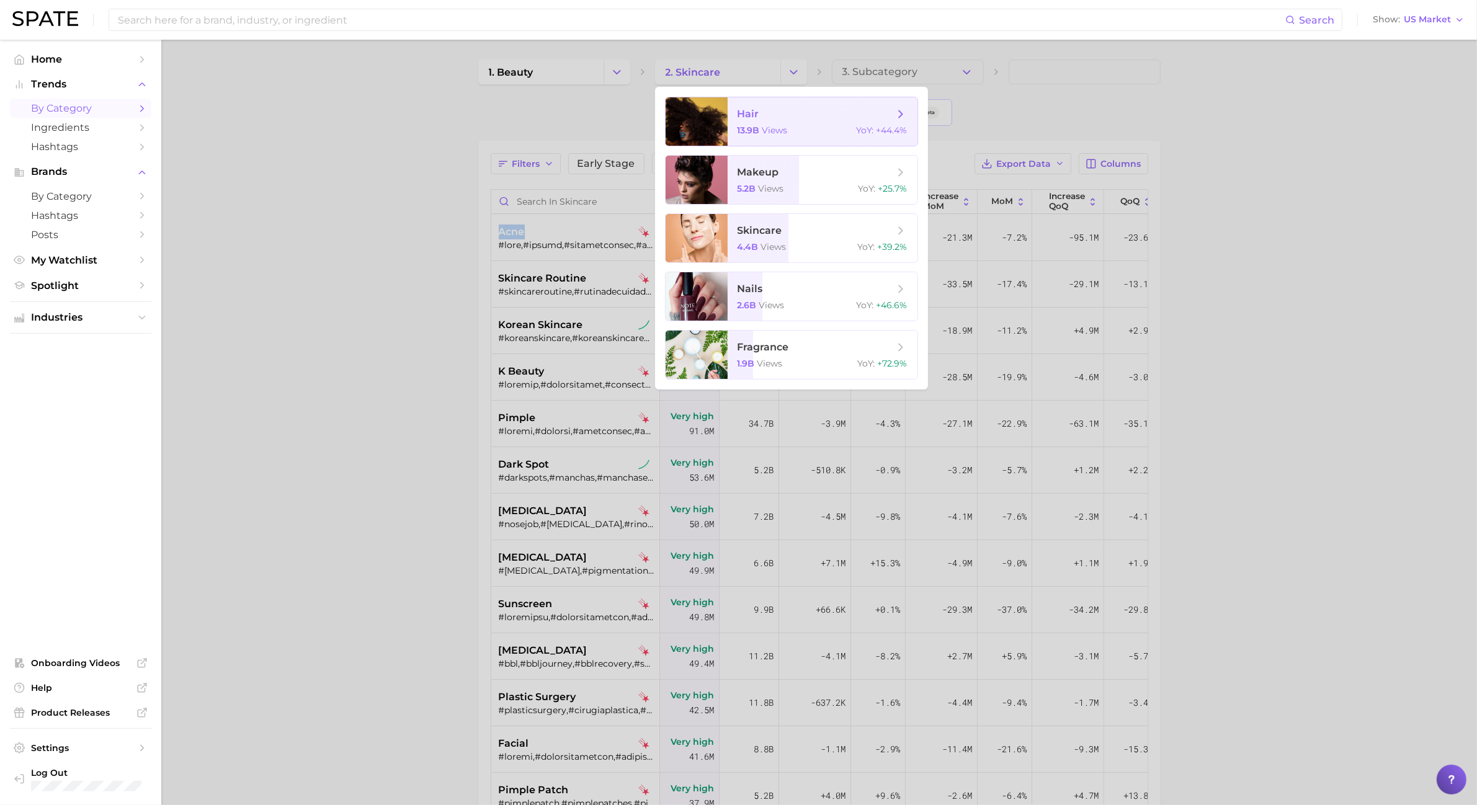
click at [798, 134] on div "13.9b views YoY : +44.4%" at bounding box center [823, 130] width 170 height 11
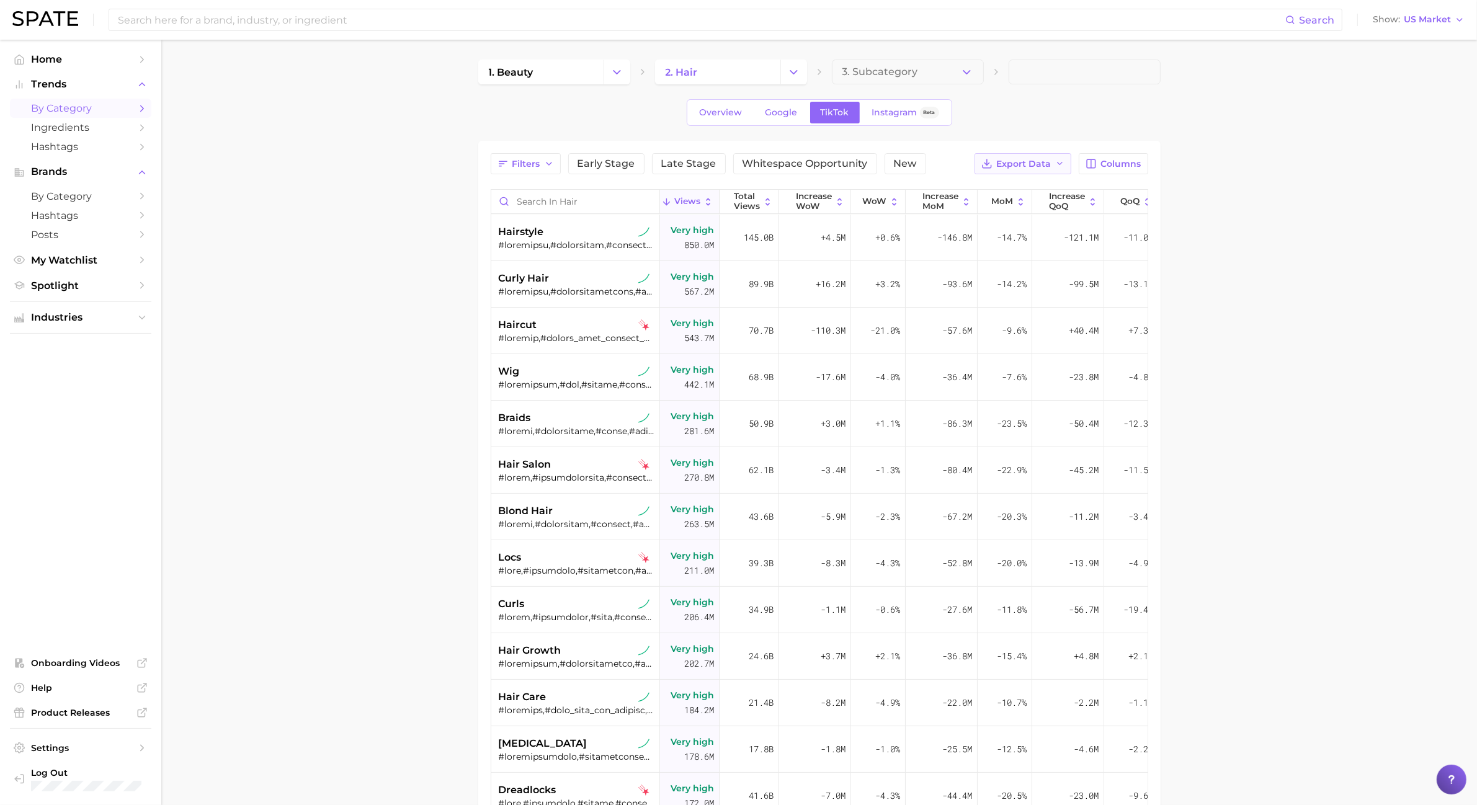
click at [1060, 165] on polyline "button" at bounding box center [1059, 164] width 5 height 2
click at [1039, 190] on button "Table Data CSV" at bounding box center [1003, 187] width 137 height 22
click at [805, 74] on button "Change Category" at bounding box center [794, 72] width 27 height 25
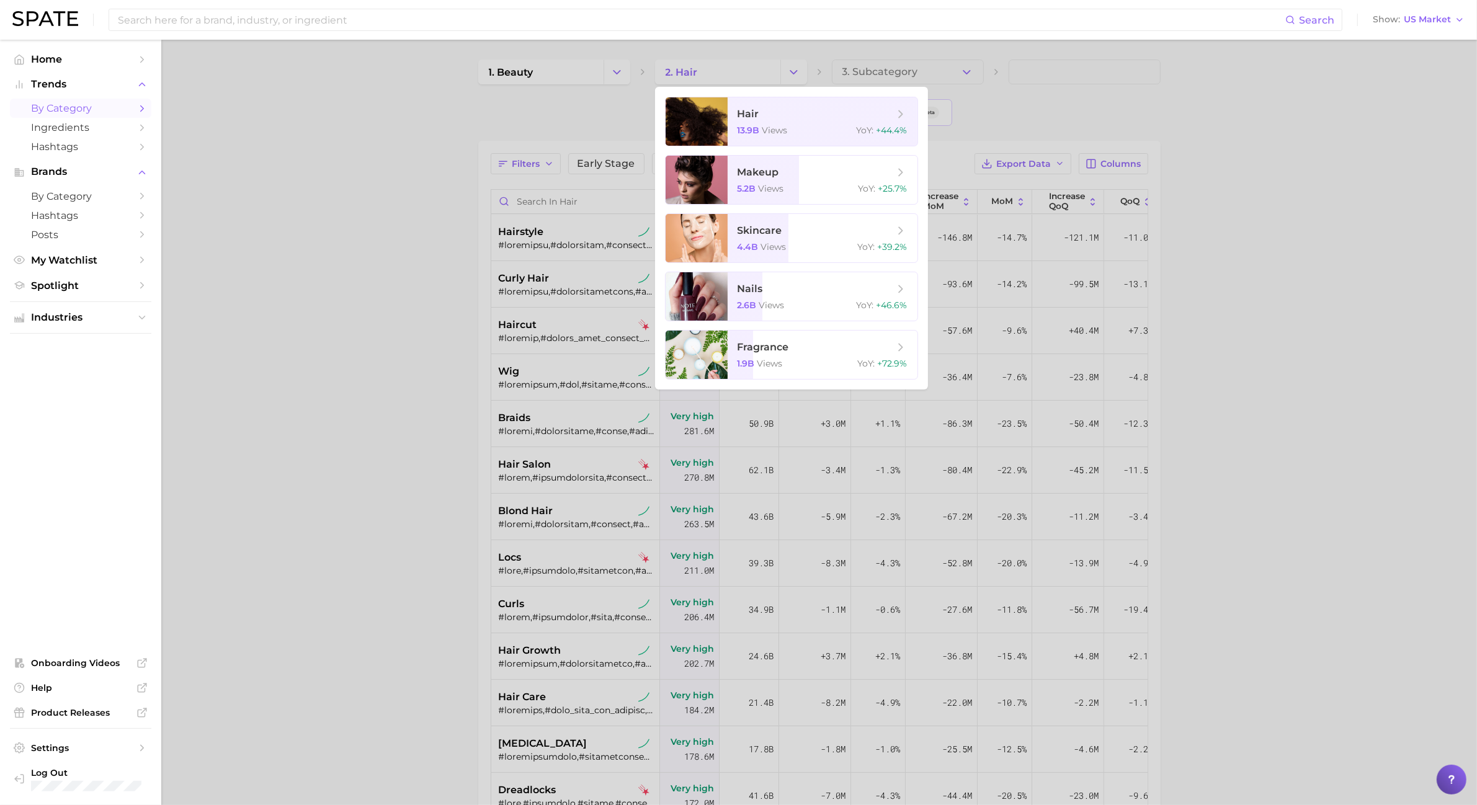
click at [805, 74] on div at bounding box center [738, 402] width 1477 height 805
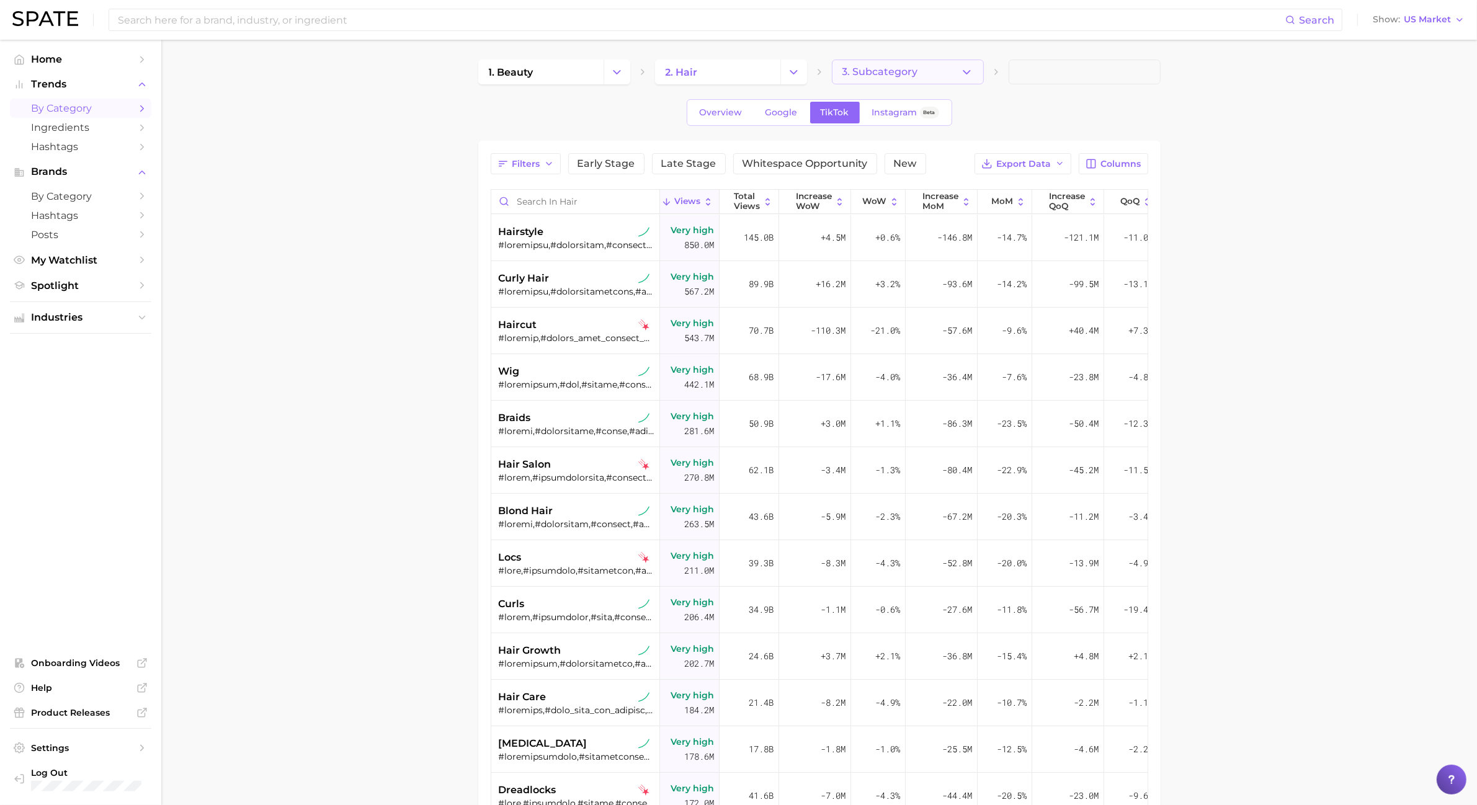
click at [933, 71] on button "3. Subcategory" at bounding box center [908, 72] width 152 height 25
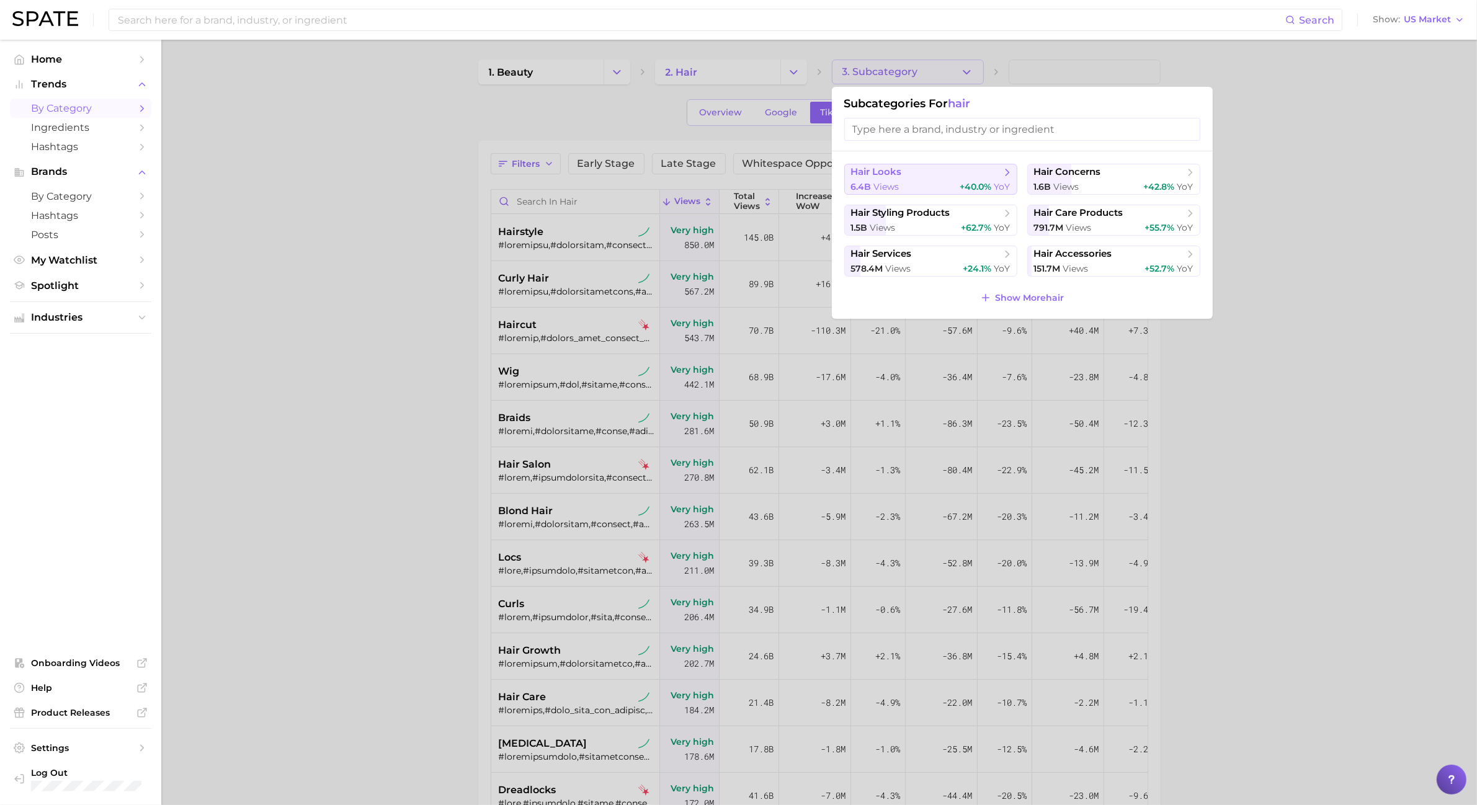
click at [952, 189] on div "6.4b views +40.0% YoY" at bounding box center [930, 187] width 159 height 12
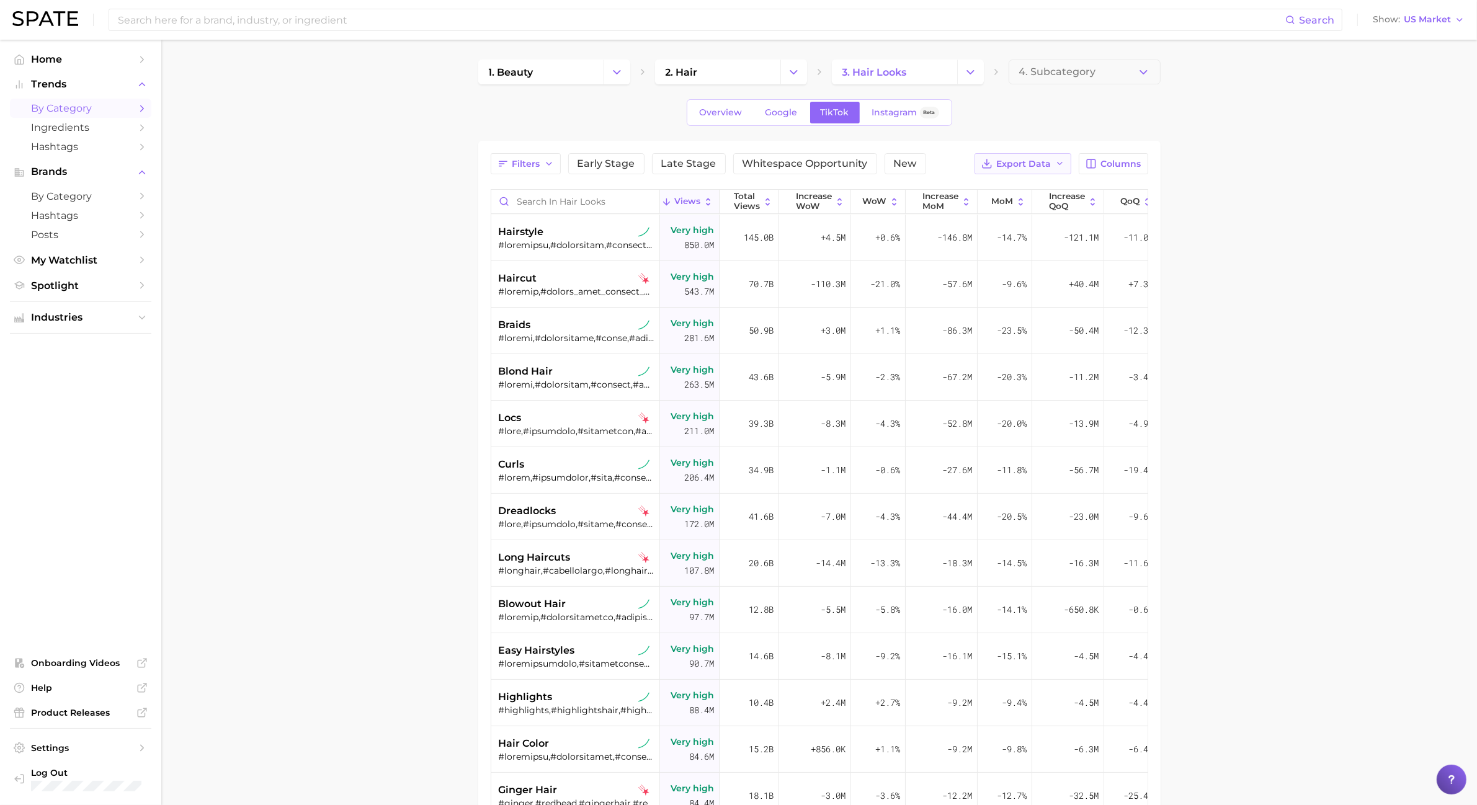
click at [1064, 153] on button "Export Data" at bounding box center [1023, 163] width 97 height 21
click at [1033, 190] on button "Table Data CSV" at bounding box center [1003, 187] width 137 height 22
click at [821, 116] on span "TikTok" at bounding box center [835, 112] width 29 height 11
click at [1037, 174] on button "Export Data" at bounding box center [1023, 163] width 97 height 21
click at [1035, 118] on div "Overview Google TikTok Instagram Beta" at bounding box center [819, 112] width 683 height 27
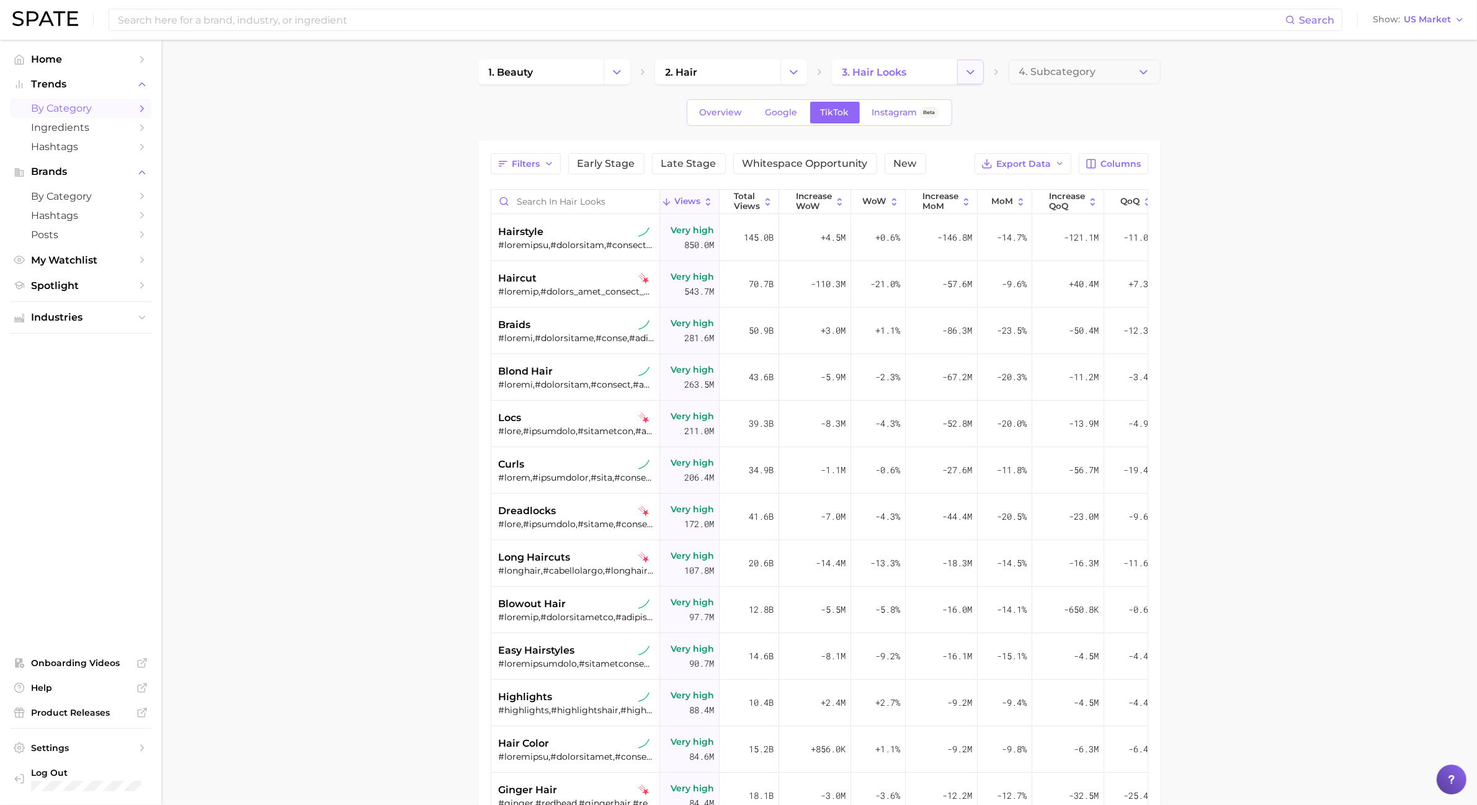
click at [980, 78] on button "Change Category" at bounding box center [970, 72] width 27 height 25
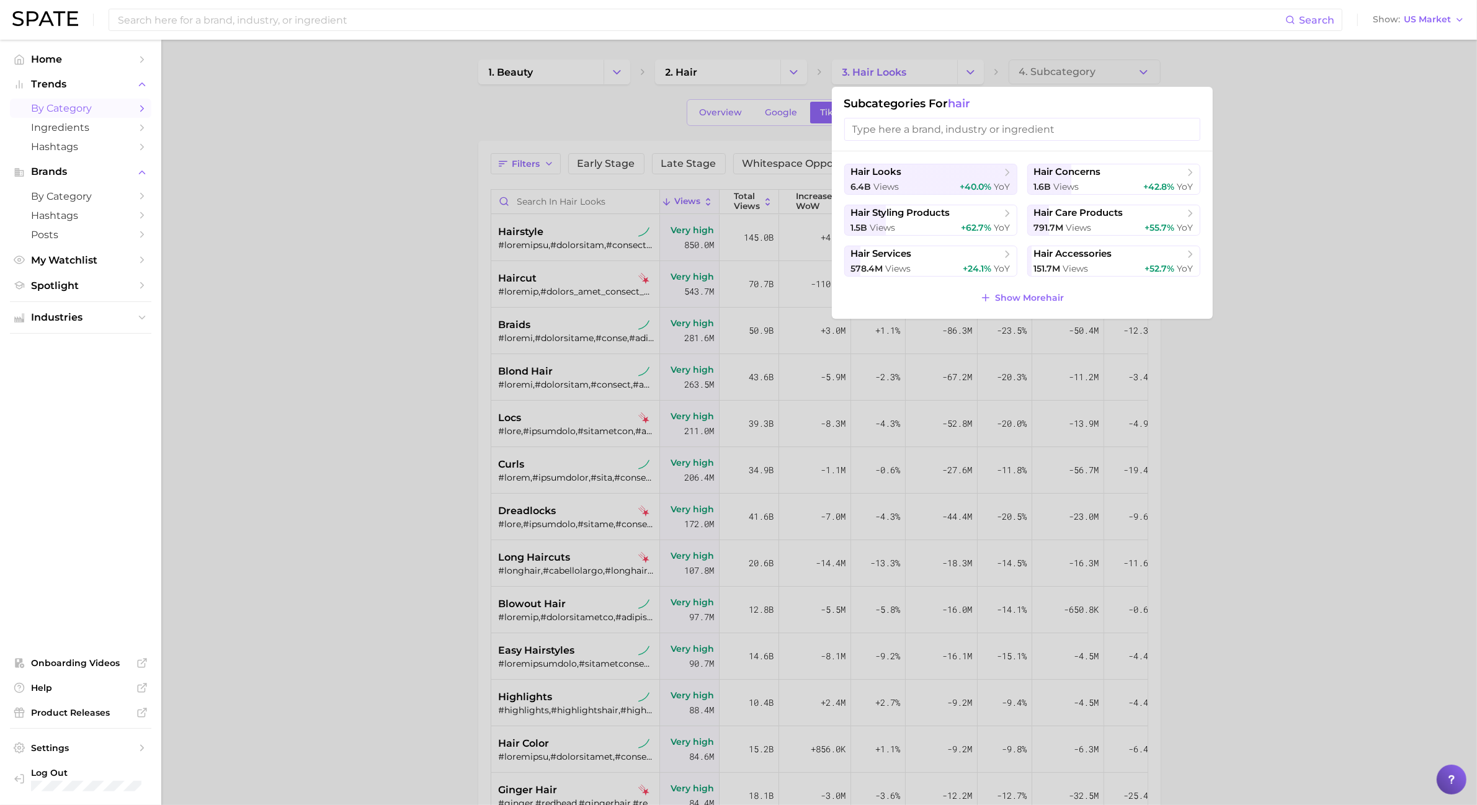
click at [963, 69] on div at bounding box center [738, 402] width 1477 height 805
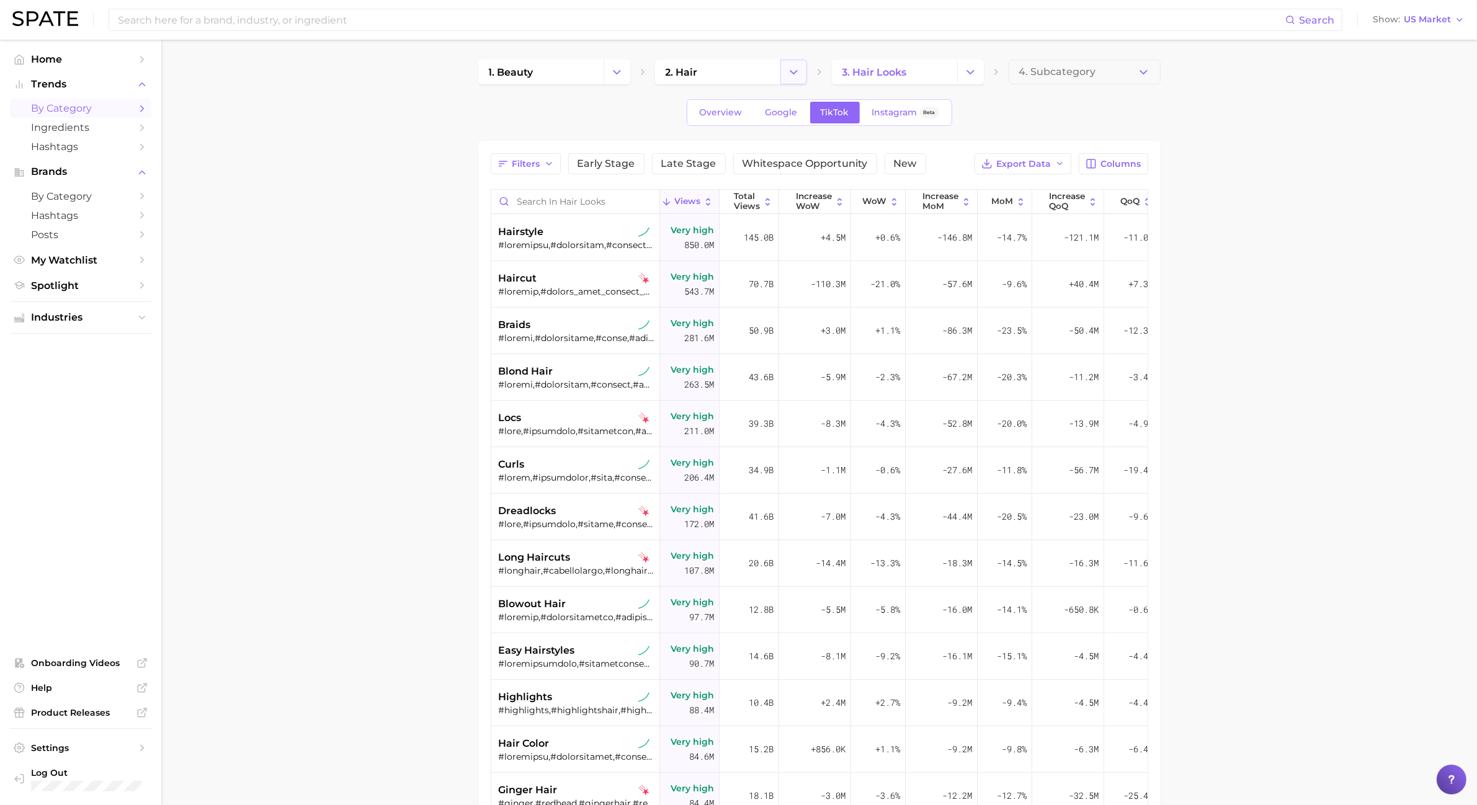
click at [802, 66] on button "Change Category" at bounding box center [794, 72] width 27 height 25
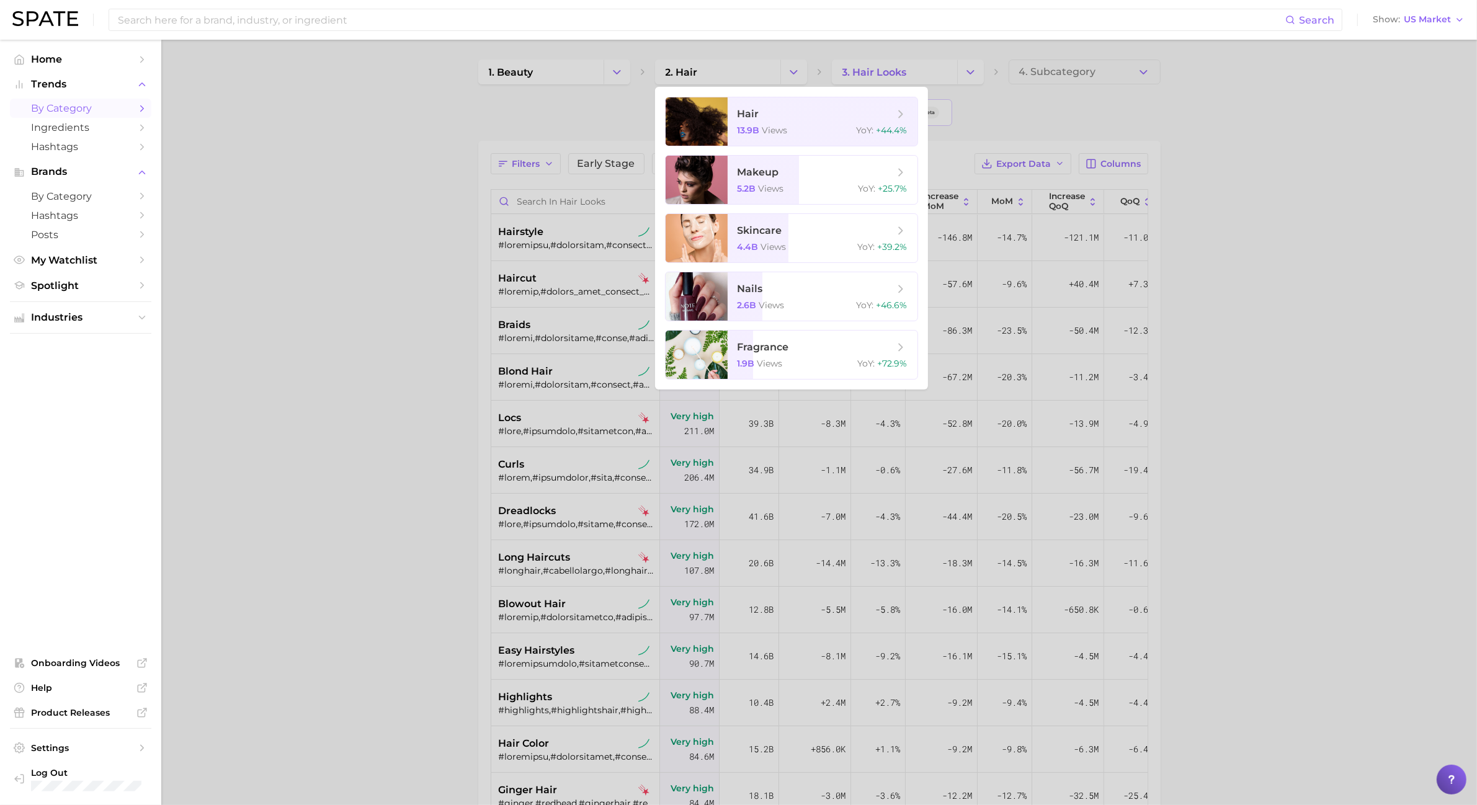
click at [518, 73] on div at bounding box center [738, 402] width 1477 height 805
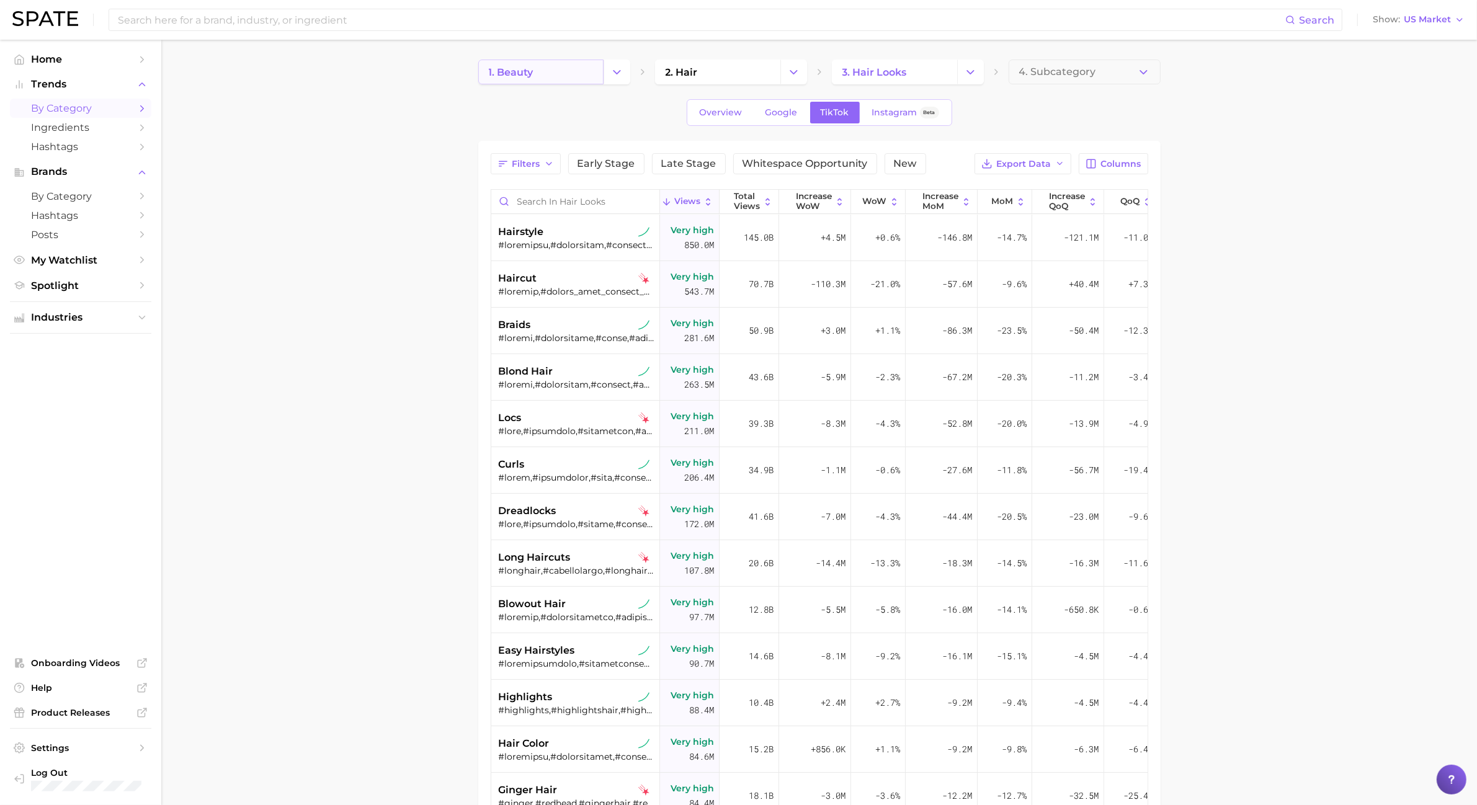
click at [522, 74] on span "1. beauty" at bounding box center [511, 72] width 45 height 12
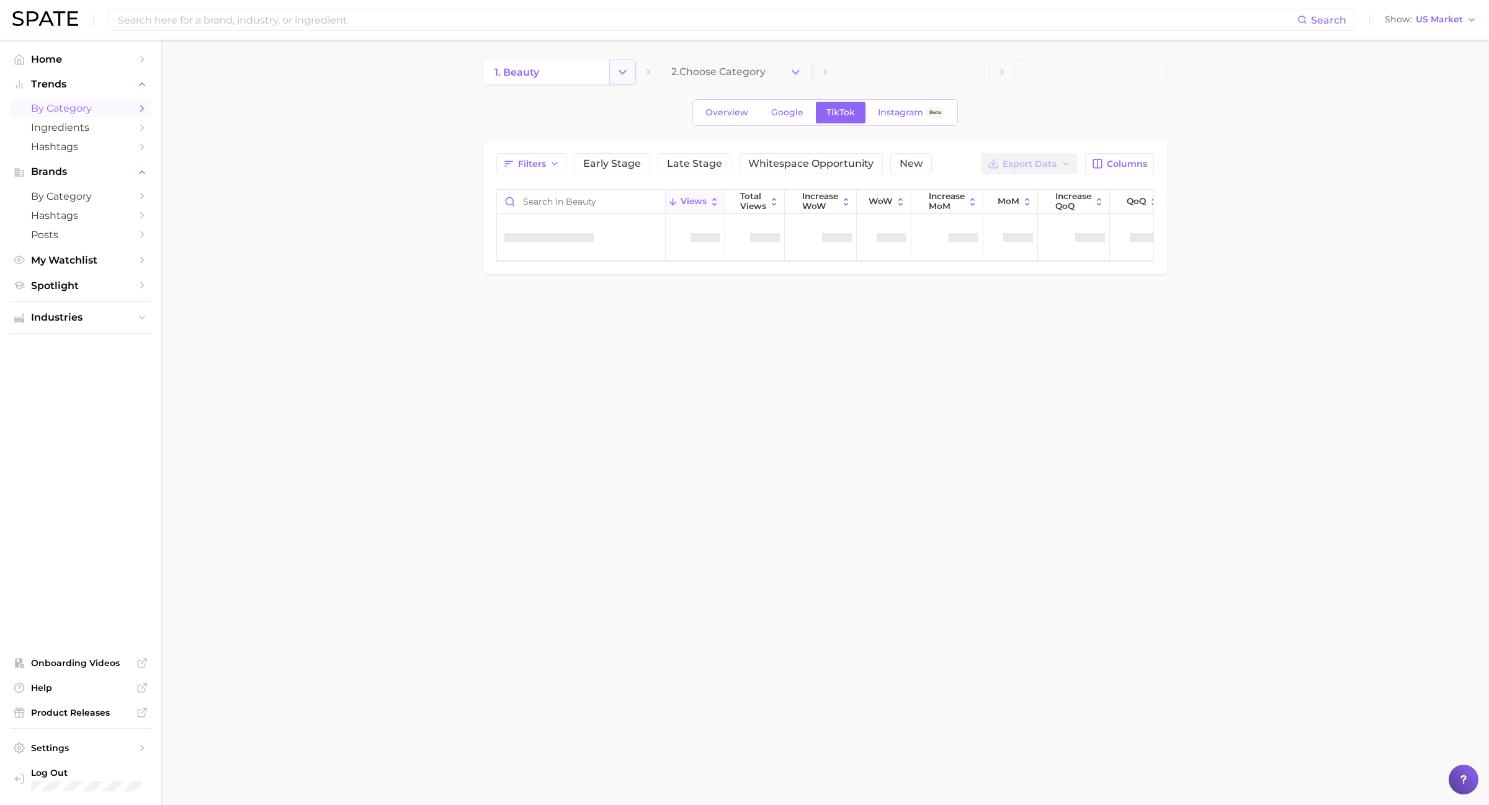
click at [621, 64] on button "Change Category" at bounding box center [622, 72] width 27 height 25
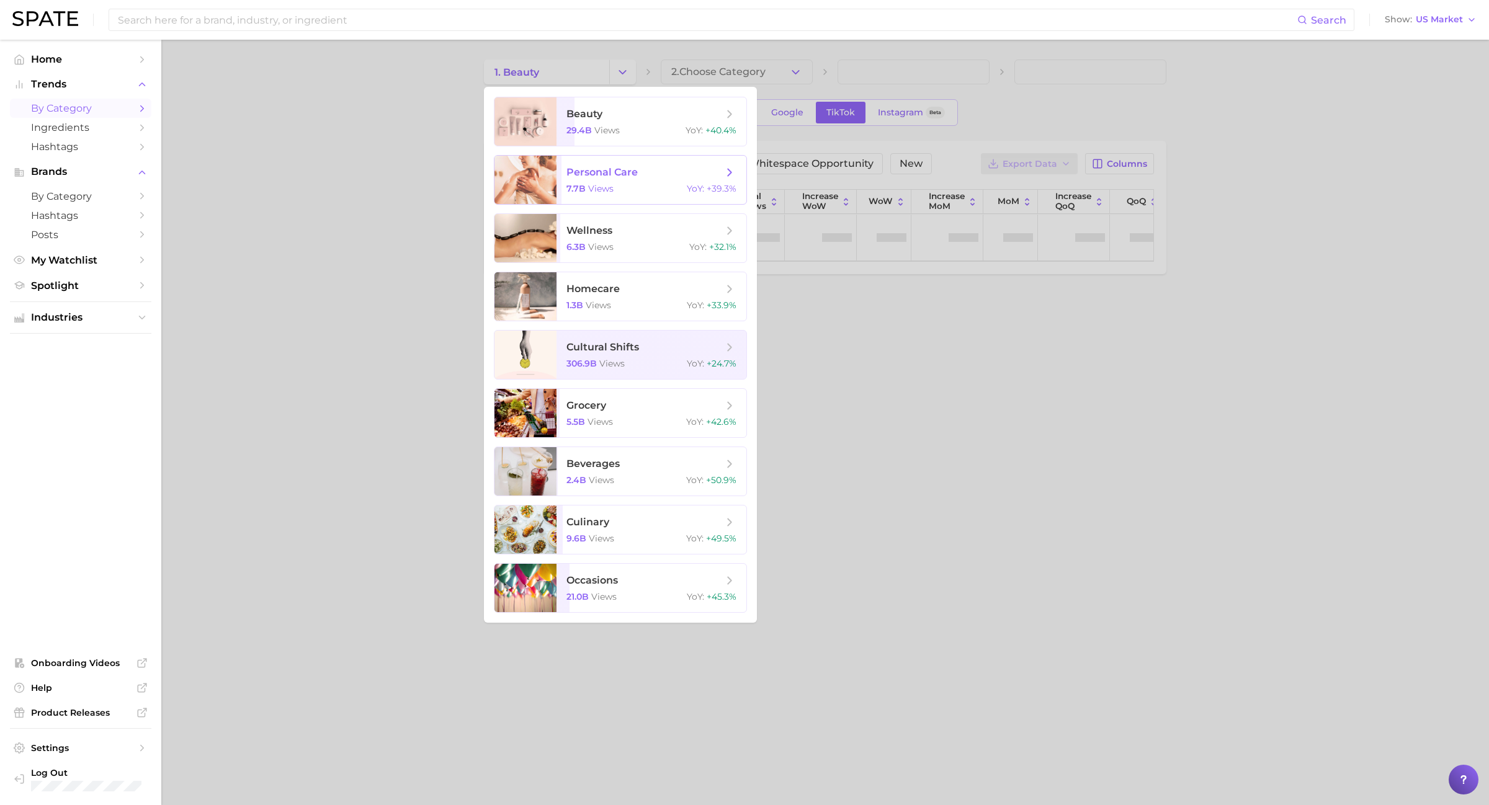
click at [624, 186] on div "7.7b views YoY : +39.3%" at bounding box center [651, 188] width 170 height 11
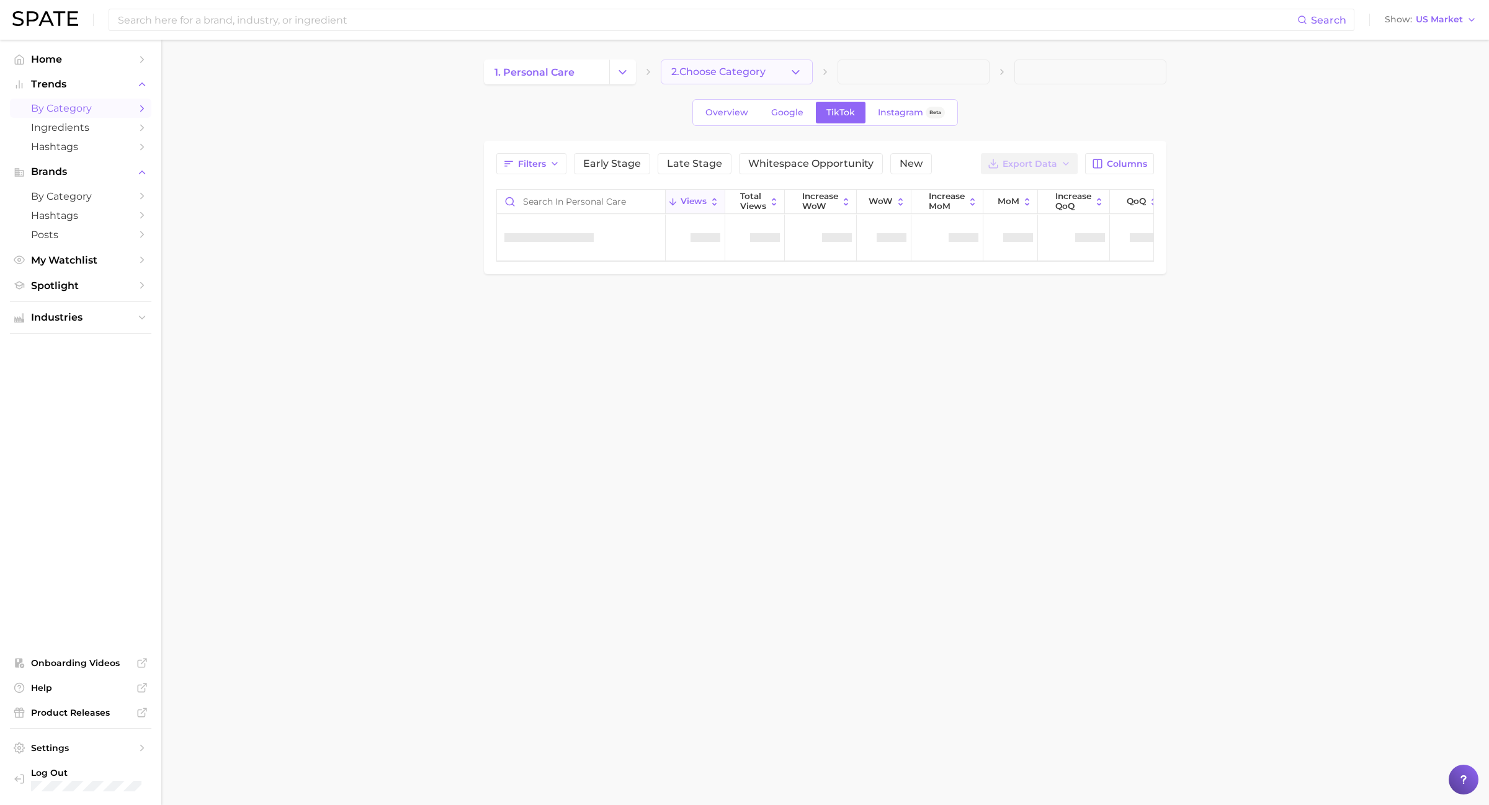
click at [789, 73] on icon "button" at bounding box center [795, 72] width 13 height 13
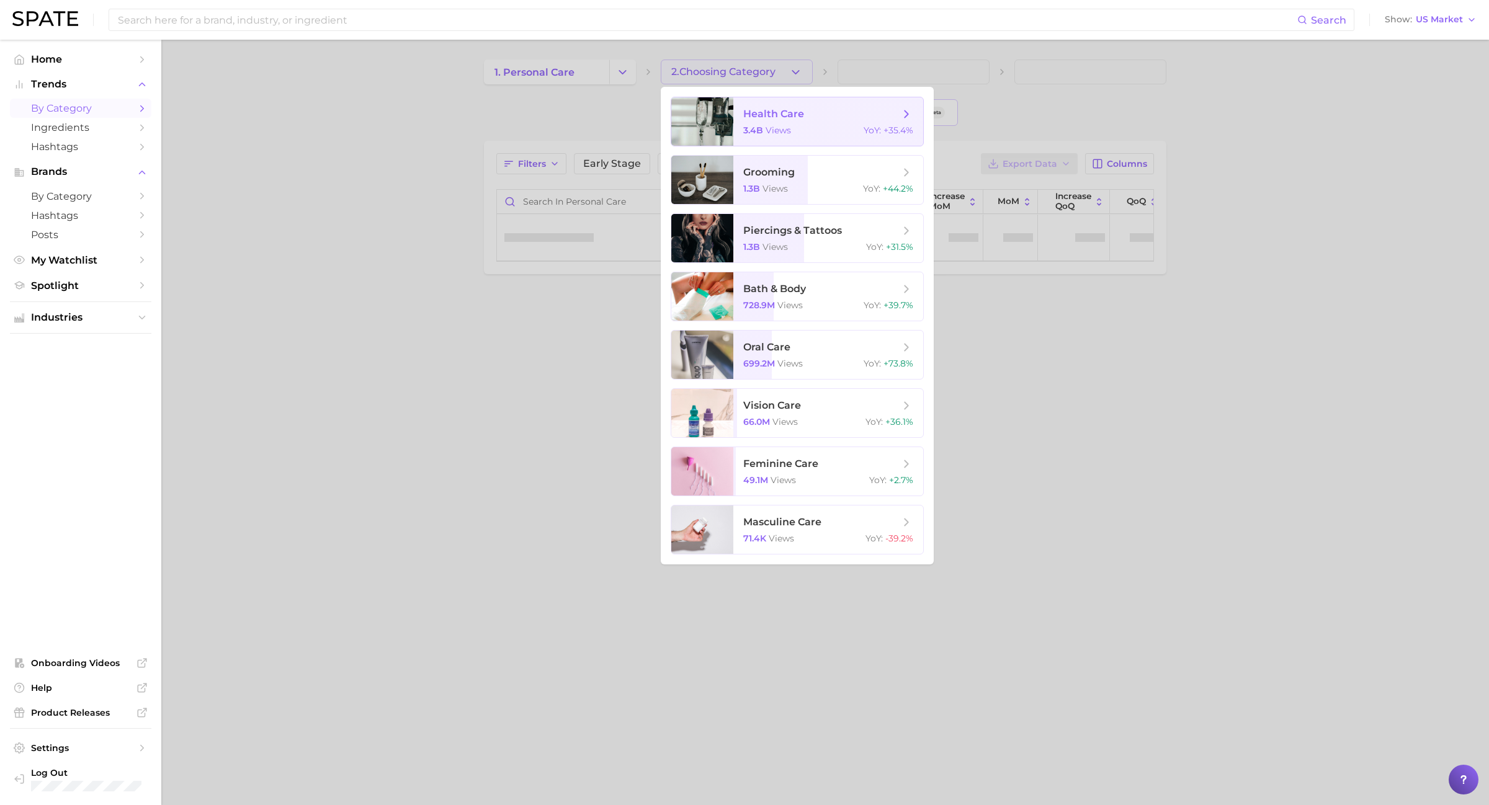
click at [798, 110] on span "health care" at bounding box center [773, 114] width 61 height 12
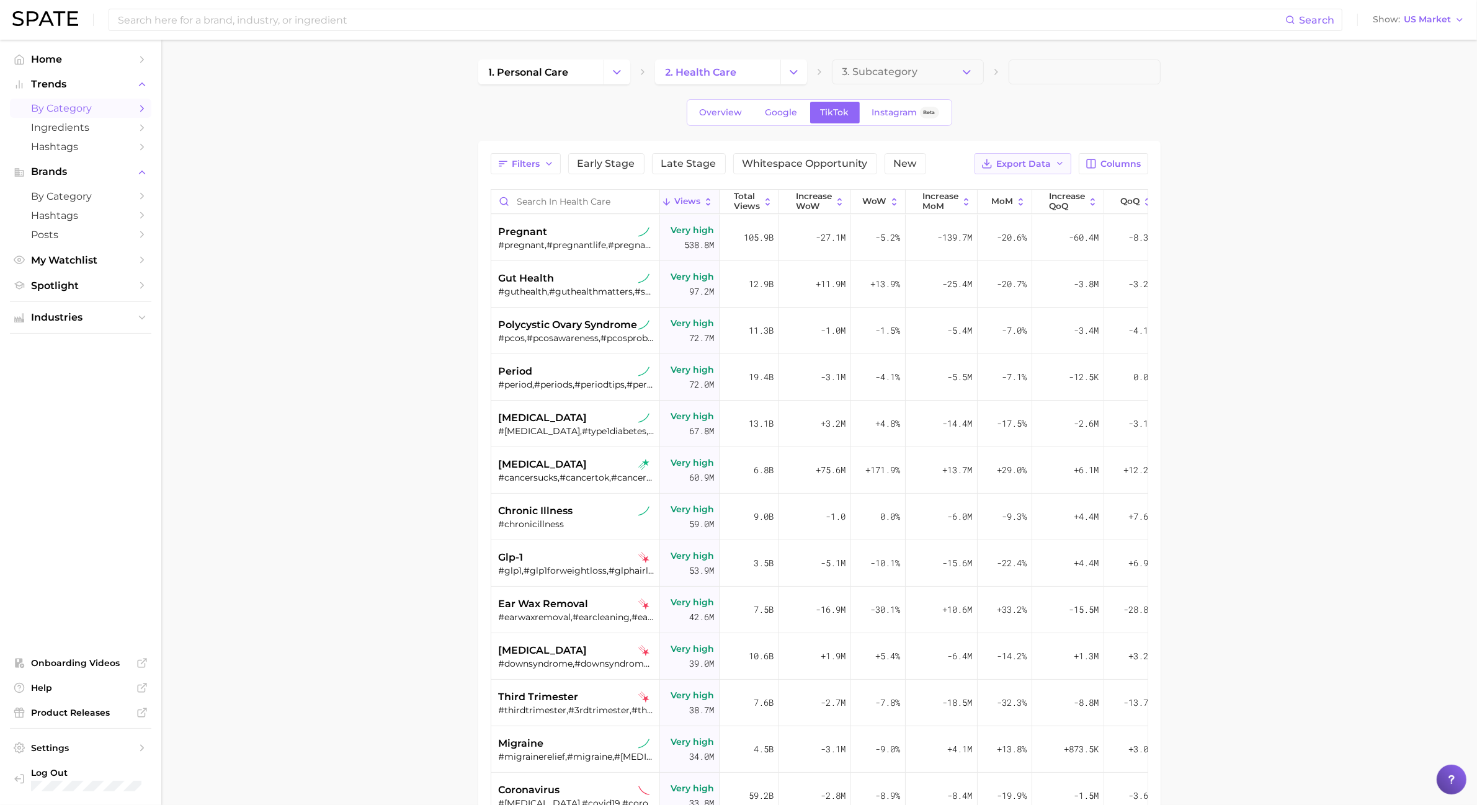
click at [1059, 168] on icon "button" at bounding box center [1060, 164] width 10 height 10
click at [1063, 184] on button "Table Data CSV" at bounding box center [1003, 187] width 137 height 22
click at [787, 76] on icon "Change Category" at bounding box center [793, 72] width 13 height 13
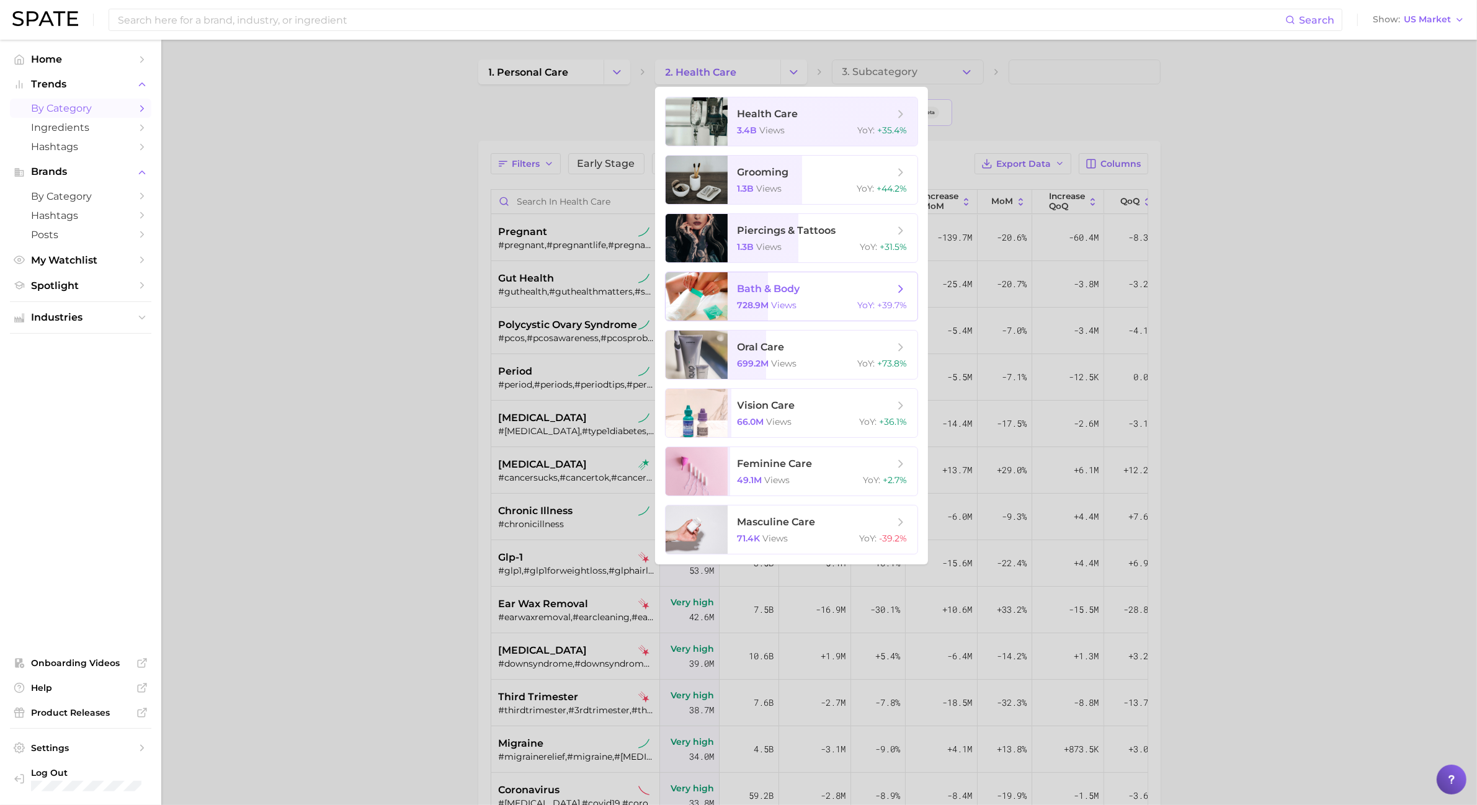
click at [820, 290] on span "bath & body" at bounding box center [816, 289] width 156 height 14
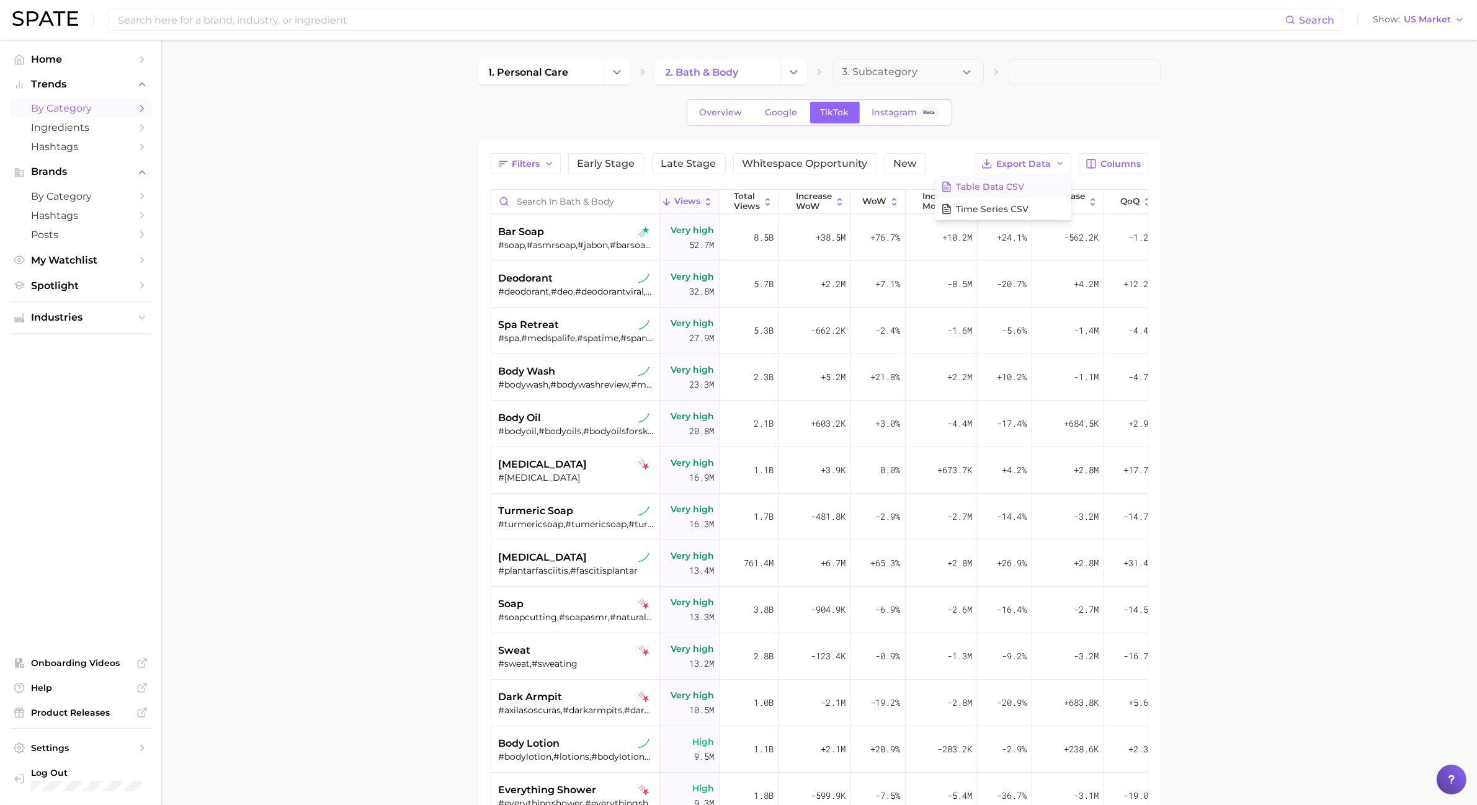
click at [1053, 190] on button "Table Data CSV" at bounding box center [1003, 187] width 137 height 22
click at [802, 69] on button "Change Category" at bounding box center [794, 72] width 27 height 25
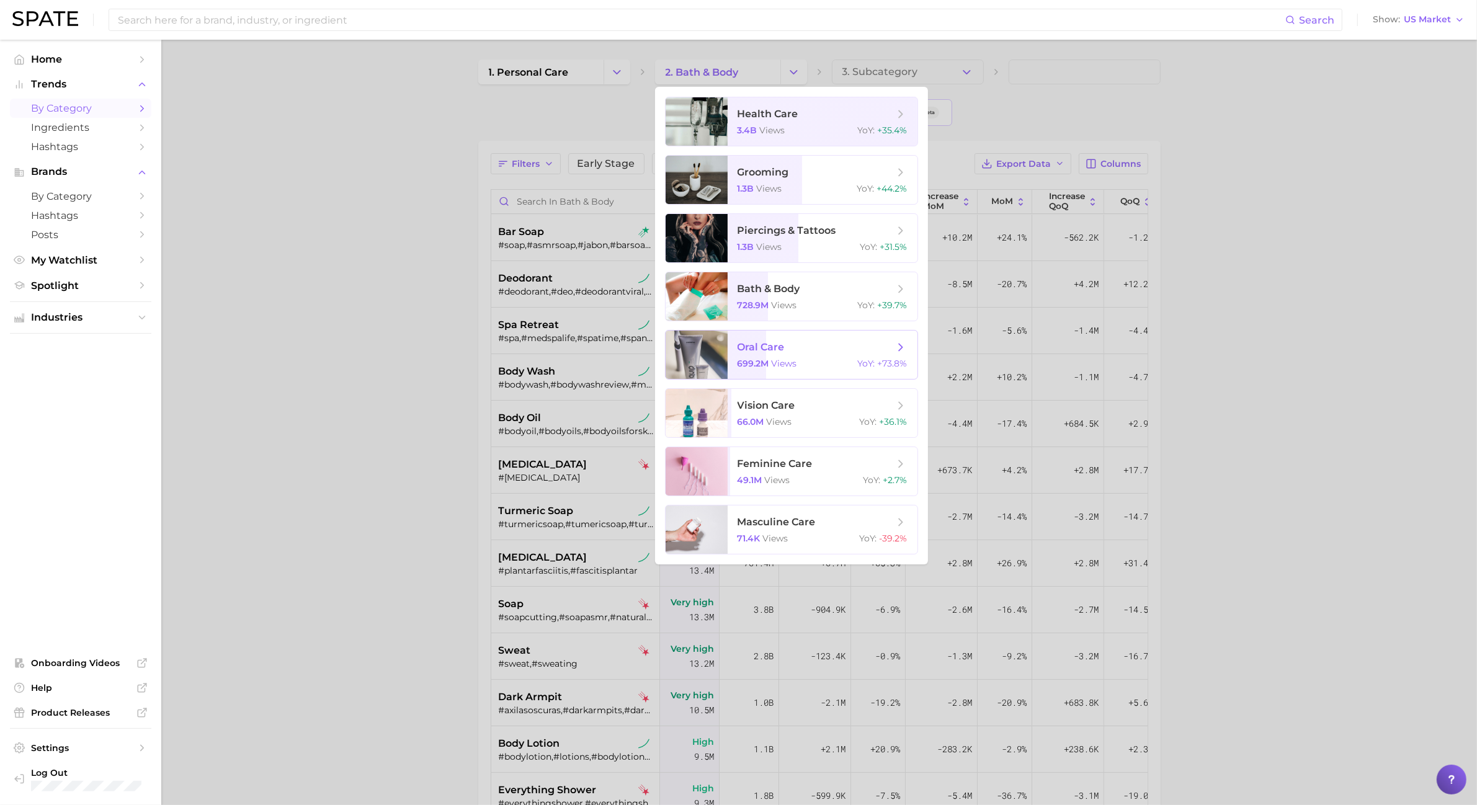
click at [873, 357] on span "oral care 699.2m views YoY : +73.8%" at bounding box center [823, 355] width 190 height 48
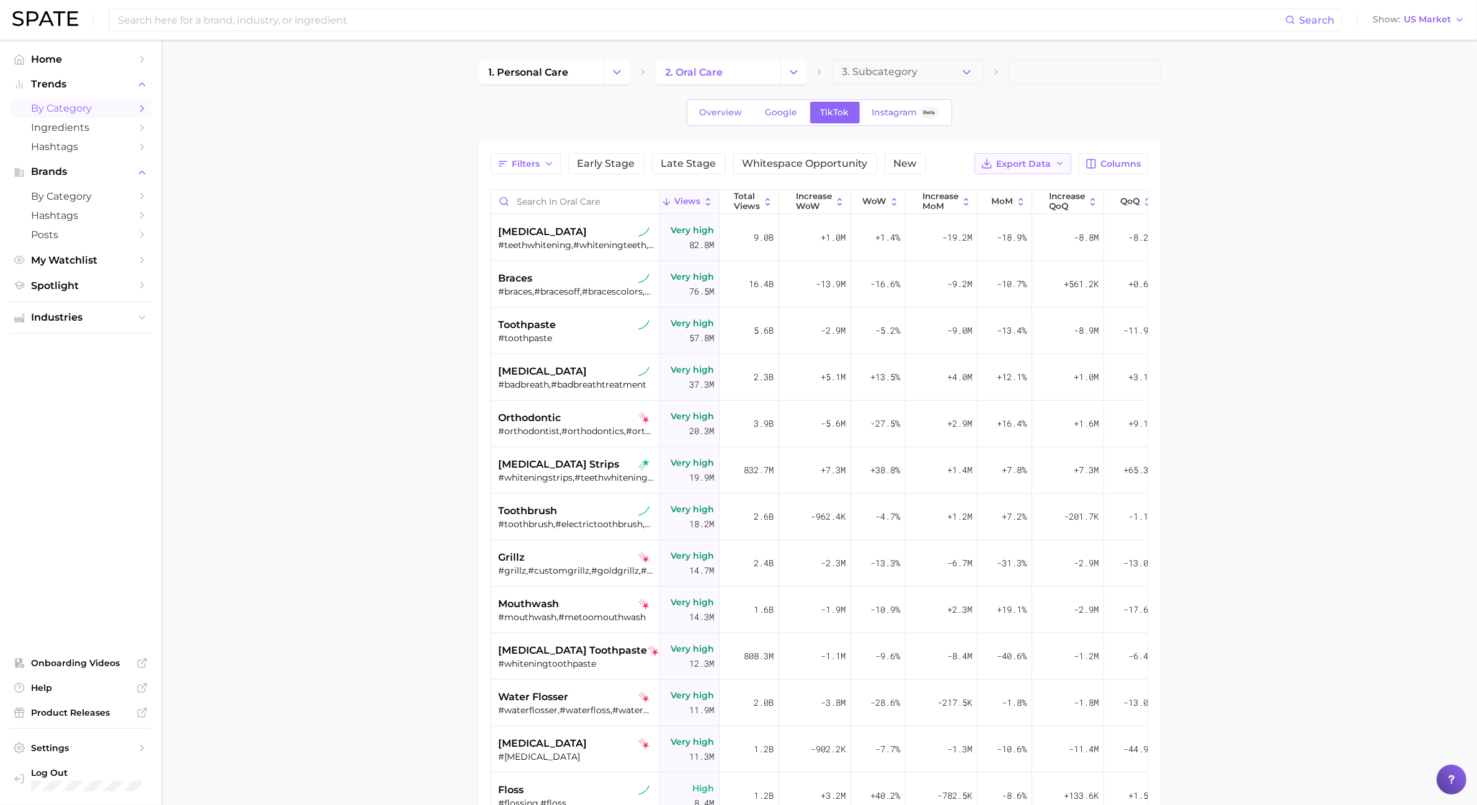
click at [1004, 164] on span "Export Data" at bounding box center [1024, 164] width 55 height 11
click at [996, 190] on span "Table Data CSV" at bounding box center [991, 187] width 68 height 11
click at [799, 73] on icon "Change Category" at bounding box center [793, 72] width 13 height 13
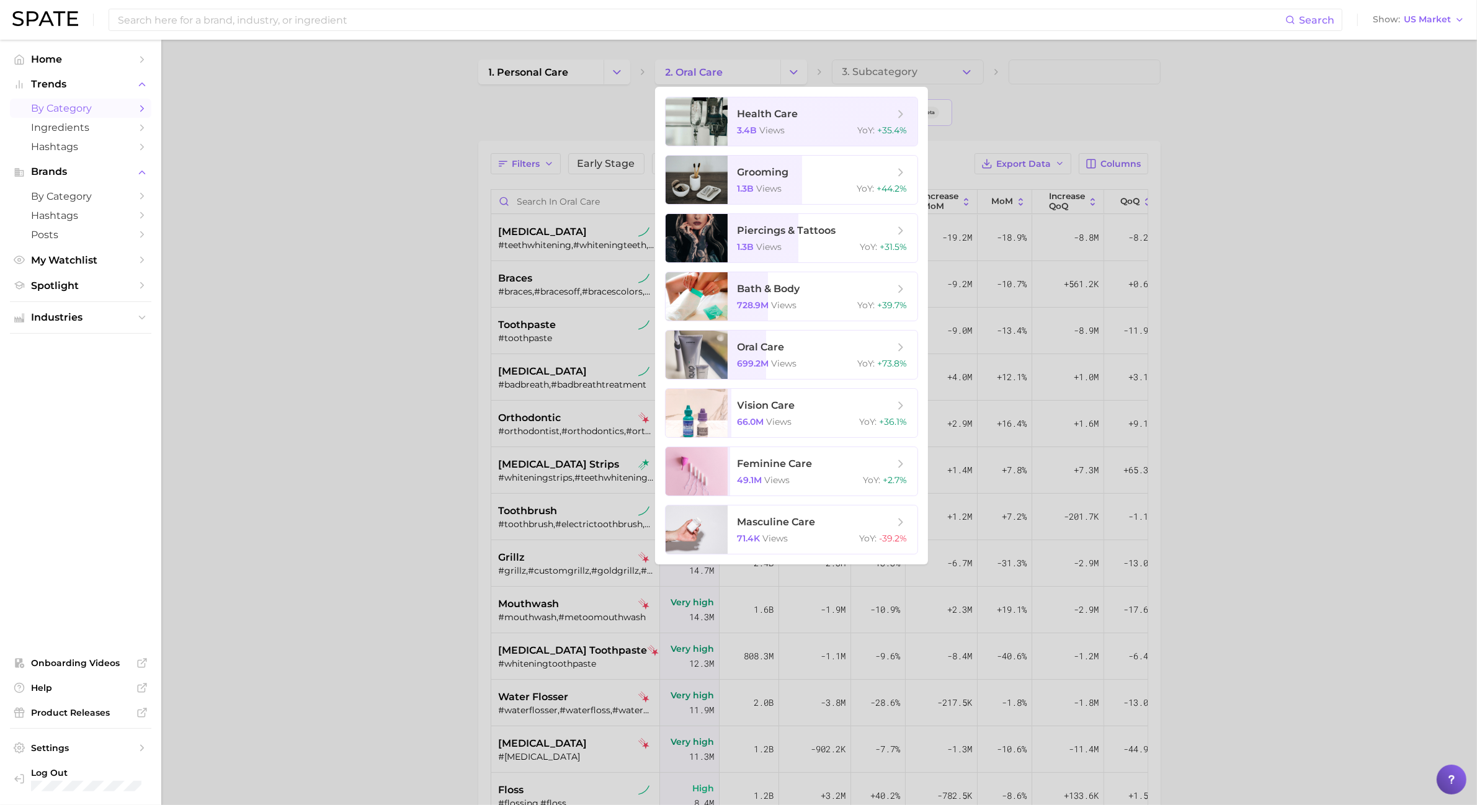
click at [622, 97] on div at bounding box center [738, 402] width 1477 height 805
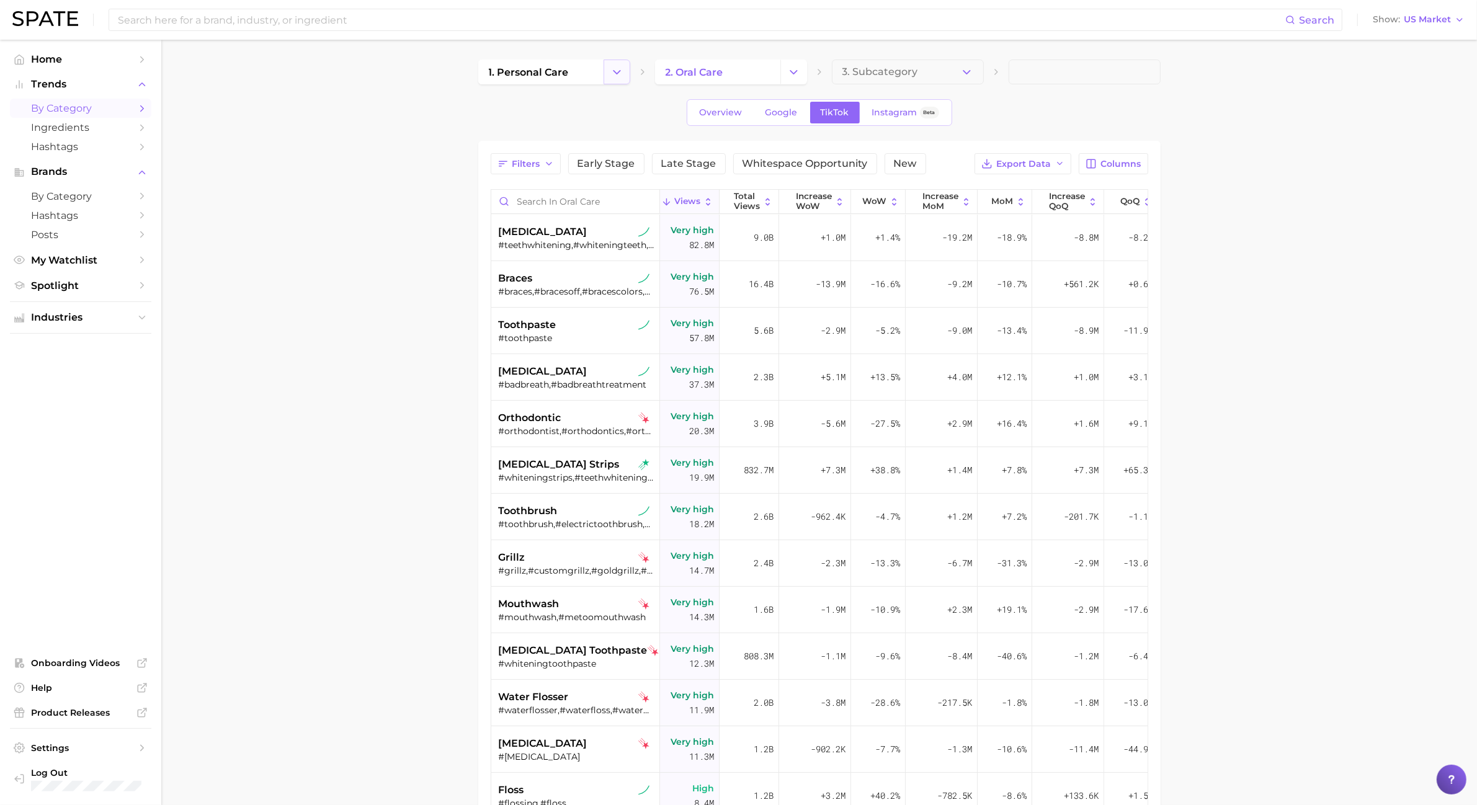
click at [618, 82] on button "Change Category" at bounding box center [617, 72] width 27 height 25
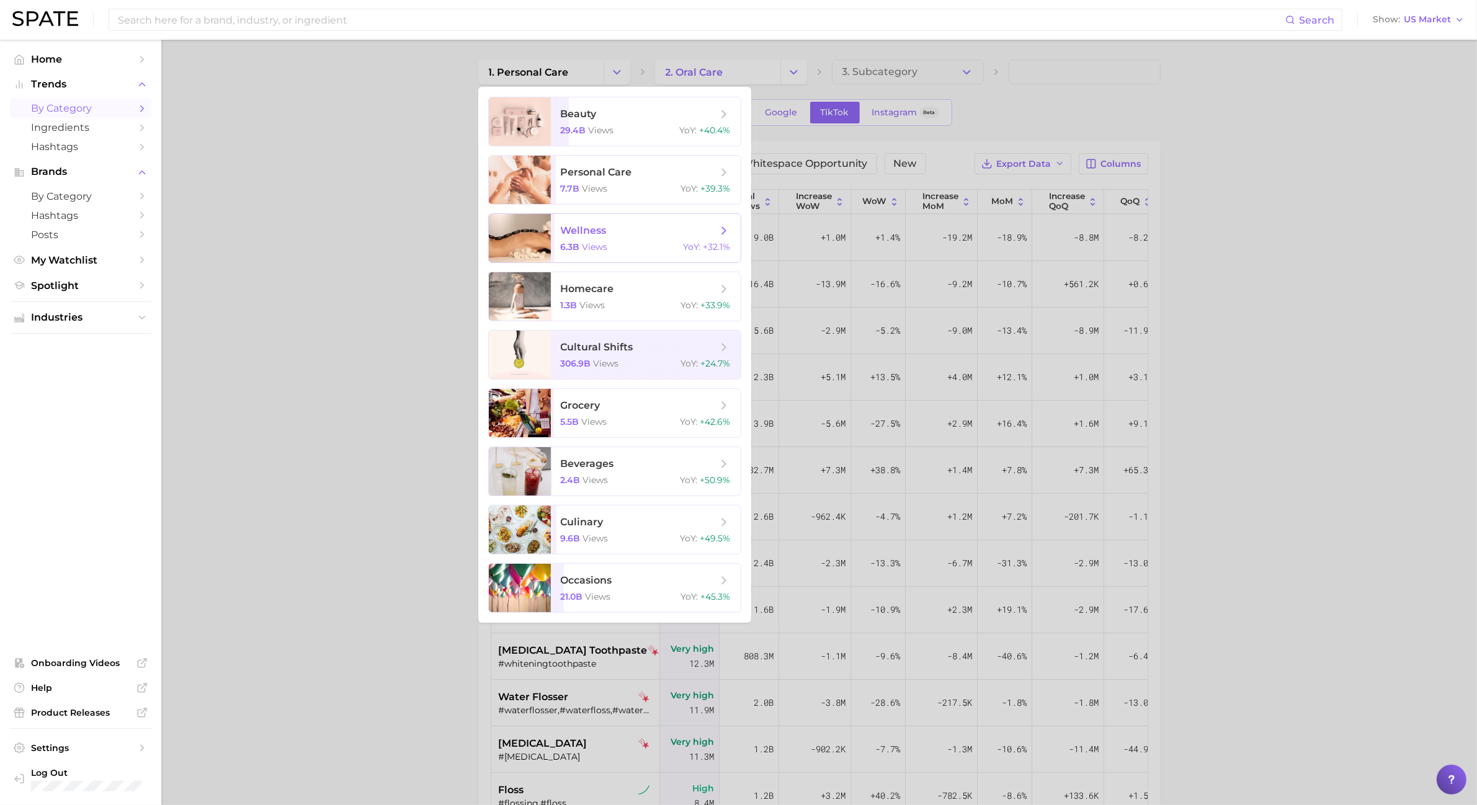
click at [632, 238] on span "wellness 6.3b views YoY : +32.1%" at bounding box center [646, 238] width 190 height 48
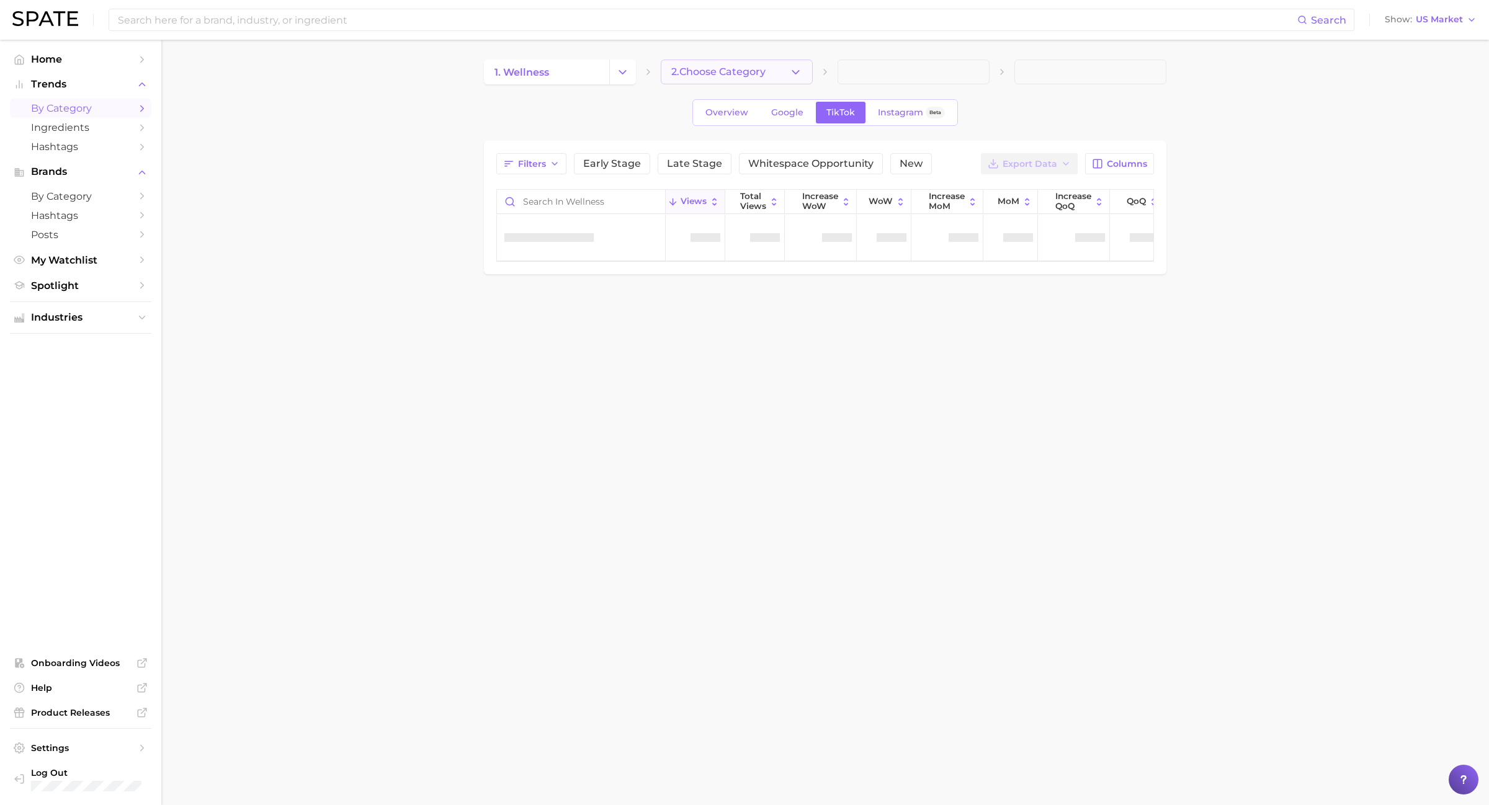
click at [810, 75] on button "2. Choose Category" at bounding box center [737, 72] width 152 height 25
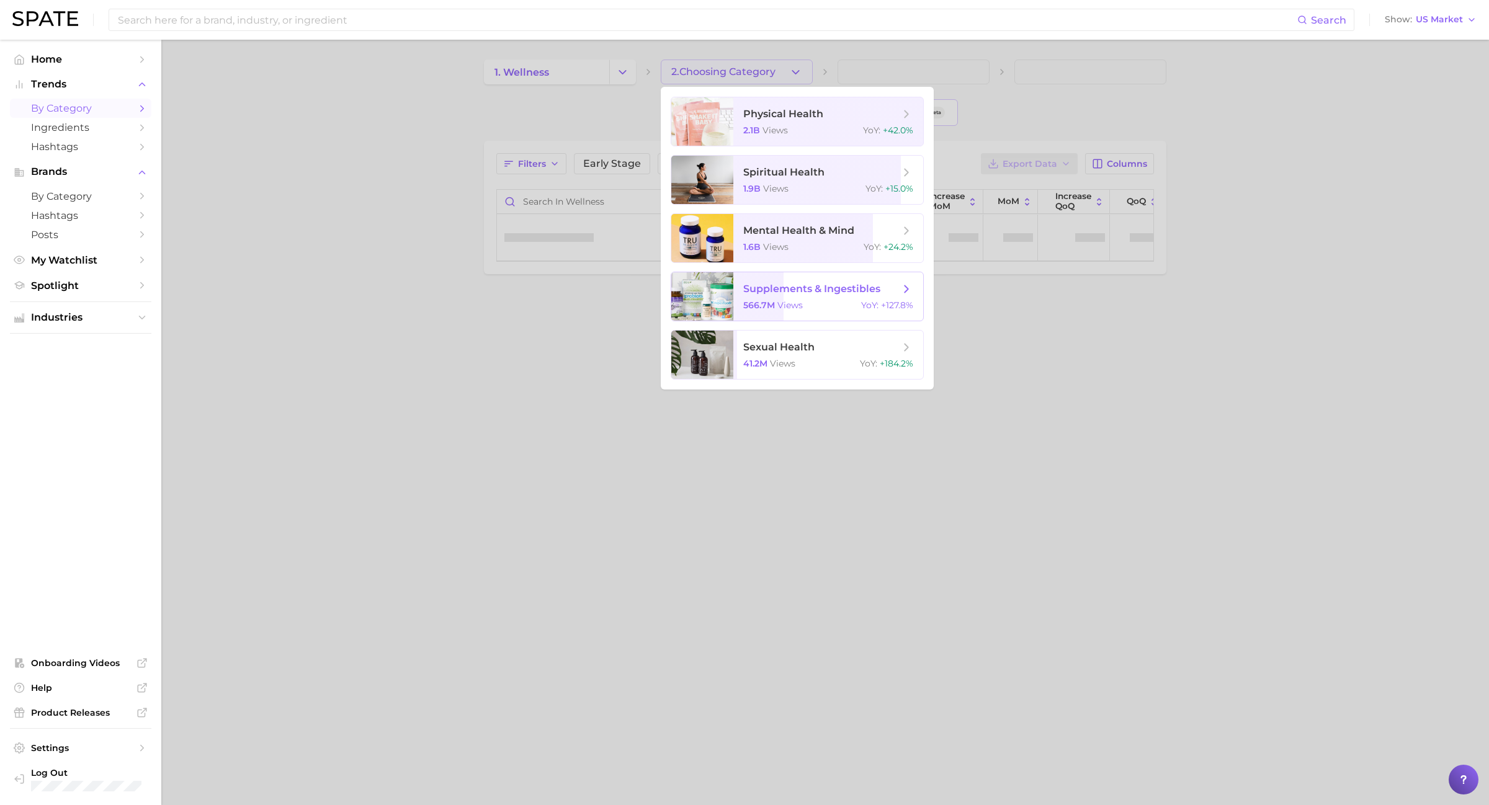
click at [804, 290] on span "supplements & ingestibles" at bounding box center [811, 289] width 137 height 12
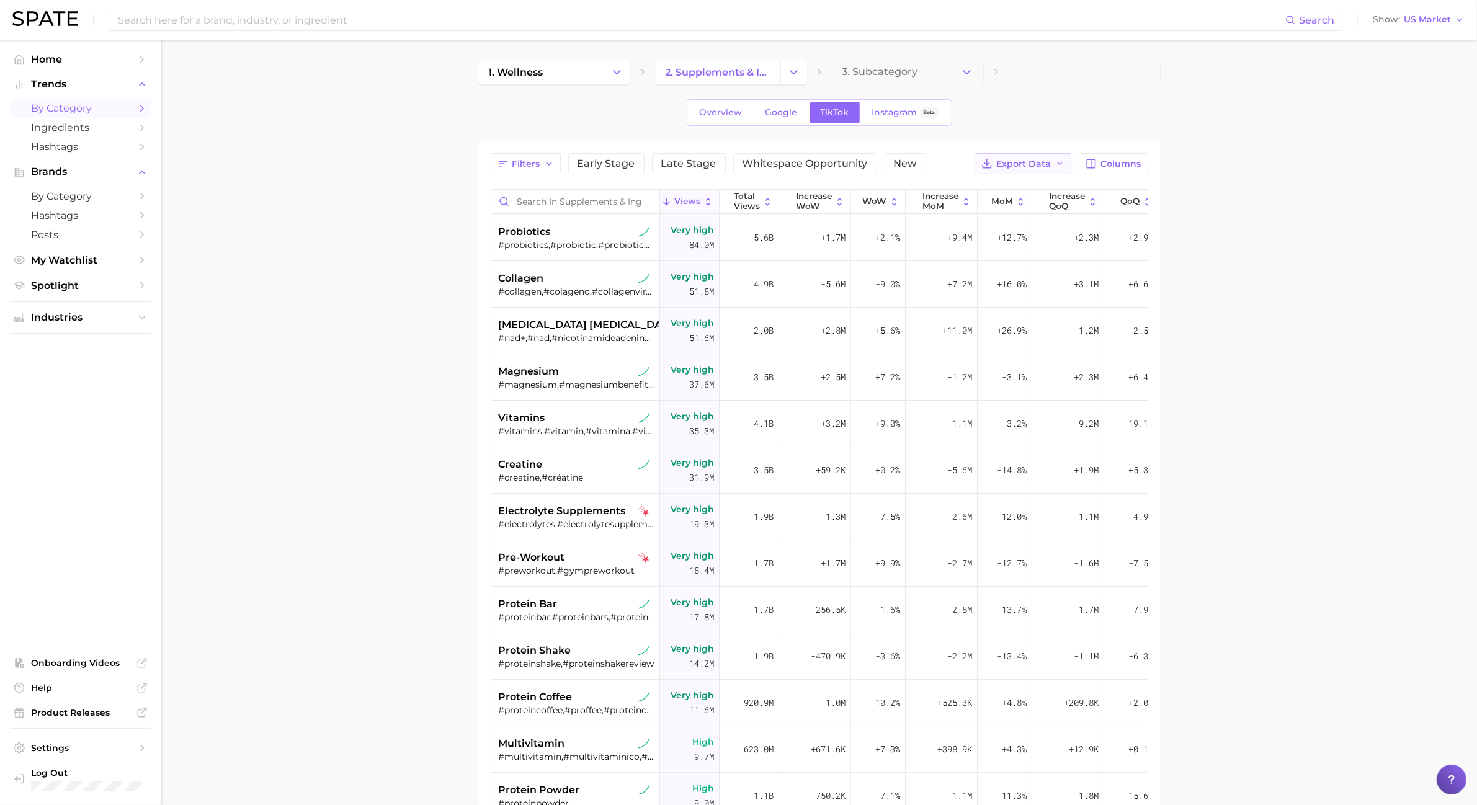
click at [1061, 172] on button "Export Data" at bounding box center [1023, 163] width 97 height 21
click at [1057, 186] on button "Table Data CSV" at bounding box center [1003, 187] width 137 height 22
click at [889, 110] on span "Instagram" at bounding box center [894, 112] width 45 height 11
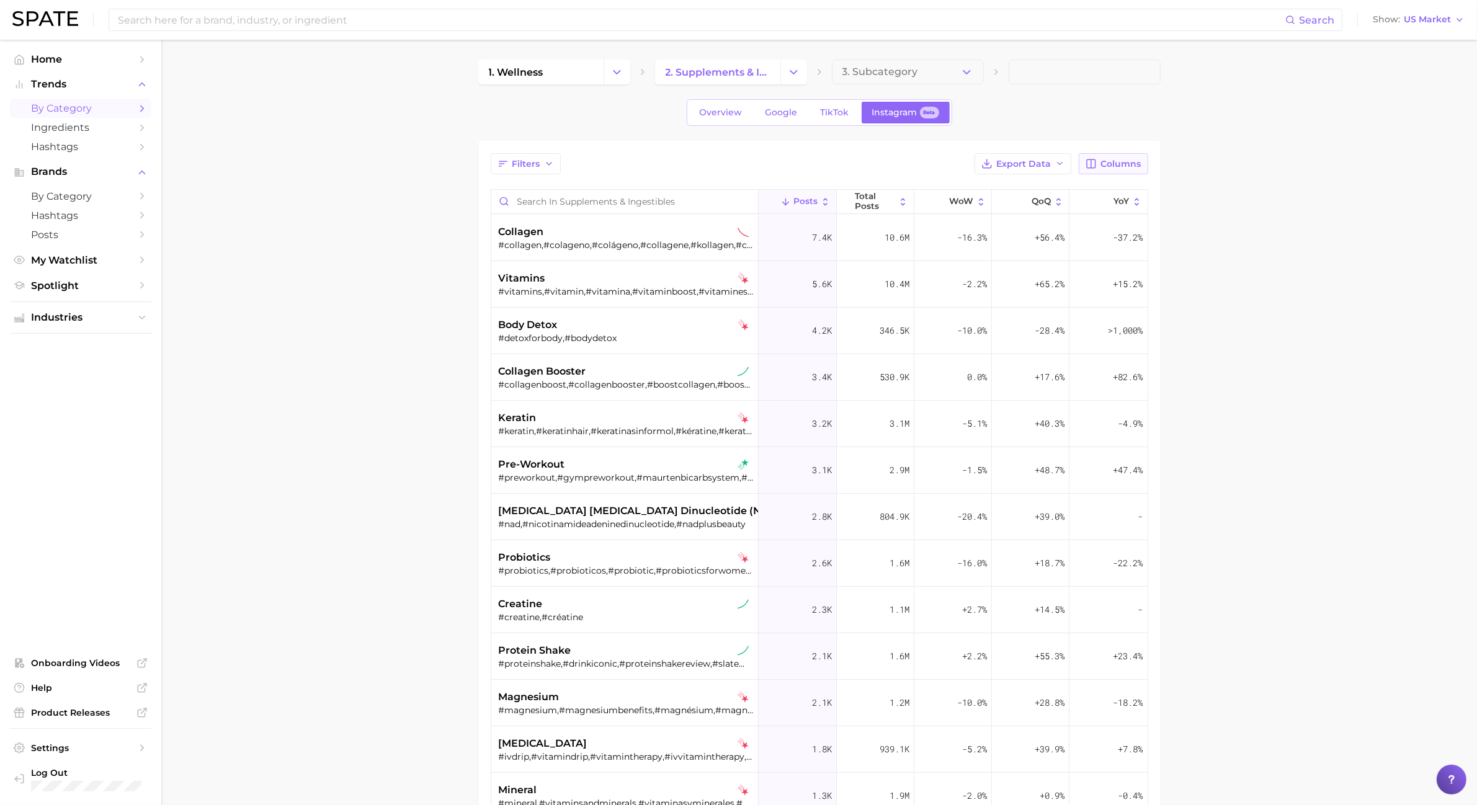
click at [1090, 161] on icon "button" at bounding box center [1091, 163] width 11 height 11
click at [1013, 236] on button "Increase WoW" at bounding box center [1049, 228] width 199 height 21
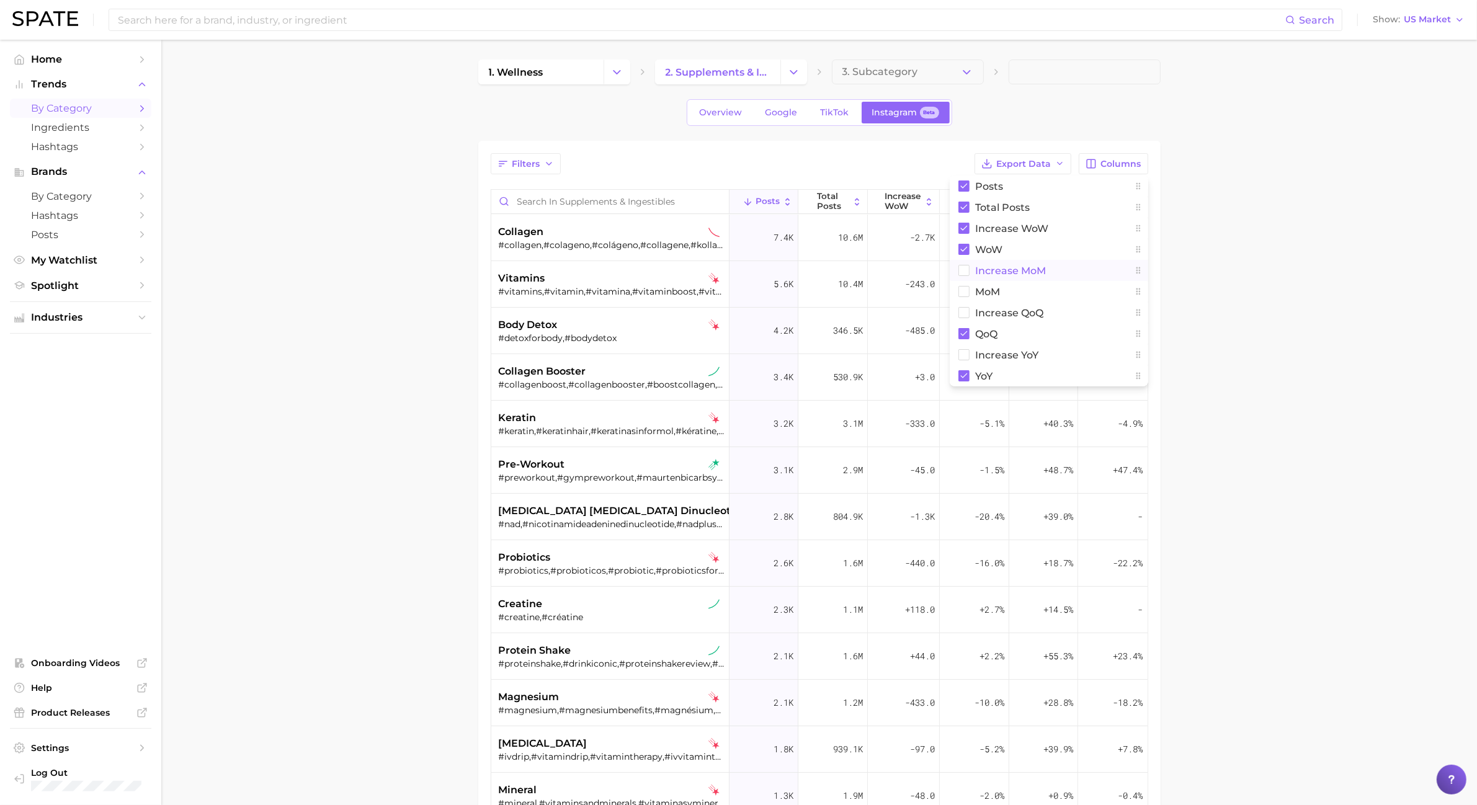
click at [1013, 278] on button "Increase MoM" at bounding box center [1049, 270] width 199 height 21
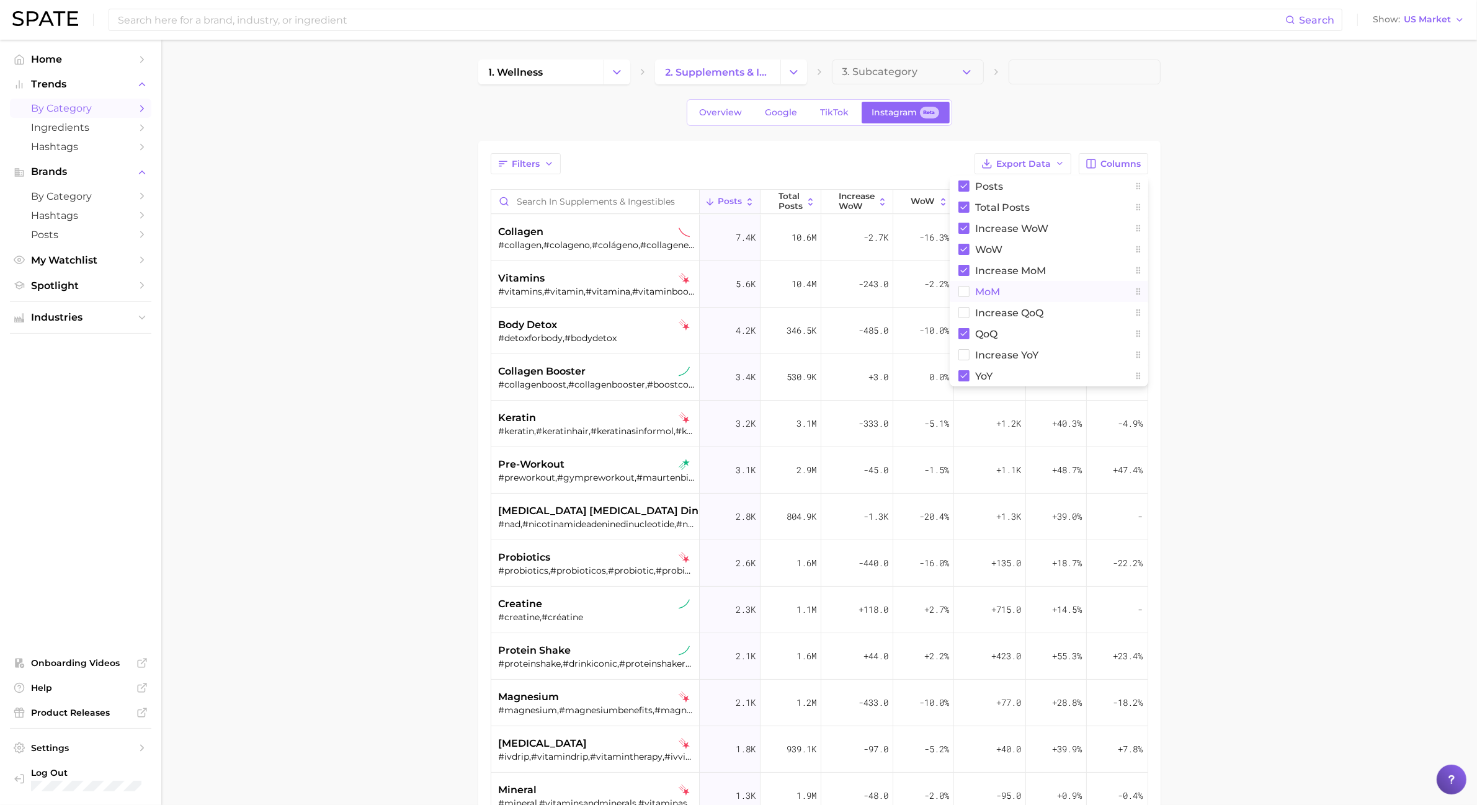
click at [1006, 289] on button "MoM" at bounding box center [1049, 291] width 199 height 21
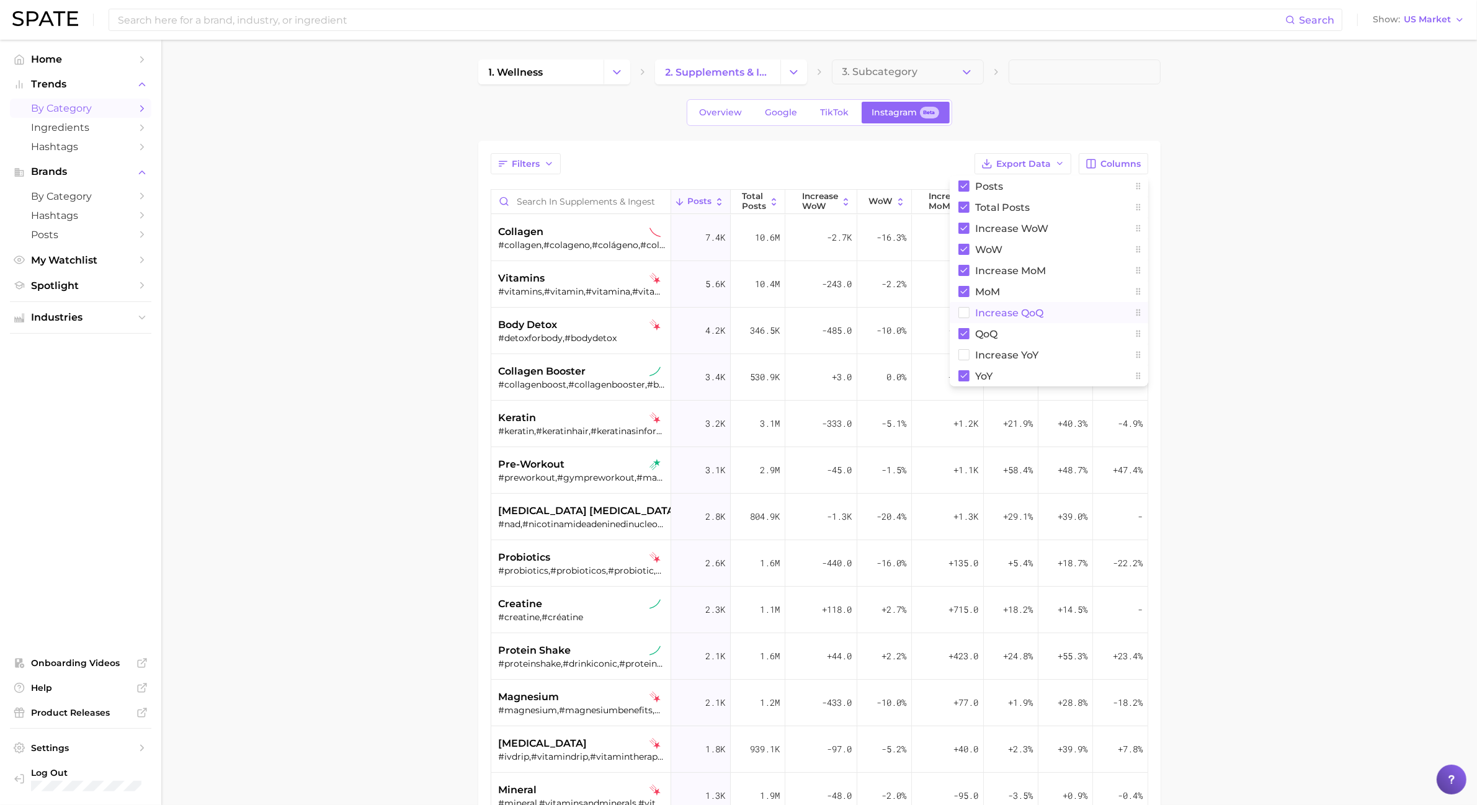
click at [1006, 305] on button "Increase QoQ" at bounding box center [1049, 312] width 199 height 21
click at [1001, 360] on button "Increase YoY" at bounding box center [1049, 354] width 199 height 21
click at [1047, 160] on span "Export Data" at bounding box center [1024, 164] width 55 height 11
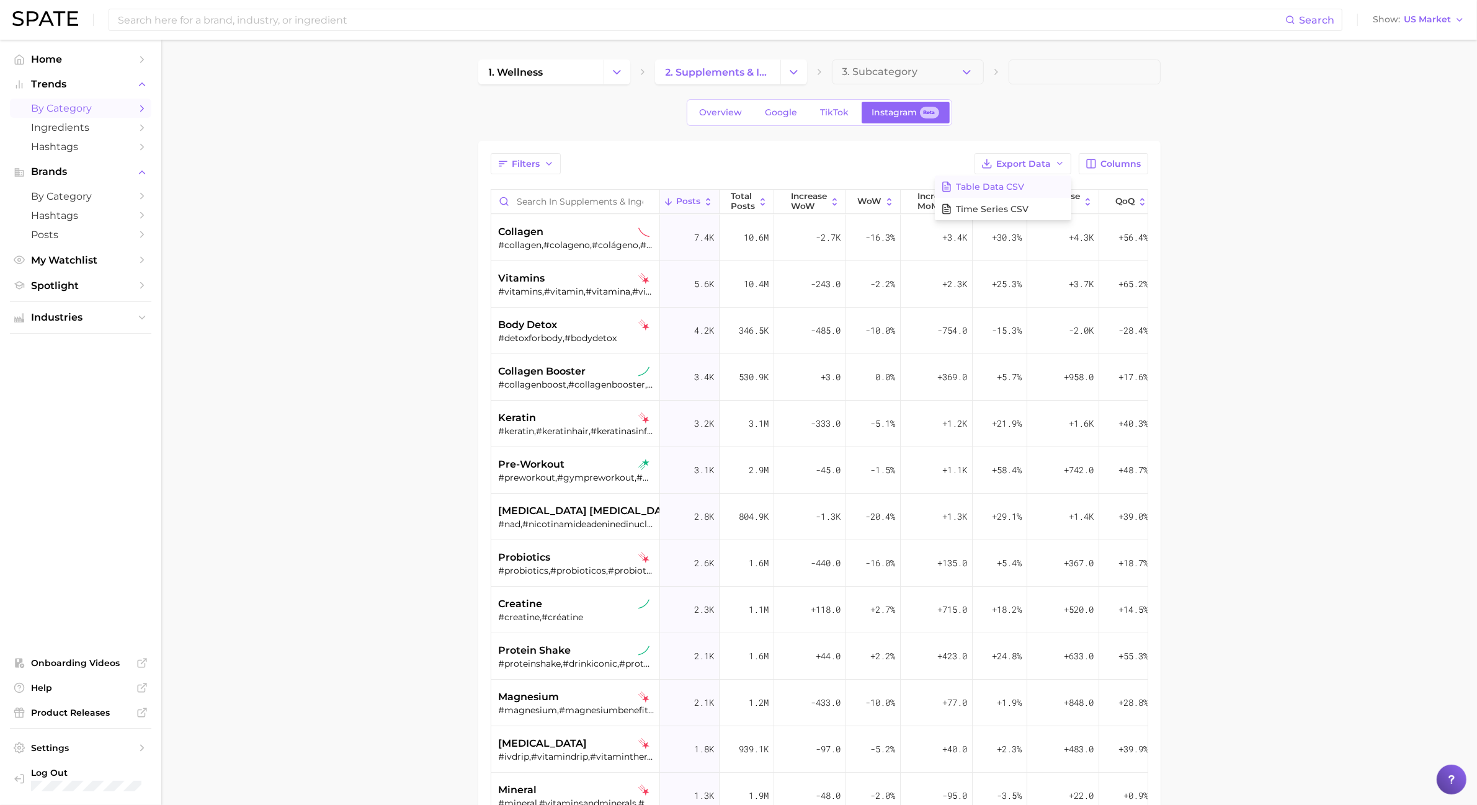
click at [1042, 190] on button "Table Data CSV" at bounding box center [1003, 187] width 137 height 22
click at [620, 69] on icon "Change Category" at bounding box center [617, 72] width 13 height 13
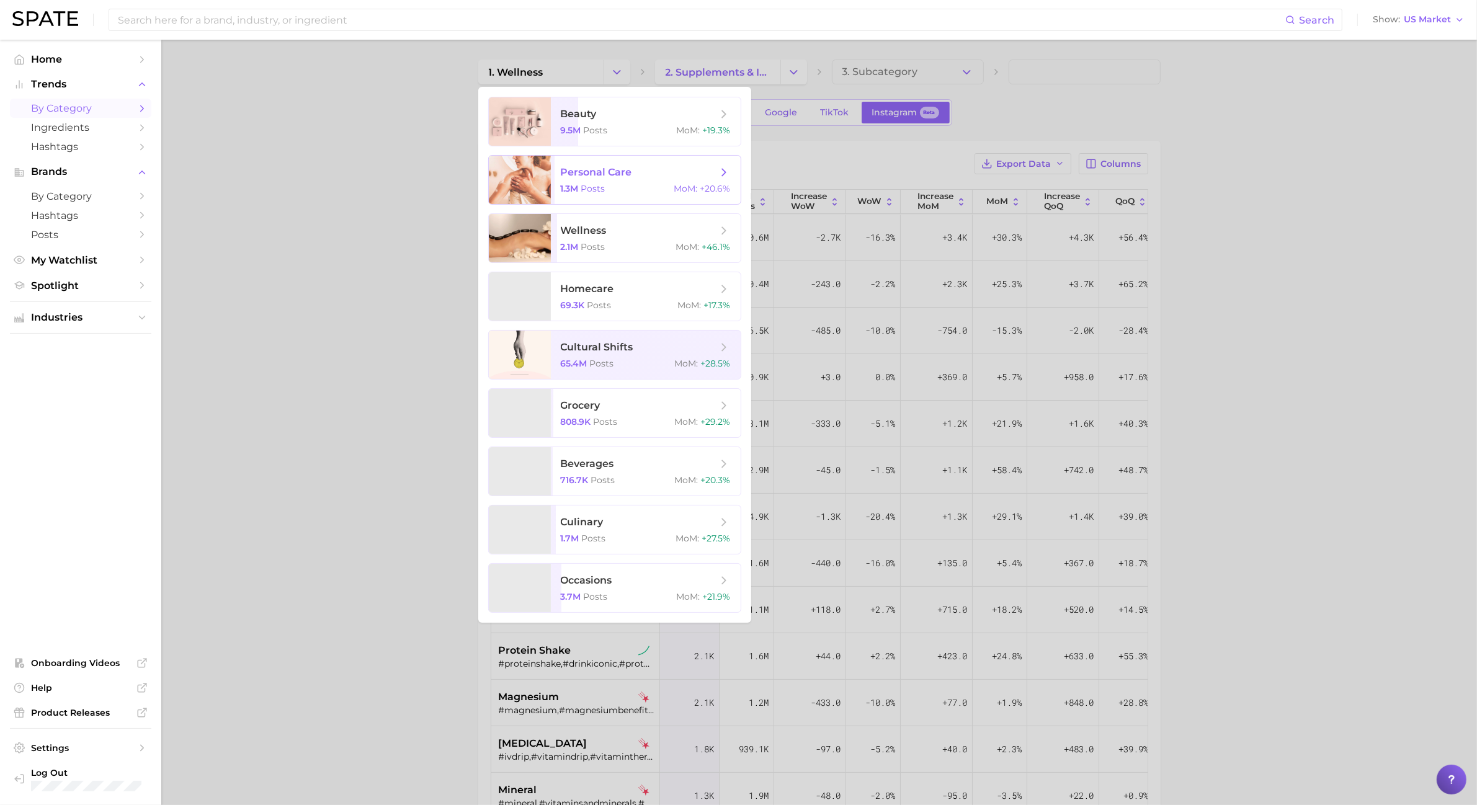
click at [620, 179] on span "personal care" at bounding box center [639, 173] width 156 height 14
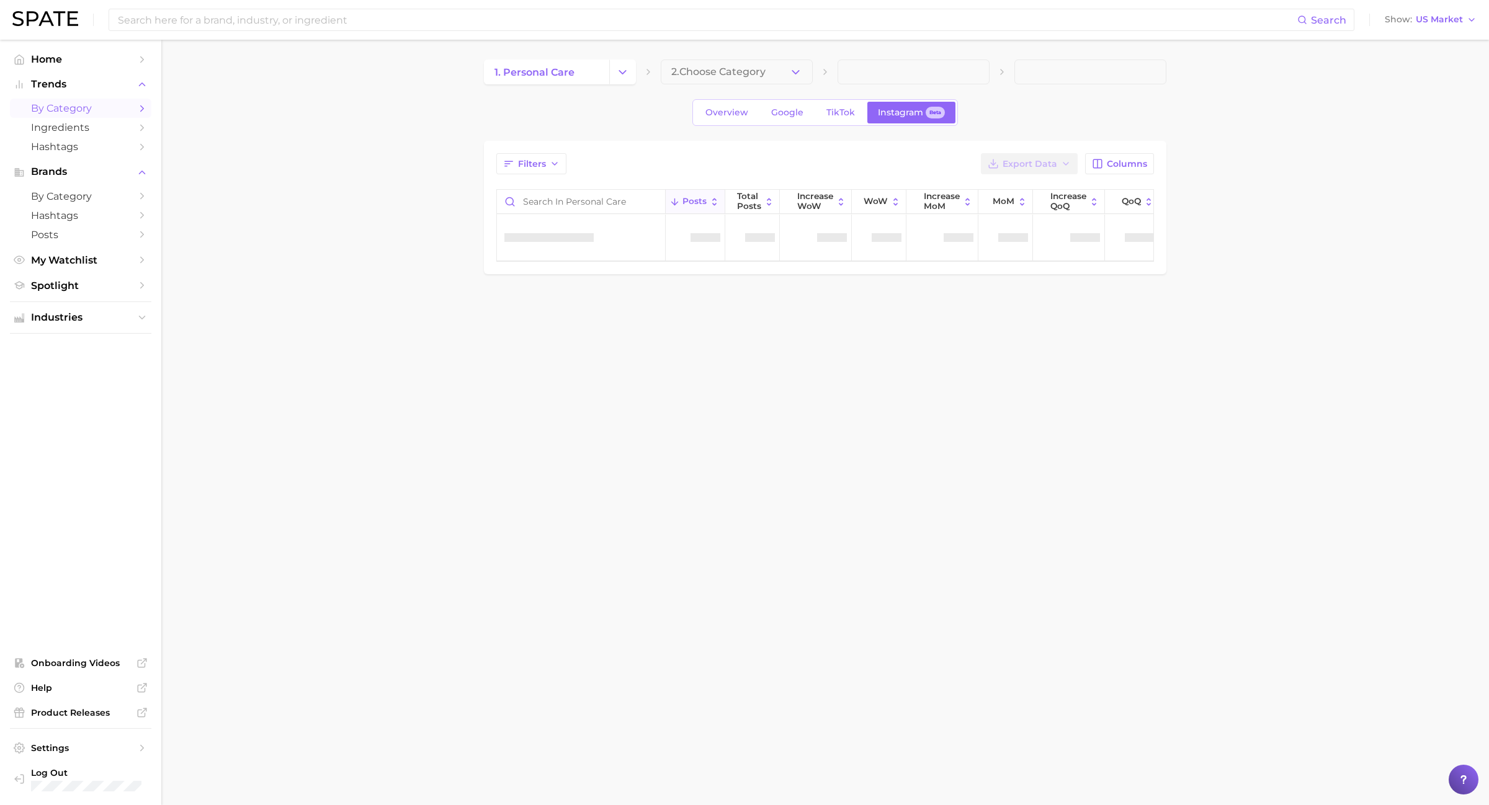
click at [733, 73] on span "2. Choose Category" at bounding box center [718, 71] width 94 height 11
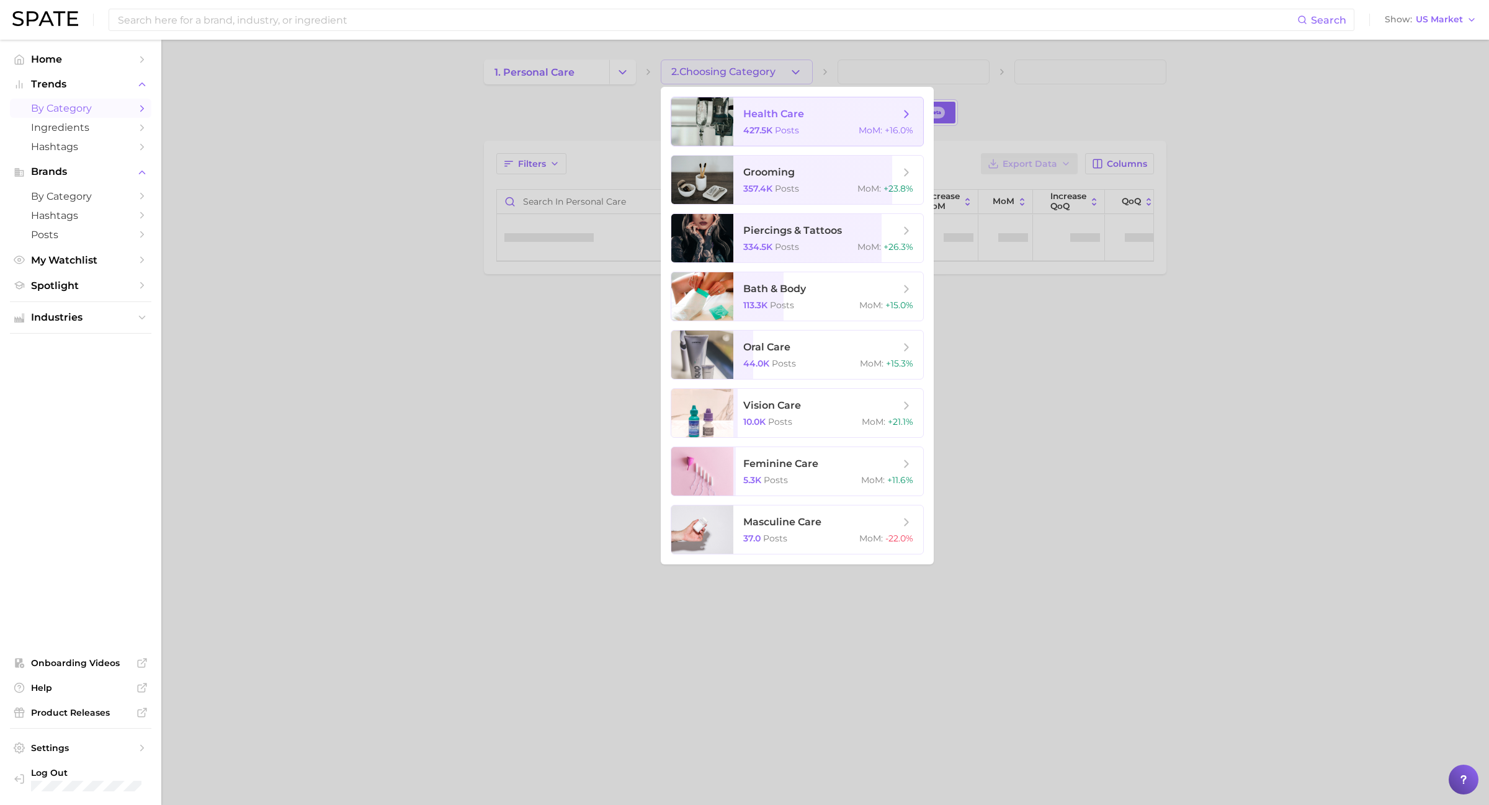
click at [762, 129] on span "427.5k" at bounding box center [757, 130] width 29 height 11
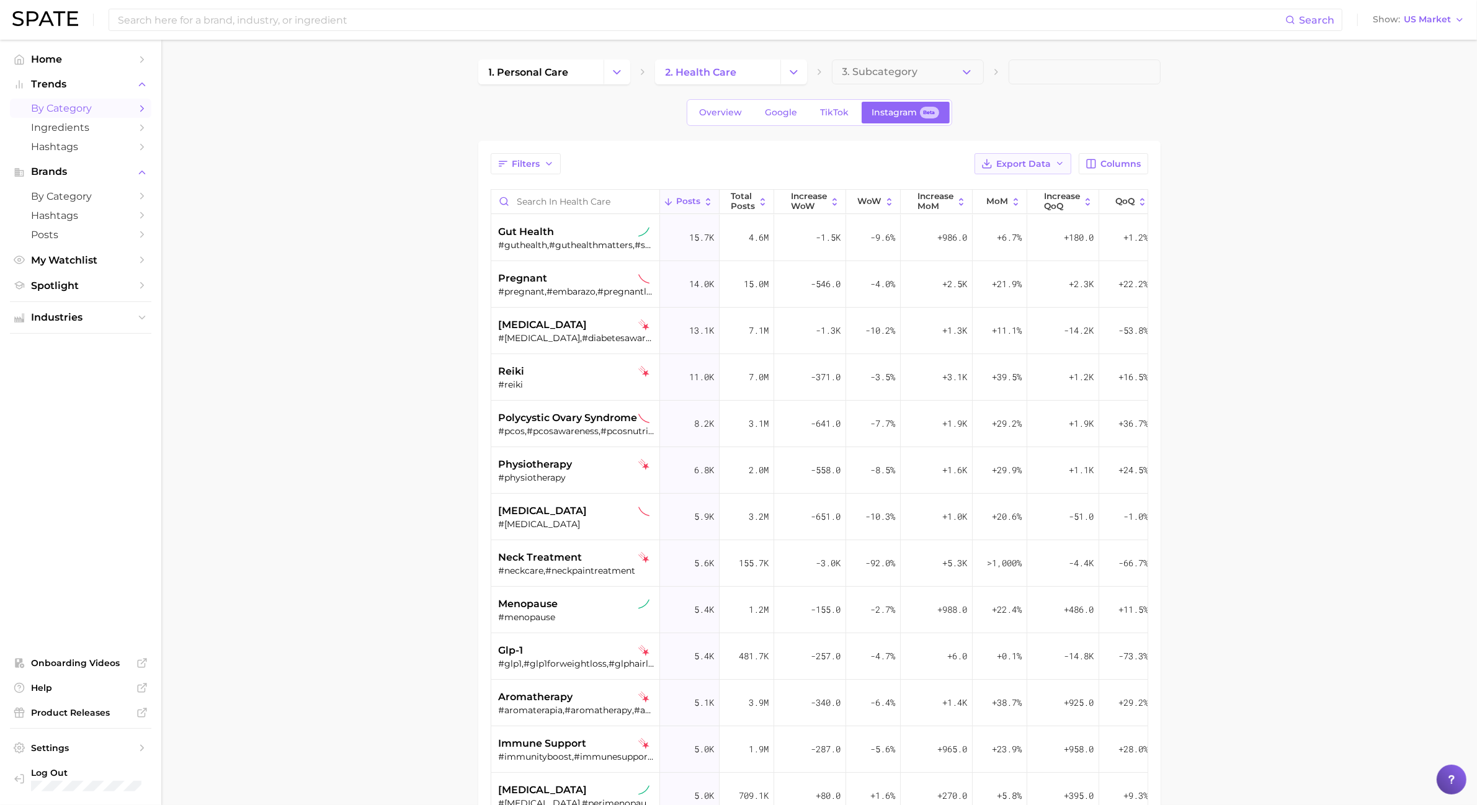
click at [1061, 157] on button "Export Data" at bounding box center [1023, 163] width 97 height 21
click at [1044, 183] on button "Table Data CSV" at bounding box center [1003, 187] width 137 height 22
click at [787, 70] on icon "Change Category" at bounding box center [793, 72] width 13 height 13
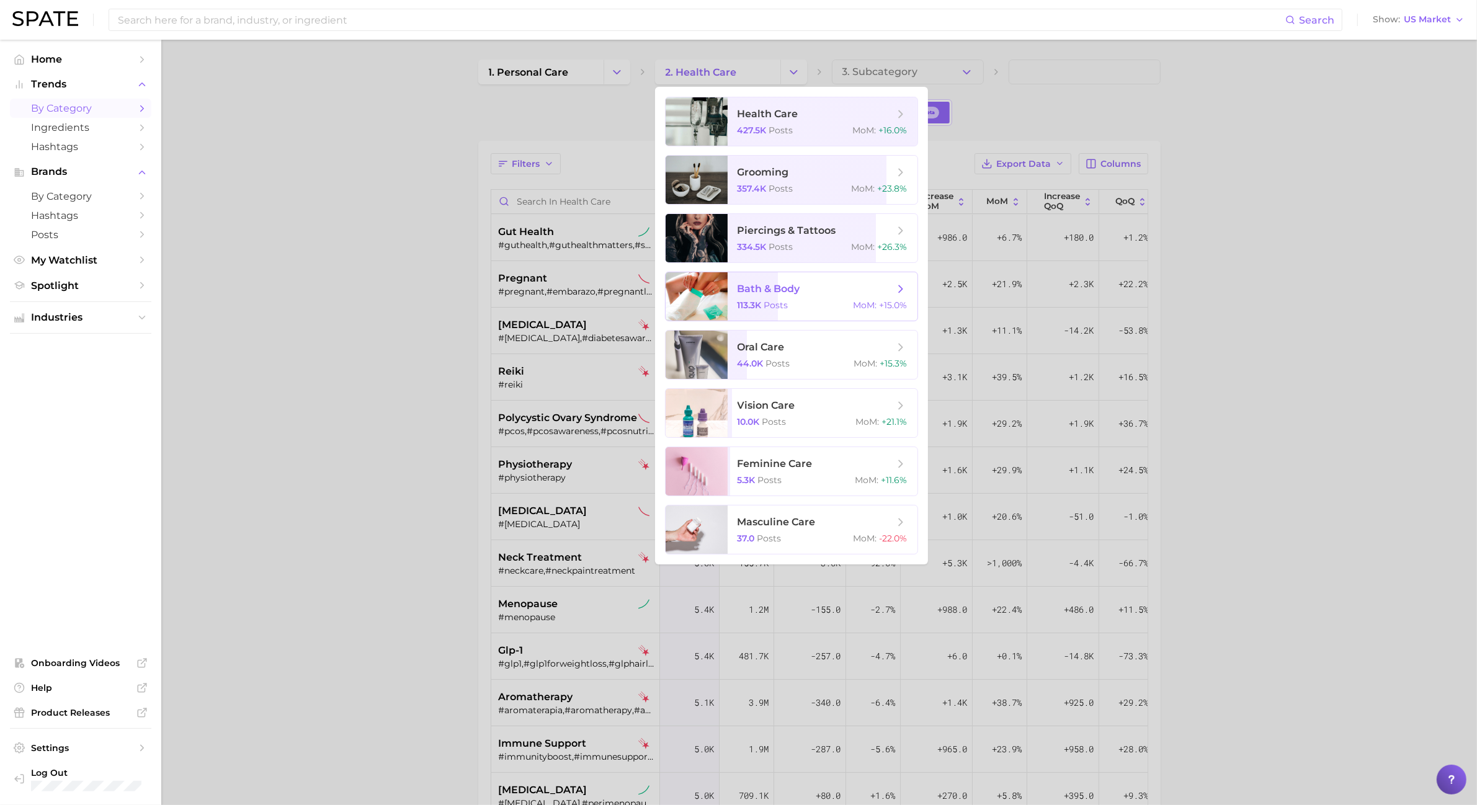
click at [793, 287] on span "bath & body" at bounding box center [769, 289] width 63 height 12
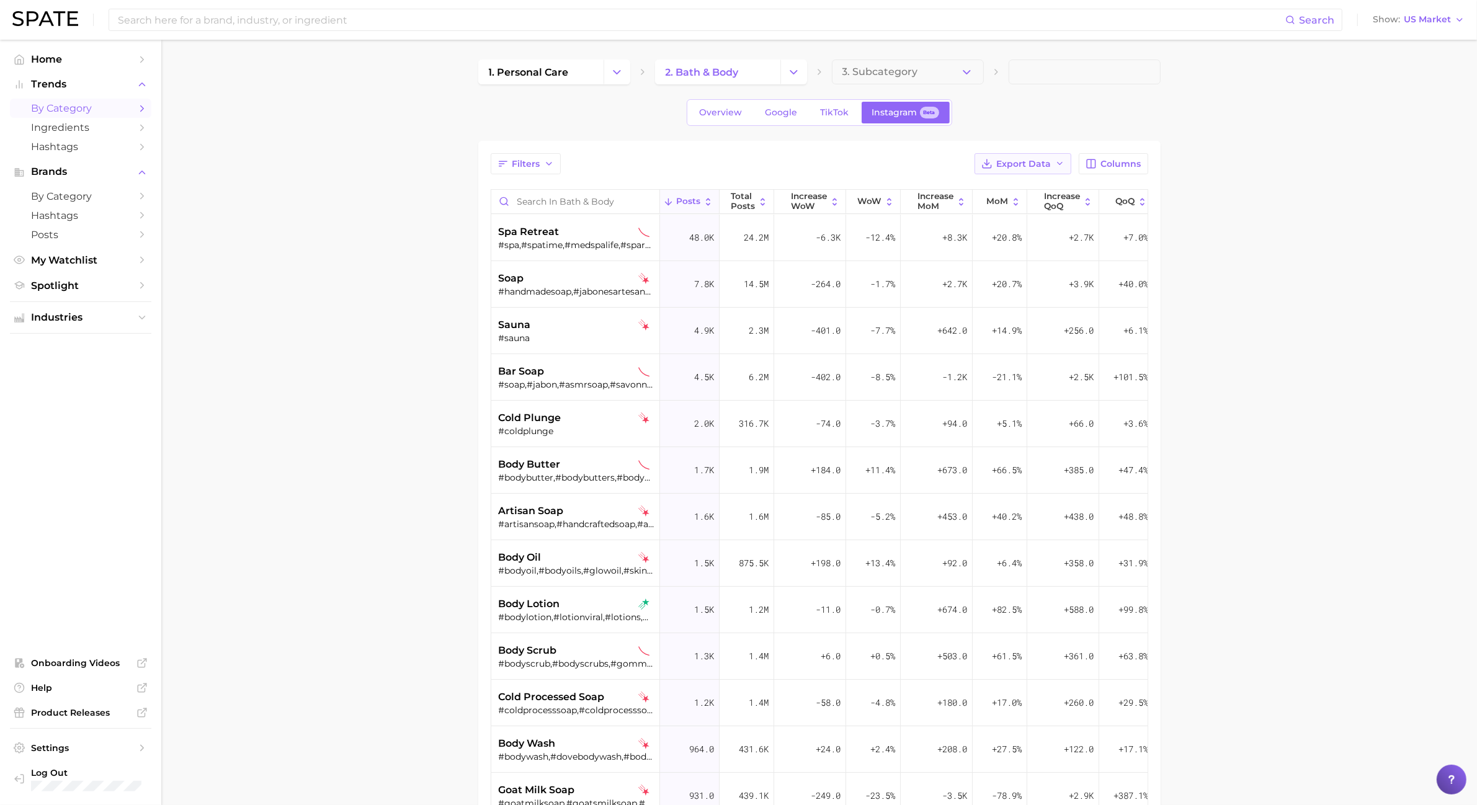
click at [1014, 154] on button "Export Data" at bounding box center [1023, 163] width 97 height 21
click at [1013, 175] on div "Filters Export Data Table Data CSV Time Series CSV Columns Posts Total Posts In…" at bounding box center [820, 573] width 658 height 841
click at [1010, 172] on button "Export Data" at bounding box center [1023, 163] width 97 height 21
click at [1010, 193] on button "Table Data CSV" at bounding box center [1003, 187] width 137 height 22
click at [795, 69] on icon "Change Category" at bounding box center [793, 72] width 13 height 13
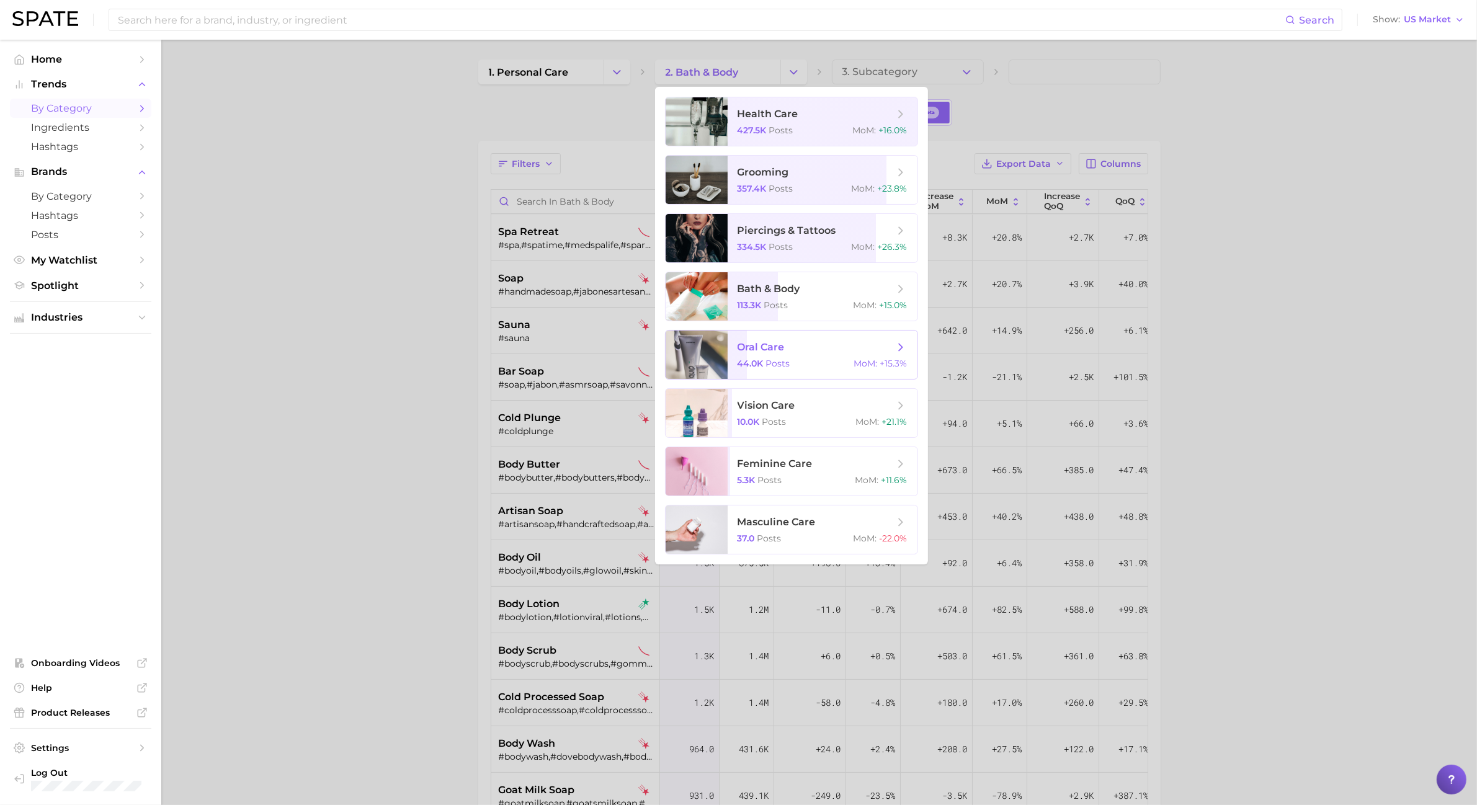
click at [802, 360] on div "44.0k Posts MoM : +15.3%" at bounding box center [823, 363] width 170 height 11
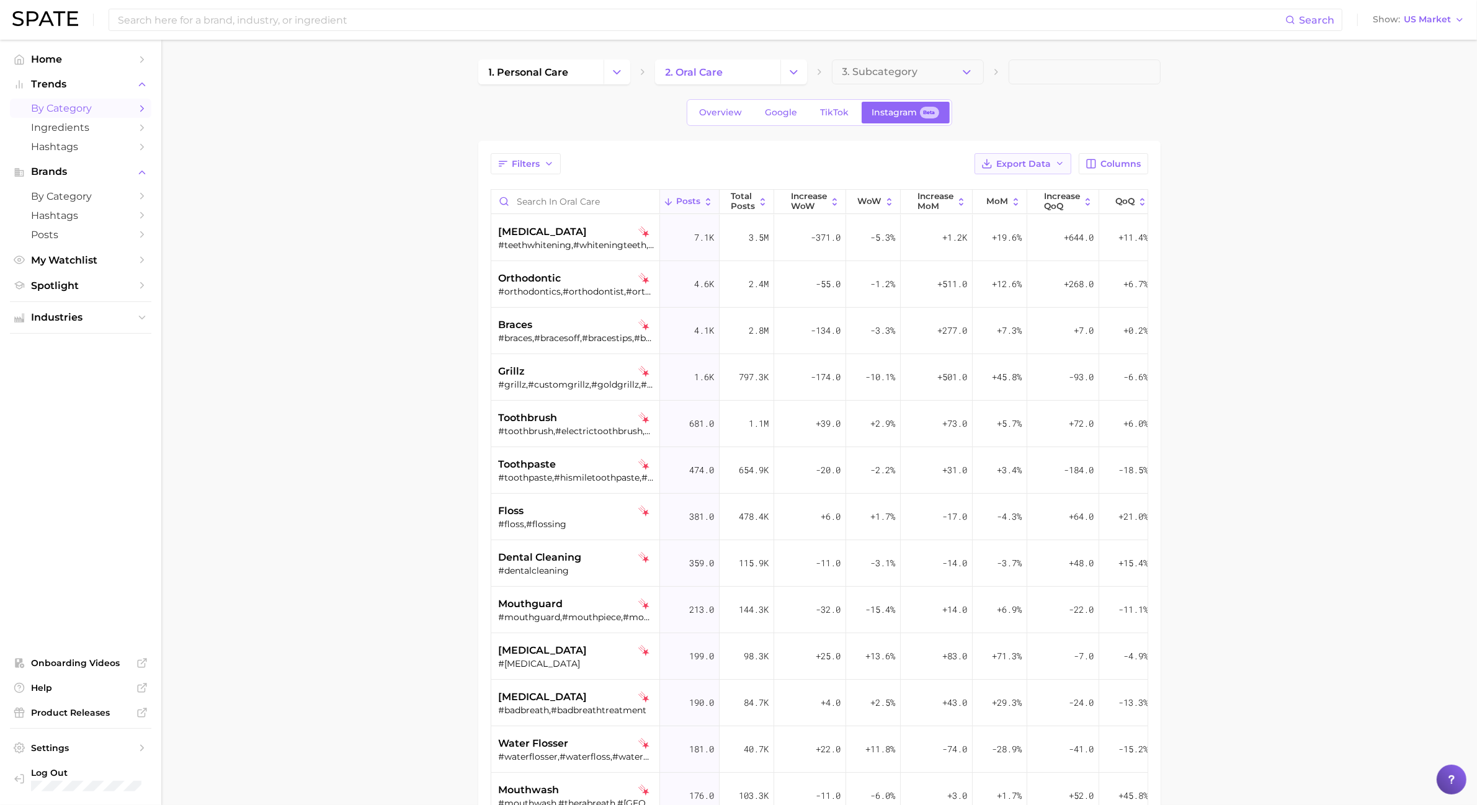
click at [1010, 159] on span "Export Data" at bounding box center [1024, 164] width 55 height 11
click at [1015, 188] on span "Table Data CSV" at bounding box center [991, 187] width 68 height 11
click at [616, 68] on icon "Change Category" at bounding box center [617, 72] width 13 height 13
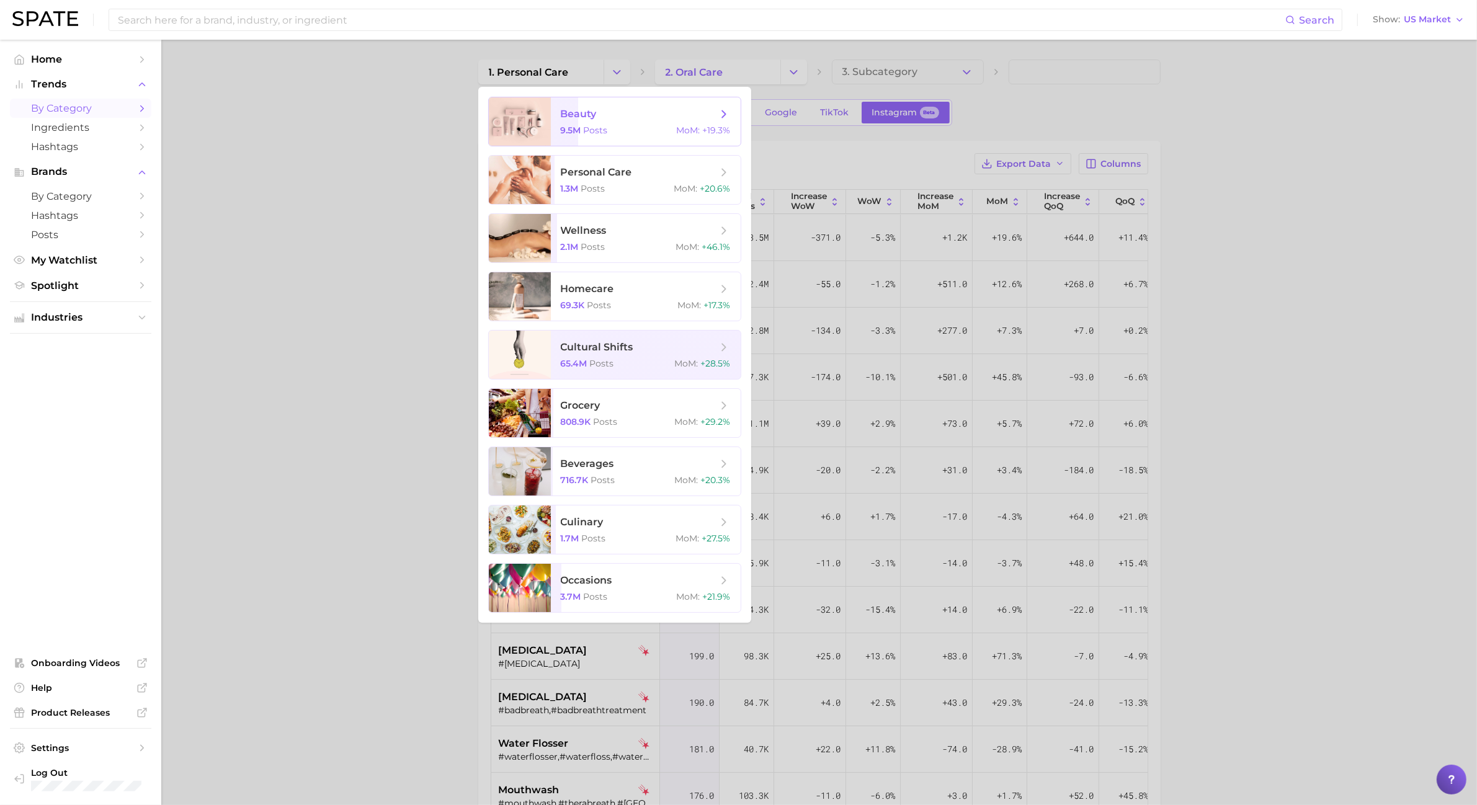
click at [643, 112] on span "beauty" at bounding box center [639, 114] width 156 height 14
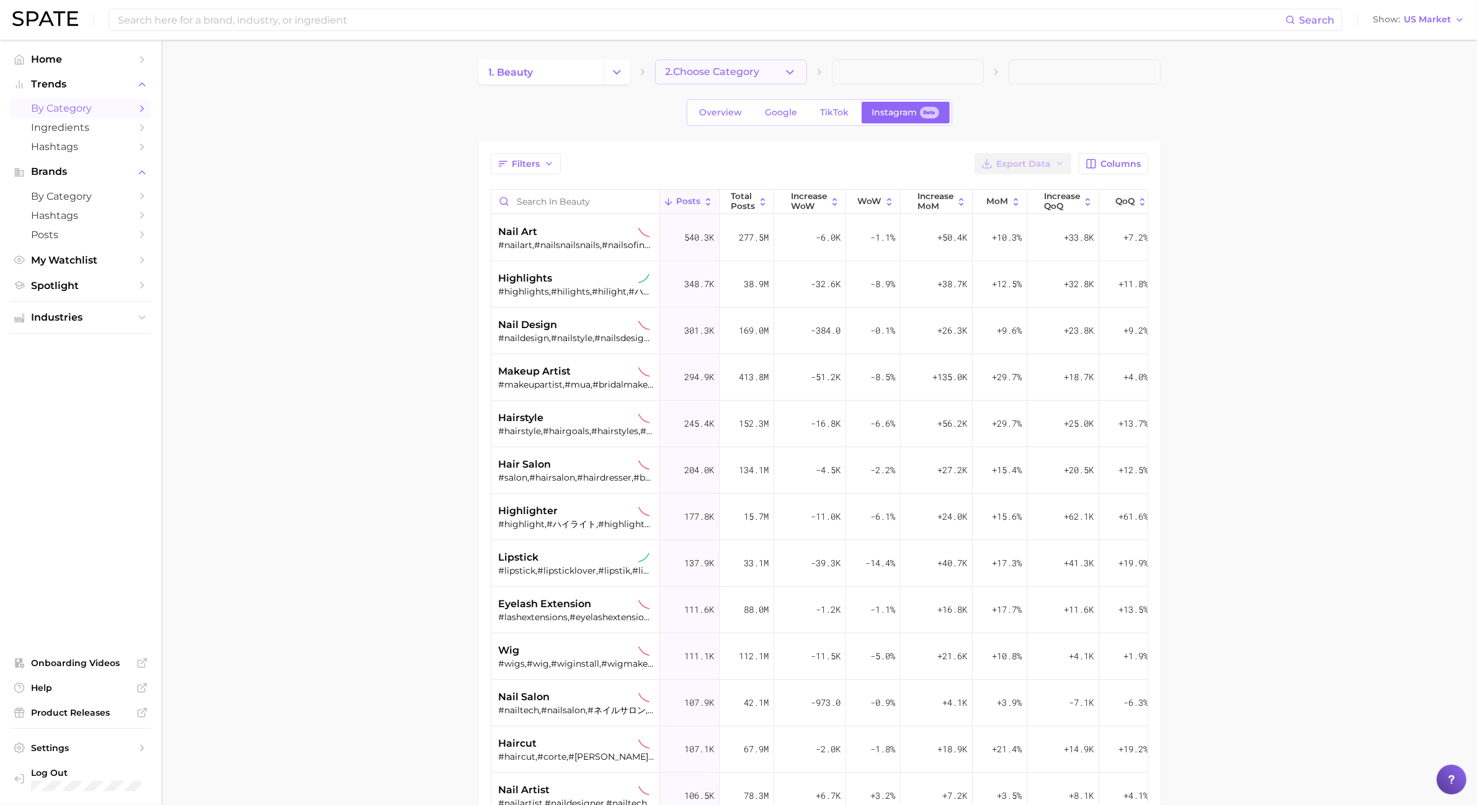
click at [795, 67] on icon "button" at bounding box center [790, 72] width 13 height 13
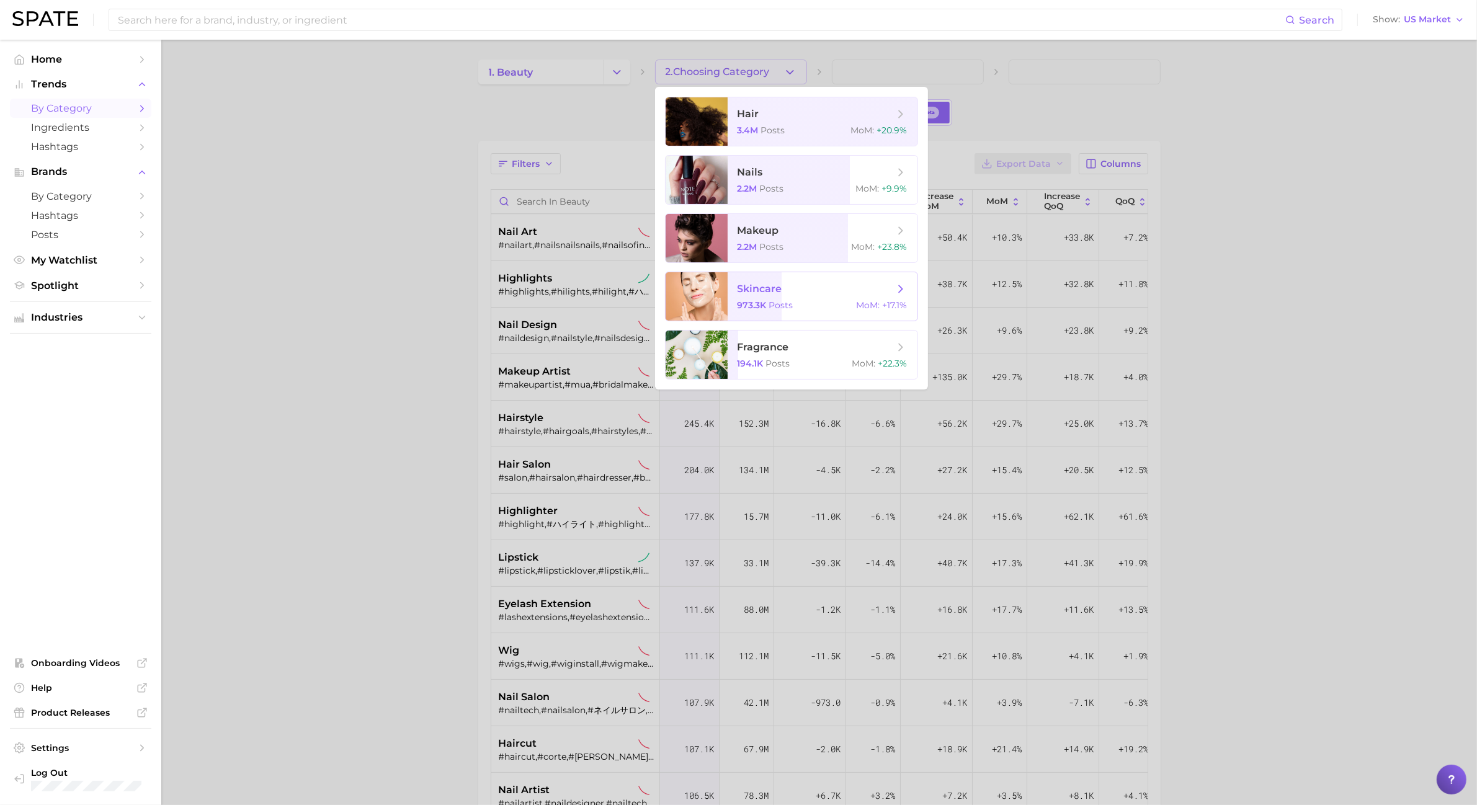
click at [739, 286] on span "skincare" at bounding box center [760, 289] width 45 height 12
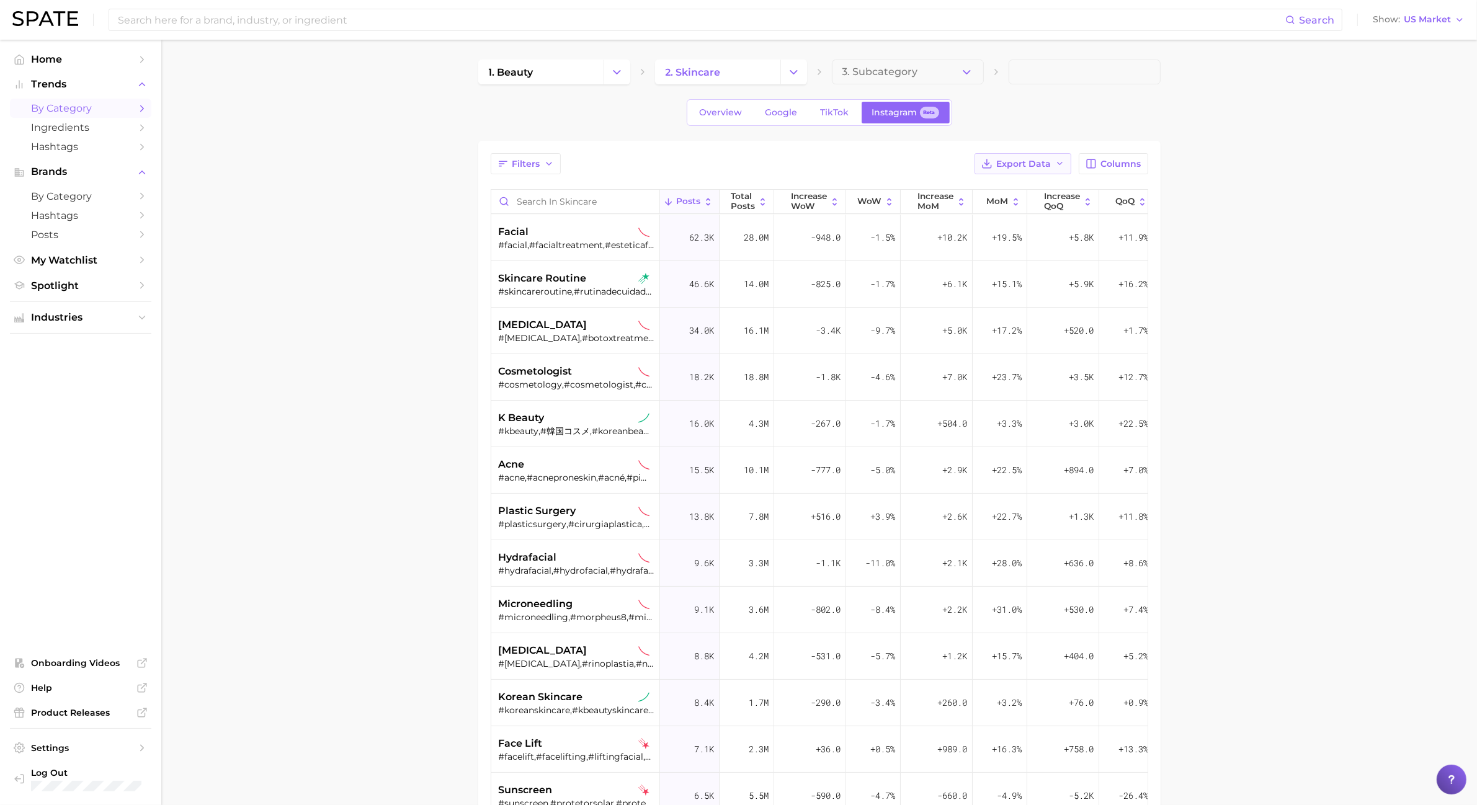
click at [1044, 159] on span "Export Data" at bounding box center [1024, 164] width 55 height 11
click at [1044, 194] on button "Table Data CSV" at bounding box center [1003, 187] width 137 height 22
click at [798, 68] on icon "Change Category" at bounding box center [793, 72] width 13 height 13
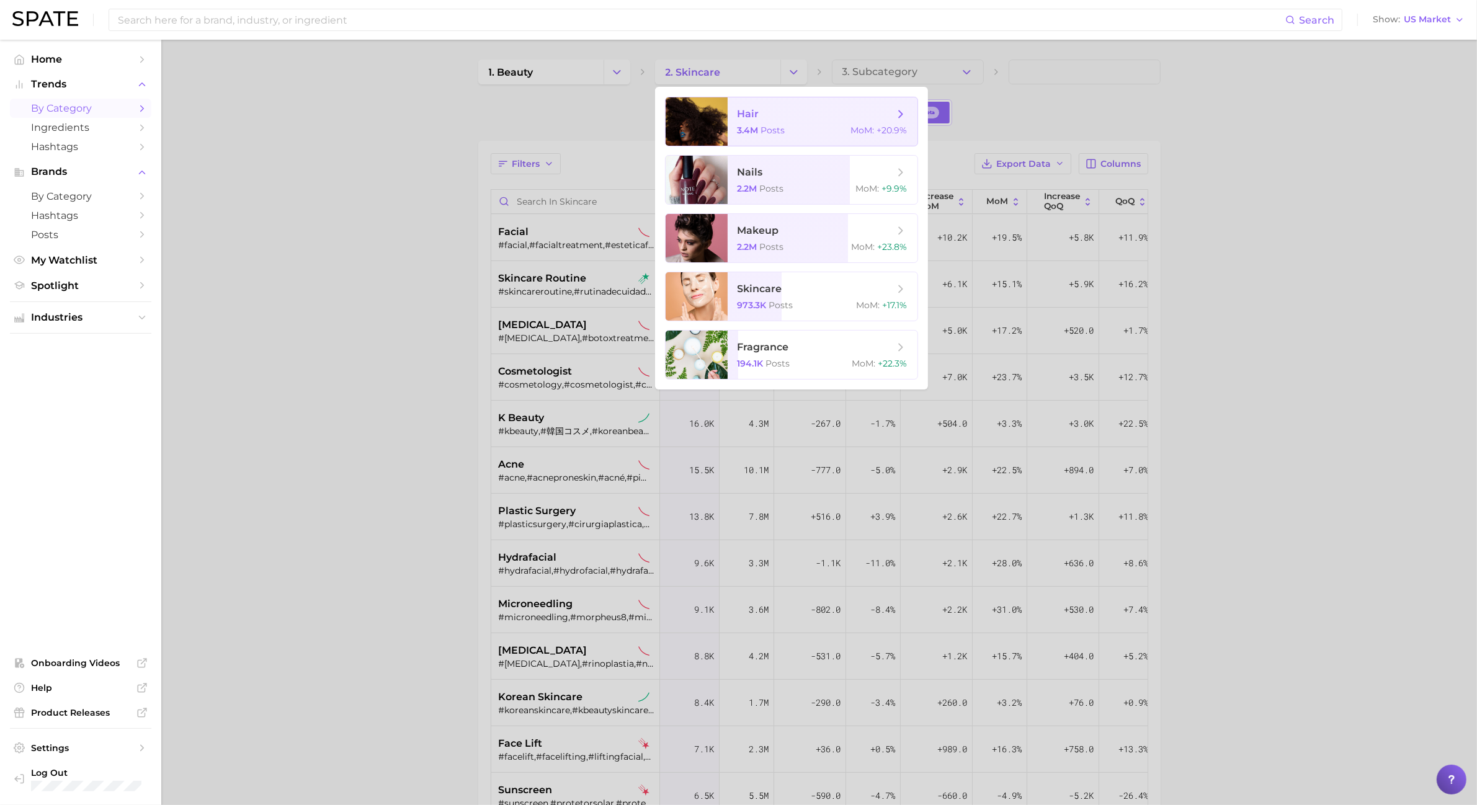
click at [796, 109] on span "hair" at bounding box center [816, 114] width 156 height 14
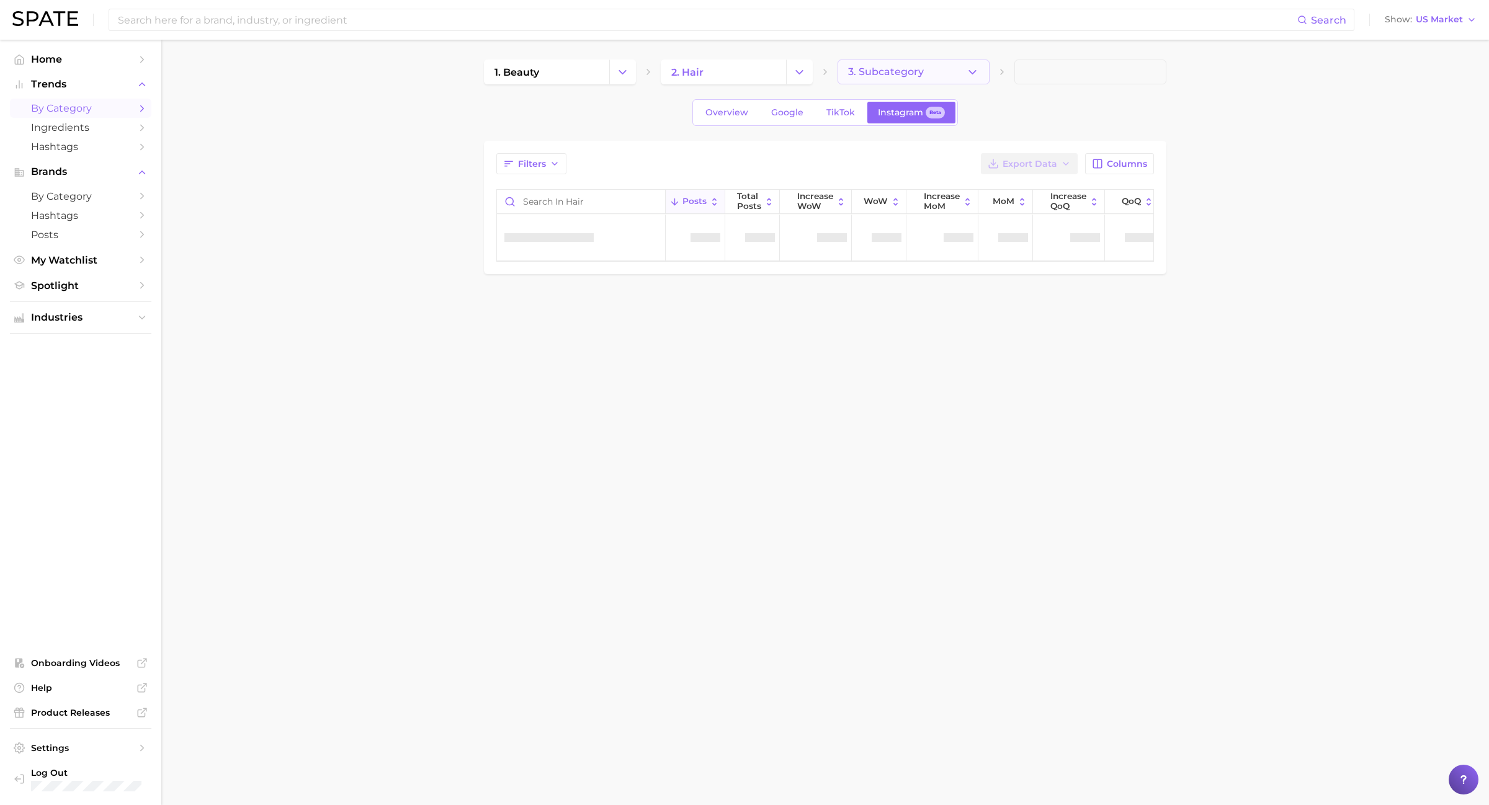
click at [983, 76] on button "3. Subcategory" at bounding box center [914, 72] width 152 height 25
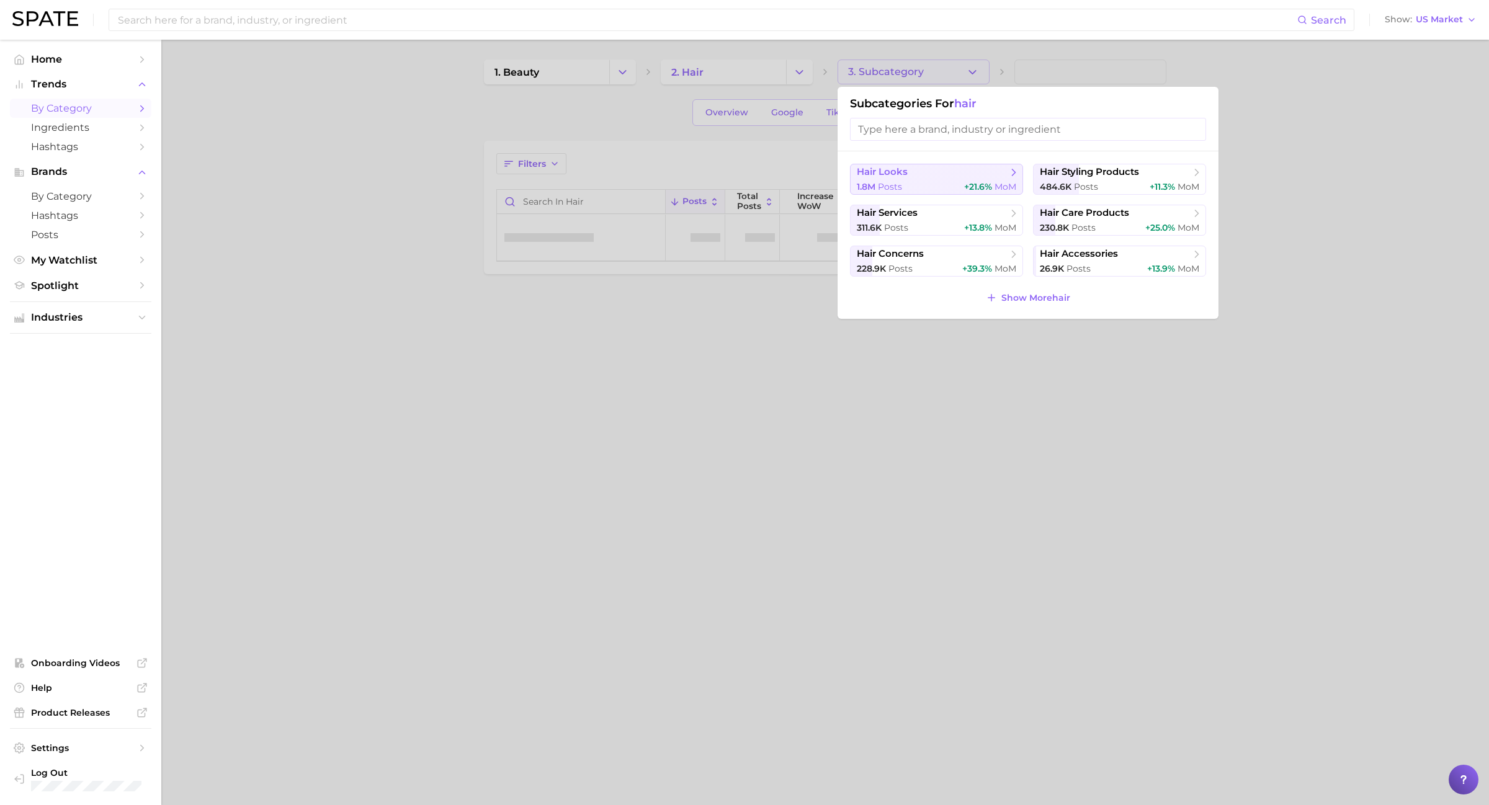
click at [961, 172] on span "hair looks" at bounding box center [932, 172] width 151 height 12
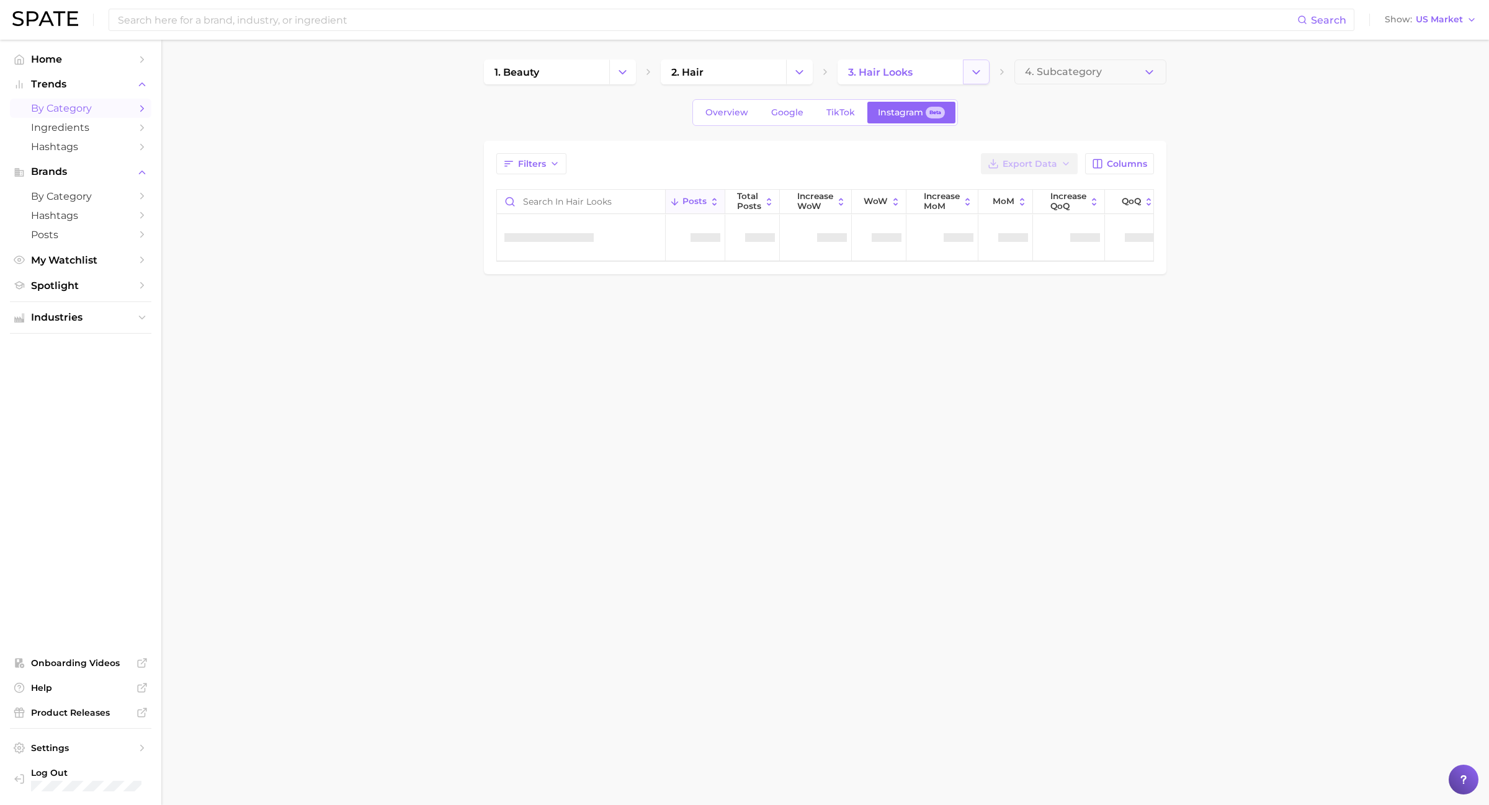
click at [975, 69] on icon "Change Category" at bounding box center [976, 72] width 13 height 13
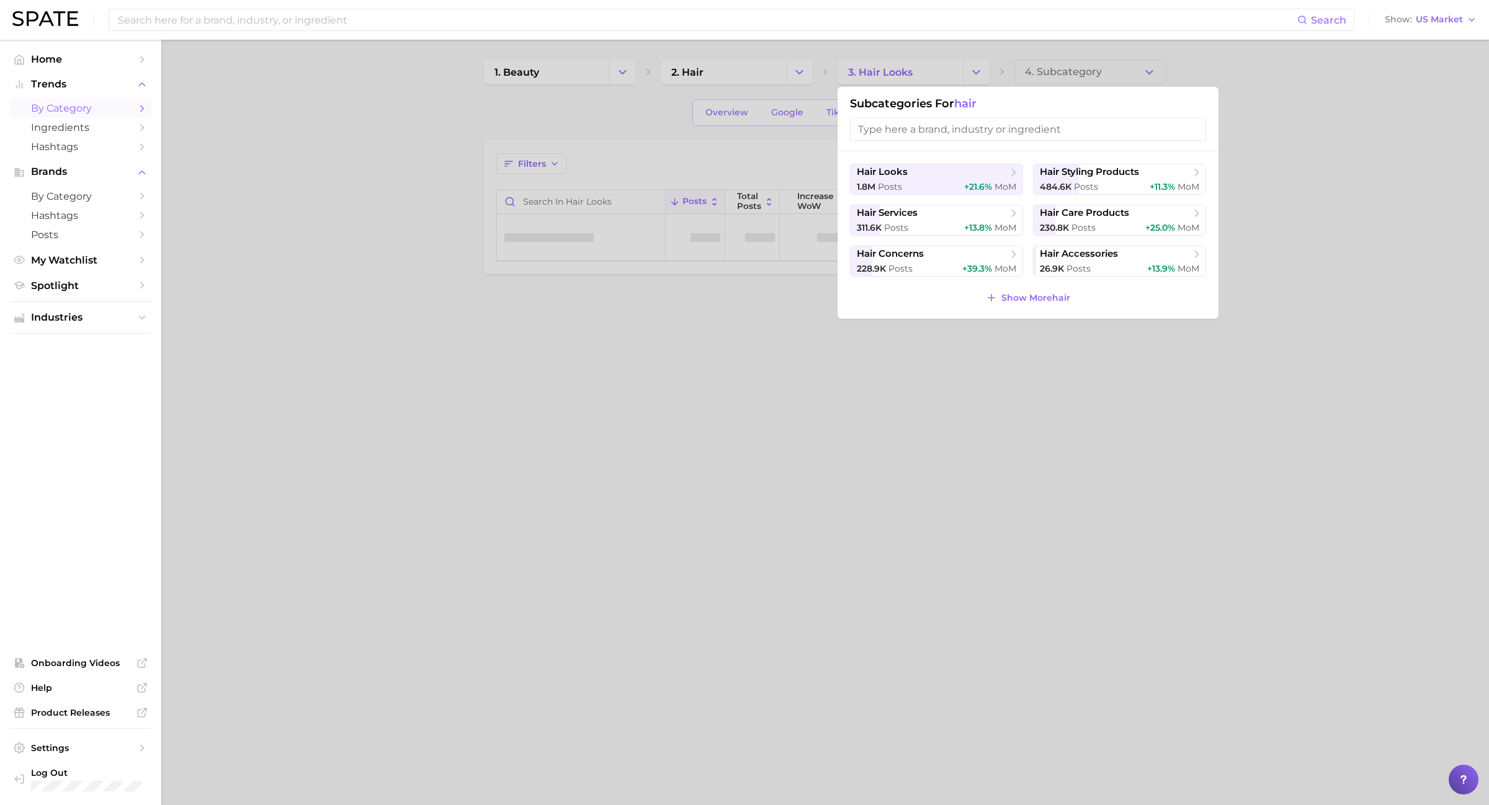
click at [965, 105] on span "hair" at bounding box center [965, 104] width 22 height 14
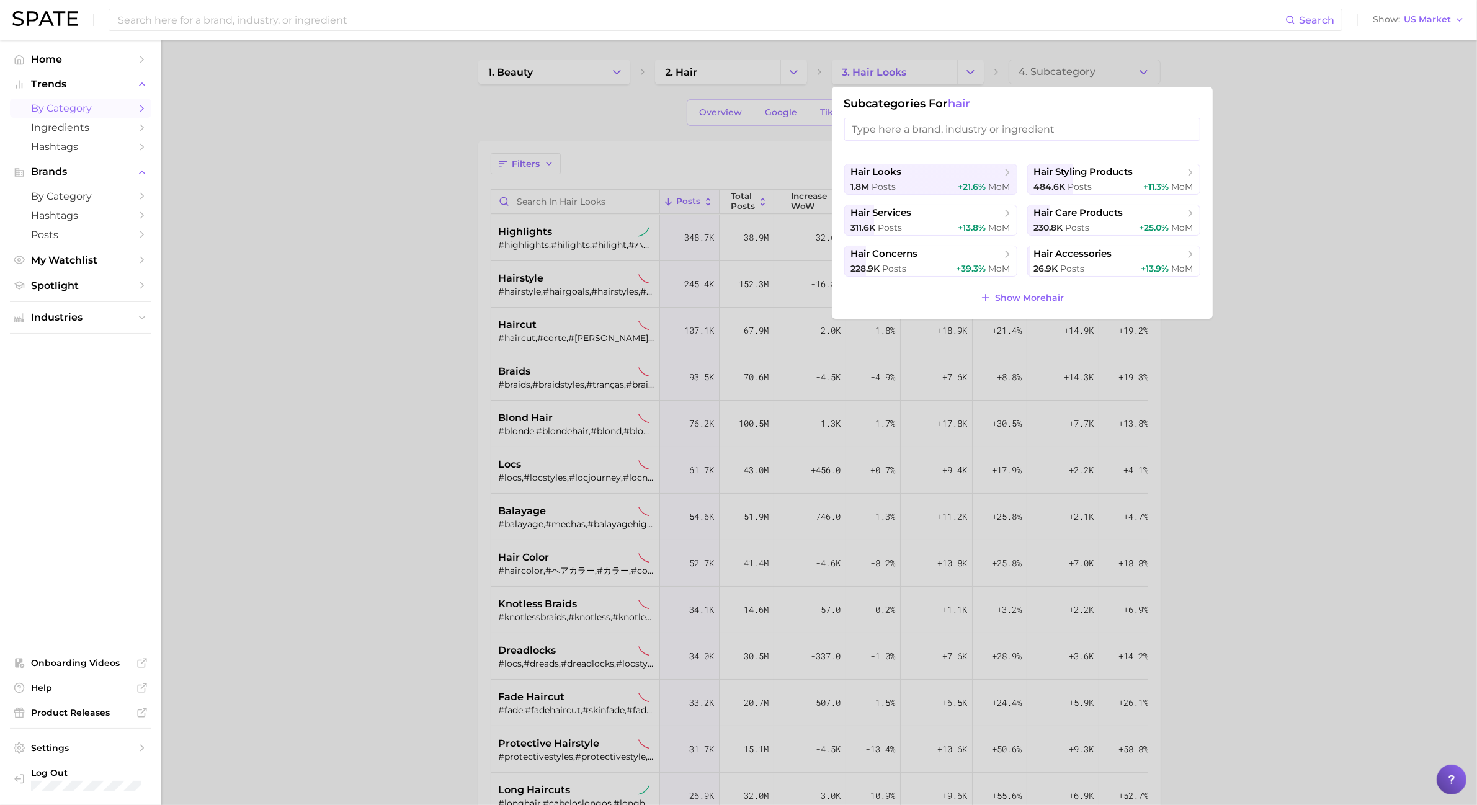
drag, startPoint x: 1252, startPoint y: 285, endPoint x: 1260, endPoint y: 285, distance: 7.4
click at [1260, 285] on div at bounding box center [738, 402] width 1477 height 805
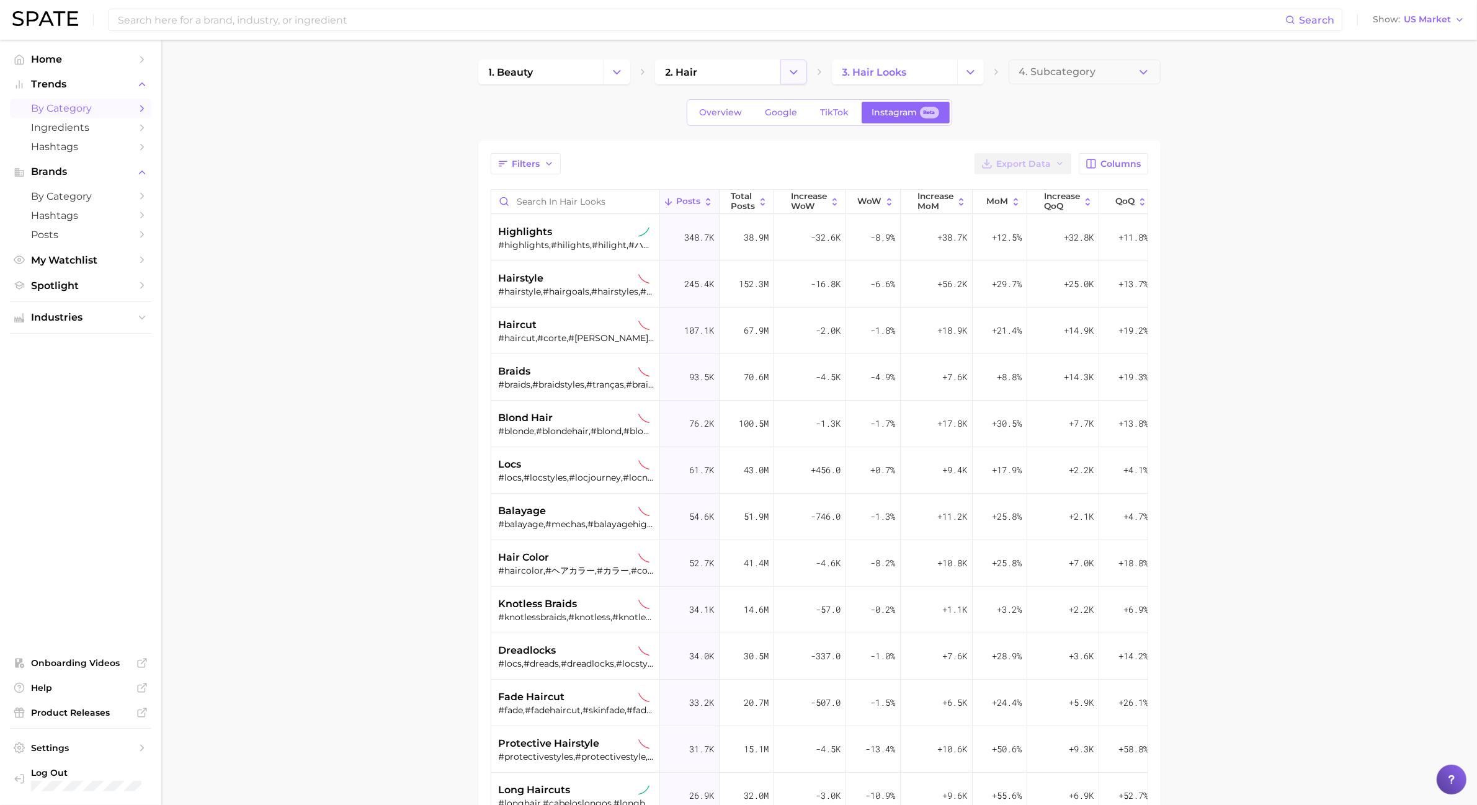
click at [787, 66] on icon "Change Category" at bounding box center [793, 72] width 13 height 13
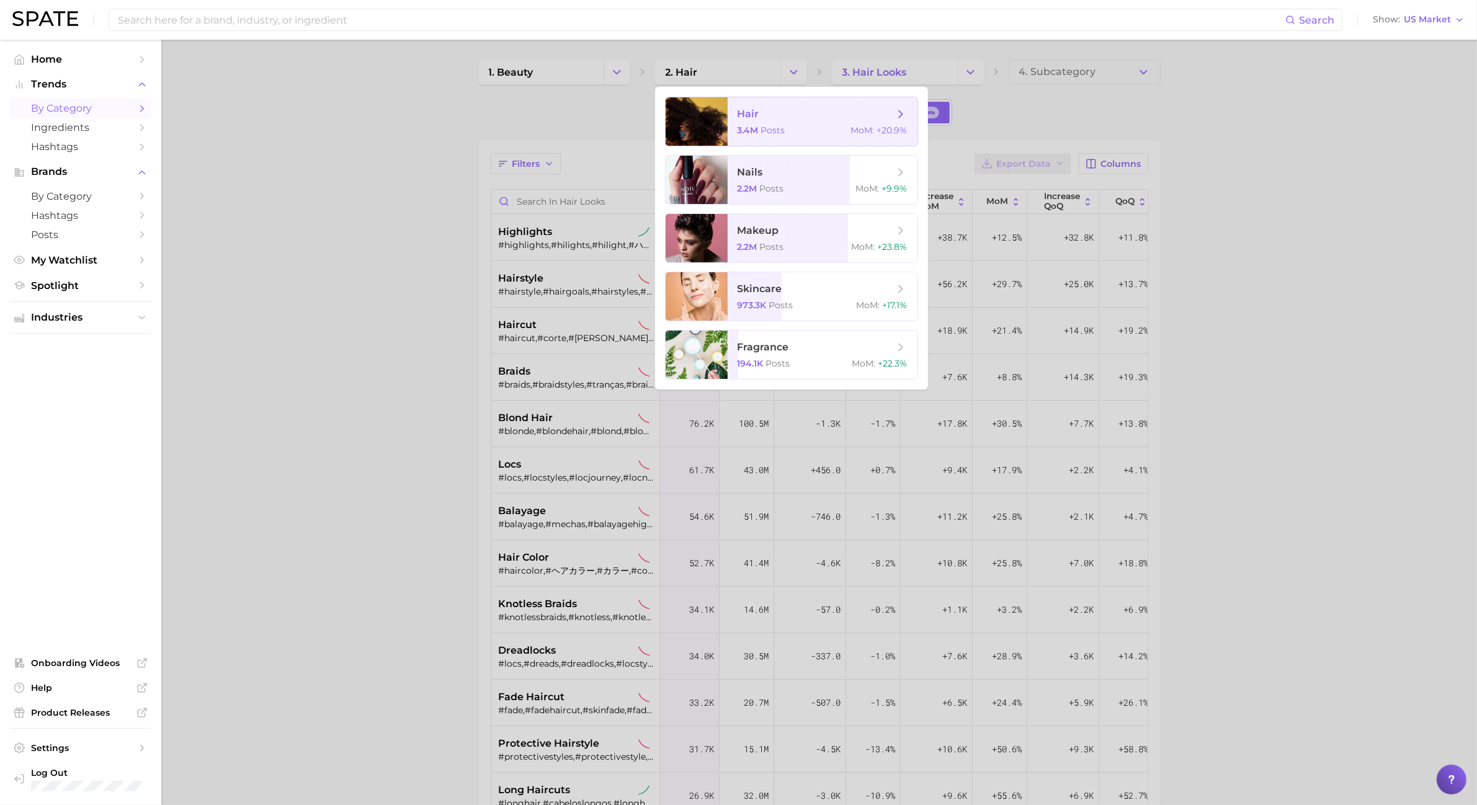
click at [791, 115] on span "hair" at bounding box center [816, 114] width 156 height 14
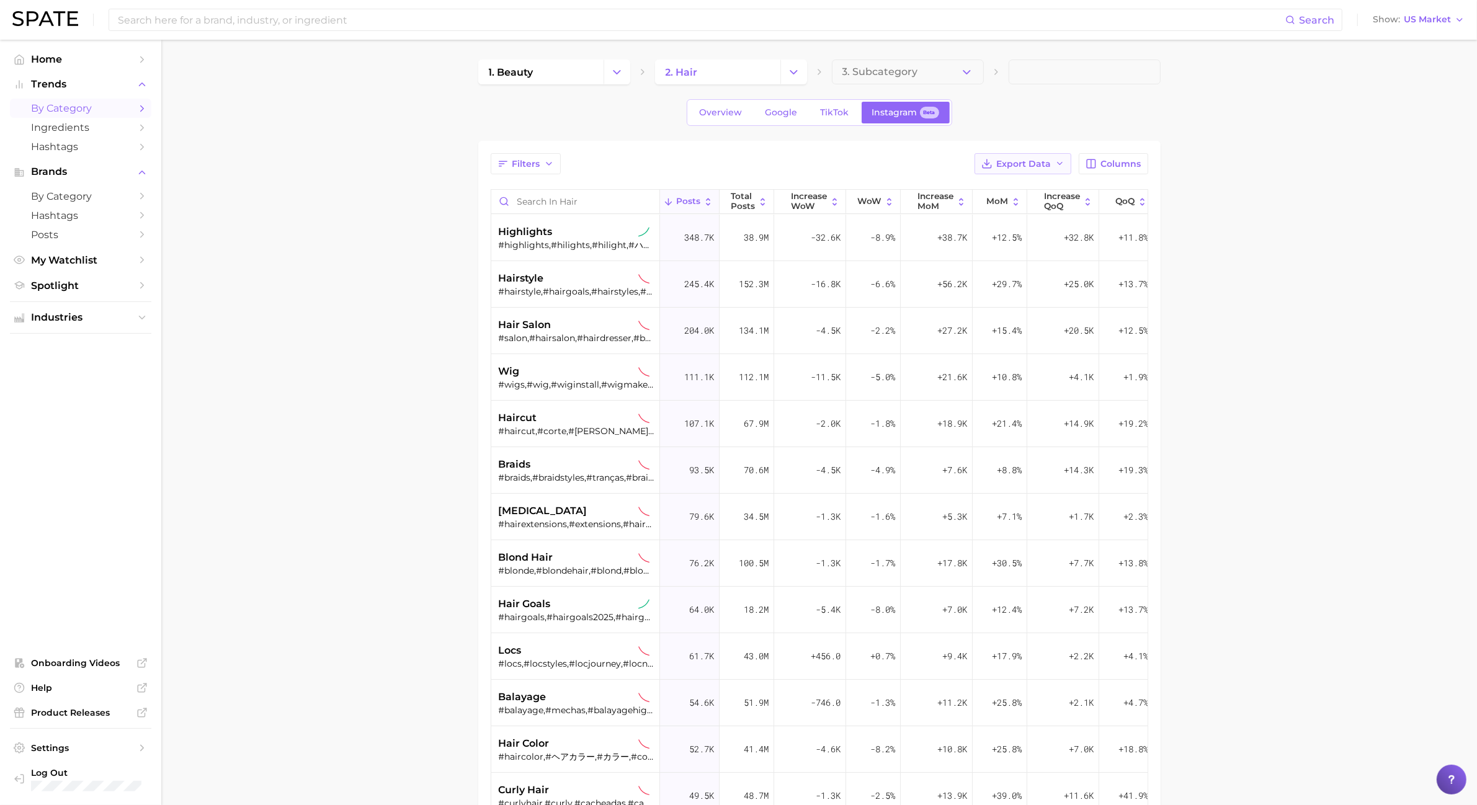
click at [1024, 166] on span "Export Data" at bounding box center [1024, 164] width 55 height 11
click at [1026, 191] on button "Table Data CSV" at bounding box center [1003, 187] width 137 height 22
click at [1065, 163] on icon "button" at bounding box center [1060, 164] width 10 height 10
click at [1059, 178] on button "Table Data CSV" at bounding box center [1003, 187] width 137 height 22
click at [804, 70] on button "Change Category" at bounding box center [794, 72] width 27 height 25
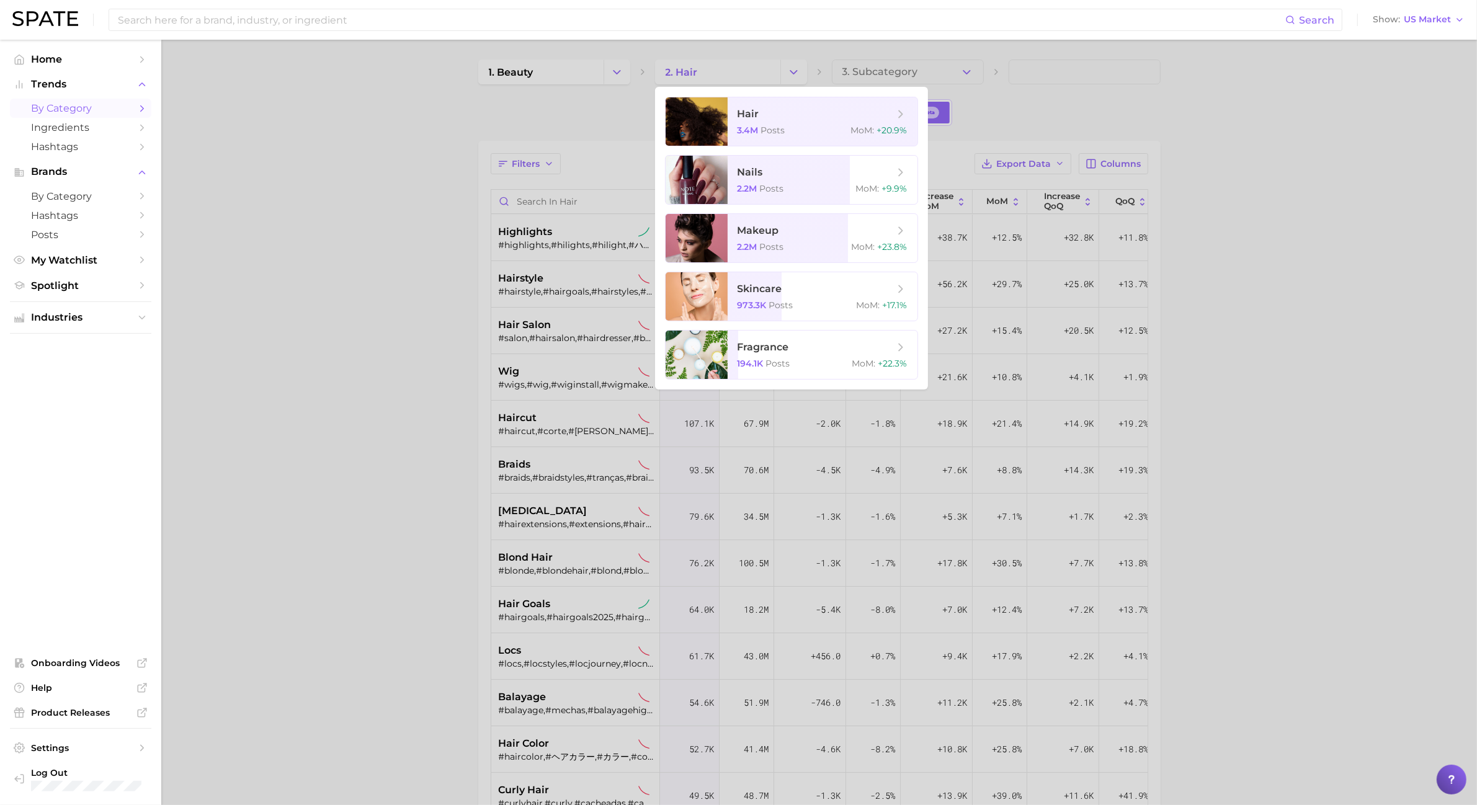
click at [1009, 73] on div at bounding box center [738, 402] width 1477 height 805
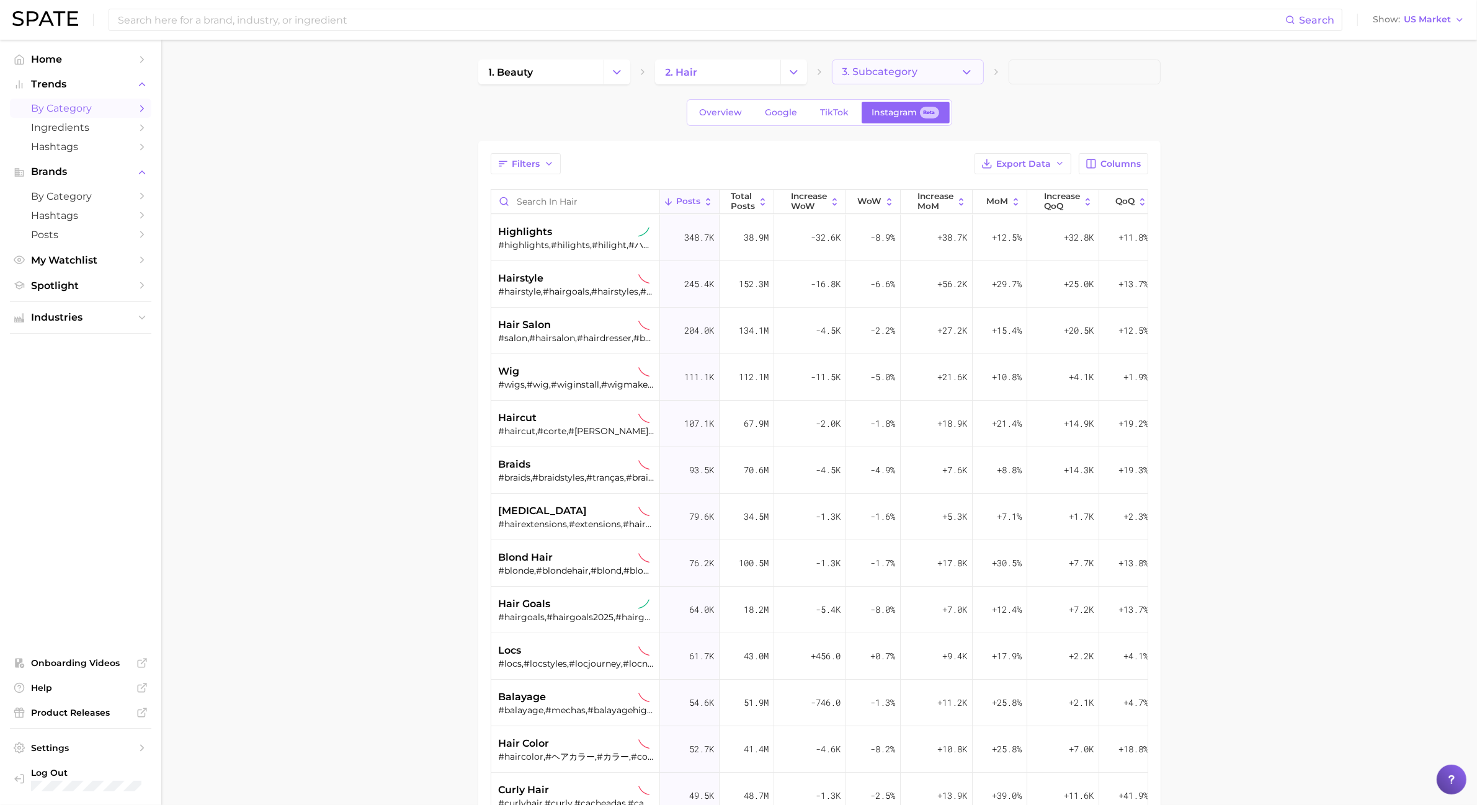
click at [966, 75] on icon "button" at bounding box center [967, 72] width 13 height 13
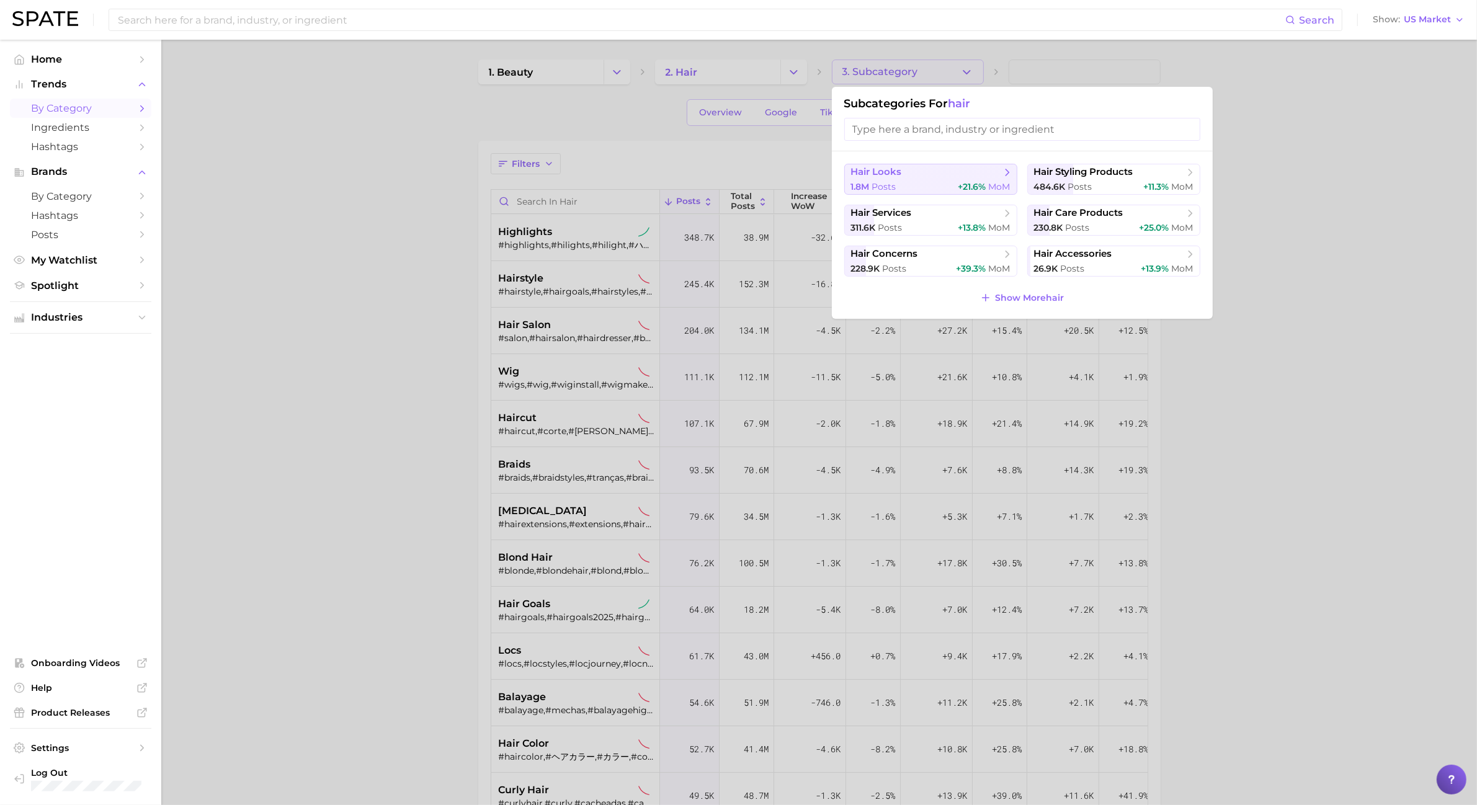
click at [965, 184] on span "+21.6%" at bounding box center [973, 186] width 28 height 11
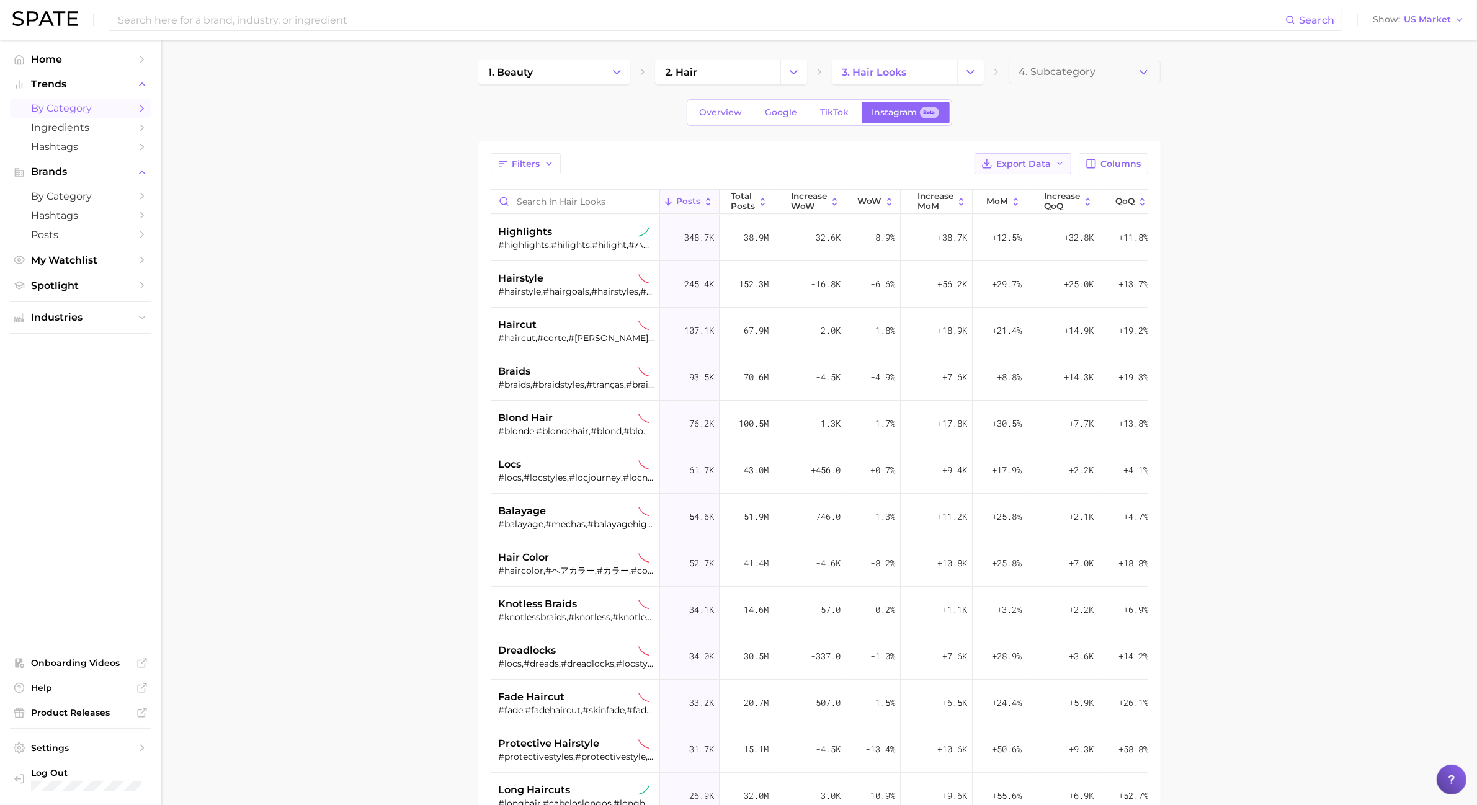
click at [1033, 166] on span "Export Data" at bounding box center [1024, 164] width 55 height 11
click at [1040, 184] on button "Table Data CSV" at bounding box center [1003, 187] width 137 height 22
click at [84, 127] on span "Ingredients" at bounding box center [80, 128] width 99 height 12
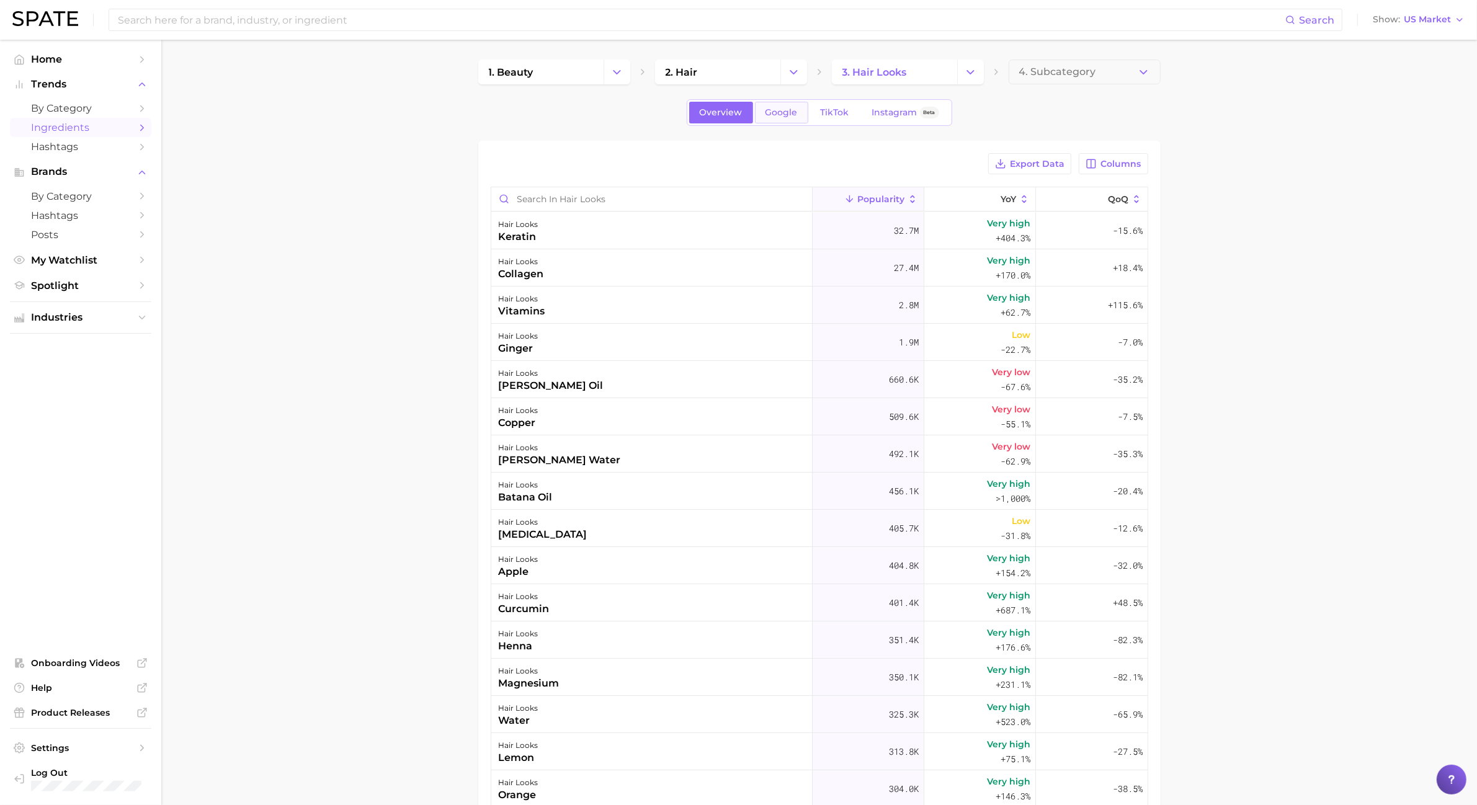
click at [802, 118] on link "Google" at bounding box center [781, 113] width 53 height 22
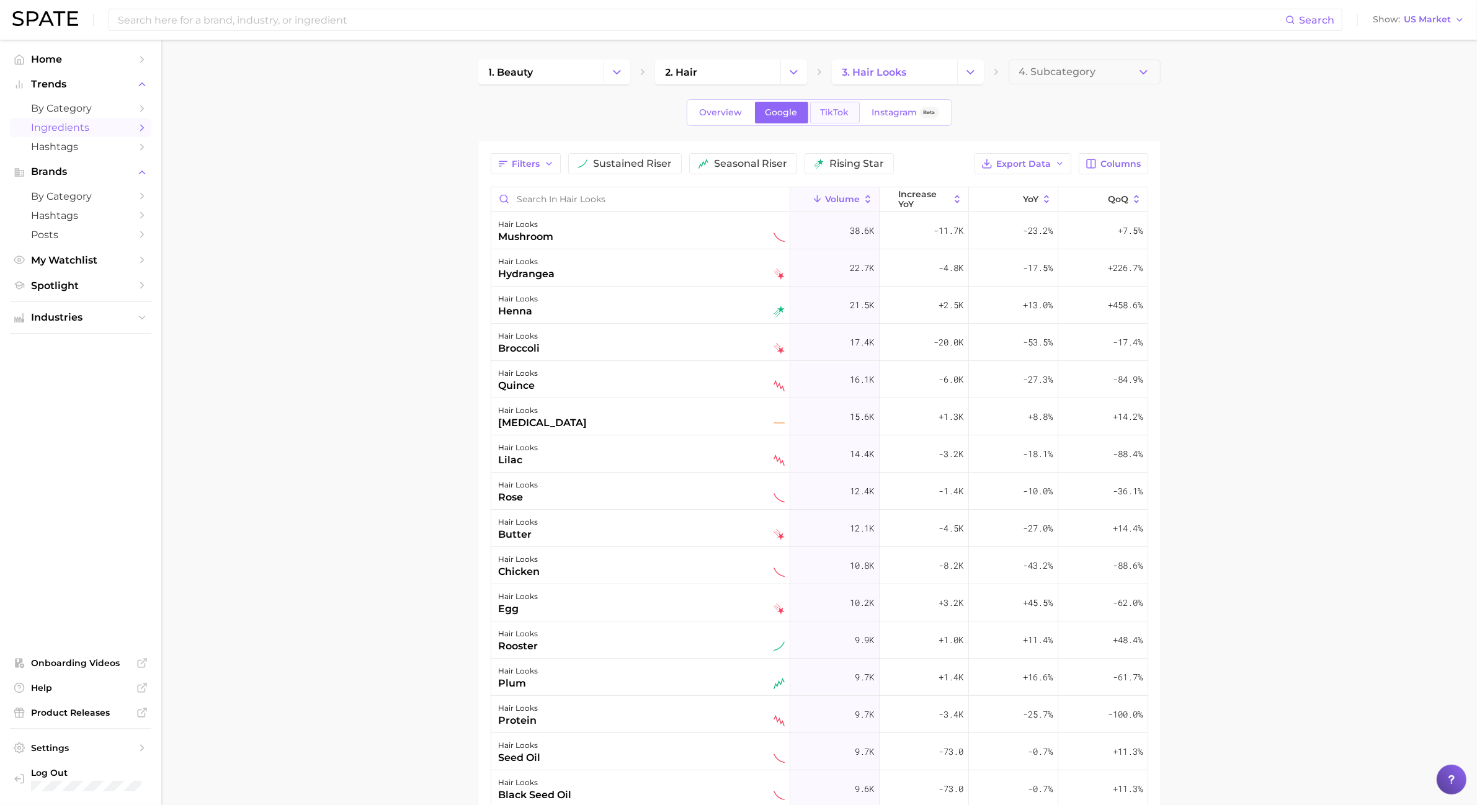
click at [854, 115] on link "TikTok" at bounding box center [835, 113] width 50 height 22
